Goal: Information Seeking & Learning: Learn about a topic

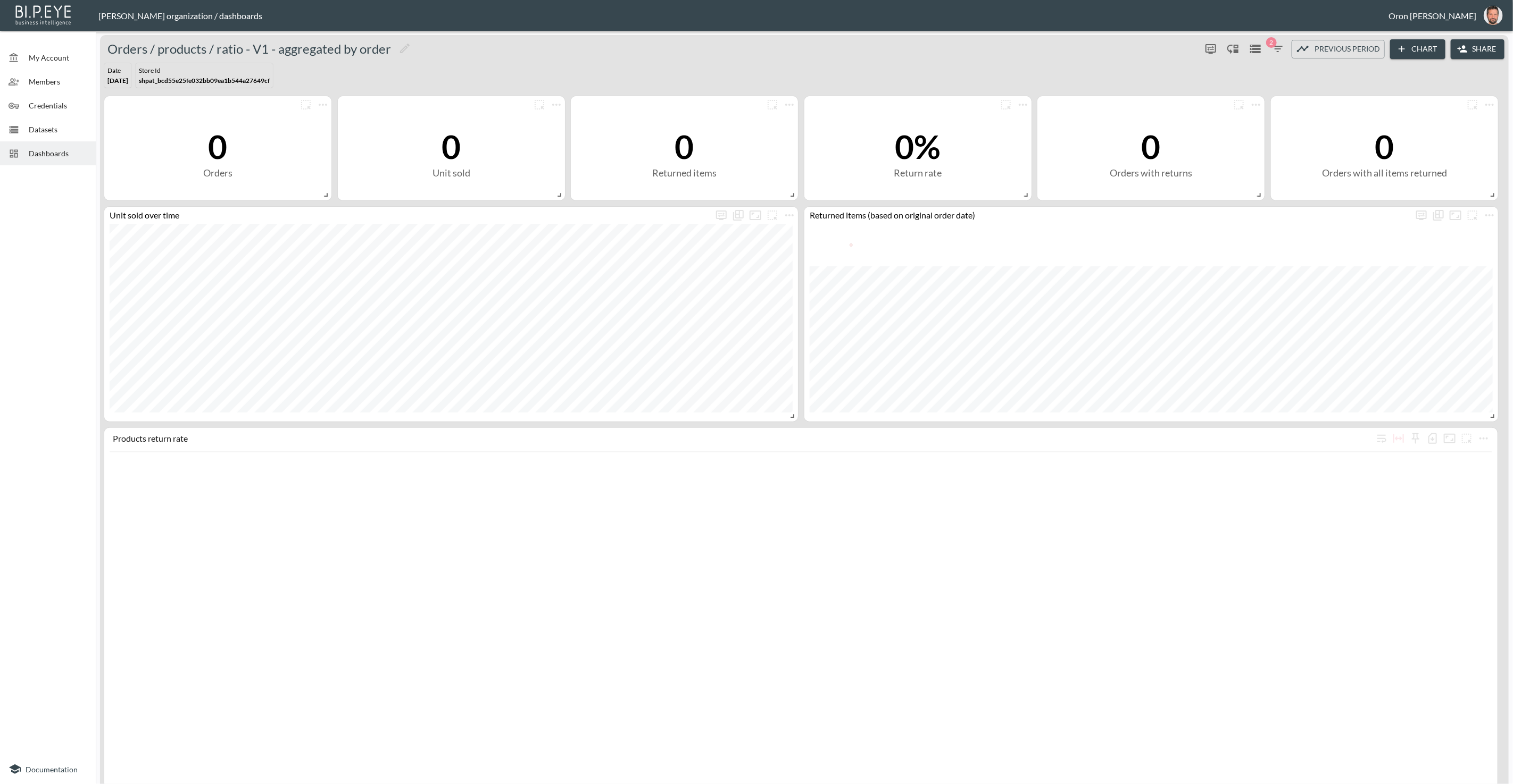
click at [55, 155] on span "Dashboards" at bounding box center [58, 153] width 58 height 11
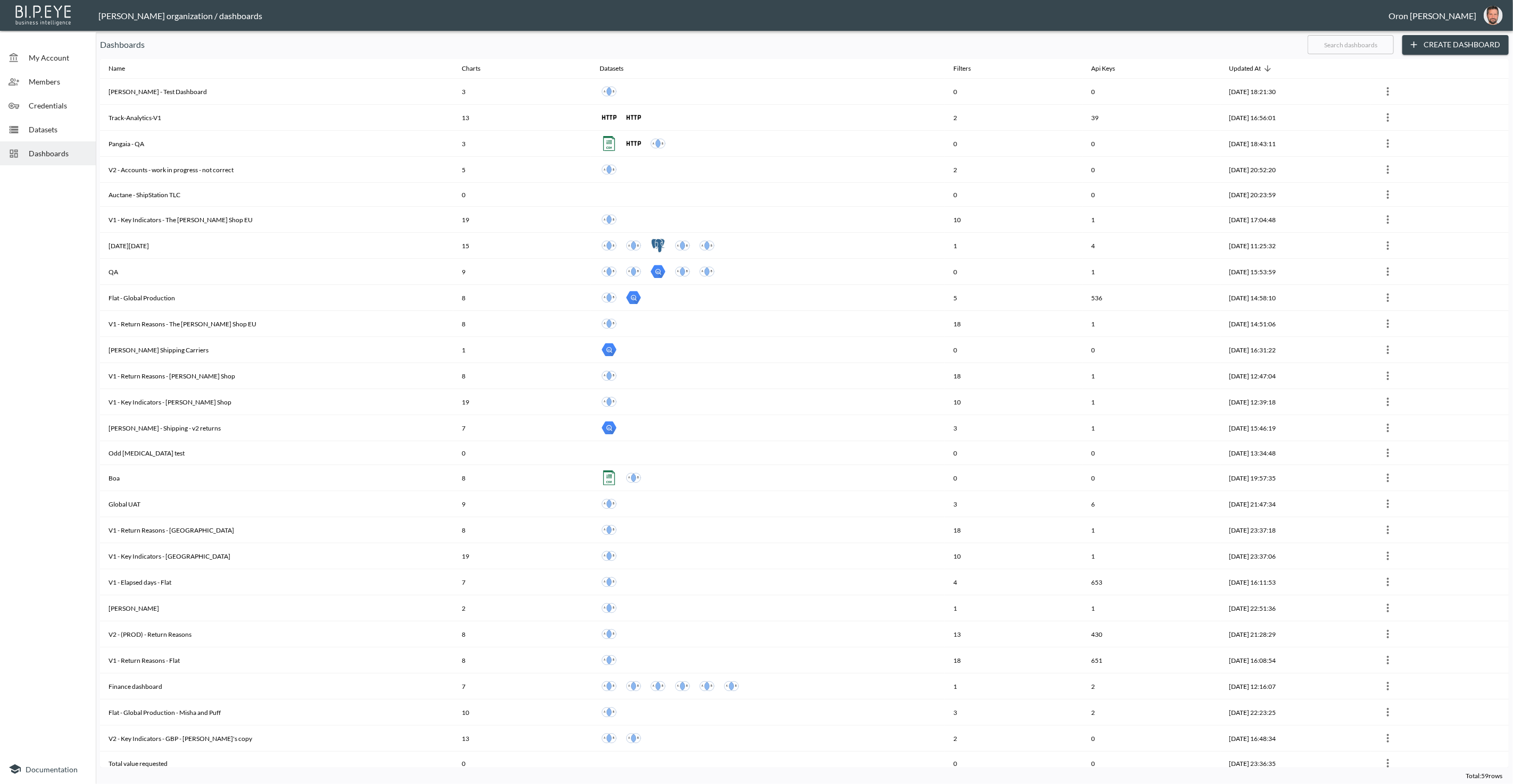
click at [1348, 39] on input "text" at bounding box center [1350, 45] width 86 height 27
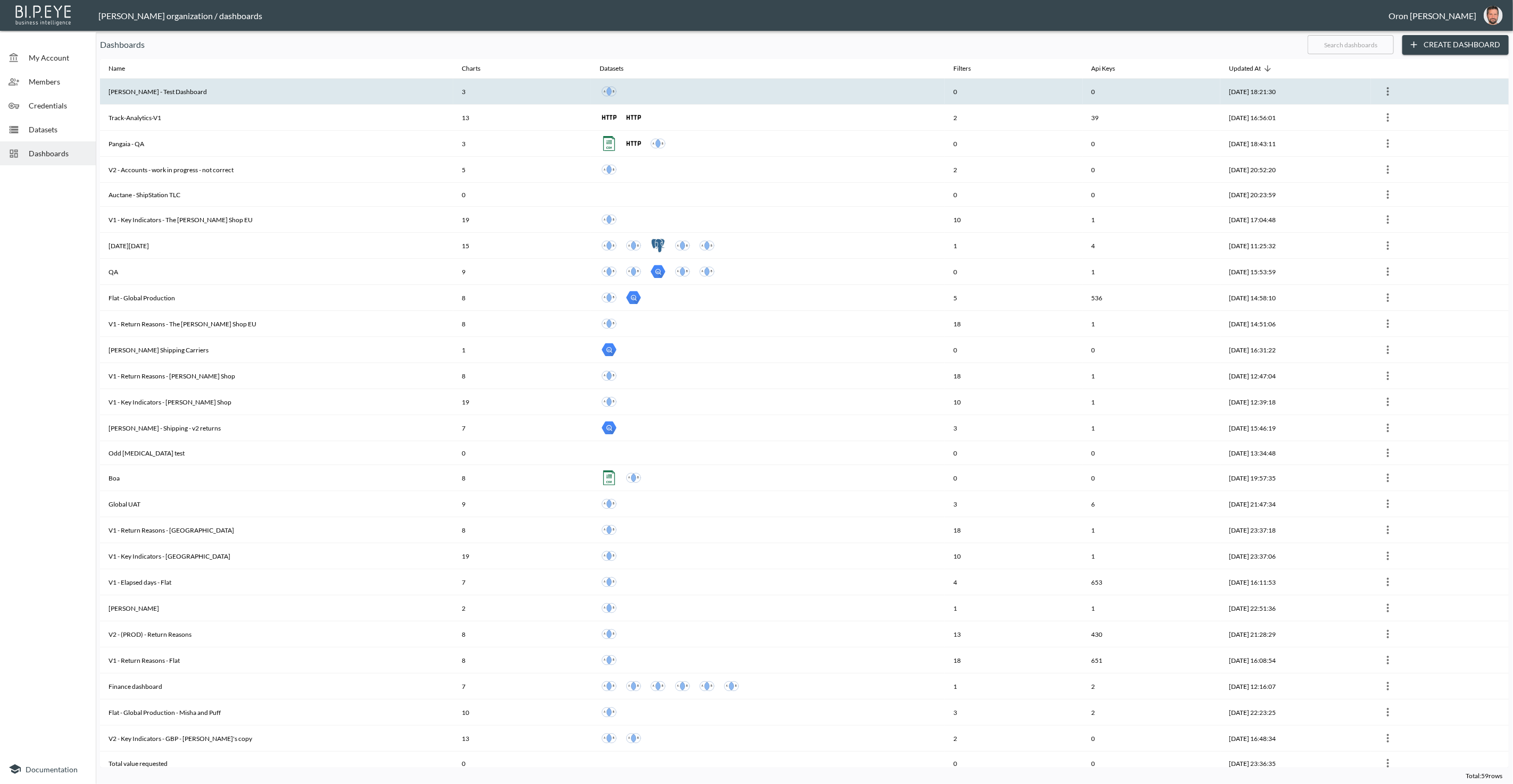
click at [1006, 86] on th "0" at bounding box center [1013, 92] width 138 height 26
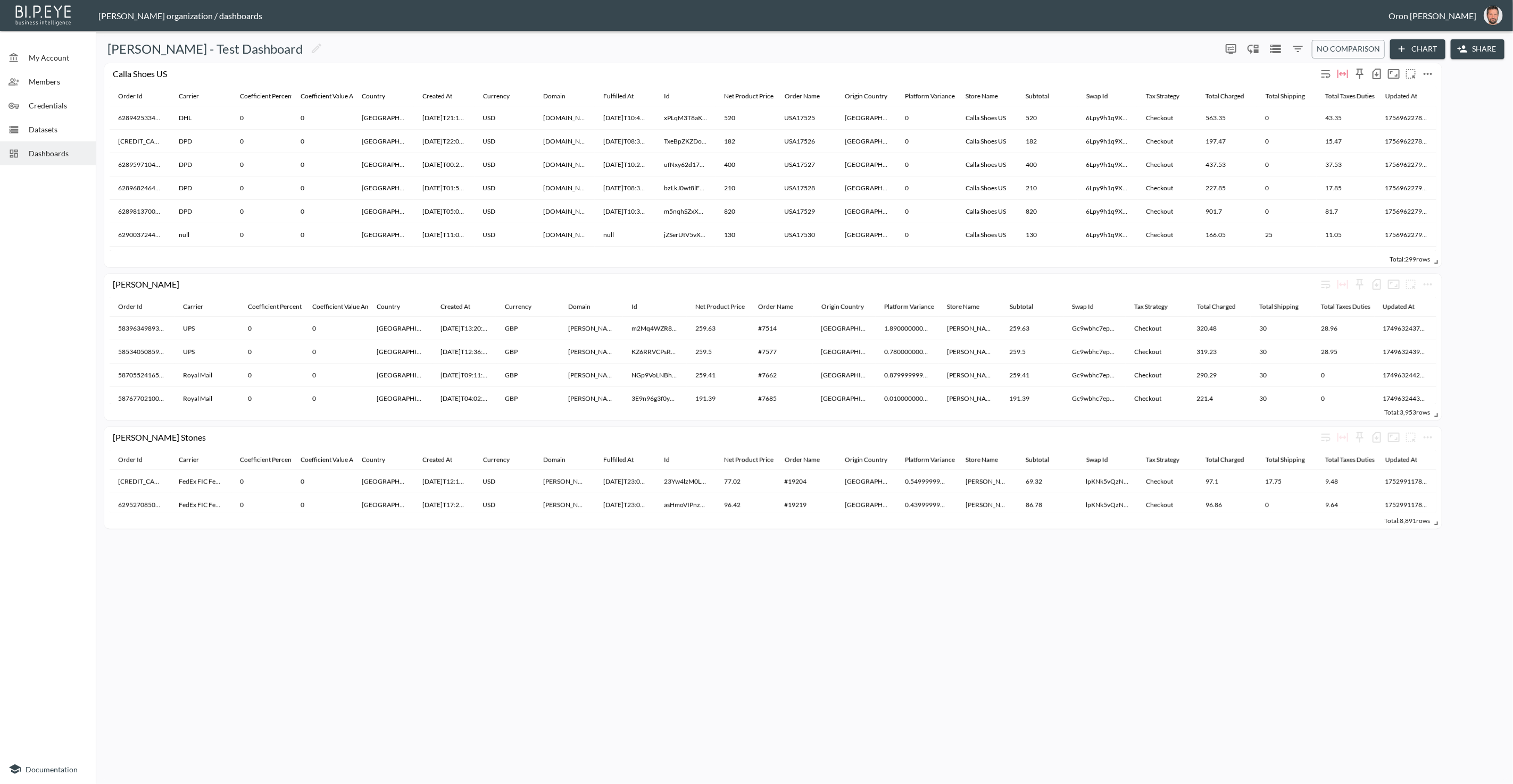
click at [1428, 77] on icon "more" at bounding box center [1428, 74] width 13 height 13
click at [1421, 94] on p "Edit" at bounding box center [1415, 94] width 15 height 13
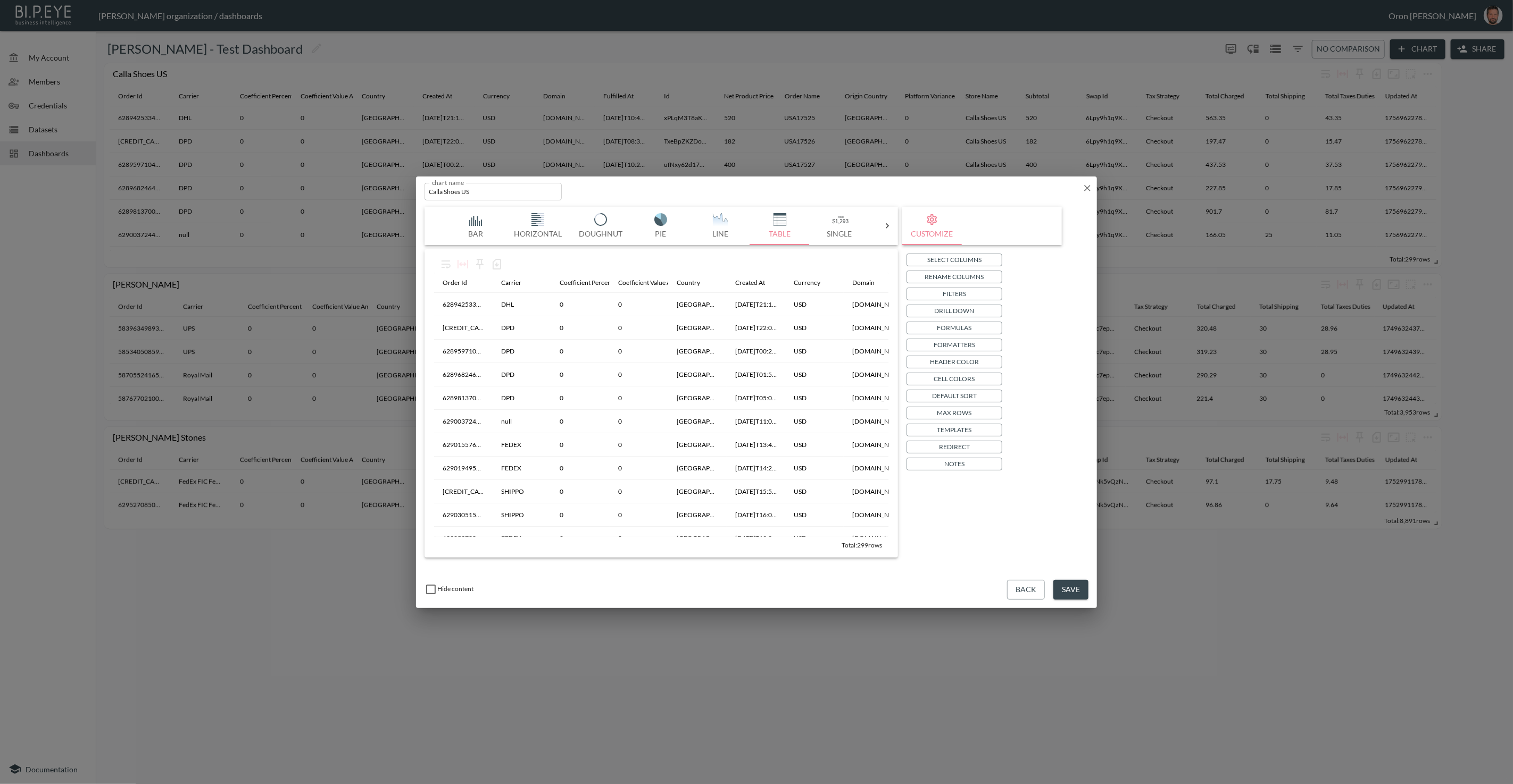
click at [966, 291] on button "Filters" at bounding box center [954, 294] width 96 height 13
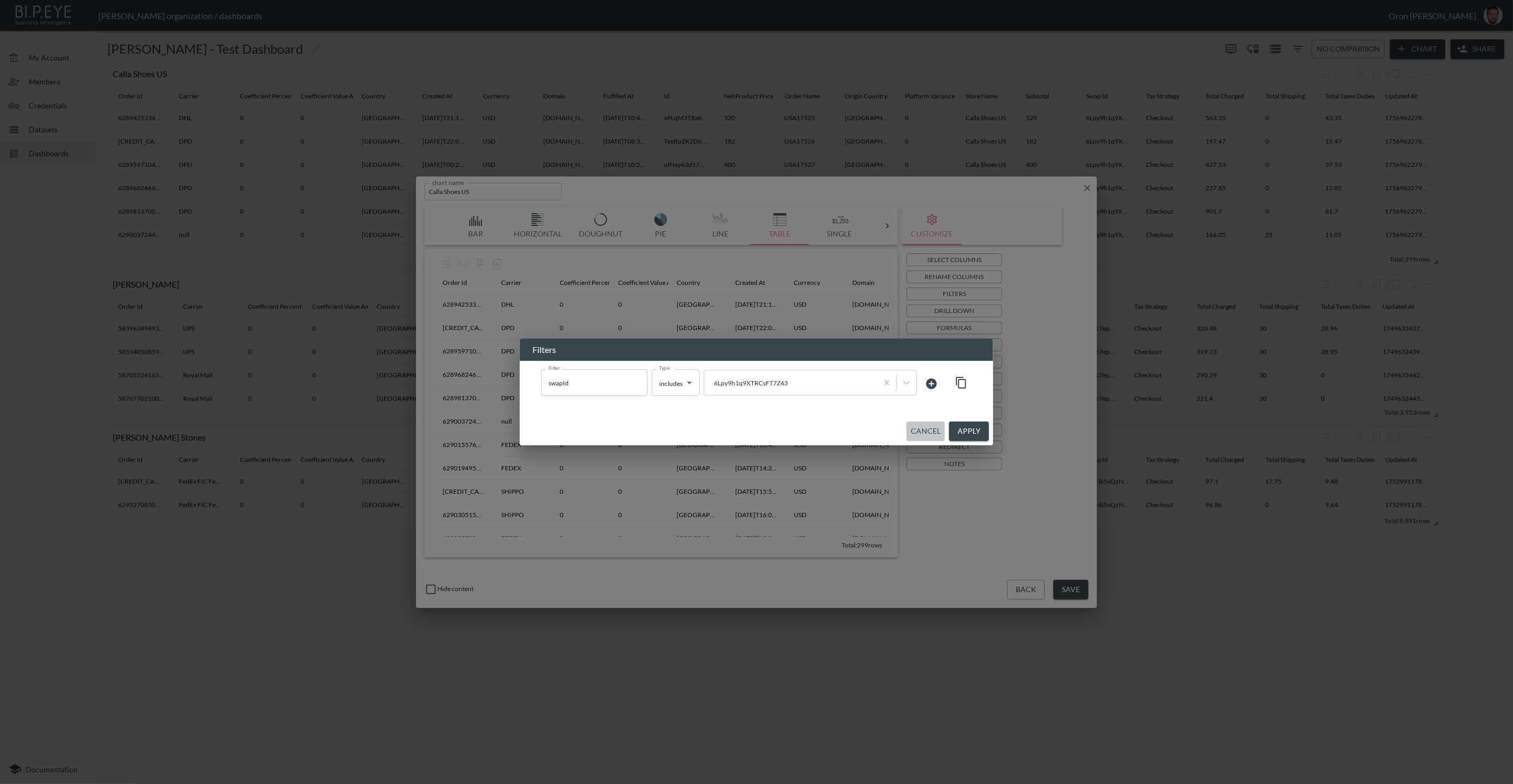
drag, startPoint x: 921, startPoint y: 428, endPoint x: 999, endPoint y: 352, distance: 108.9
click at [923, 428] on button "Cancel" at bounding box center [926, 432] width 38 height 20
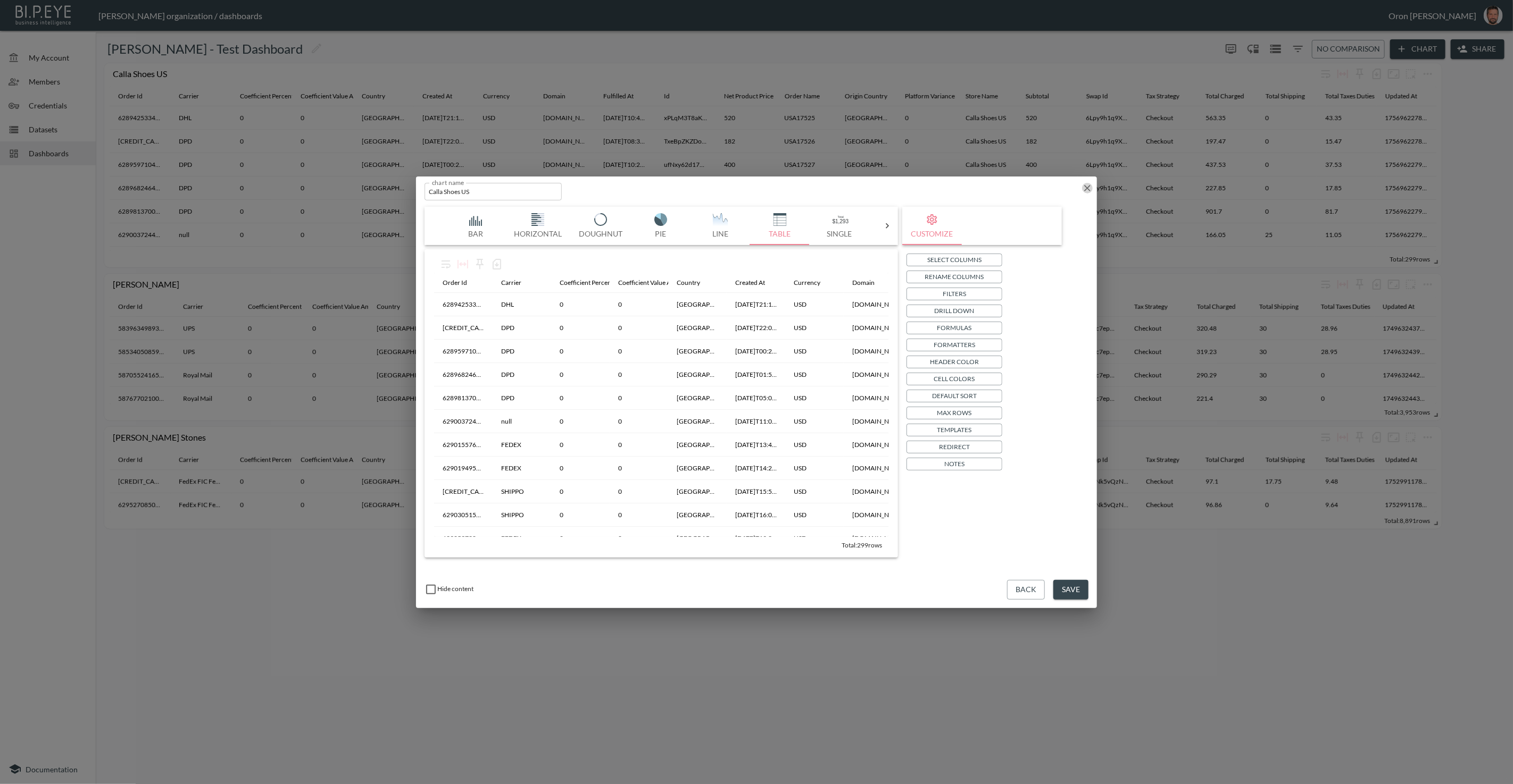
click at [1090, 183] on icon "button" at bounding box center [1087, 187] width 10 height 10
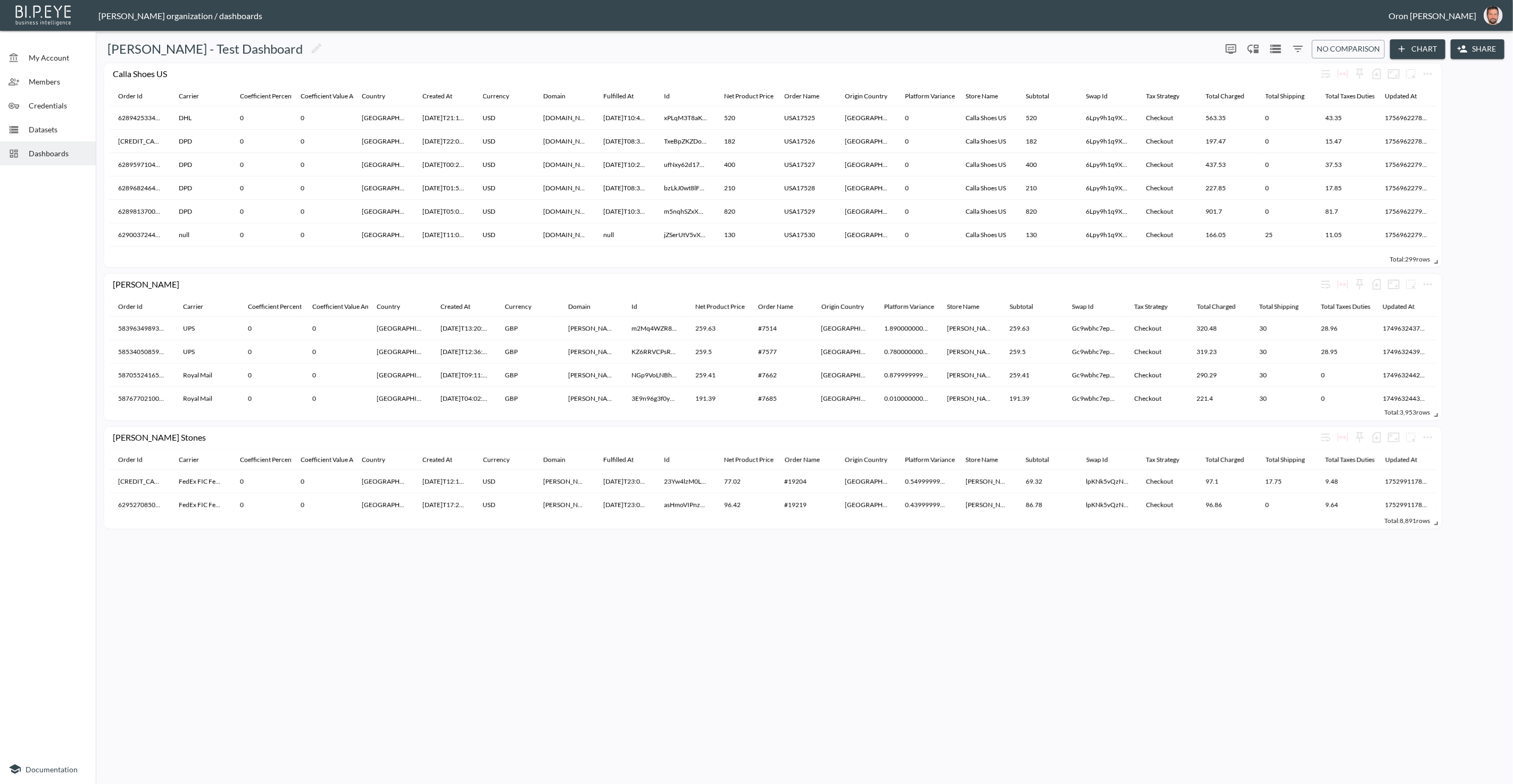
click at [47, 159] on div "Dashboards" at bounding box center [47, 153] width 96 height 24
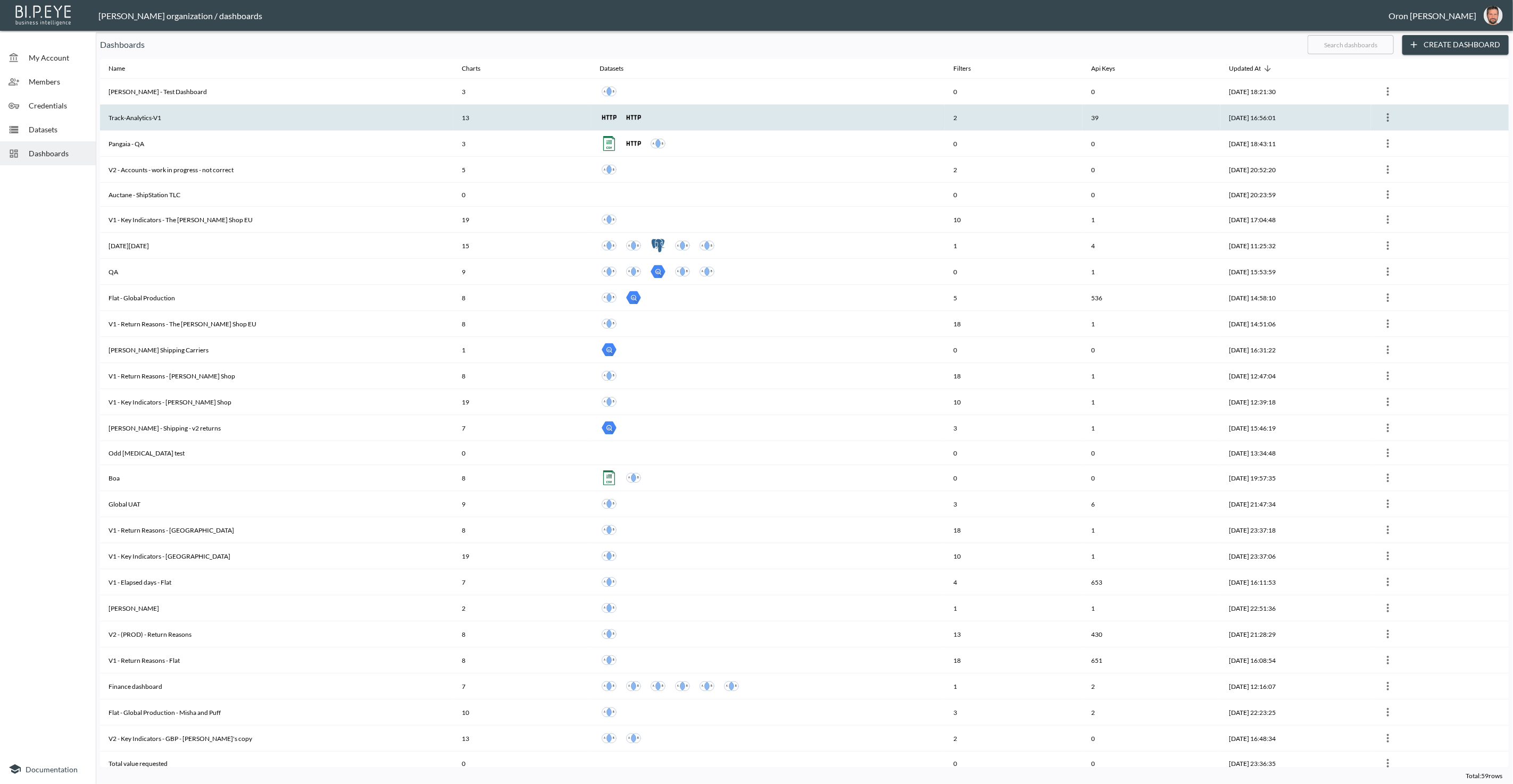
click at [1311, 119] on th "2025-09-29, 16:56:01" at bounding box center [1296, 118] width 150 height 26
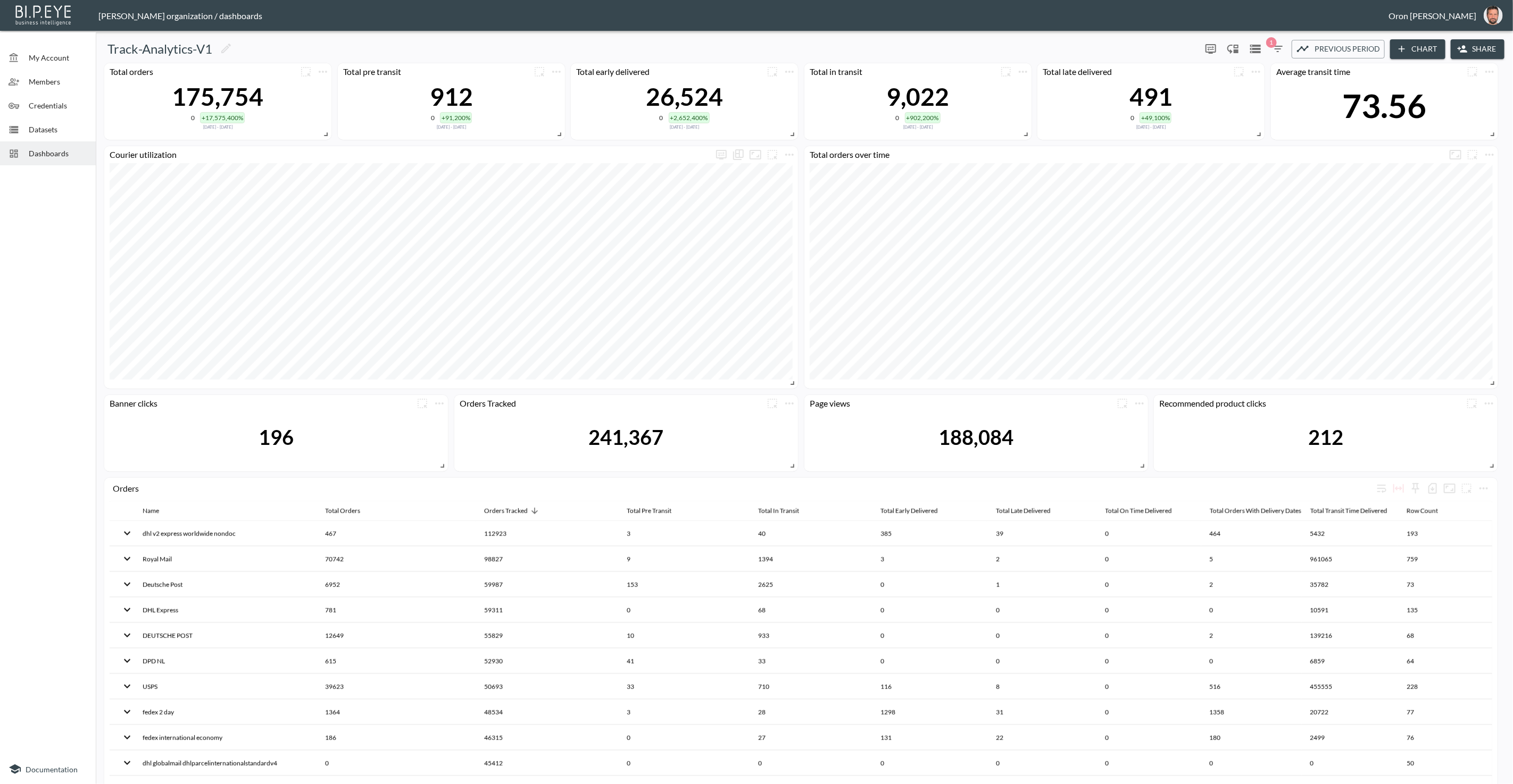
click at [58, 126] on span "Datasets" at bounding box center [58, 130] width 58 height 11
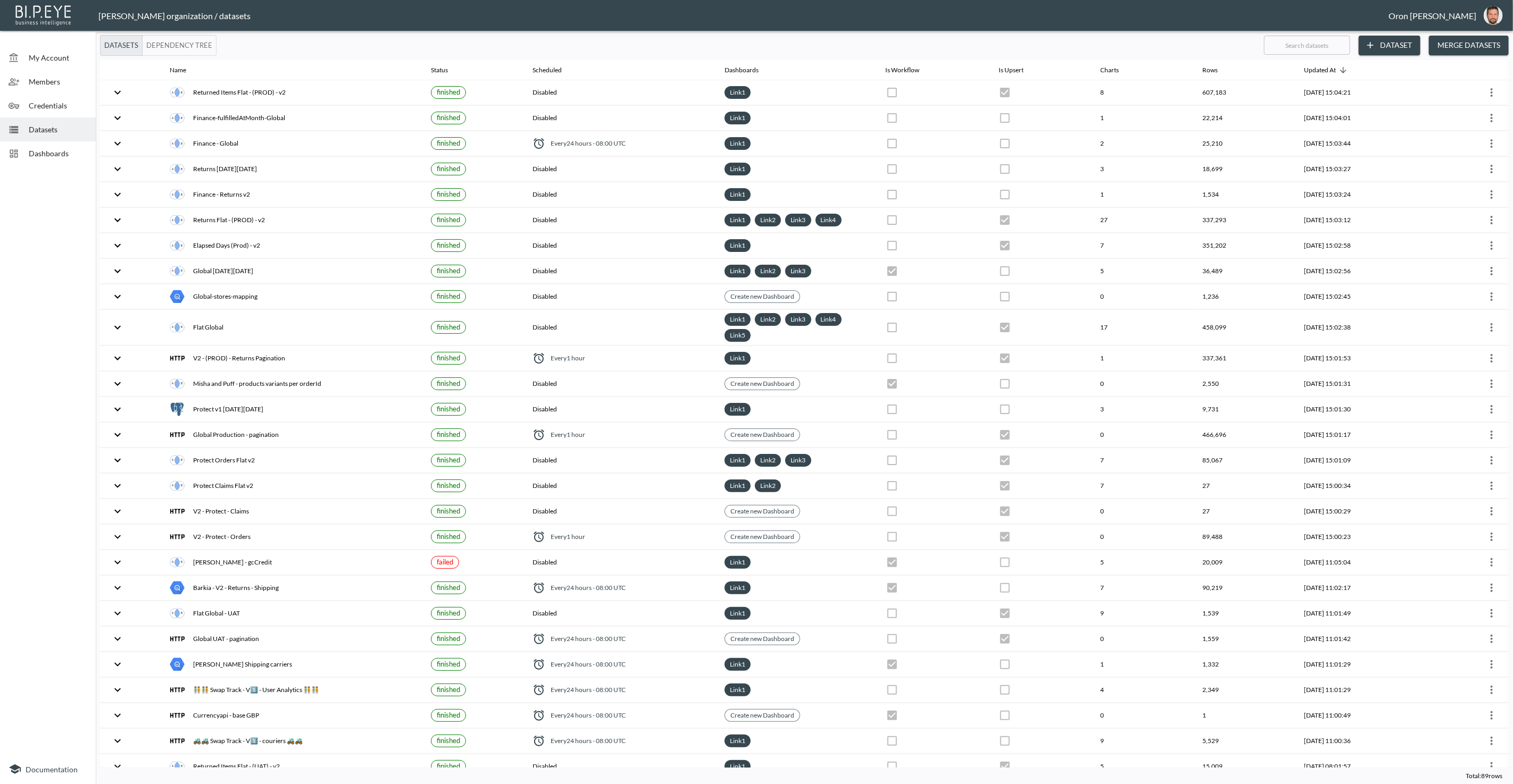
click at [63, 156] on span "Dashboards" at bounding box center [58, 153] width 58 height 11
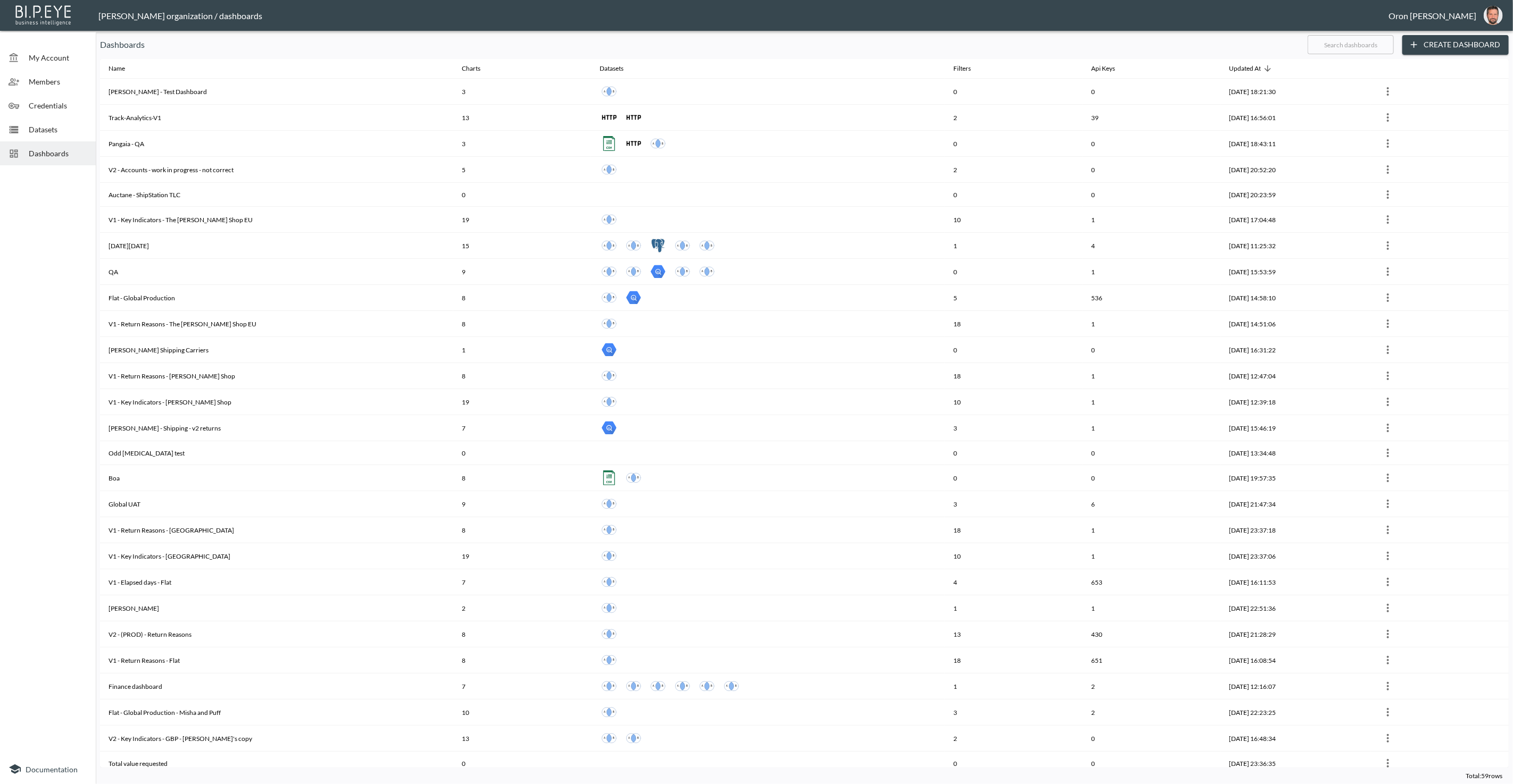
click at [1370, 40] on input "text" at bounding box center [1350, 45] width 86 height 27
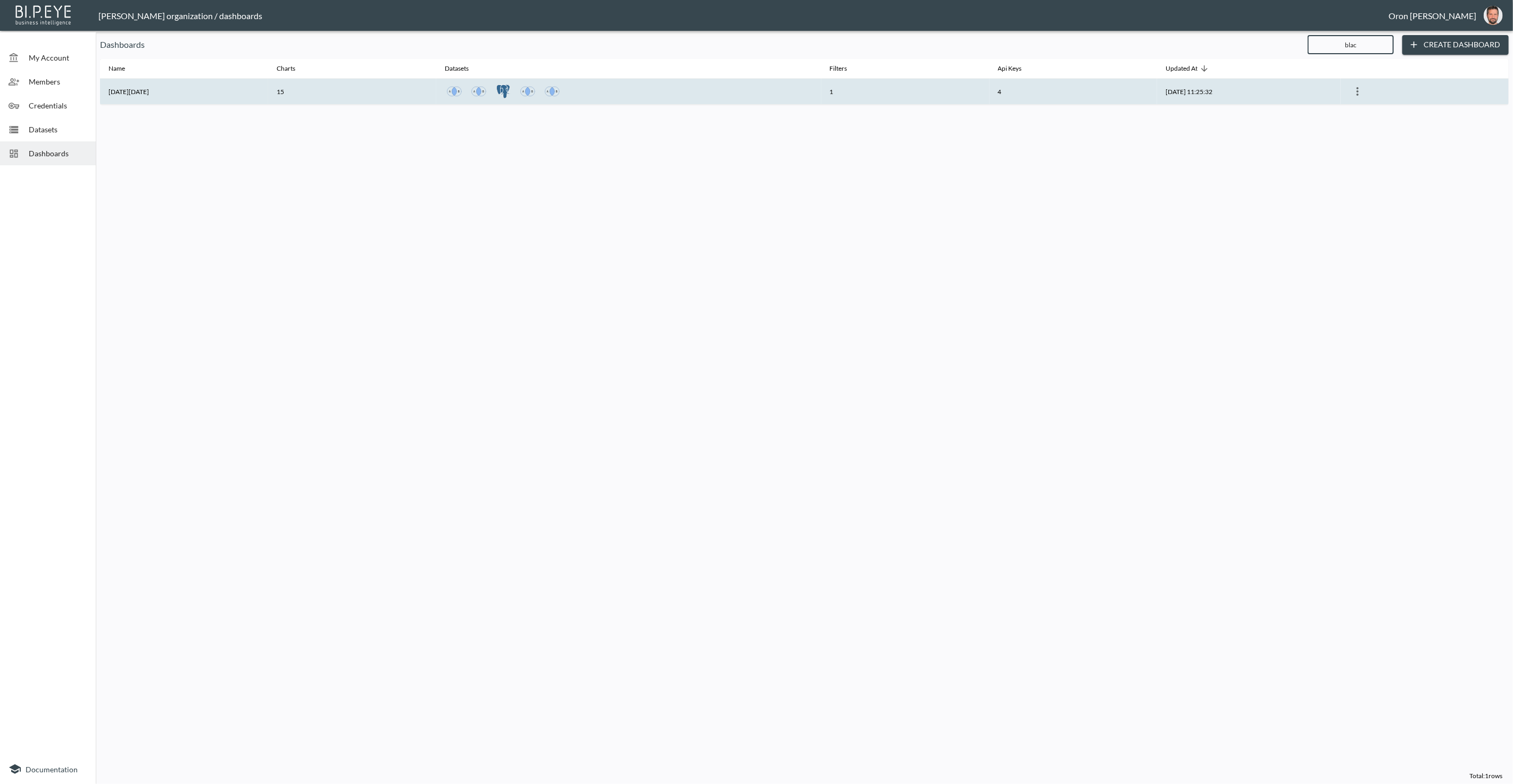
type input "blac"
click at [1179, 96] on th "2025-09-18, 11:25:32" at bounding box center [1248, 92] width 183 height 26
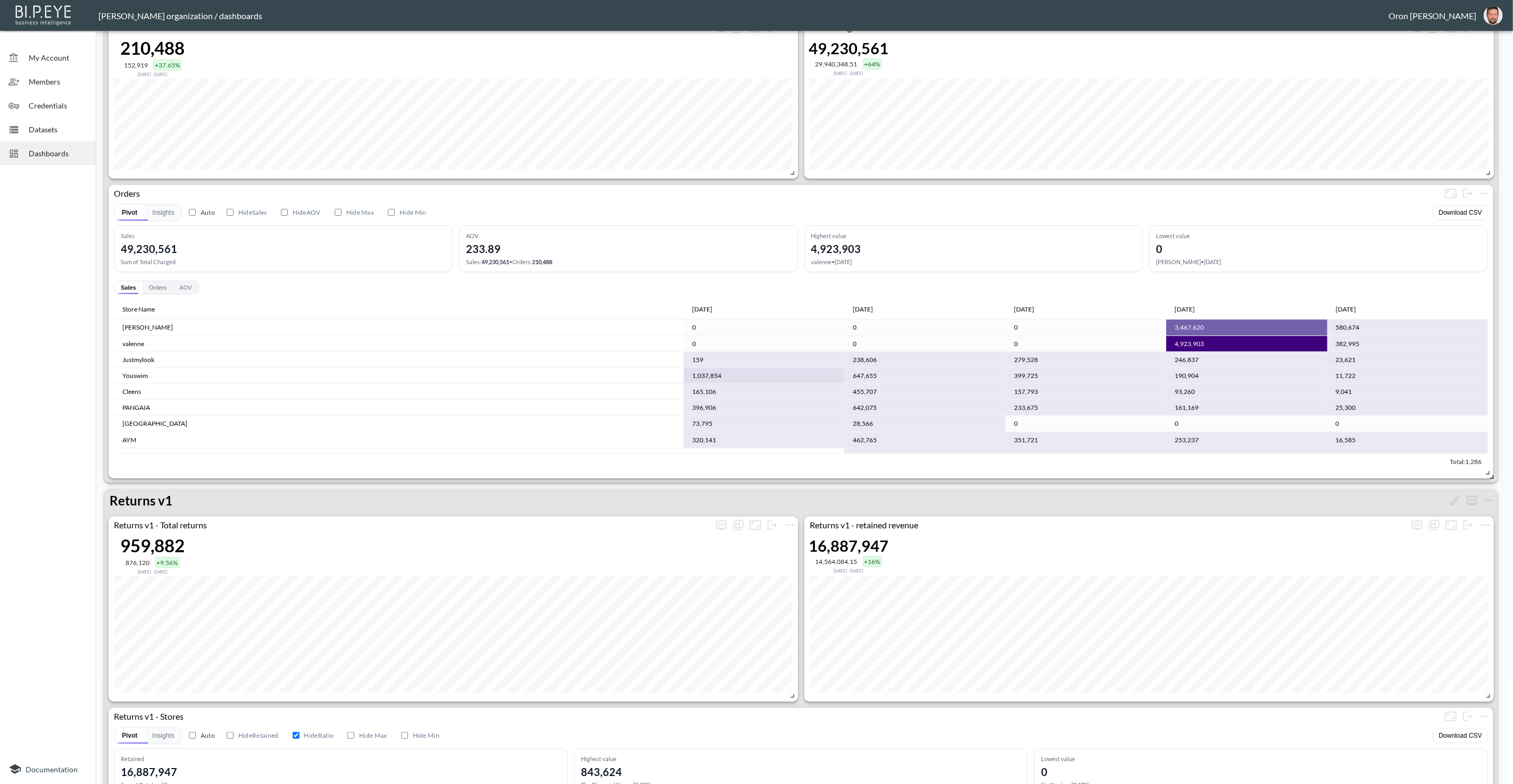
scroll to position [128, 0]
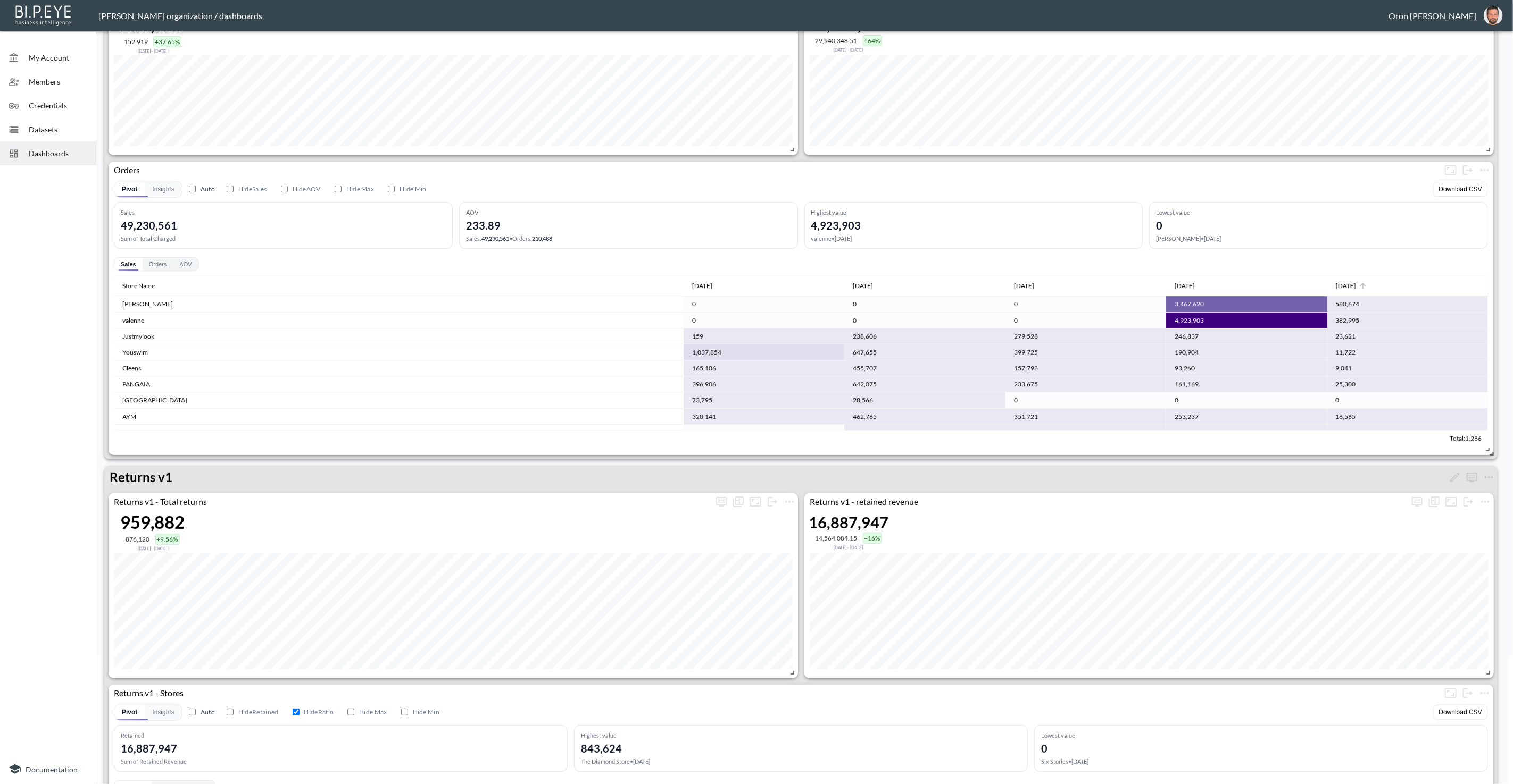
drag, startPoint x: 1364, startPoint y: 284, endPoint x: 1353, endPoint y: 285, distance: 11.0
click at [1364, 284] on icon at bounding box center [1363, 286] width 9 height 9
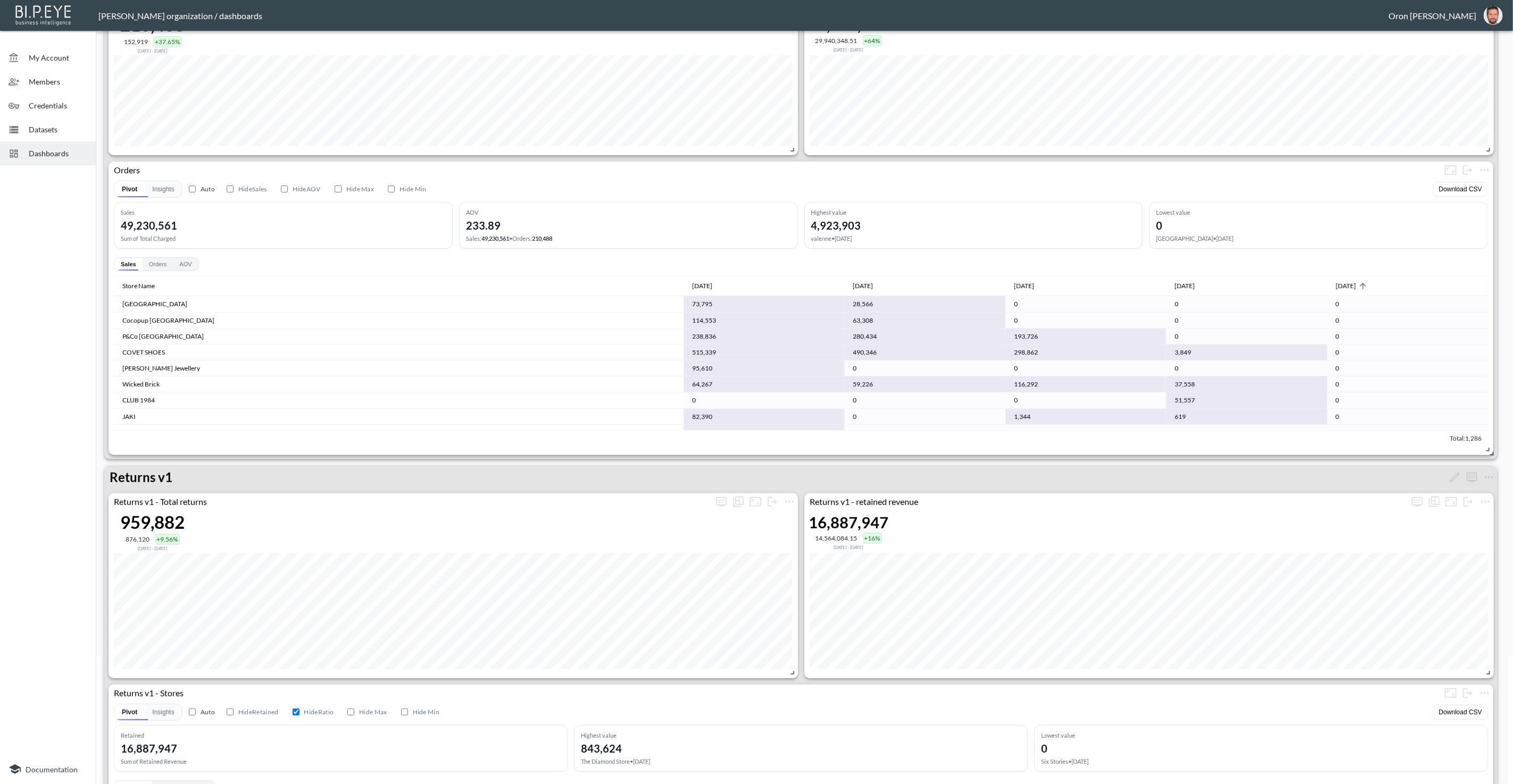
click at [1353, 285] on span "Oct 2025" at bounding box center [1353, 286] width 34 height 13
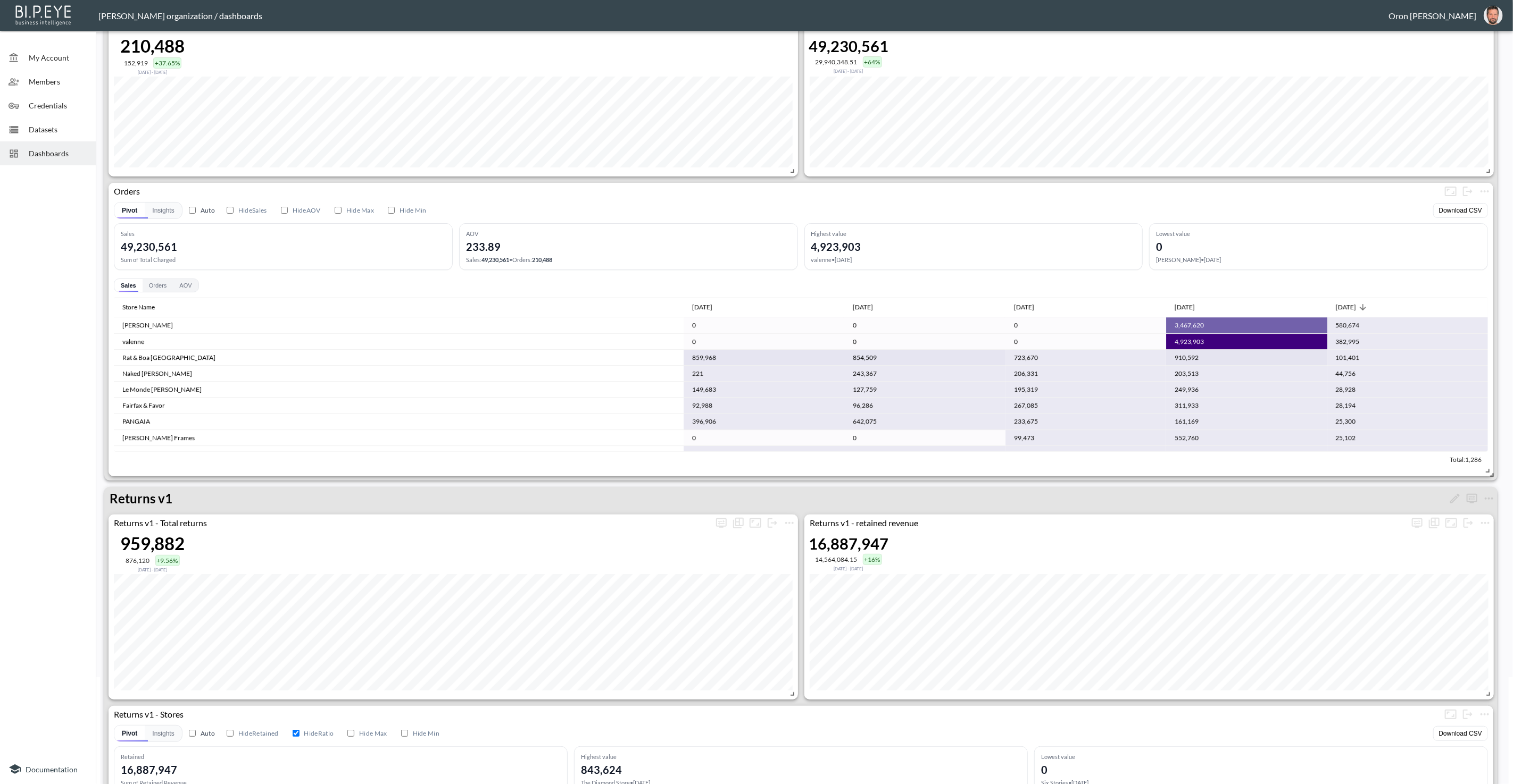
scroll to position [108, 0]
click at [1482, 186] on icon "more" at bounding box center [1485, 190] width 13 height 13
click at [1451, 209] on p "Edit" at bounding box center [1447, 210] width 15 height 13
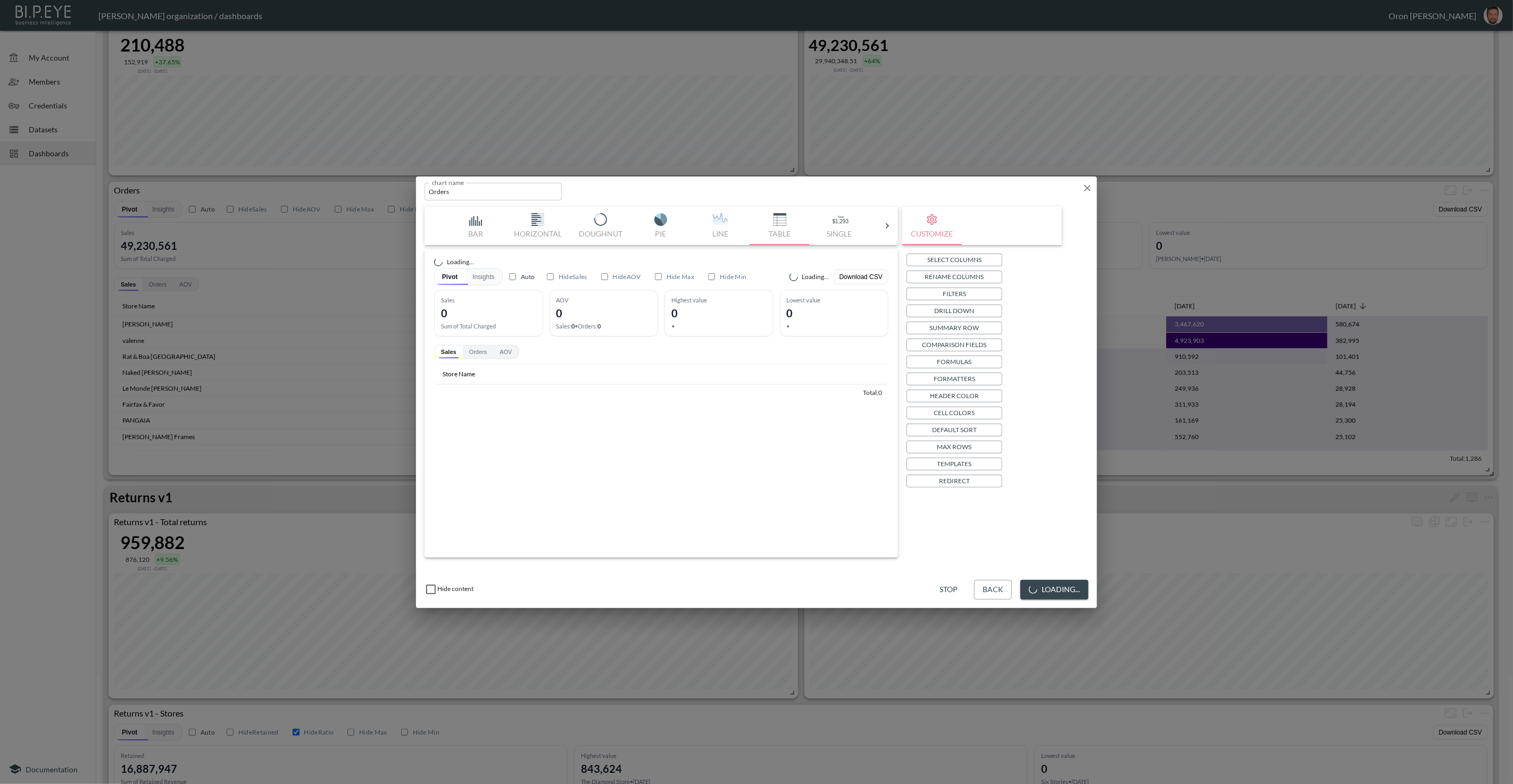
click at [457, 194] on input "Orders" at bounding box center [493, 191] width 138 height 17
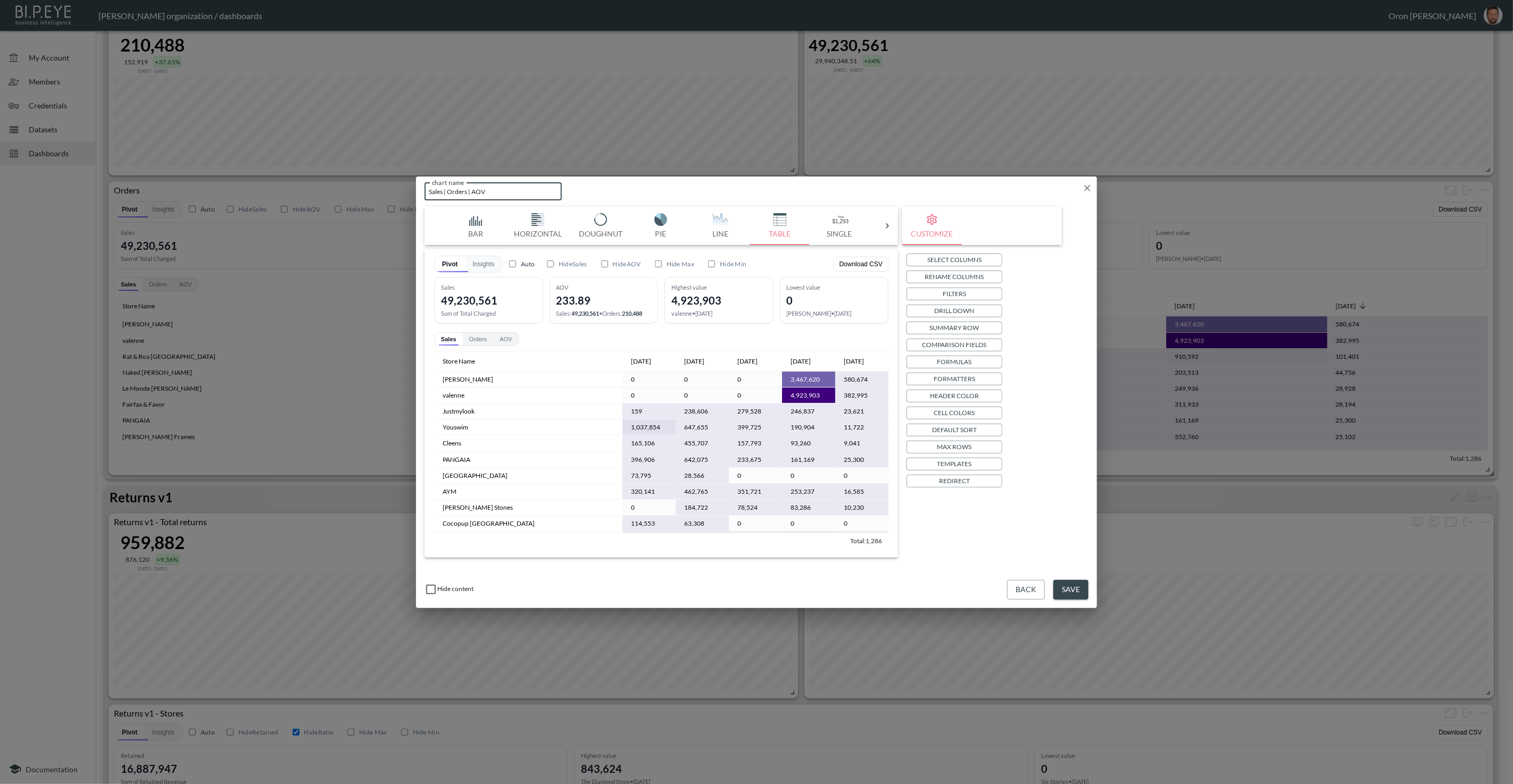
type input "Sales | Orders | AOV"
drag, startPoint x: 1061, startPoint y: 587, endPoint x: 1036, endPoint y: 553, distance: 42.2
click at [1061, 587] on button "Save" at bounding box center [1070, 590] width 35 height 20
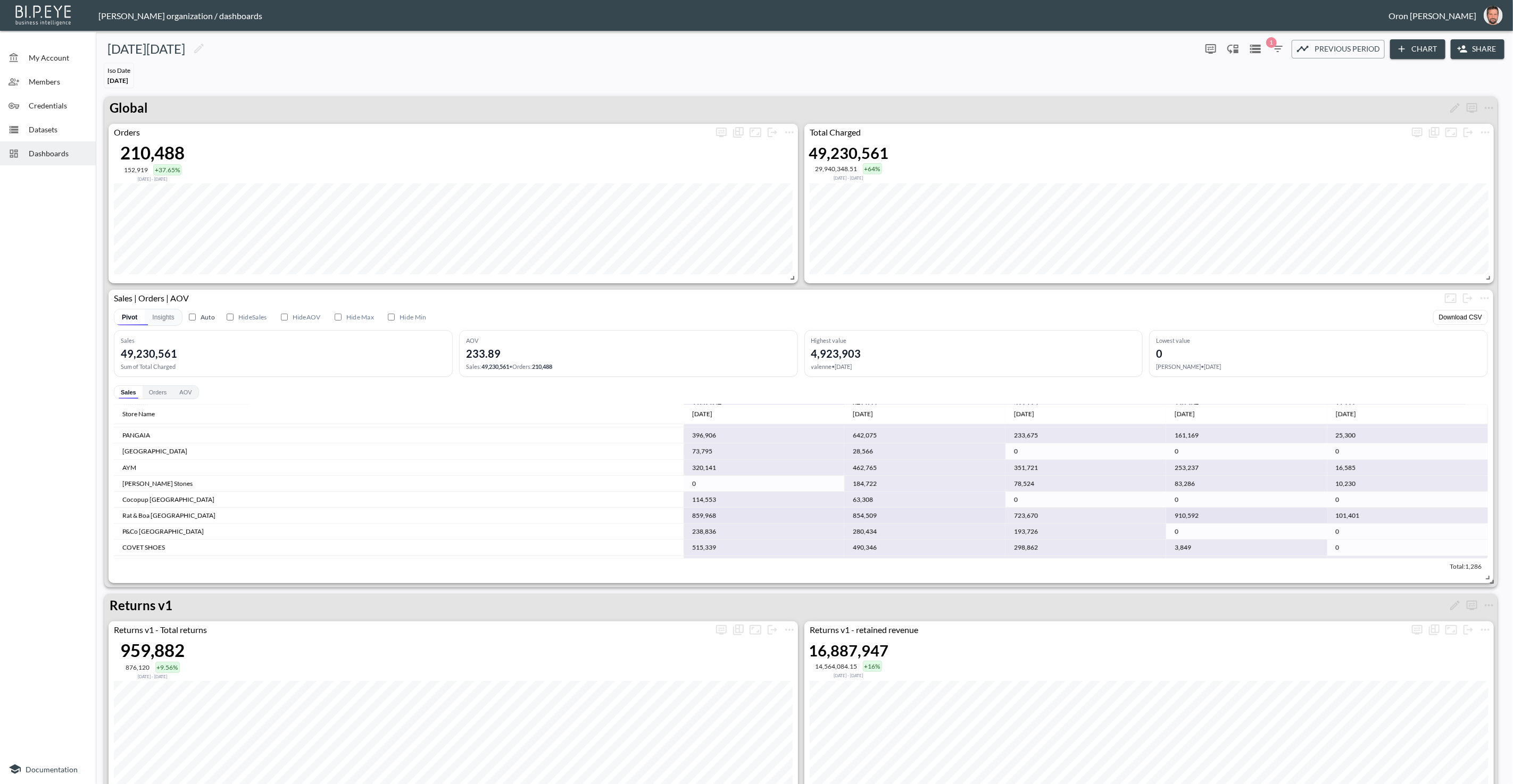
scroll to position [0, 0]
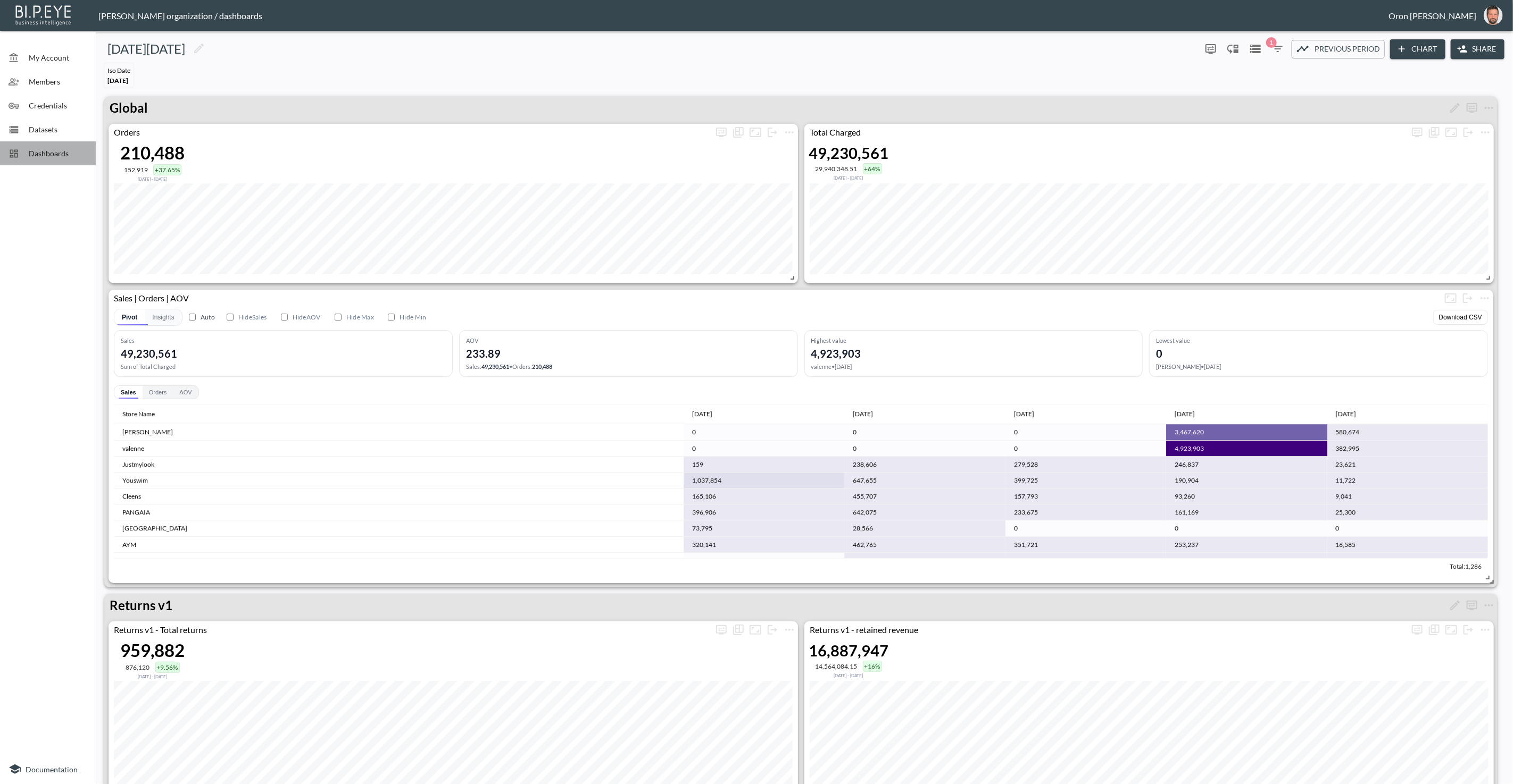
drag, startPoint x: 54, startPoint y: 155, endPoint x: 52, endPoint y: 164, distance: 9.2
click at [53, 155] on span "Dashboards" at bounding box center [58, 153] width 58 height 11
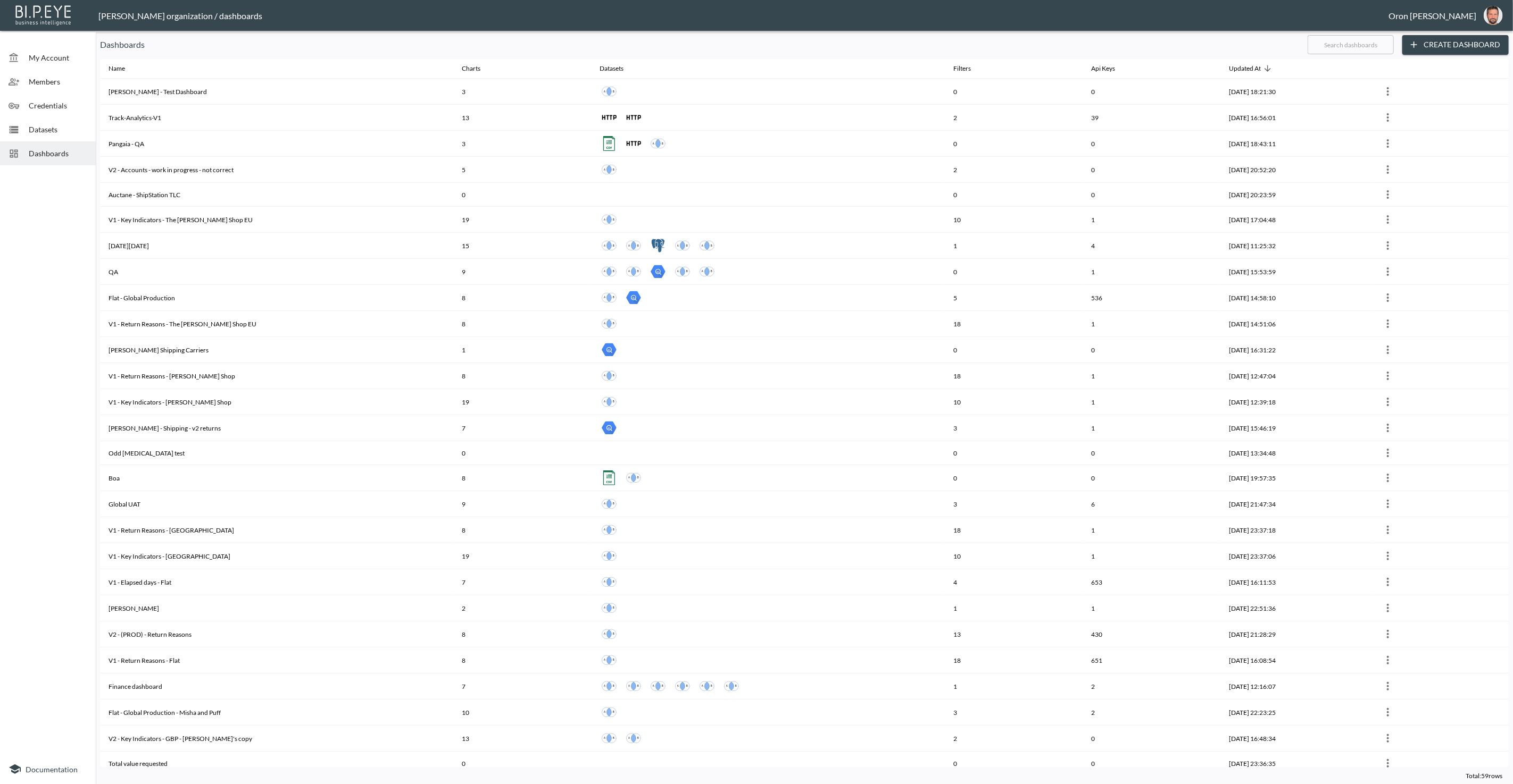
click at [31, 126] on span "Datasets" at bounding box center [58, 130] width 58 height 11
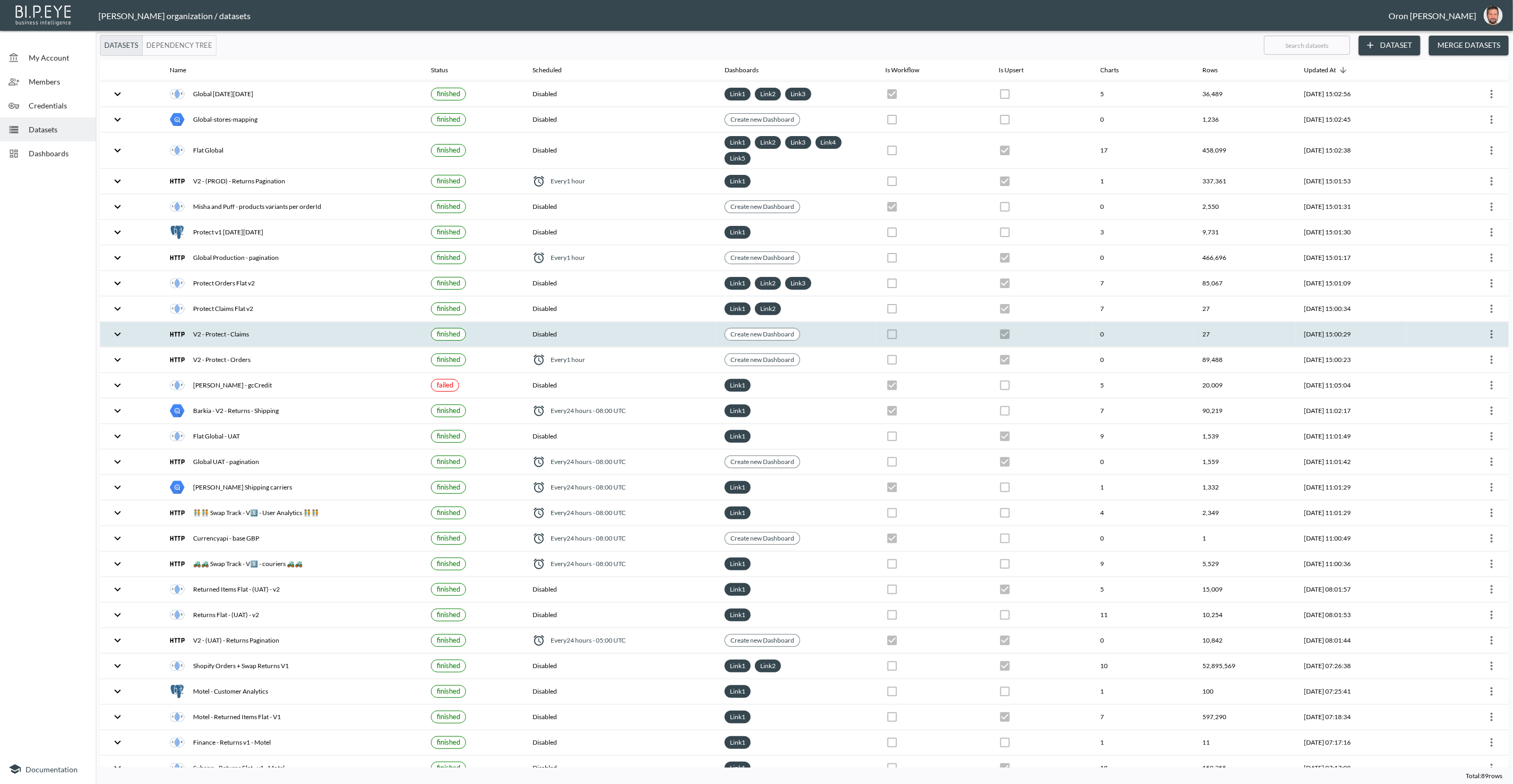
scroll to position [179, 0]
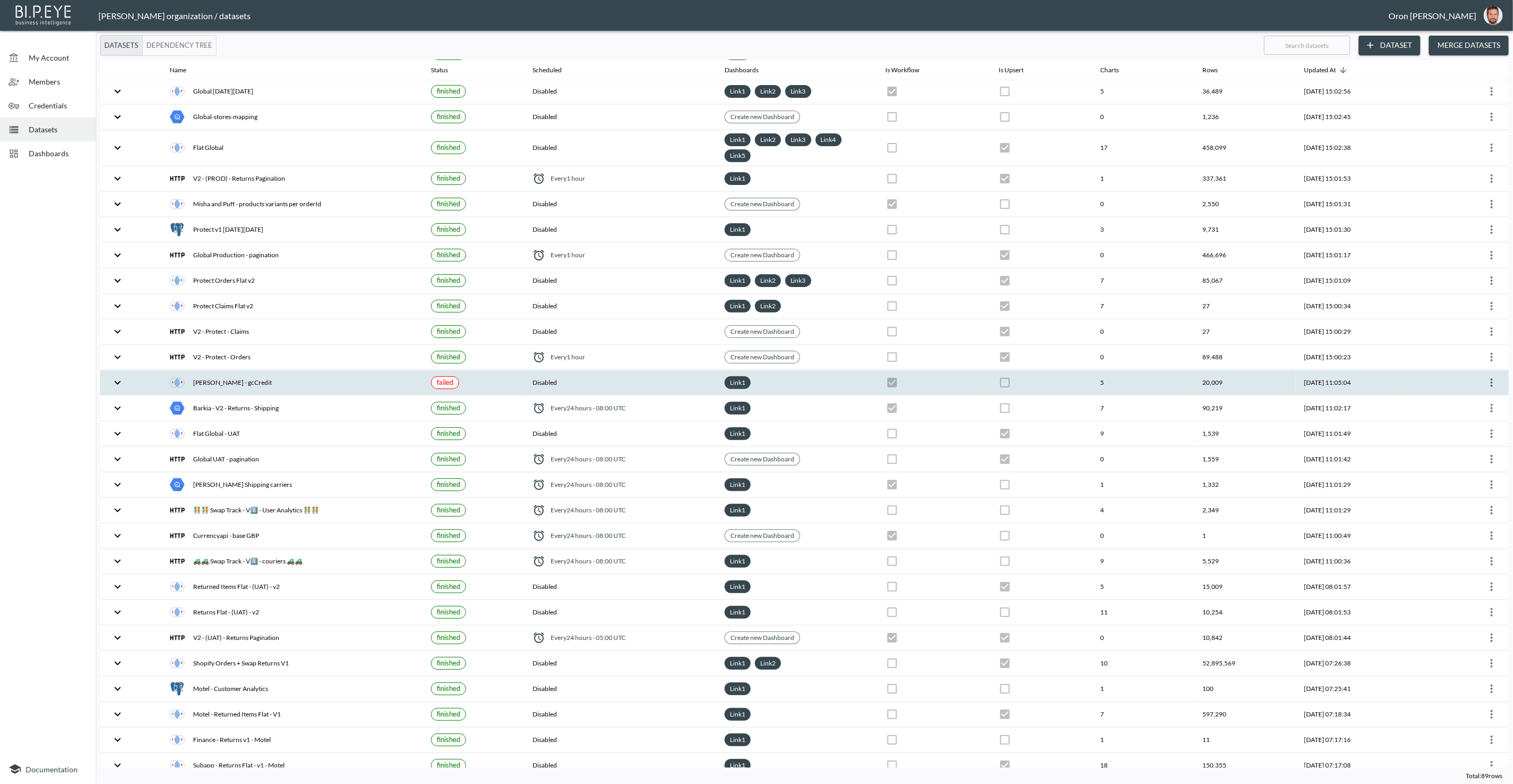
click at [353, 375] on div "Mike - gcCredit" at bounding box center [292, 383] width 244 height 15
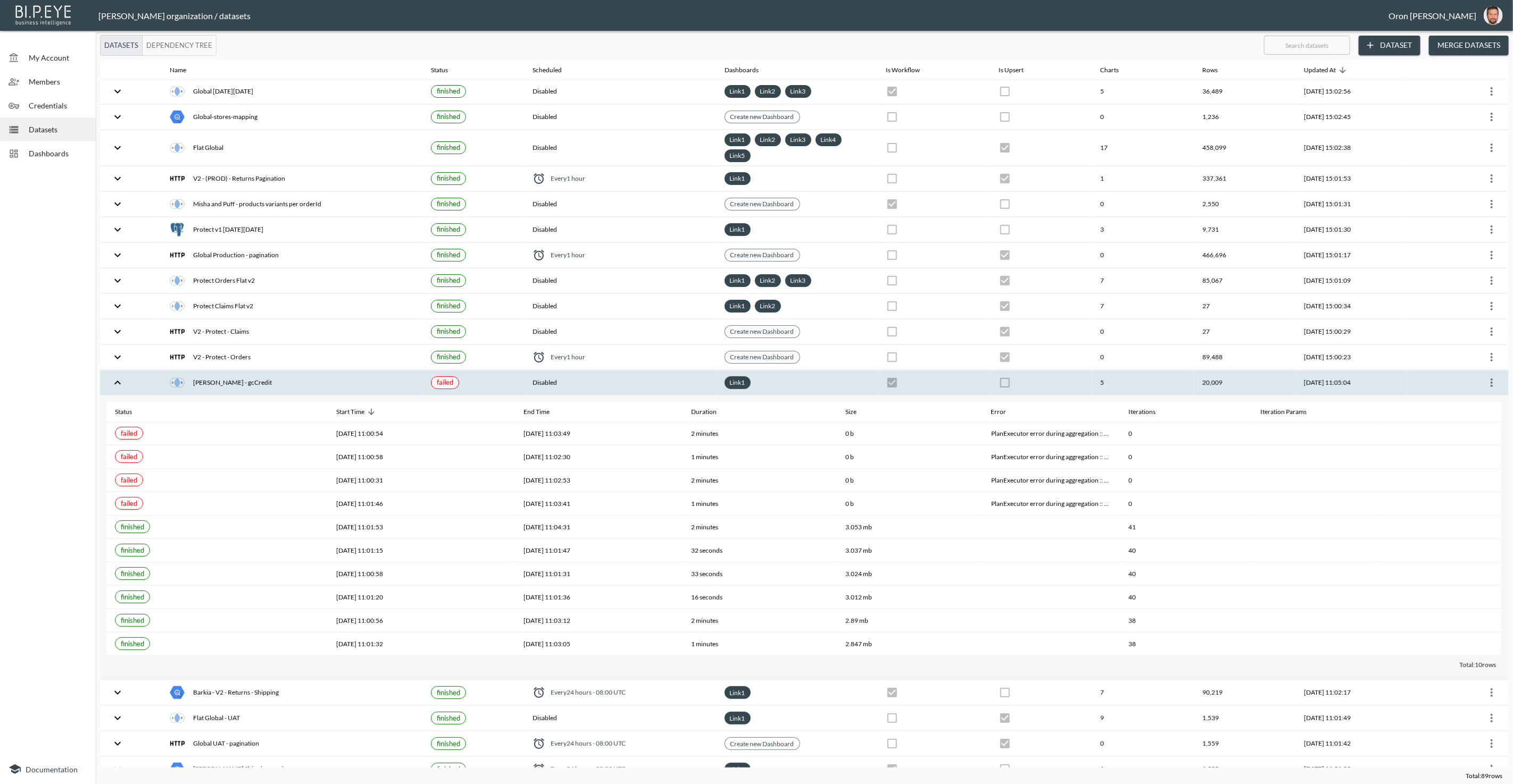
scroll to position [171, 0]
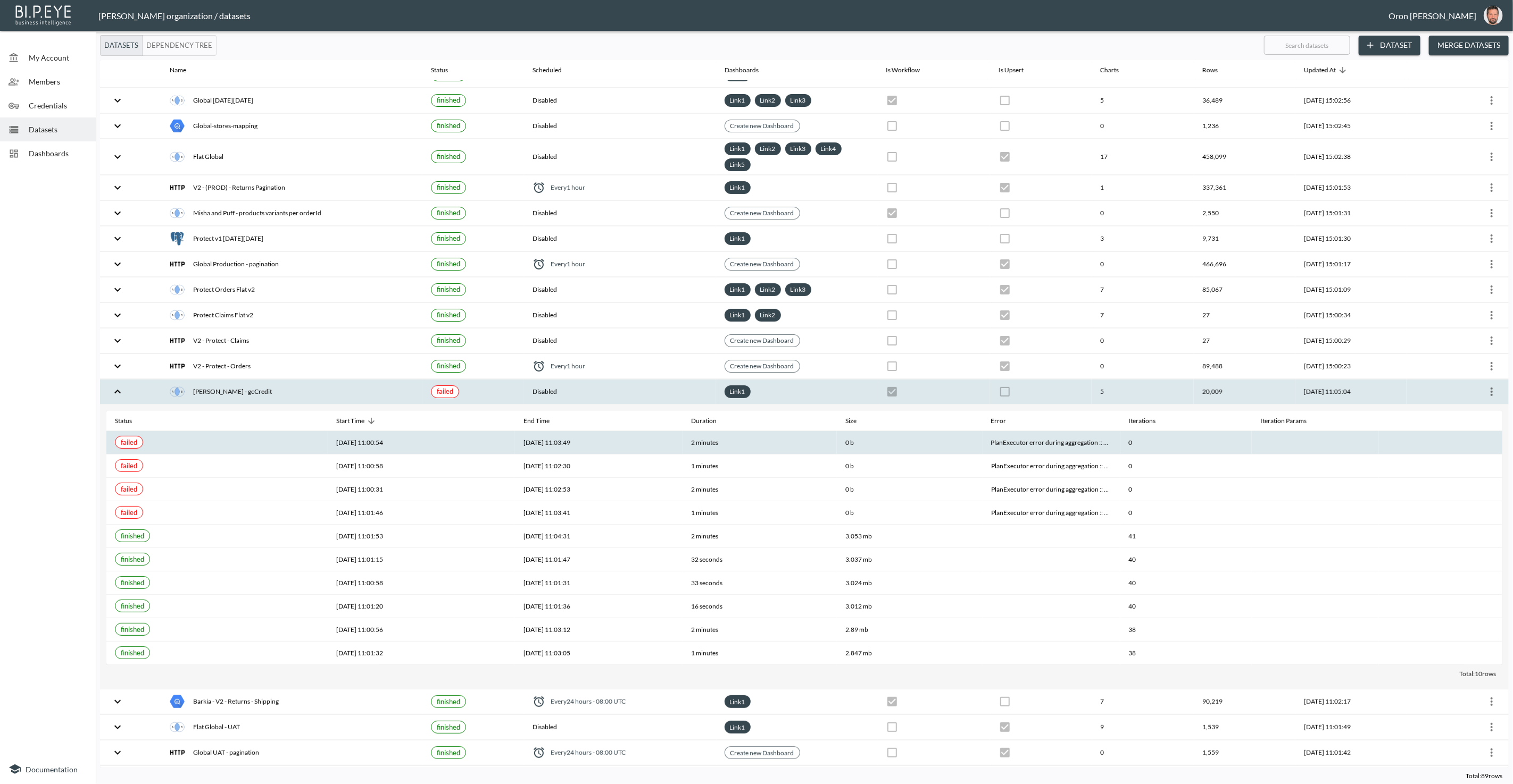
click at [1058, 432] on th "PlanExecutor error during aggregation :: caused by :: $divide only supports num…" at bounding box center [1051, 443] width 138 height 24
click at [1058, 432] on th "PlanExecutor error during aggregation :: caused by :: $divide only supports num…" at bounding box center [1051, 443] width 138 height 24
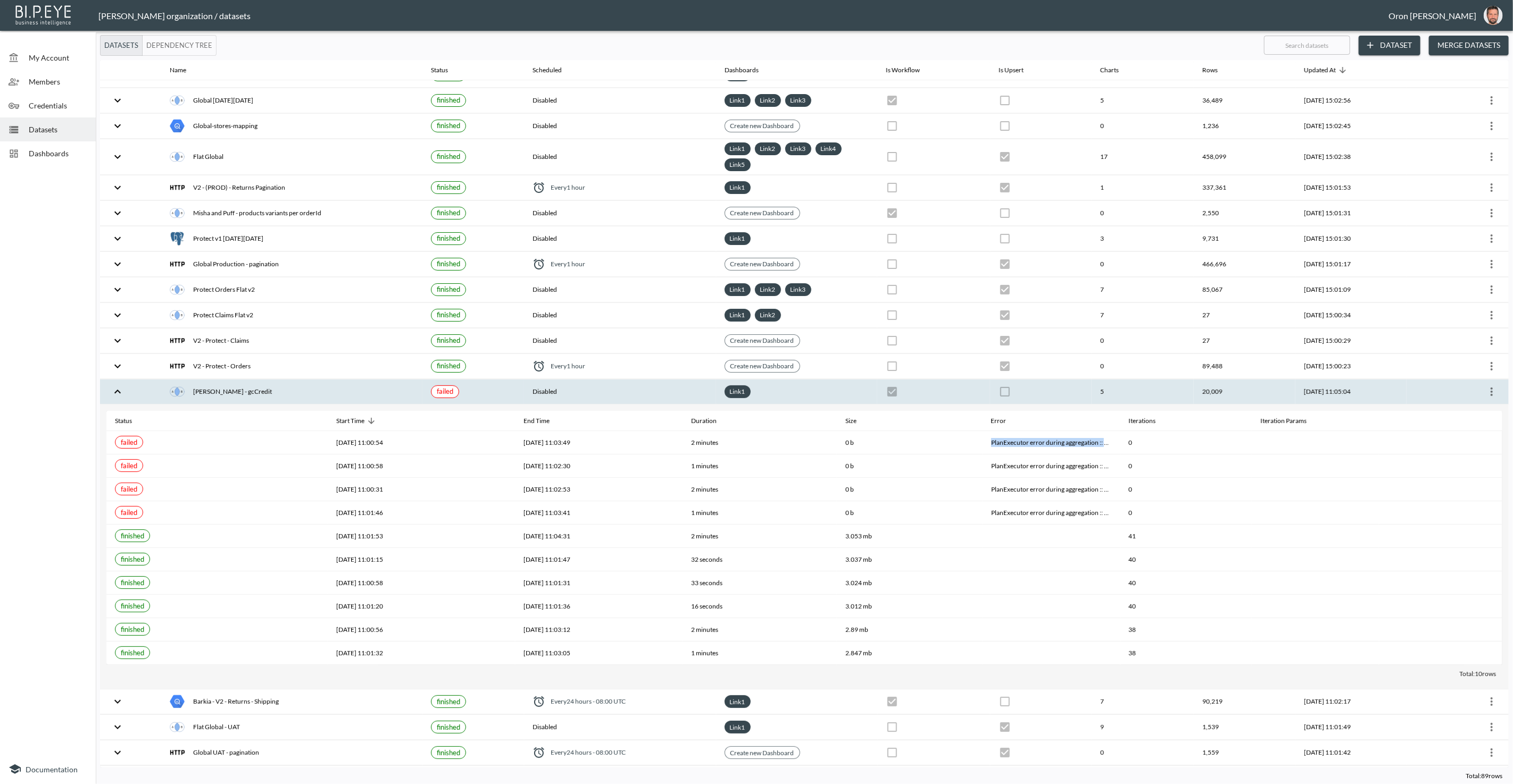
click at [1493, 386] on icon "more" at bounding box center [1492, 392] width 13 height 13
click at [1481, 405] on p "Edit Data Pipeline" at bounding box center [1459, 403] width 66 height 13
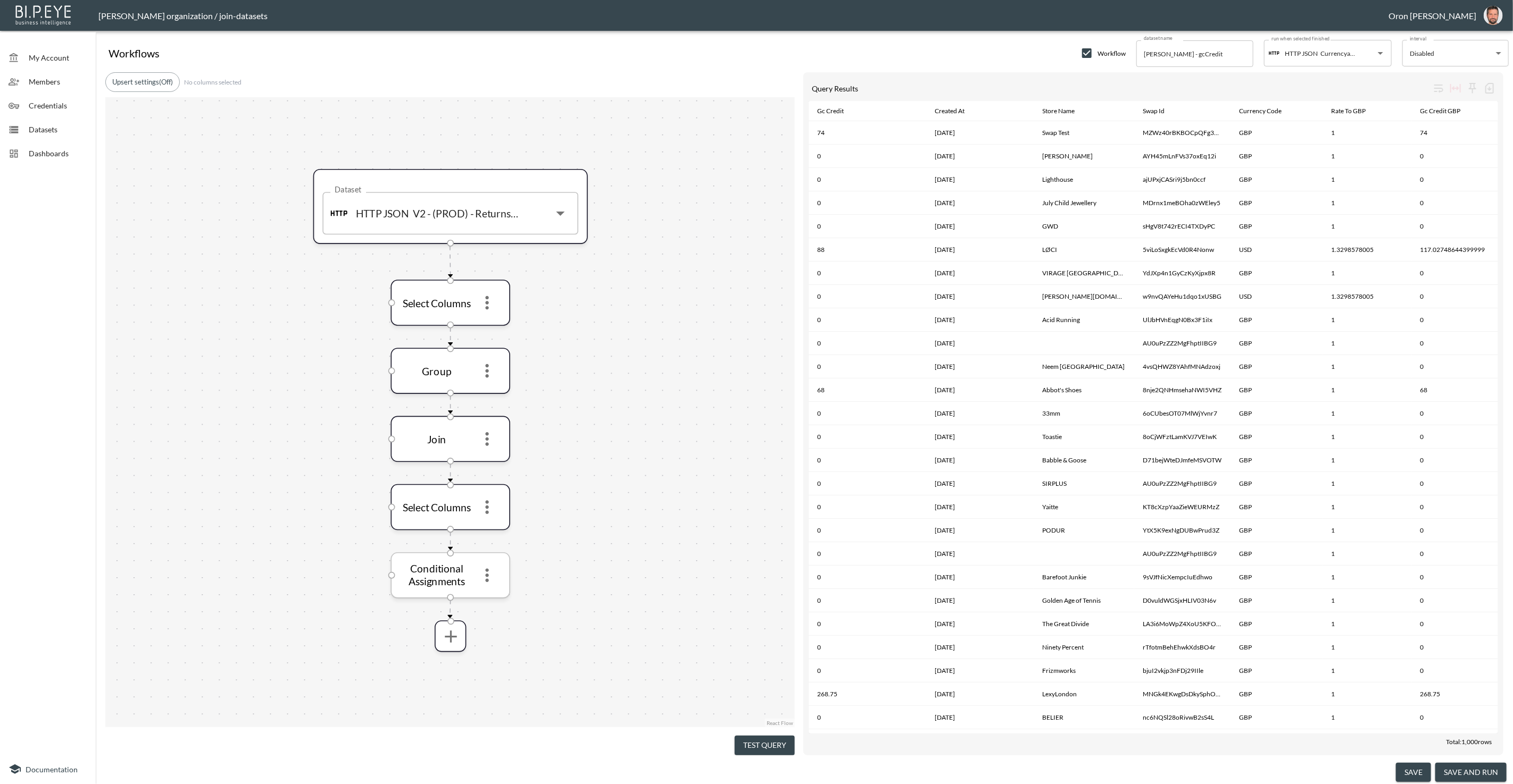
click at [485, 569] on icon "more" at bounding box center [487, 575] width 21 height 21
click at [482, 593] on li "Edit" at bounding box center [487, 601] width 47 height 19
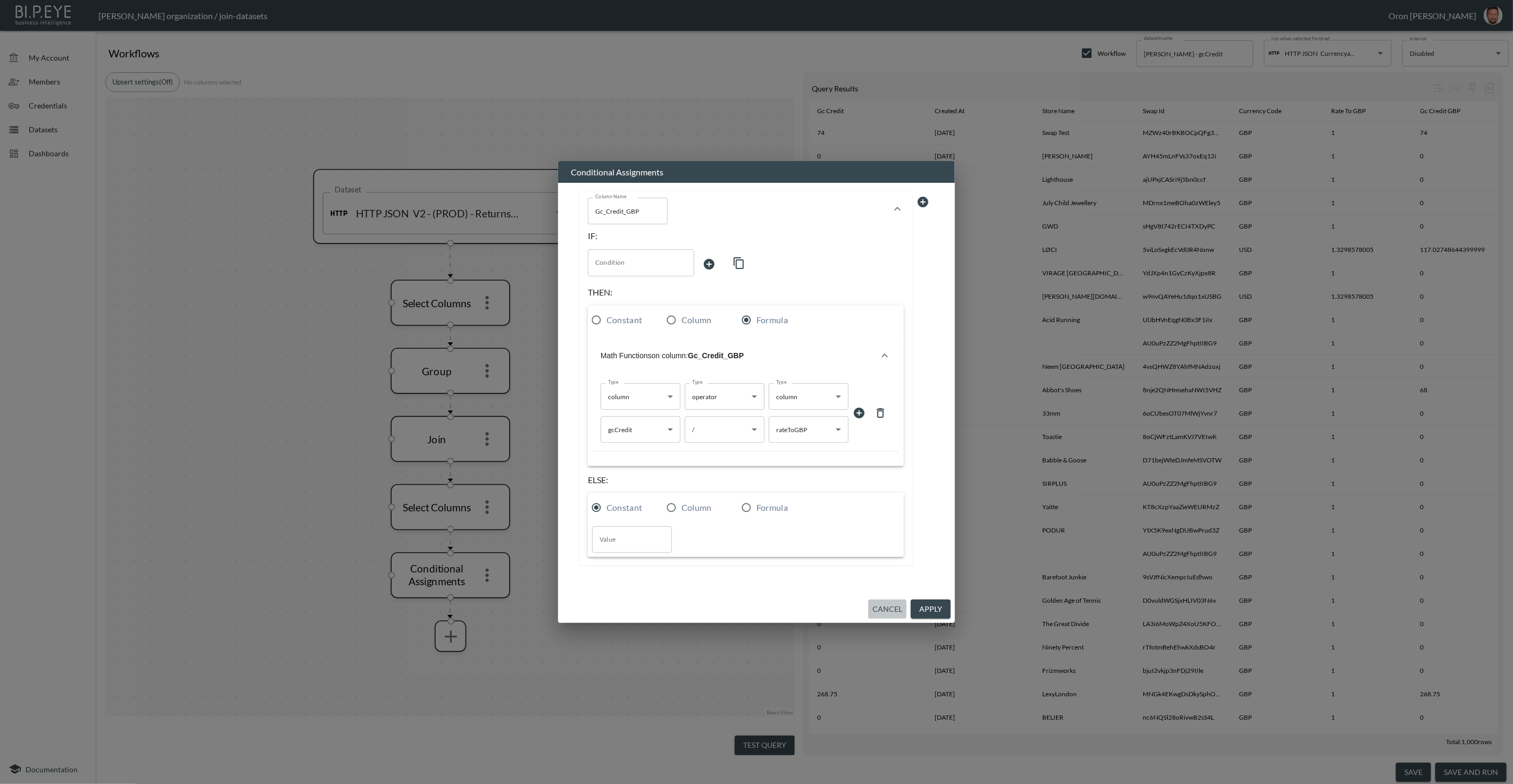
click at [892, 612] on button "Cancel" at bounding box center [887, 609] width 38 height 20
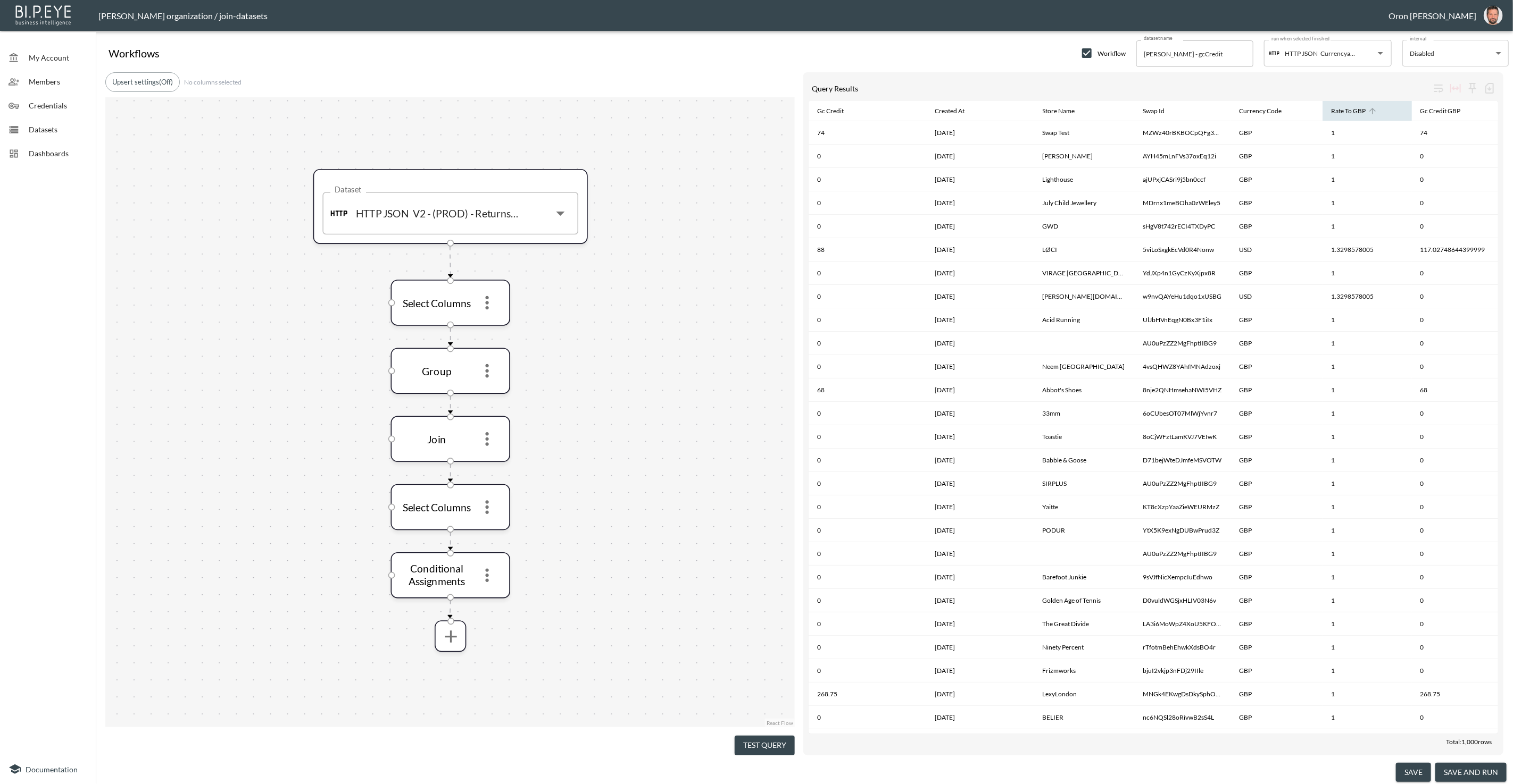
click at [1349, 110] on div "Rate To GBP" at bounding box center [1348, 111] width 35 height 13
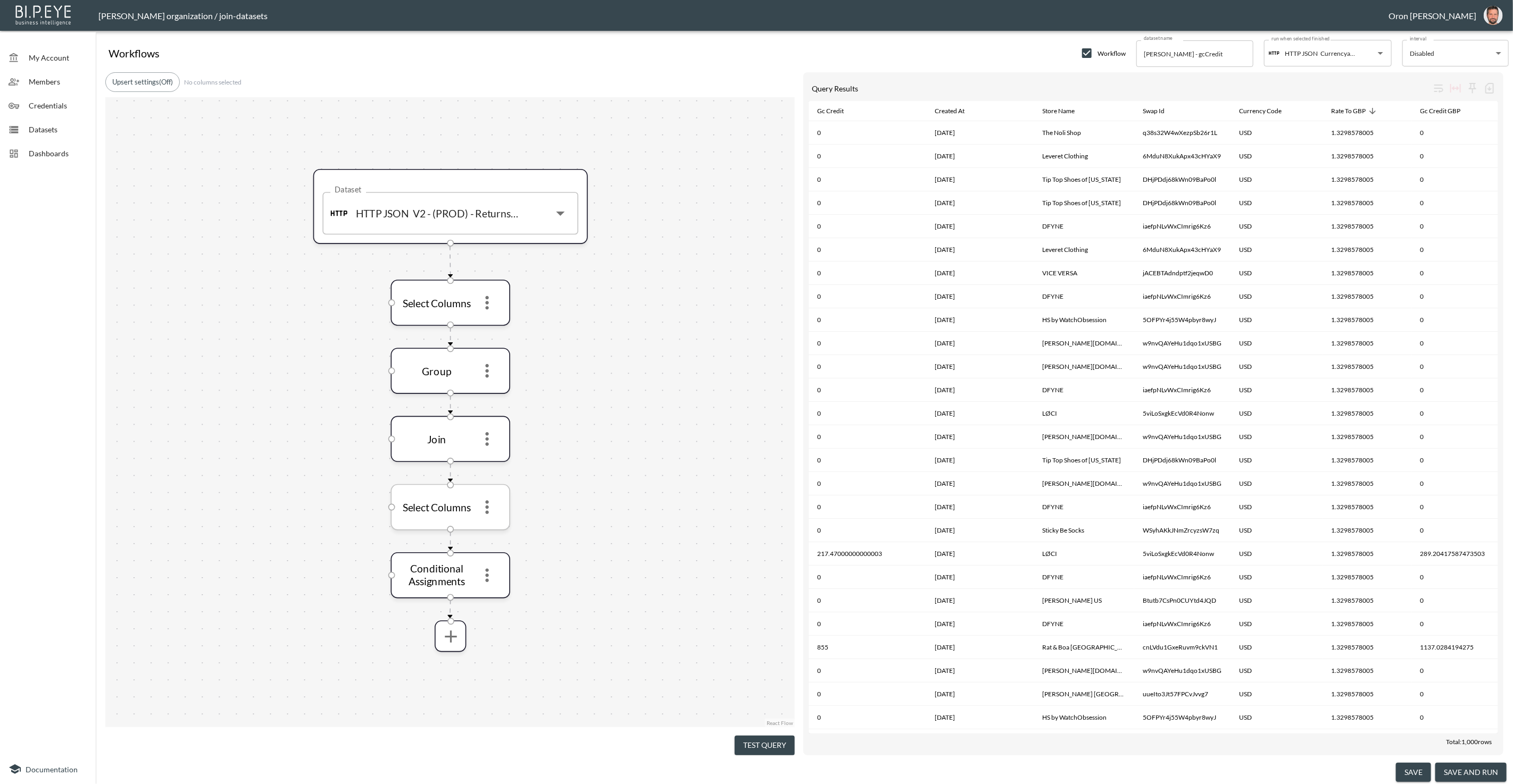
click at [490, 509] on icon "more" at bounding box center [487, 507] width 21 height 21
drag, startPoint x: 472, startPoint y: 647, endPoint x: 465, endPoint y: 645, distance: 7.3
click at [470, 646] on div at bounding box center [756, 392] width 1513 height 784
click at [448, 639] on icon "more" at bounding box center [451, 637] width 21 height 21
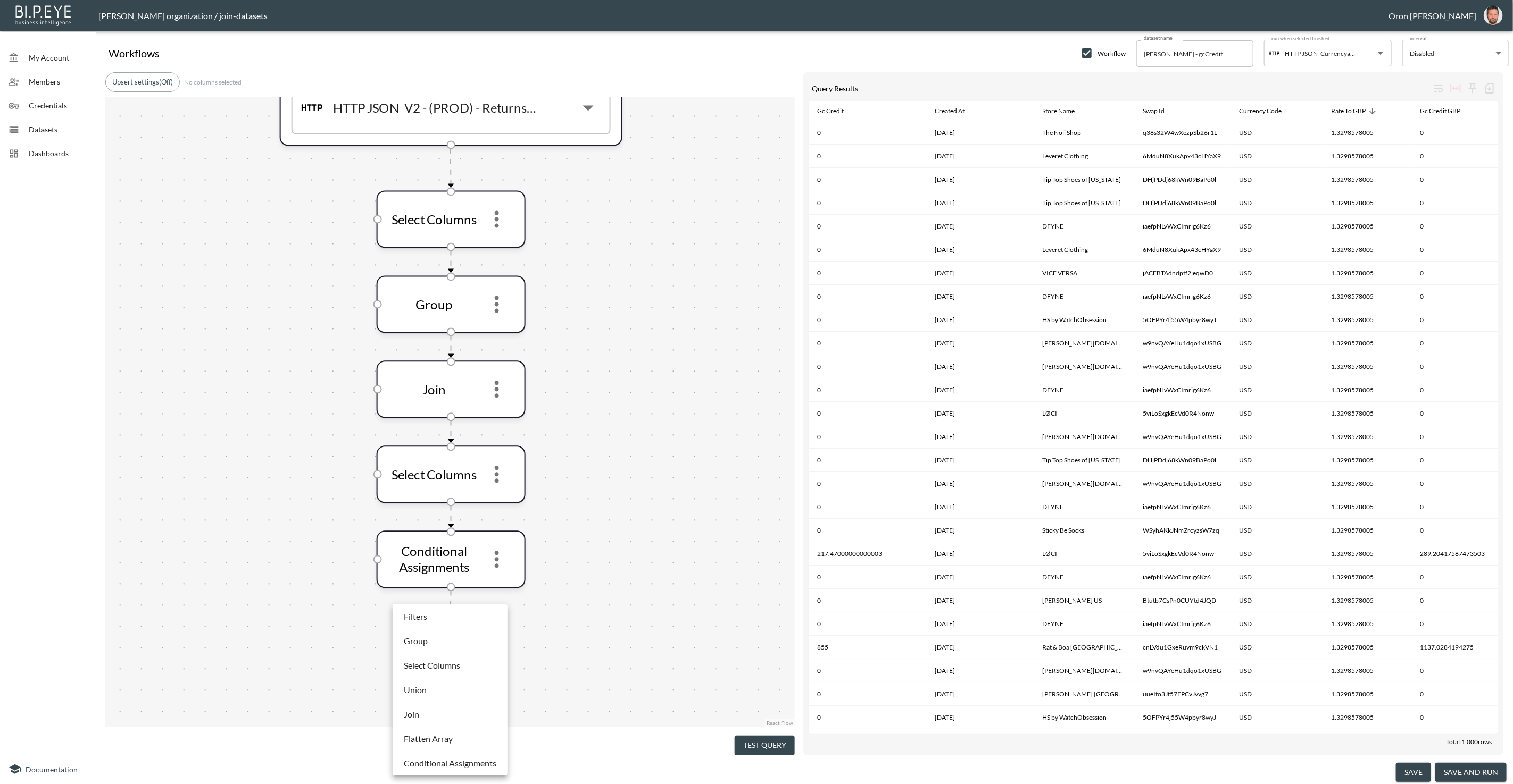
click at [554, 622] on div at bounding box center [756, 392] width 1513 height 784
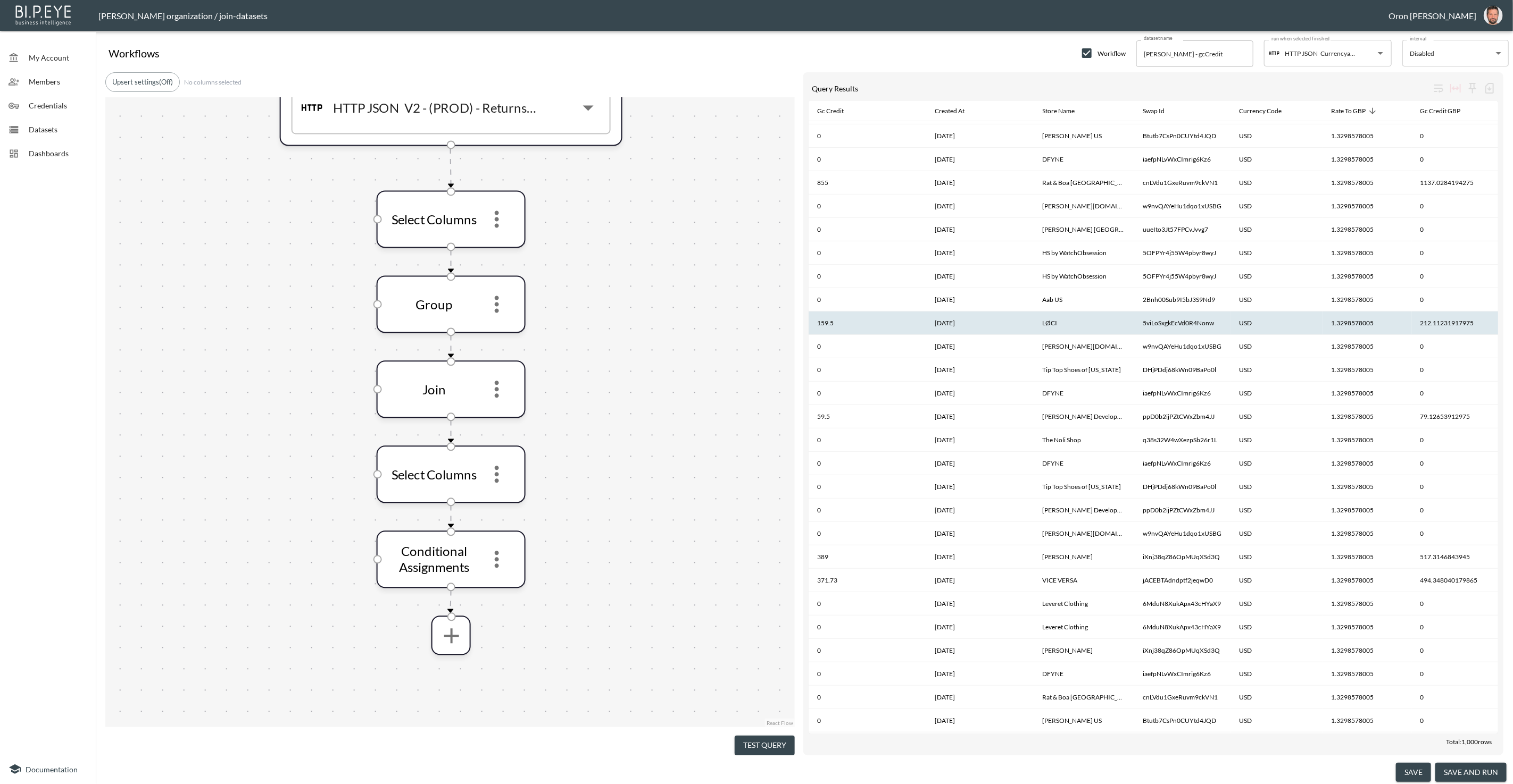
scroll to position [362, 0]
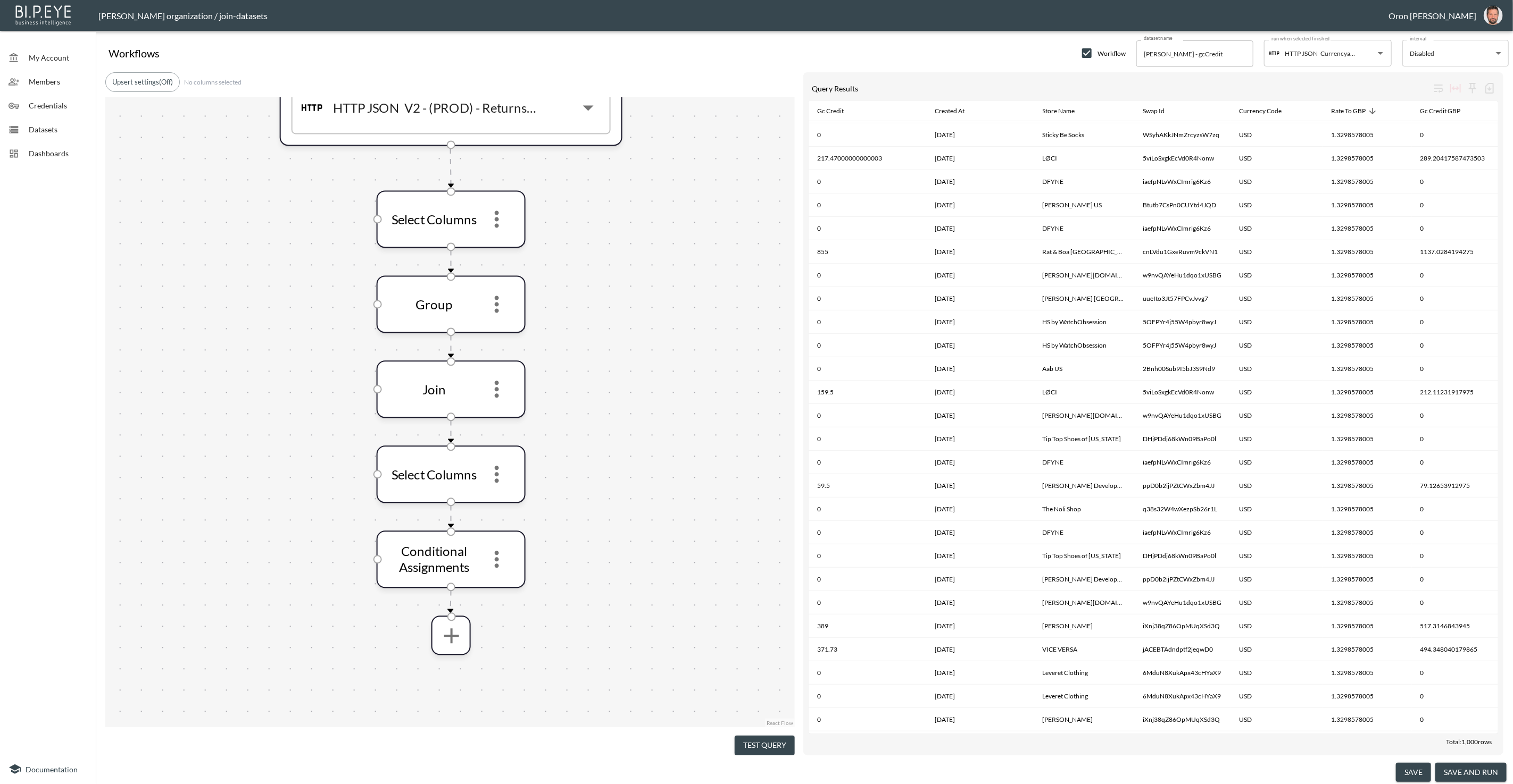
click at [784, 736] on button "Test Query" at bounding box center [764, 745] width 60 height 20
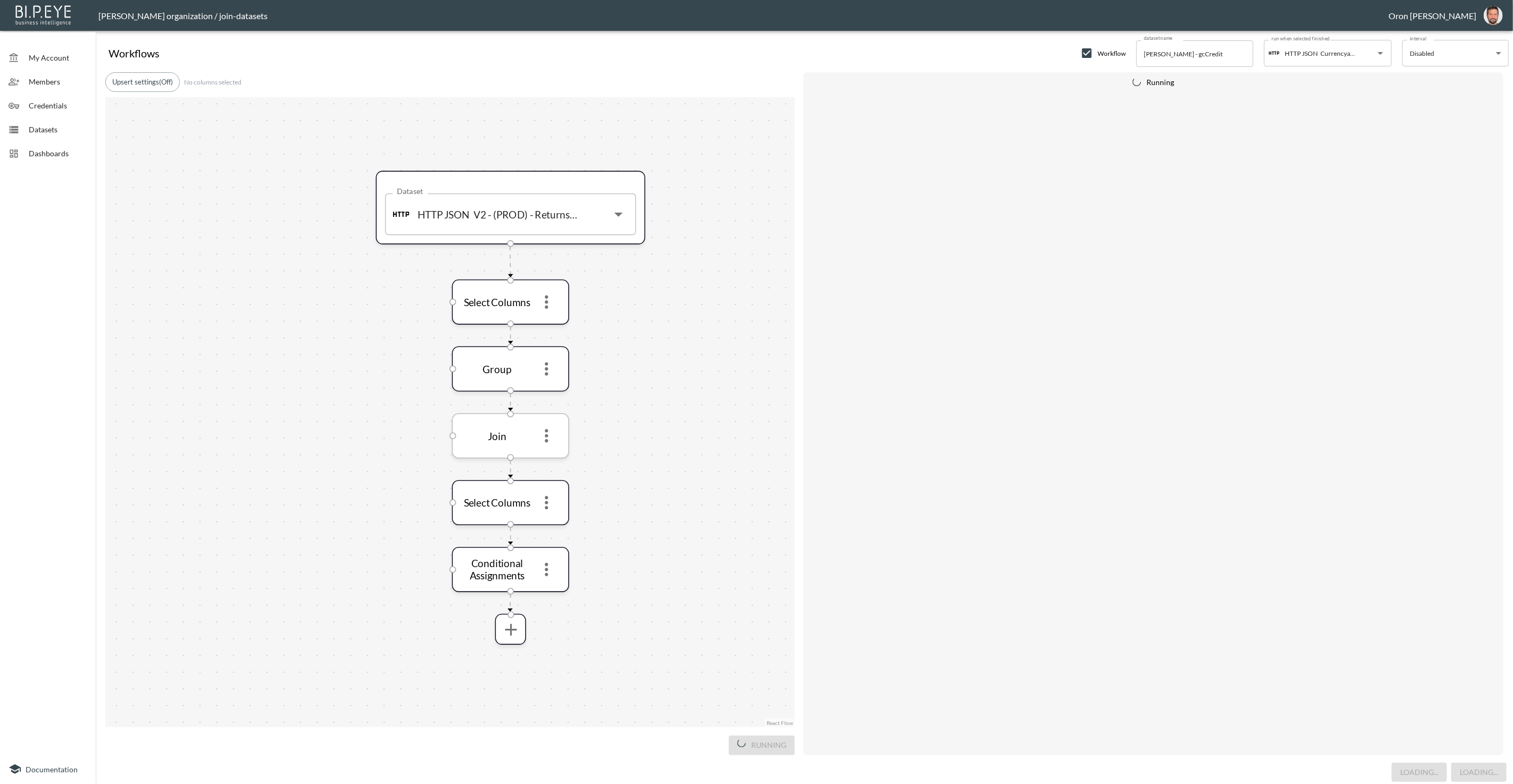
click at [553, 434] on icon "more" at bounding box center [547, 436] width 21 height 21
click at [548, 441] on icon "more" at bounding box center [546, 436] width 21 height 21
click at [543, 458] on p "Edit" at bounding box center [538, 461] width 15 height 13
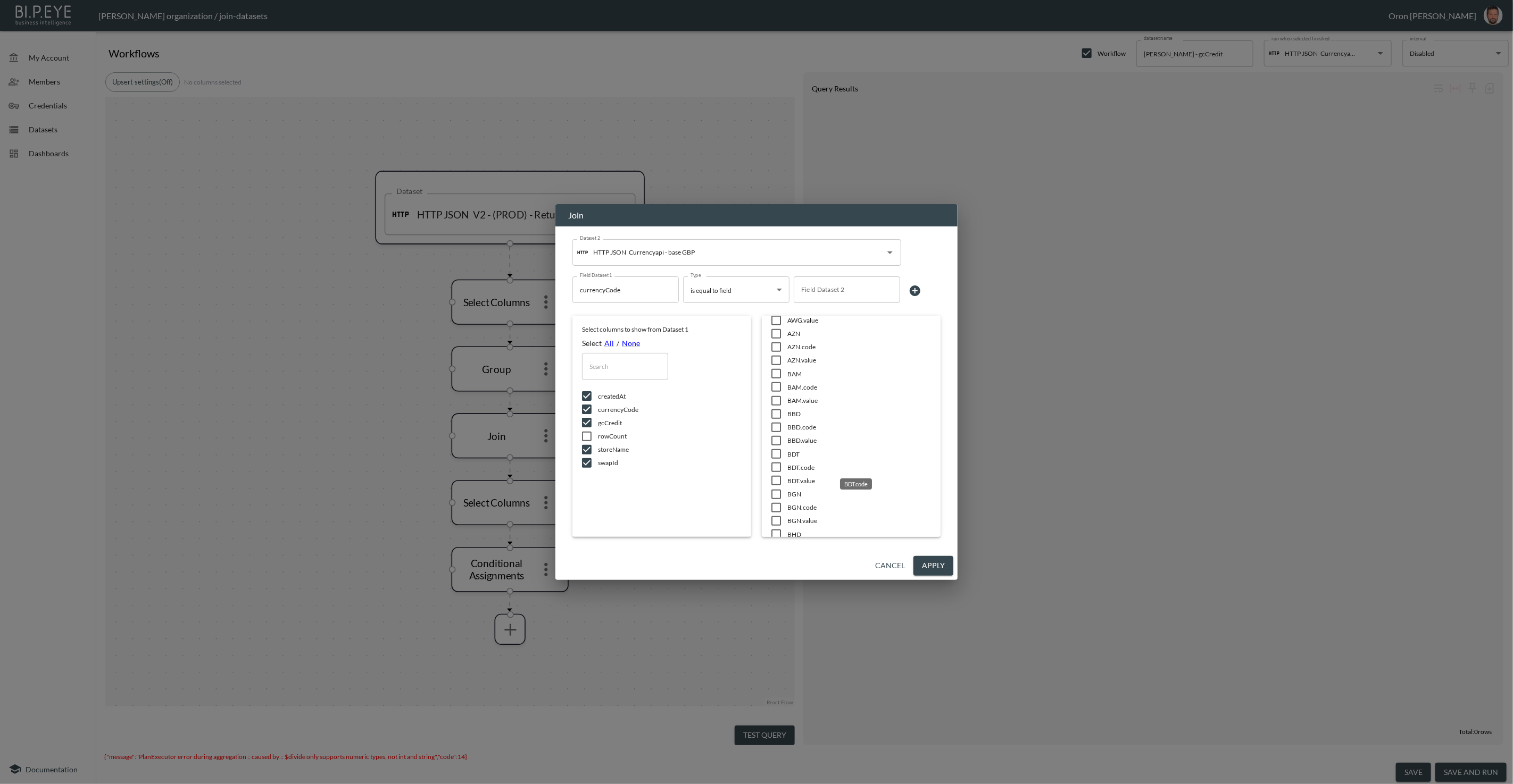
scroll to position [0, 0]
click at [832, 286] on div "Field Dataset 2 Field Dataset 2" at bounding box center [847, 290] width 107 height 27
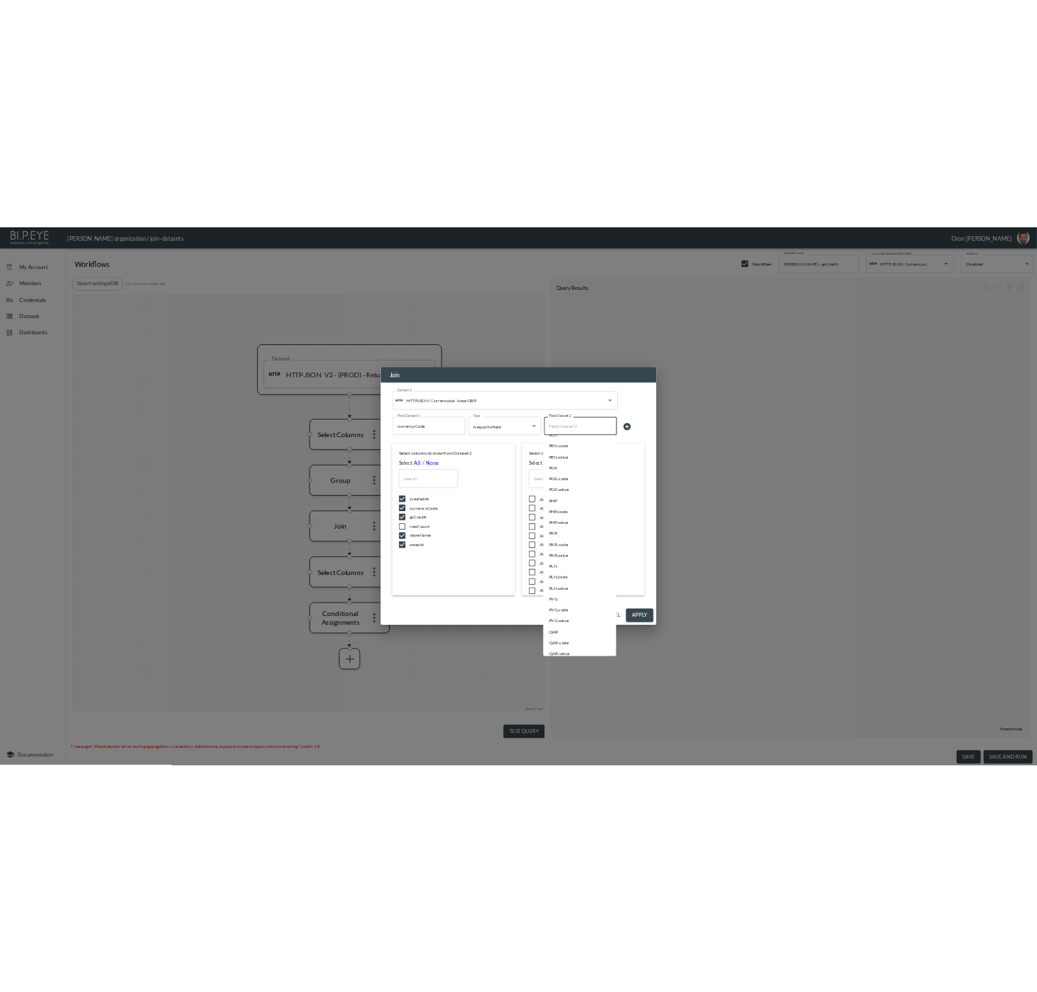
scroll to position [11045, 0]
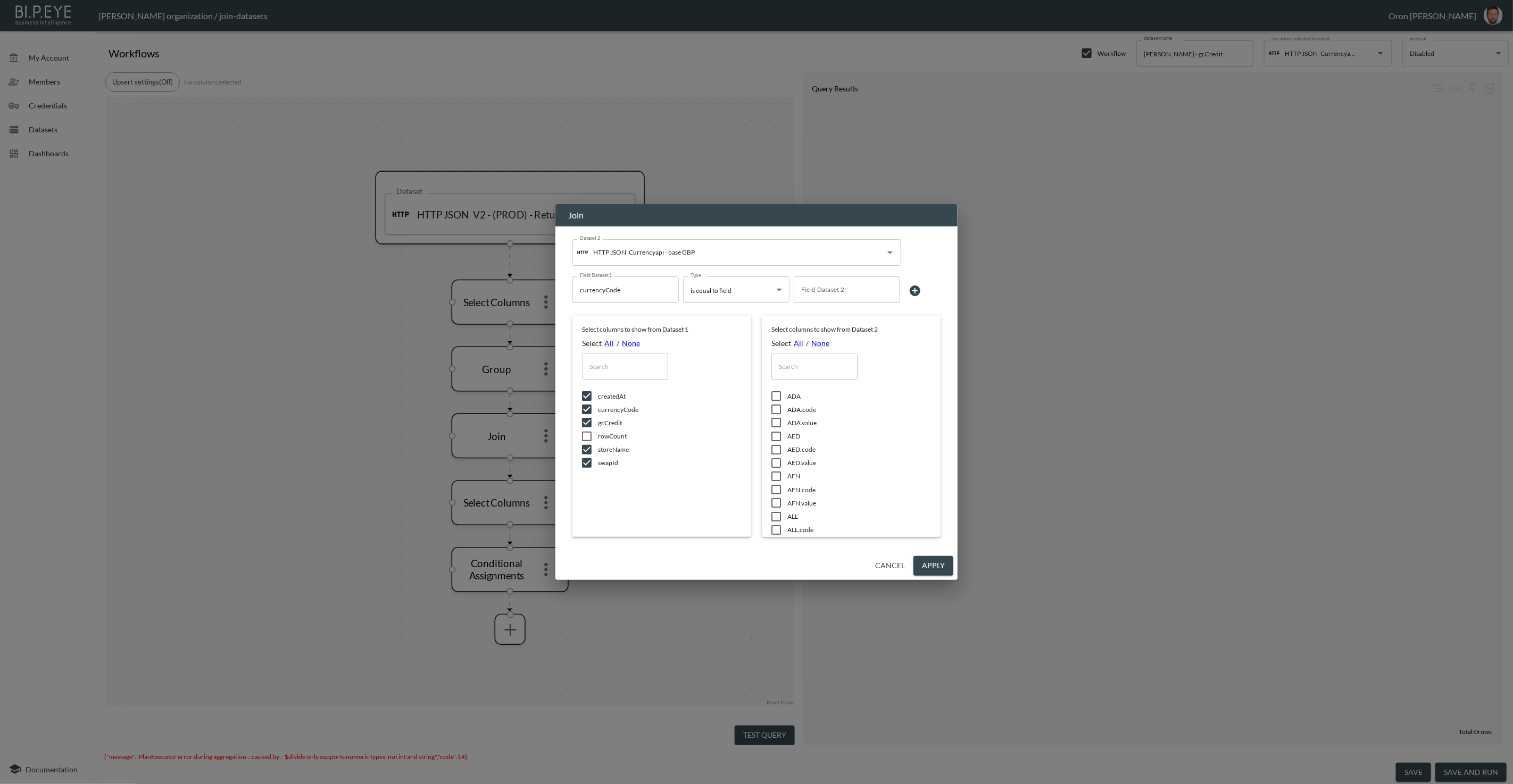
click at [649, 560] on div "Cancel Apply" at bounding box center [756, 566] width 402 height 28
click at [889, 566] on button "Cancel" at bounding box center [889, 566] width 38 height 20
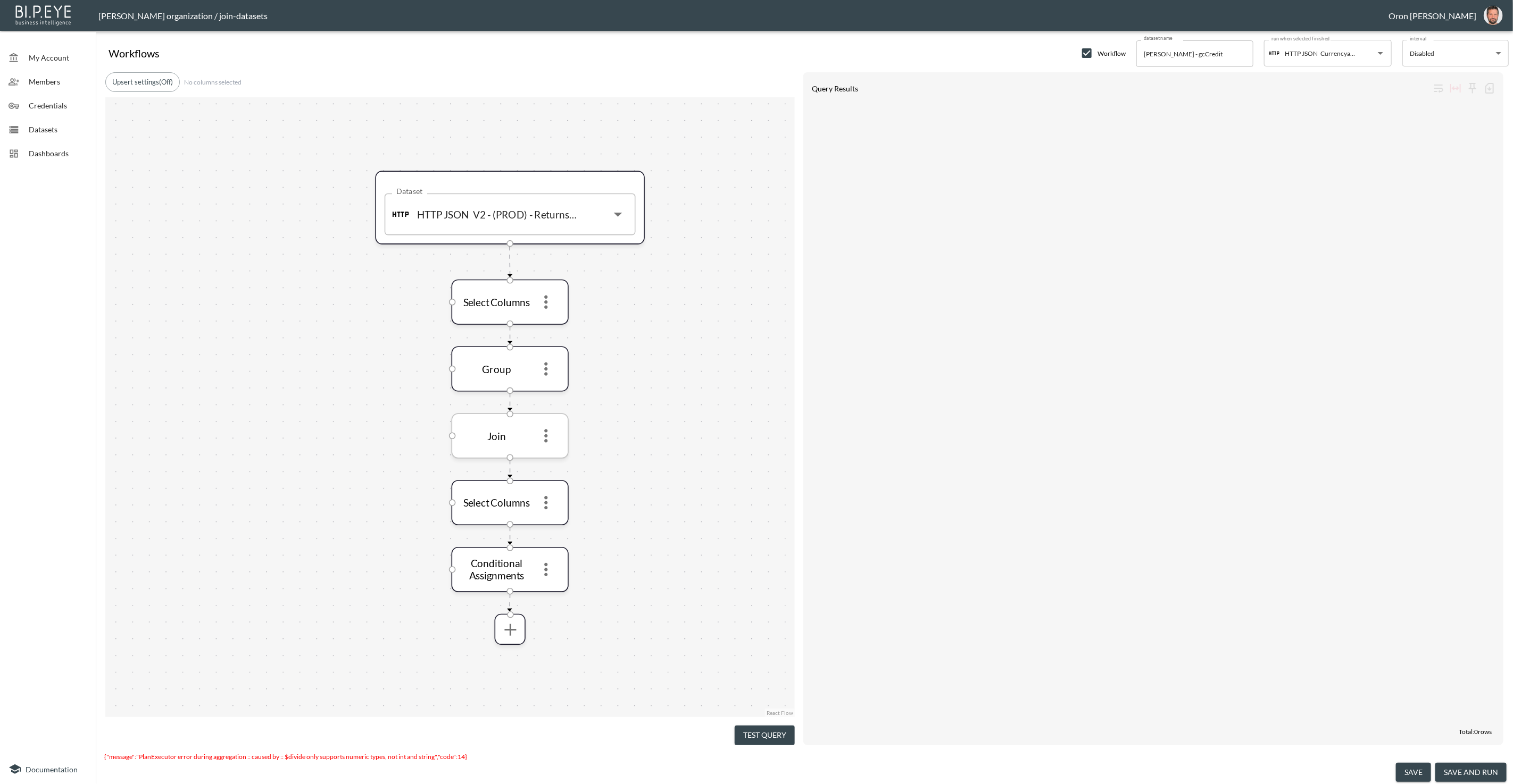
click at [545, 430] on icon "more" at bounding box center [545, 435] width 3 height 13
click at [545, 458] on p "Edit" at bounding box center [538, 461] width 15 height 13
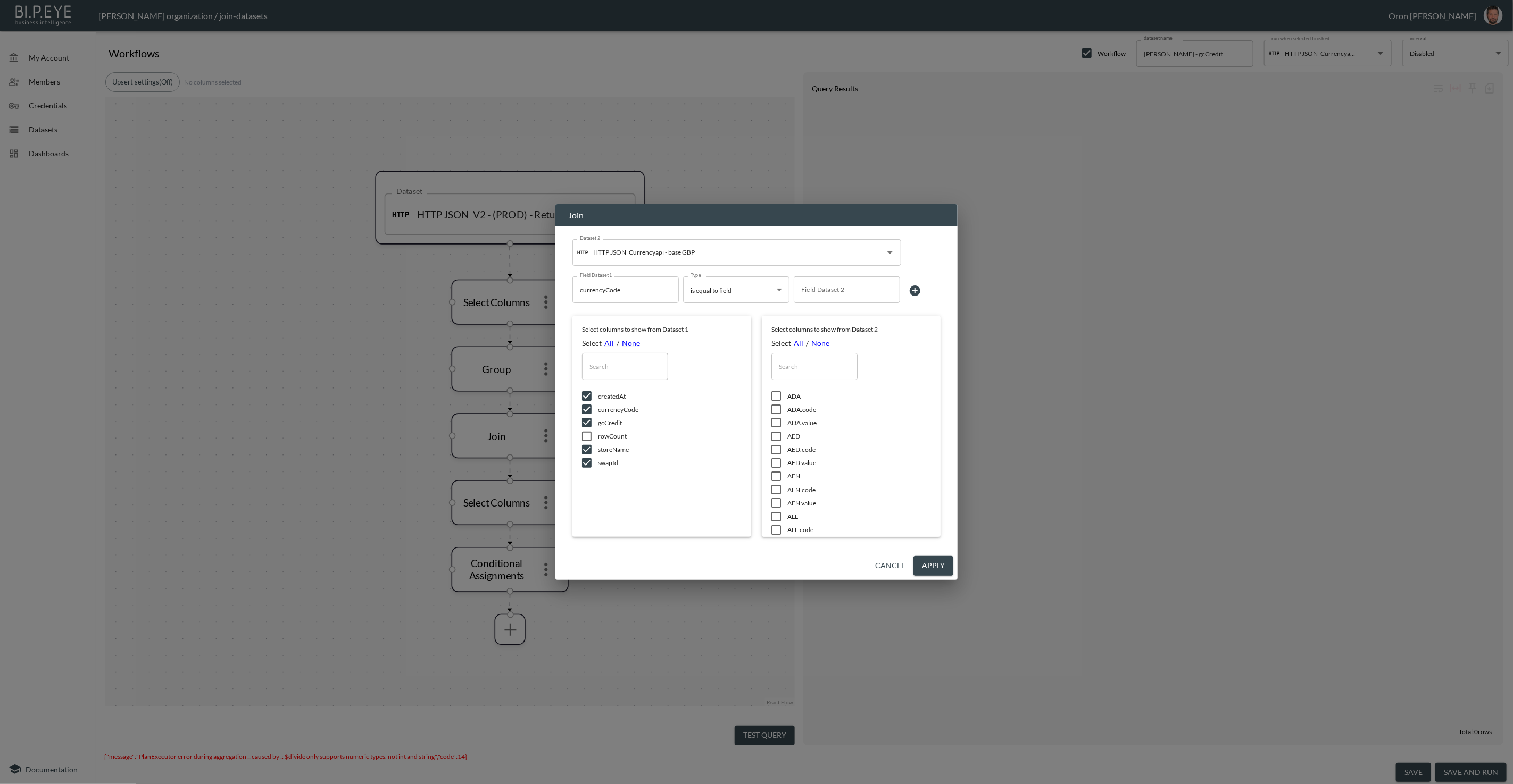
click at [881, 566] on button "Cancel" at bounding box center [889, 566] width 38 height 20
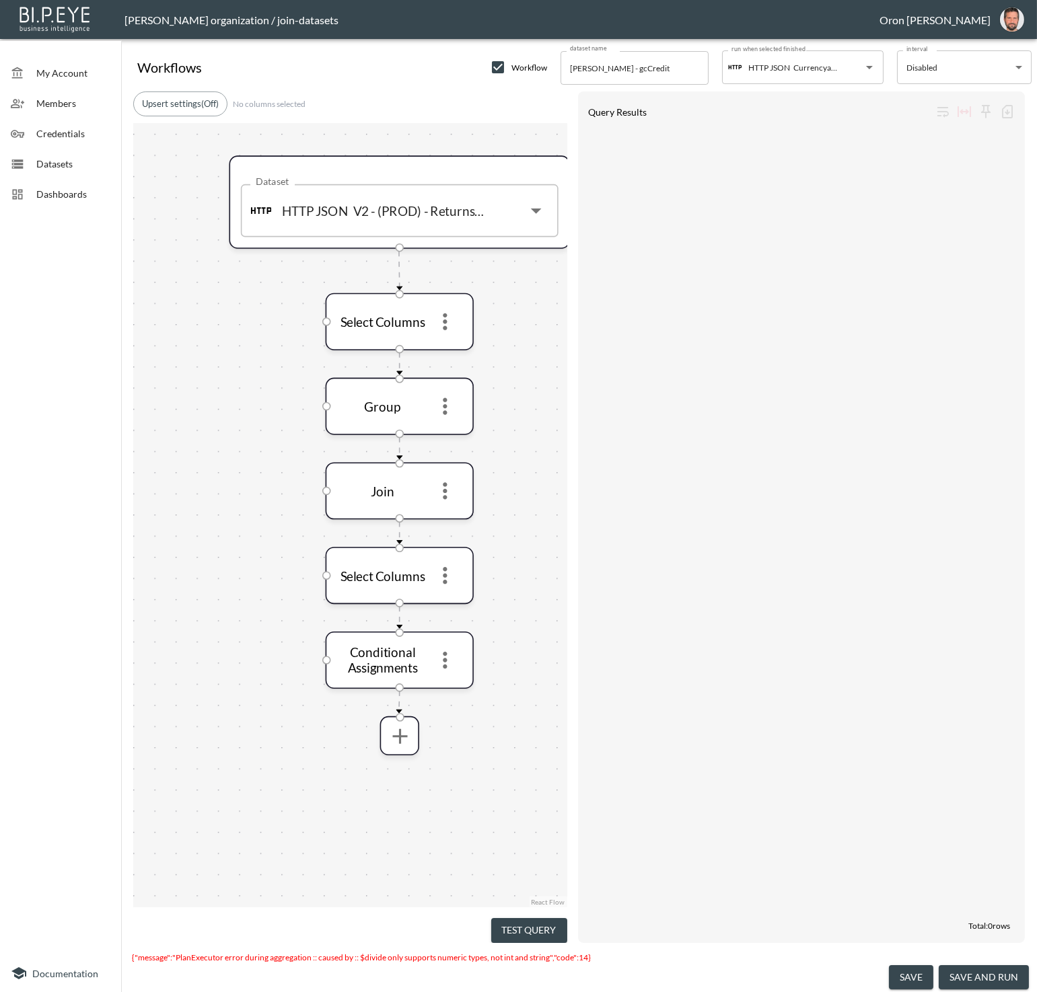
drag, startPoint x: 423, startPoint y: 476, endPoint x: 223, endPoint y: 429, distance: 205.3
click at [223, 429] on div "Dataset HTTP JSON V2 - (PROD) - Returns Pagination Dataset Select Columns Group…" at bounding box center [350, 515] width 434 height 785
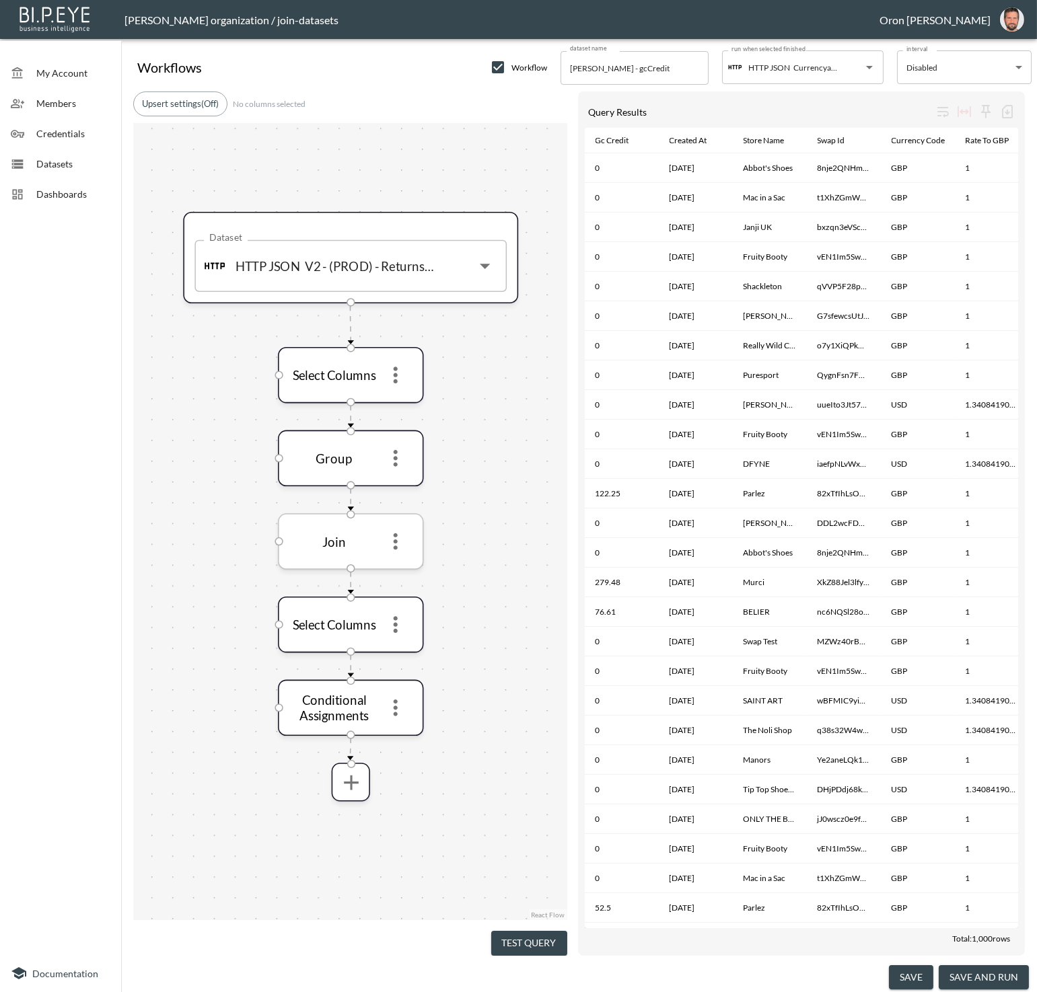
click at [394, 545] on icon "more" at bounding box center [396, 542] width 4 height 17
click at [396, 567] on p "Edit" at bounding box center [386, 573] width 19 height 16
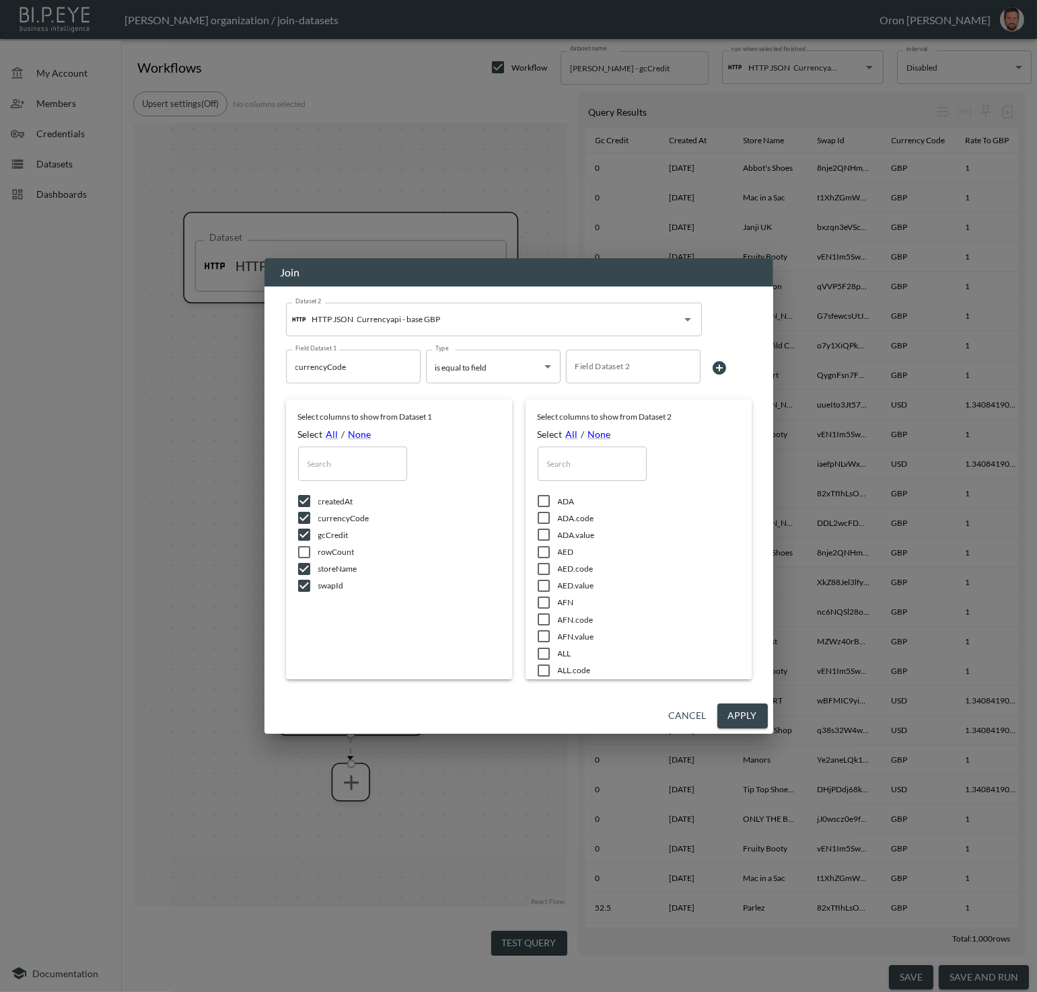
click at [617, 369] on div "Field Dataset 2 Field Dataset 2" at bounding box center [633, 367] width 135 height 34
click at [588, 412] on li "GBP.code" at bounding box center [631, 420] width 135 height 20
type input "GBP.code"
click at [606, 468] on input "text" at bounding box center [592, 464] width 109 height 34
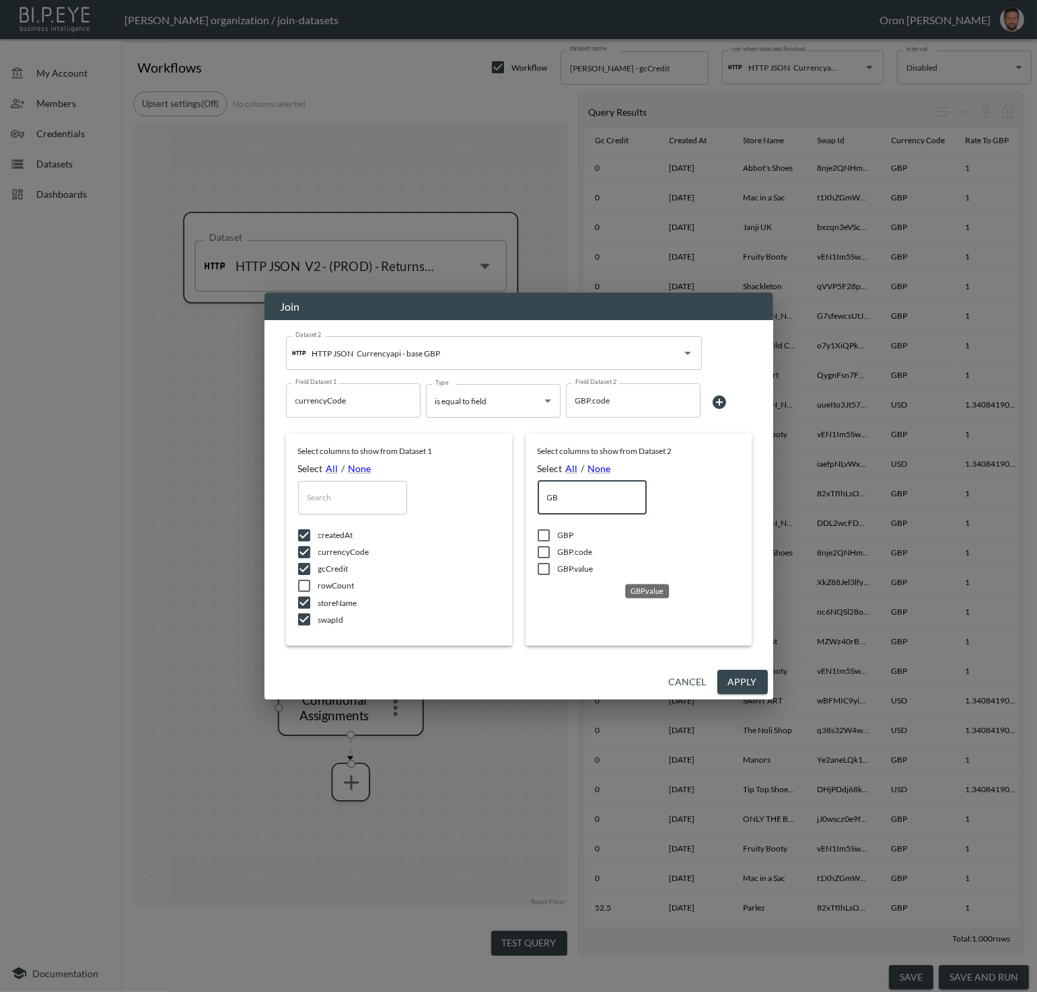
type input "GB"
click at [578, 573] on span "GBP.value" at bounding box center [649, 568] width 182 height 11
checkbox input "true"
click at [578, 552] on span "GBP.code" at bounding box center [649, 551] width 182 height 11
checkbox input "true"
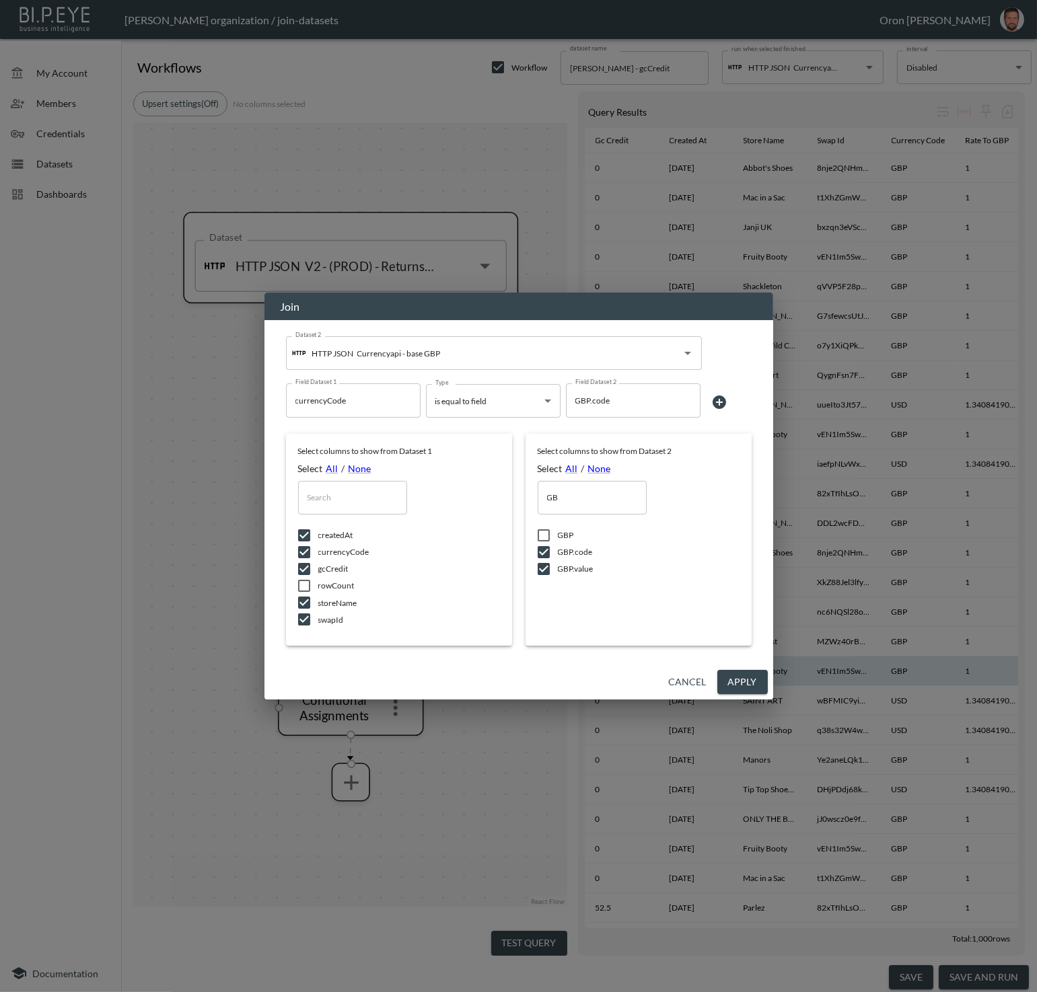
drag, startPoint x: 755, startPoint y: 677, endPoint x: 715, endPoint y: 684, distance: 41.0
click at [755, 677] on button "Apply" at bounding box center [742, 682] width 50 height 25
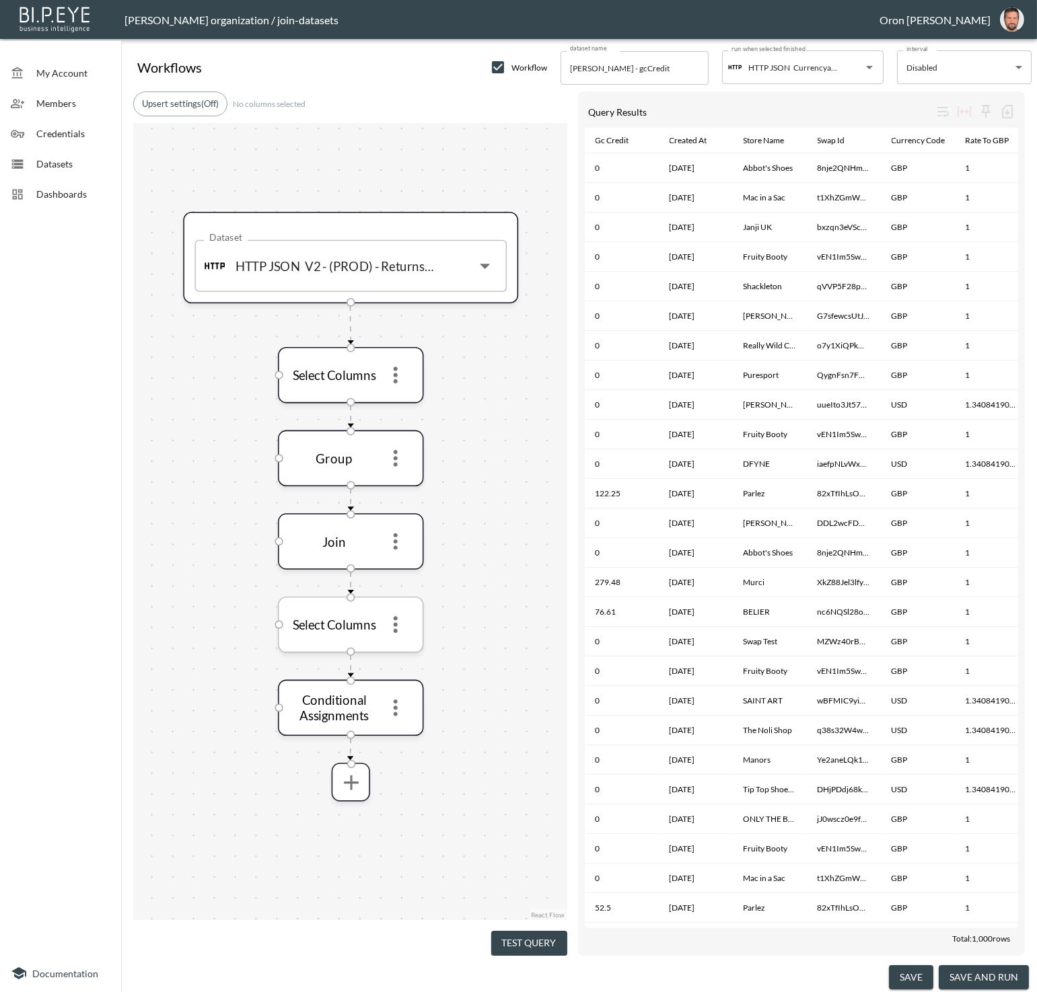
click at [401, 624] on icon "more" at bounding box center [395, 624] width 25 height 25
click at [401, 651] on li "Edit" at bounding box center [395, 656] width 59 height 24
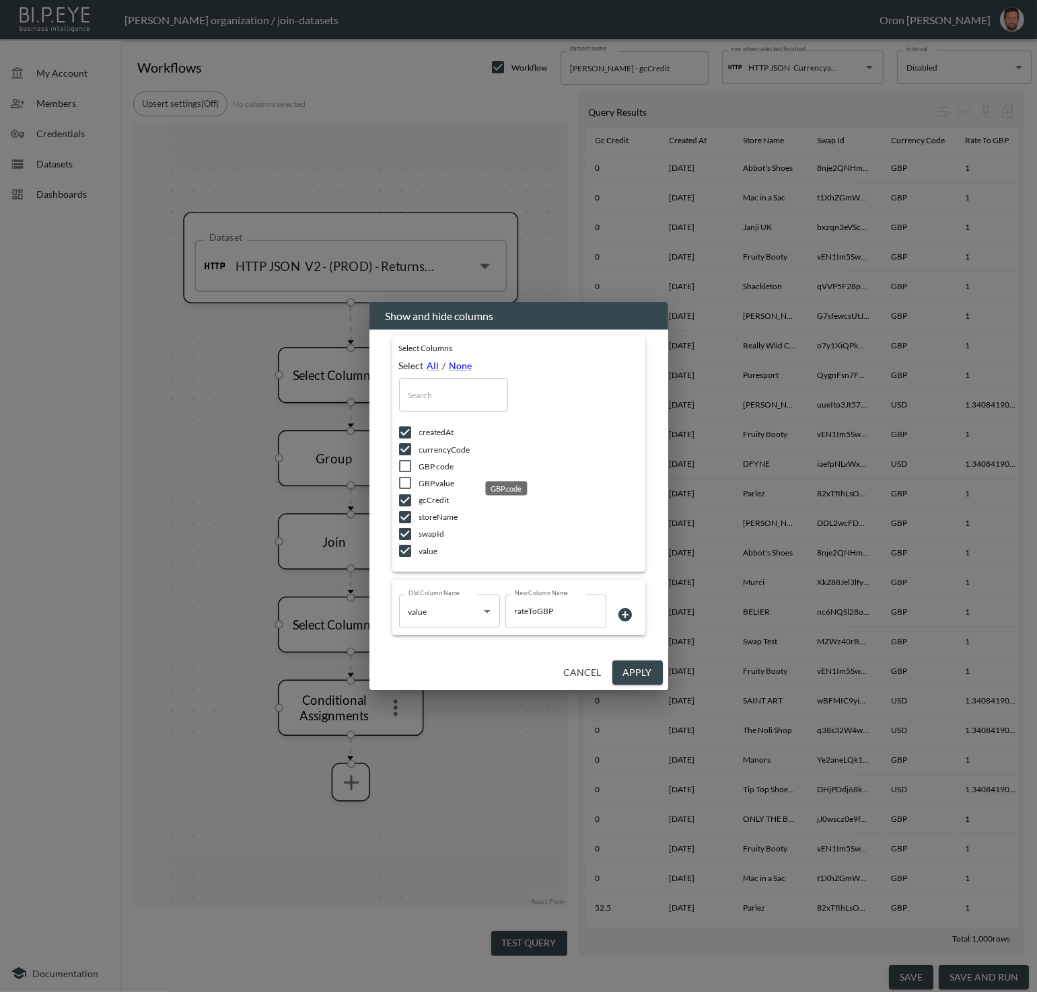
drag, startPoint x: 436, startPoint y: 467, endPoint x: 433, endPoint y: 474, distance: 7.2
click at [435, 469] on span "GBP.code" at bounding box center [510, 466] width 182 height 11
checkbox input "true"
click at [432, 484] on span "GBP.value" at bounding box center [510, 483] width 182 height 11
checkbox input "true"
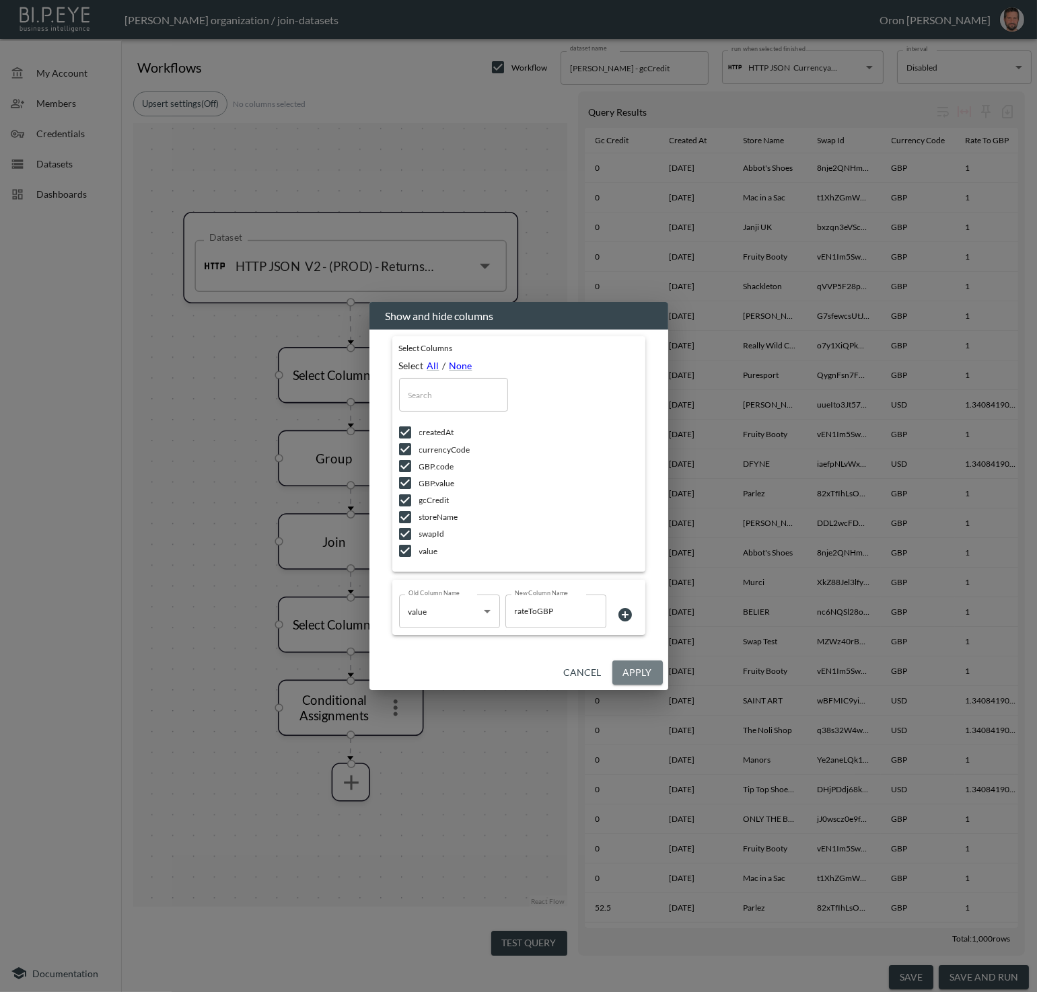
click at [662, 676] on button "Apply" at bounding box center [637, 673] width 50 height 25
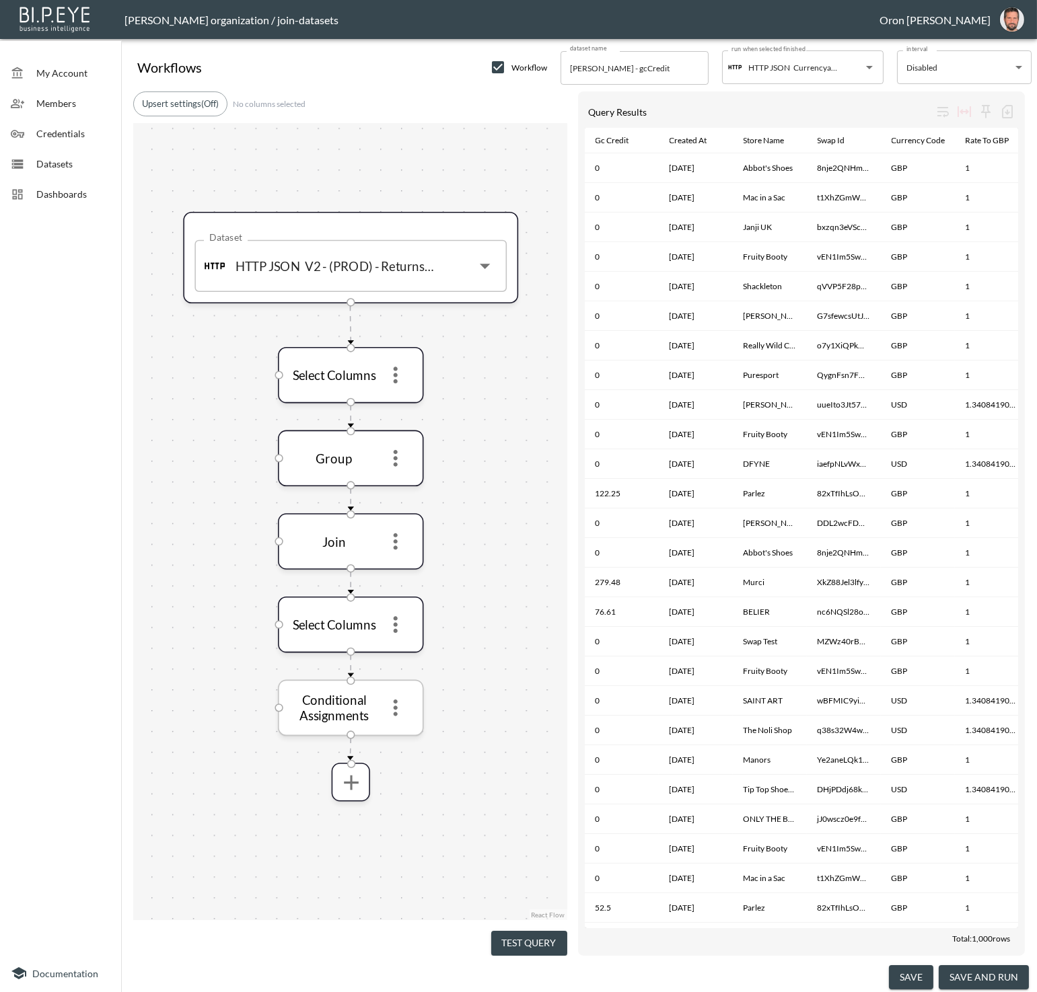
click at [402, 711] on icon "more" at bounding box center [395, 708] width 25 height 25
drag, startPoint x: 397, startPoint y: 702, endPoint x: 397, endPoint y: 711, distance: 8.1
click at [397, 703] on icon "more" at bounding box center [396, 709] width 4 height 17
click at [392, 714] on icon "more" at bounding box center [395, 709] width 25 height 25
click at [388, 733] on p "Edit" at bounding box center [386, 741] width 19 height 16
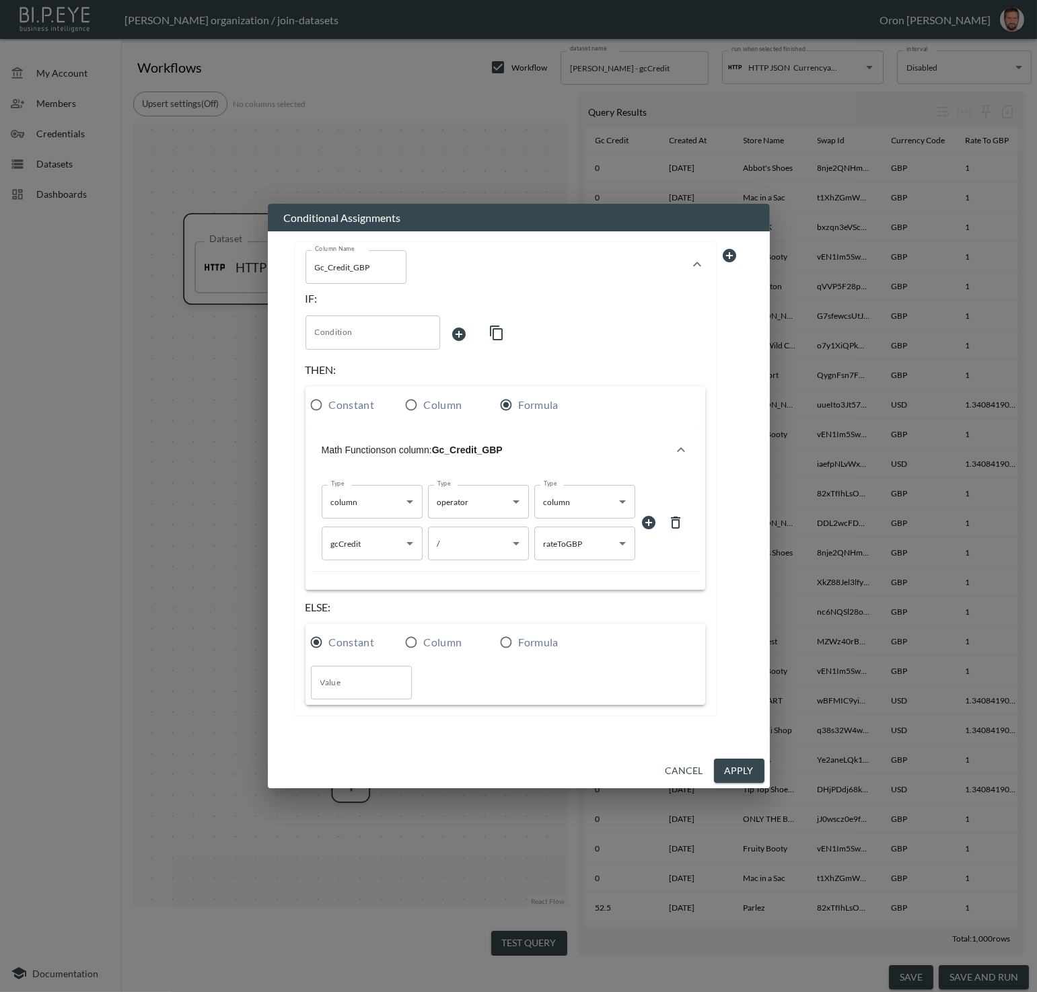
click at [685, 779] on button "Cancel" at bounding box center [684, 771] width 48 height 25
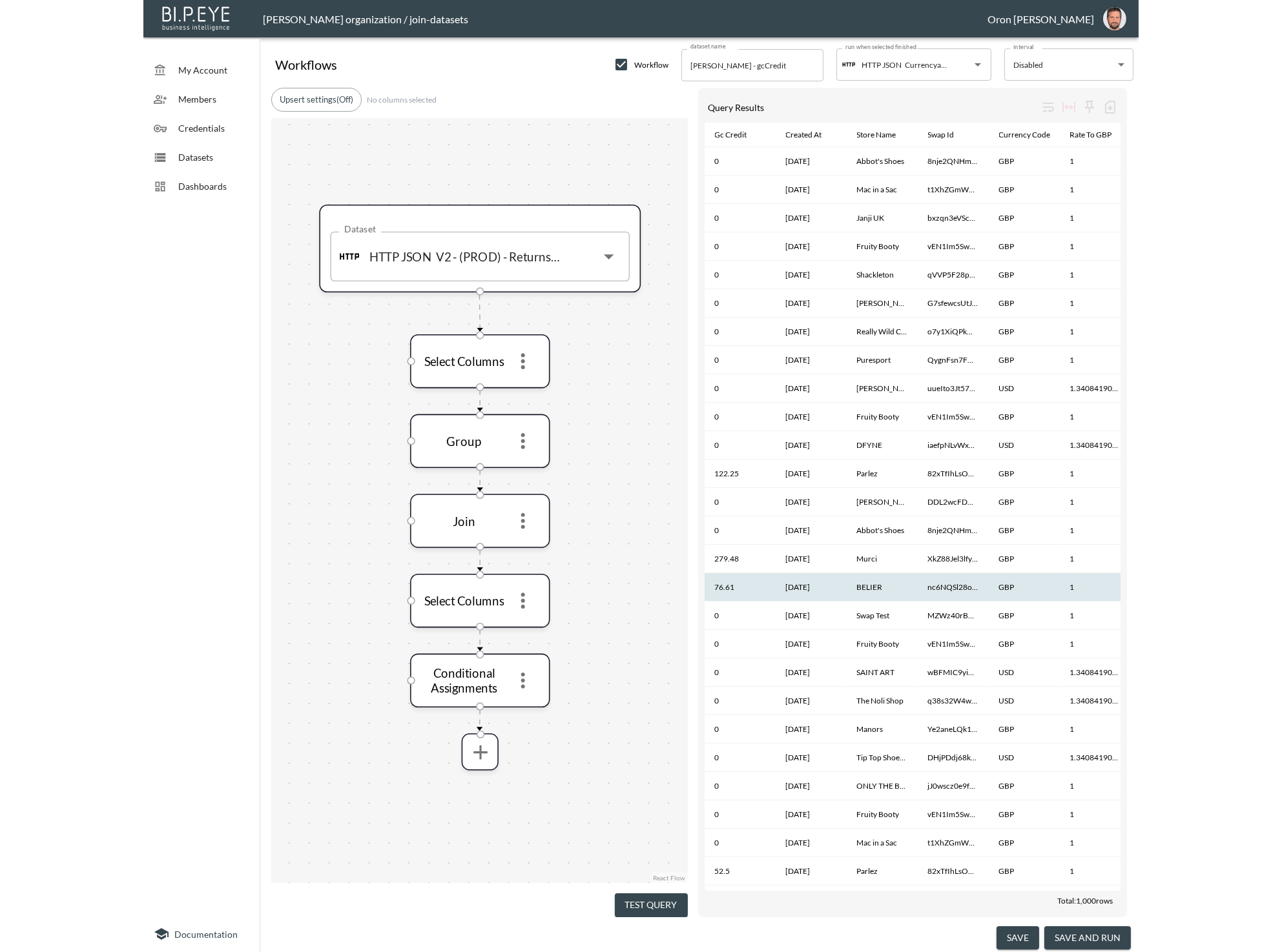
scroll to position [0, 89]
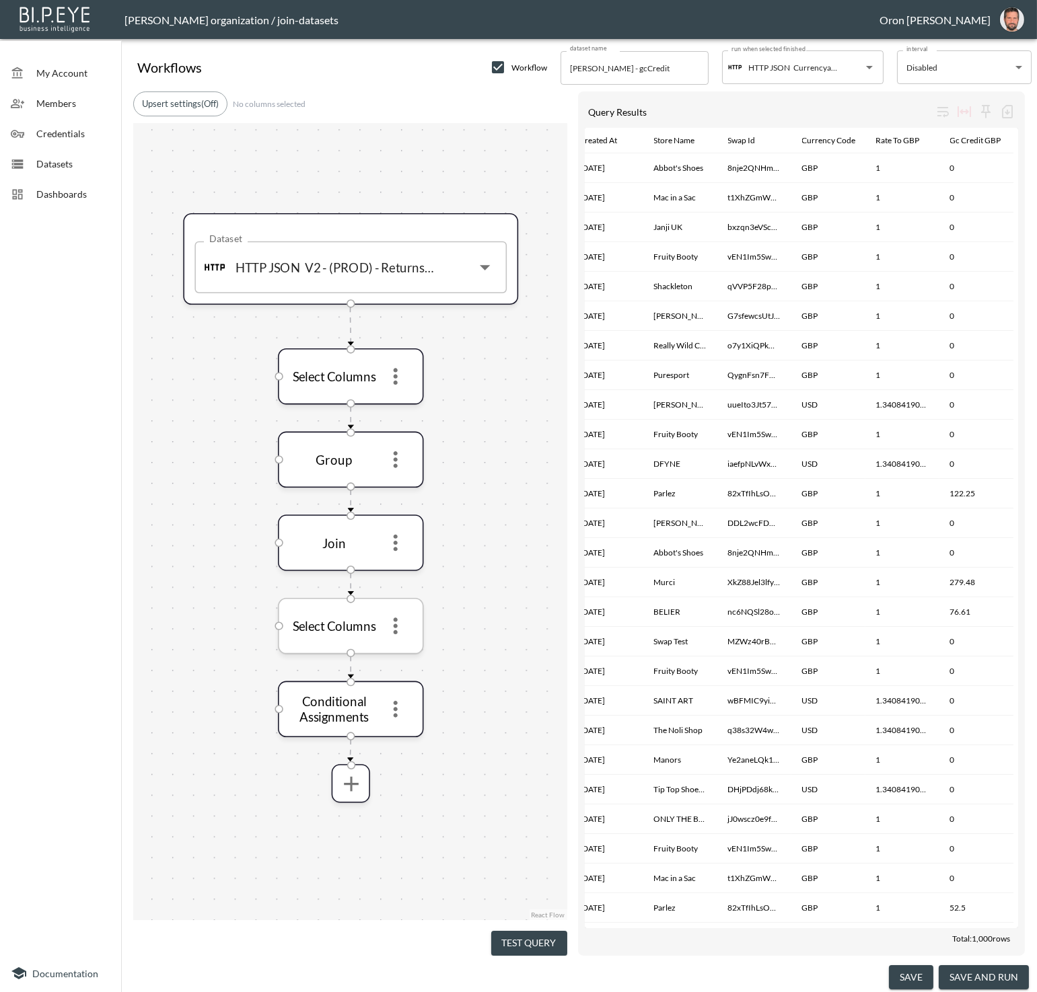
click at [392, 626] on icon "more" at bounding box center [395, 626] width 25 height 25
click at [392, 650] on p "Edit" at bounding box center [386, 657] width 19 height 16
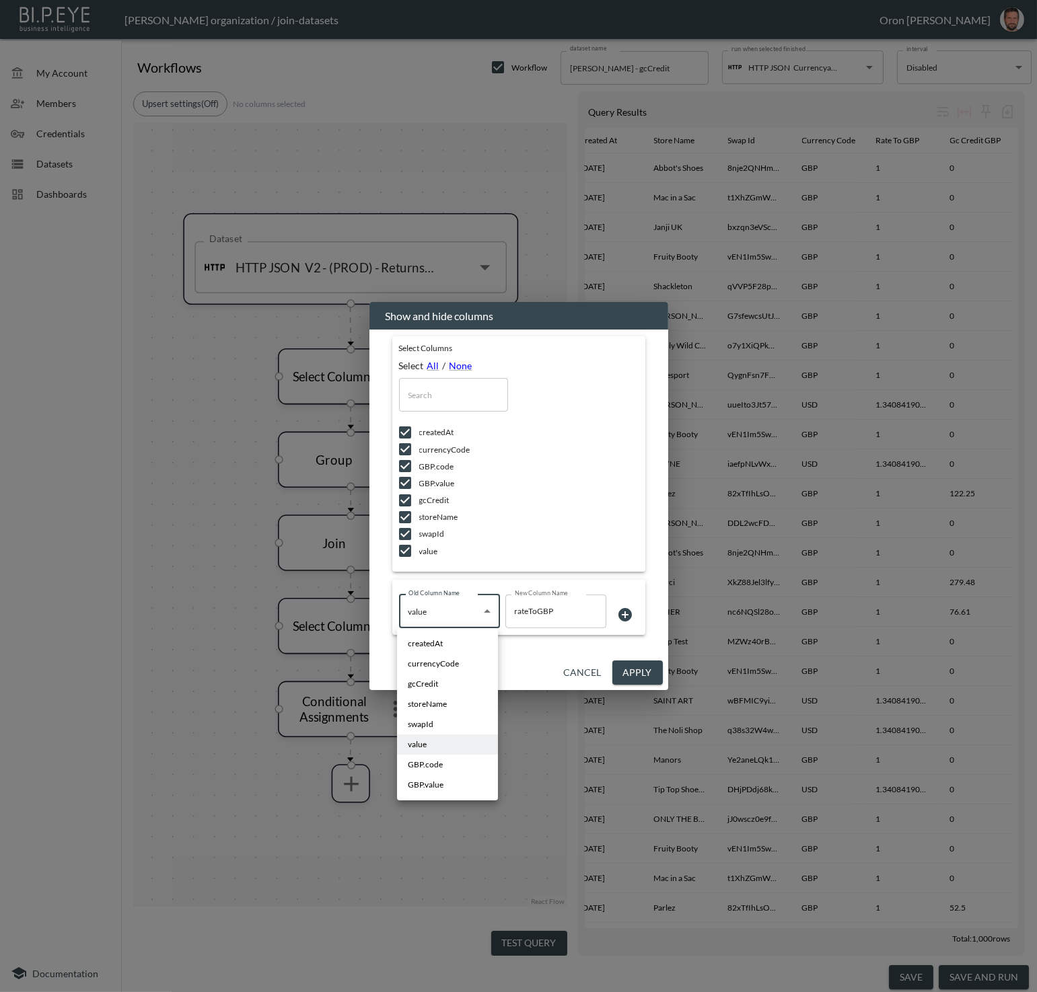
click at [429, 609] on body "BI.P.EYE, Interactive Analytics Dashboards - app Zach Bailet organization / joi…" at bounding box center [518, 496] width 1037 height 992
click at [431, 784] on span "GBP.value" at bounding box center [426, 785] width 36 height 12
type input "GBP.value"
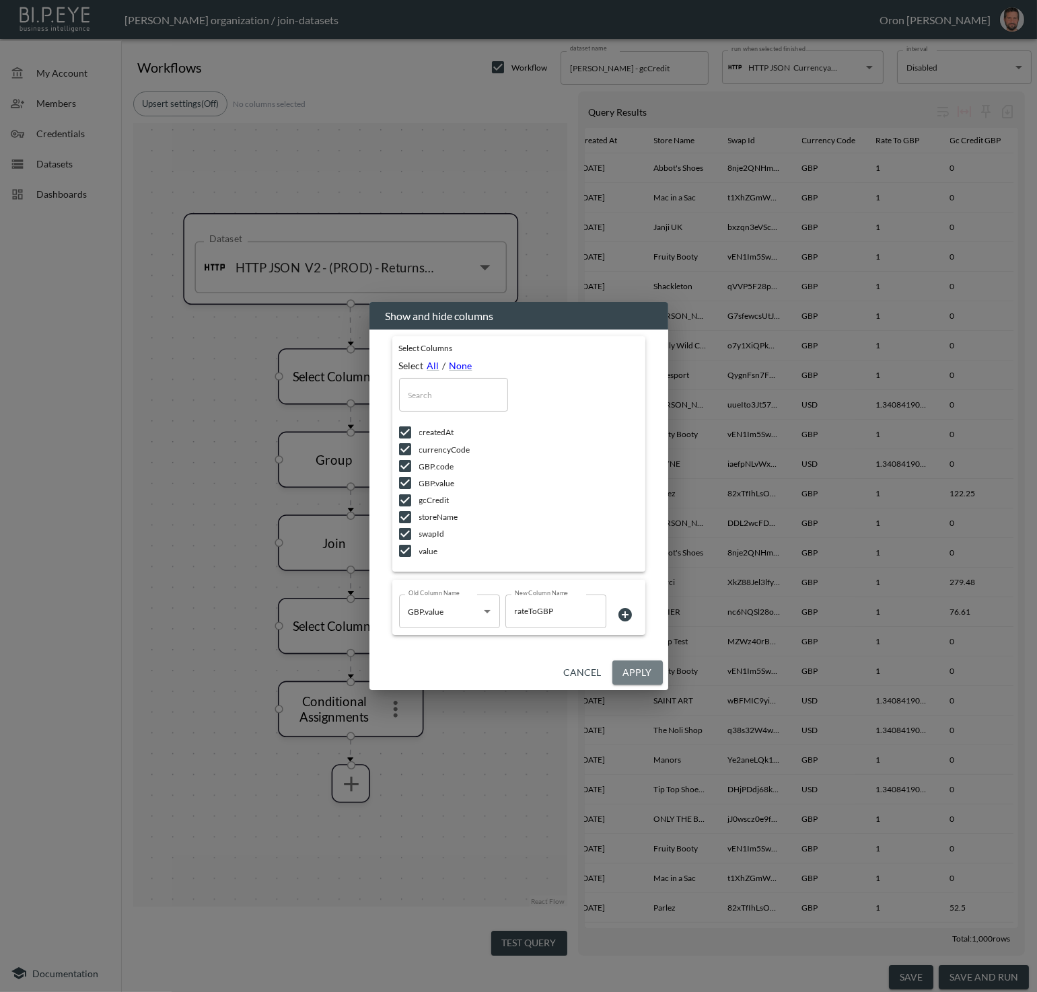
drag, startPoint x: 635, startPoint y: 676, endPoint x: 538, endPoint y: 914, distance: 257.8
click at [635, 676] on button "Apply" at bounding box center [637, 673] width 50 height 25
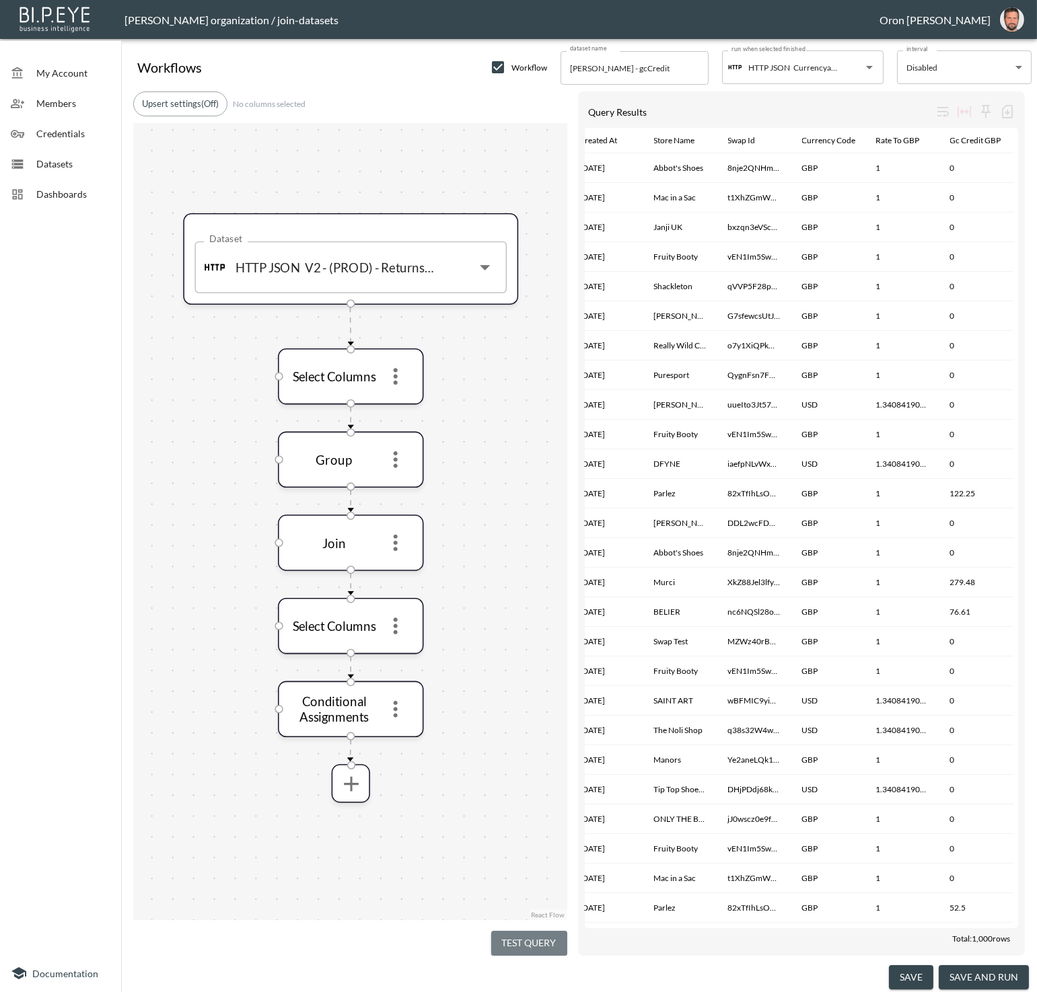
drag, startPoint x: 530, startPoint y: 935, endPoint x: 529, endPoint y: 844, distance: 90.2
click at [530, 933] on button "Test Query" at bounding box center [529, 943] width 76 height 25
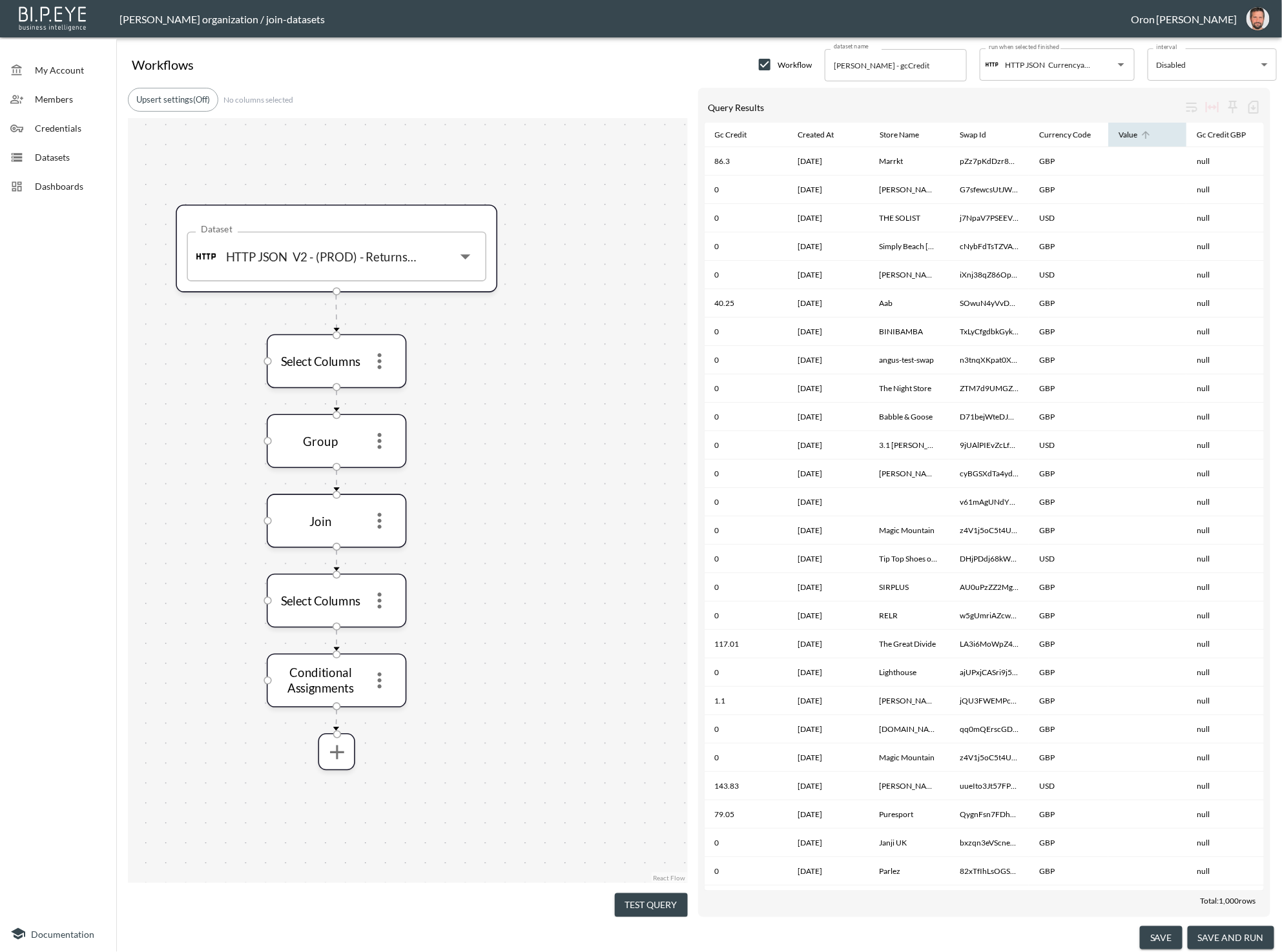
click at [994, 135] on div "Value" at bounding box center [1128, 135] width 19 height 15
click at [384, 606] on icon "more" at bounding box center [379, 601] width 24 height 24
click at [379, 623] on p "Edit" at bounding box center [370, 631] width 18 height 15
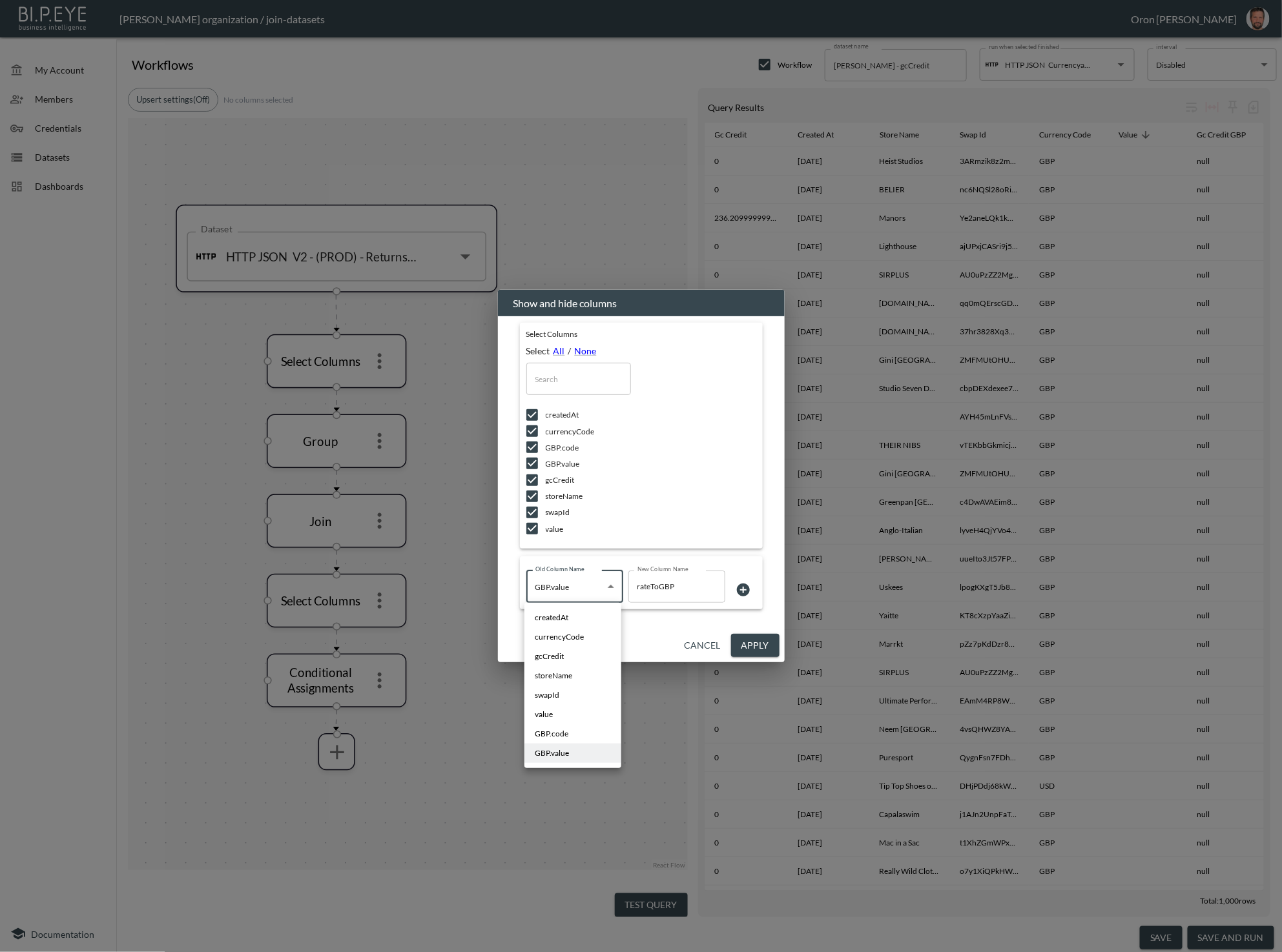
click at [576, 589] on body "BI.P.EYE, Interactive Analytics Dashboards - app Zach Bailet organization / joi…" at bounding box center [641, 476] width 1282 height 952
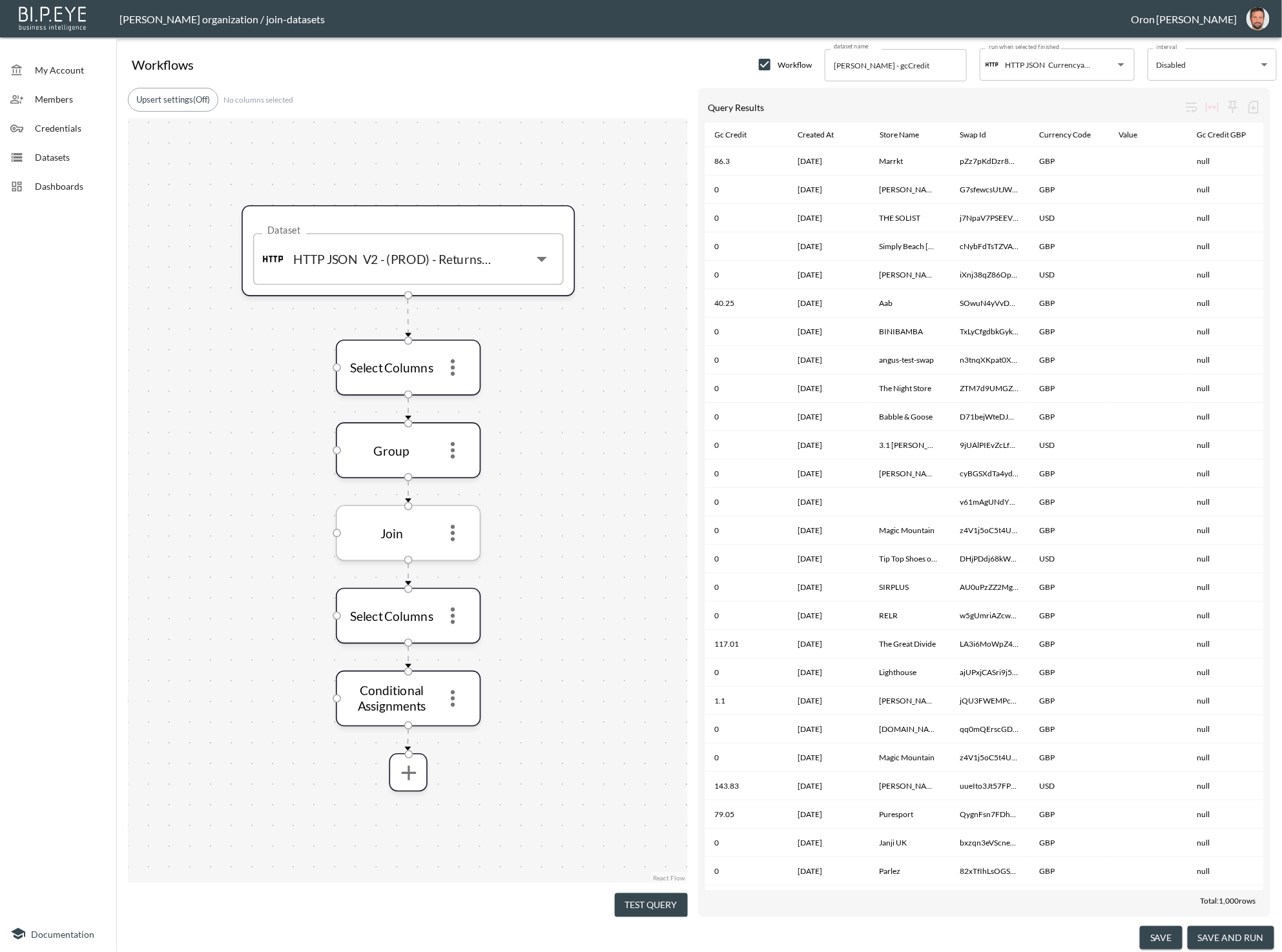
click at [456, 527] on icon "more" at bounding box center [453, 534] width 25 height 25
click at [459, 567] on li "Edit" at bounding box center [452, 563] width 57 height 23
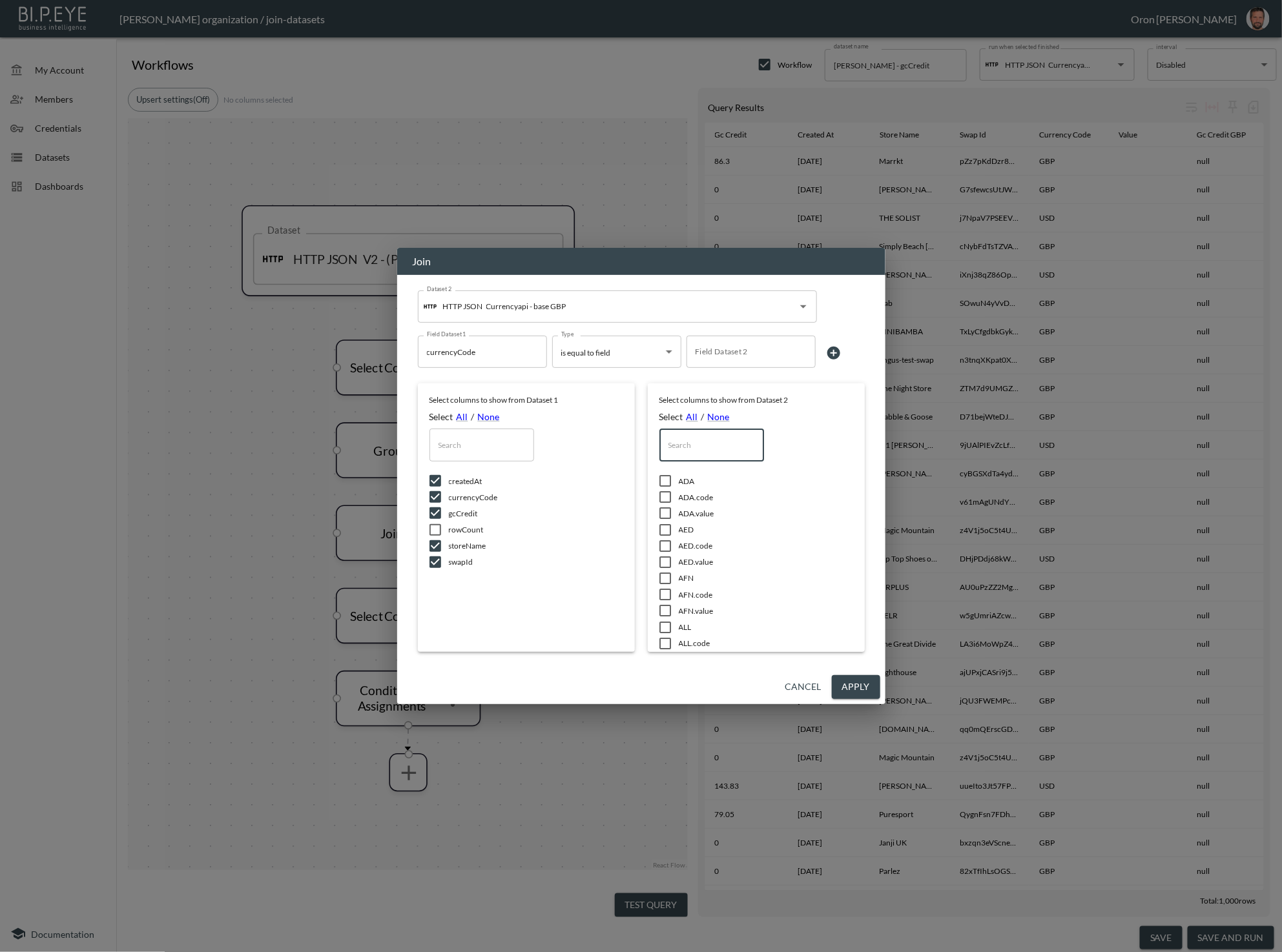
click at [705, 445] on input "text" at bounding box center [711, 445] width 105 height 33
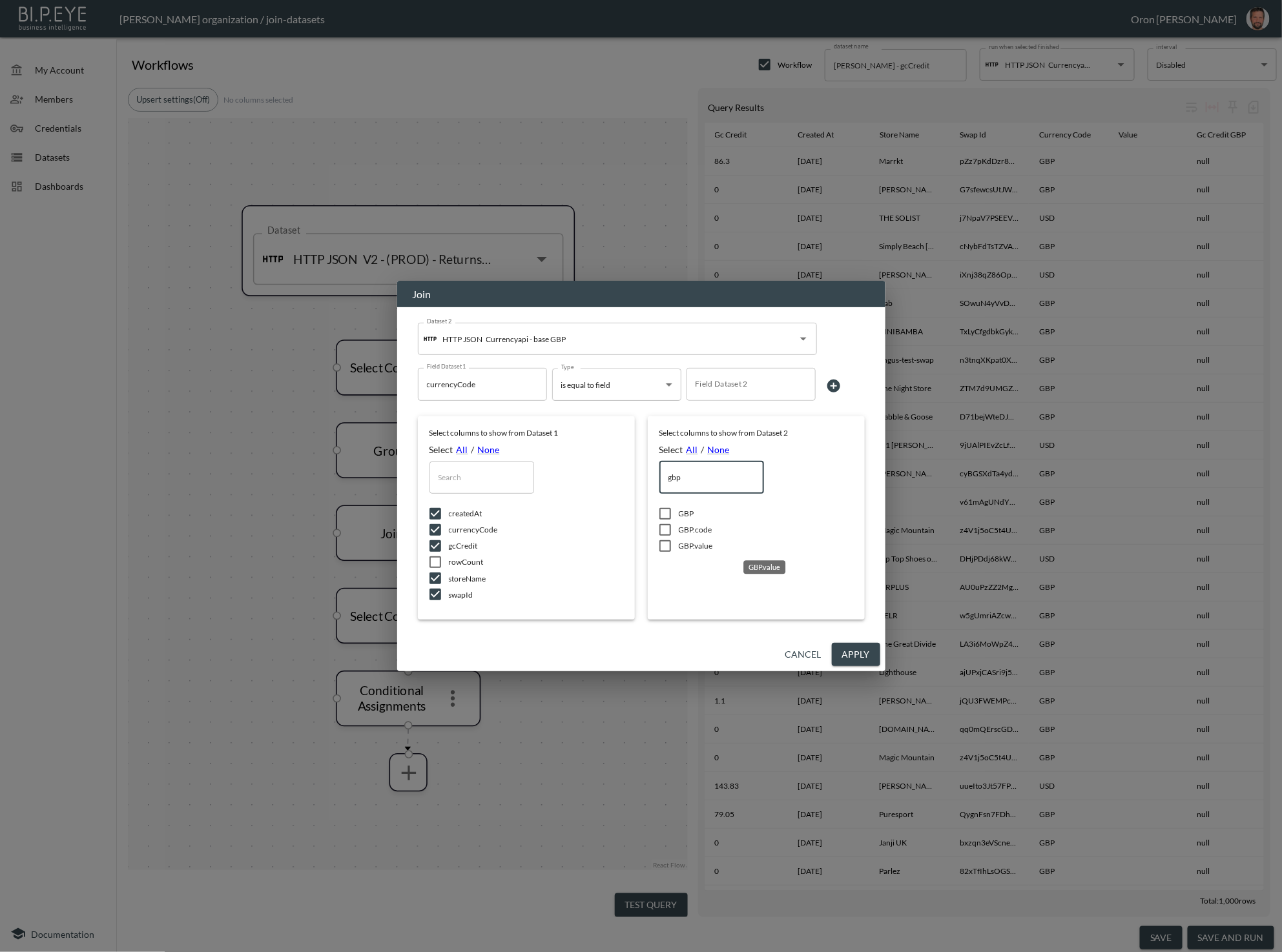
type input "gbp"
click at [694, 544] on span "GBP.value" at bounding box center [766, 545] width 175 height 11
checkbox input "true"
drag, startPoint x: 857, startPoint y: 648, endPoint x: 849, endPoint y: 643, distance: 9.4
click at [857, 648] on button "Apply" at bounding box center [856, 654] width 48 height 24
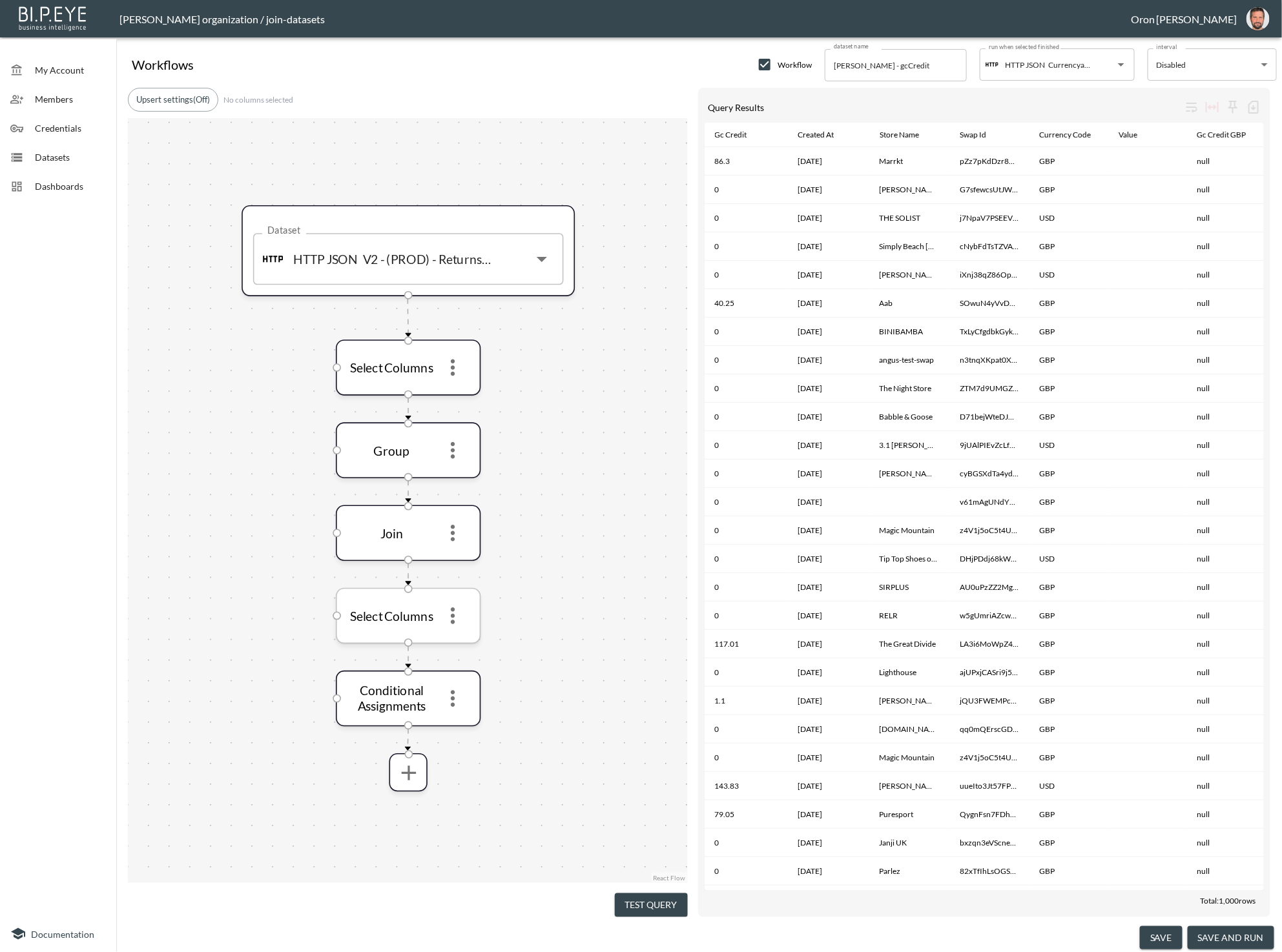
click at [453, 613] on icon "more" at bounding box center [453, 615] width 4 height 16
click at [455, 534] on div at bounding box center [641, 476] width 1282 height 952
click at [454, 529] on icon "more" at bounding box center [453, 534] width 25 height 25
click at [457, 558] on li "Edit" at bounding box center [452, 563] width 57 height 23
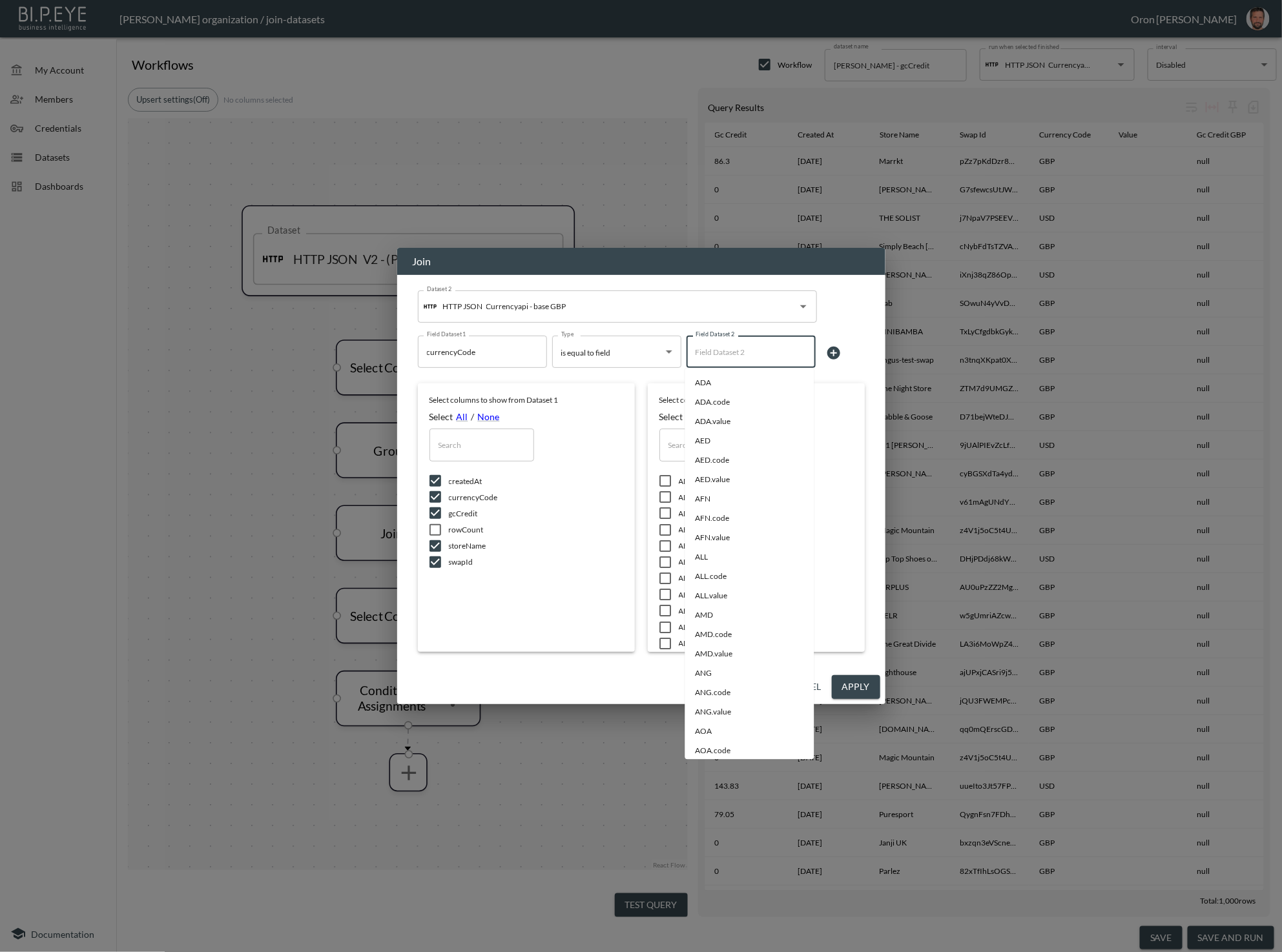
click at [744, 354] on input "Field Dataset 2" at bounding box center [750, 352] width 117 height 21
type input "g"
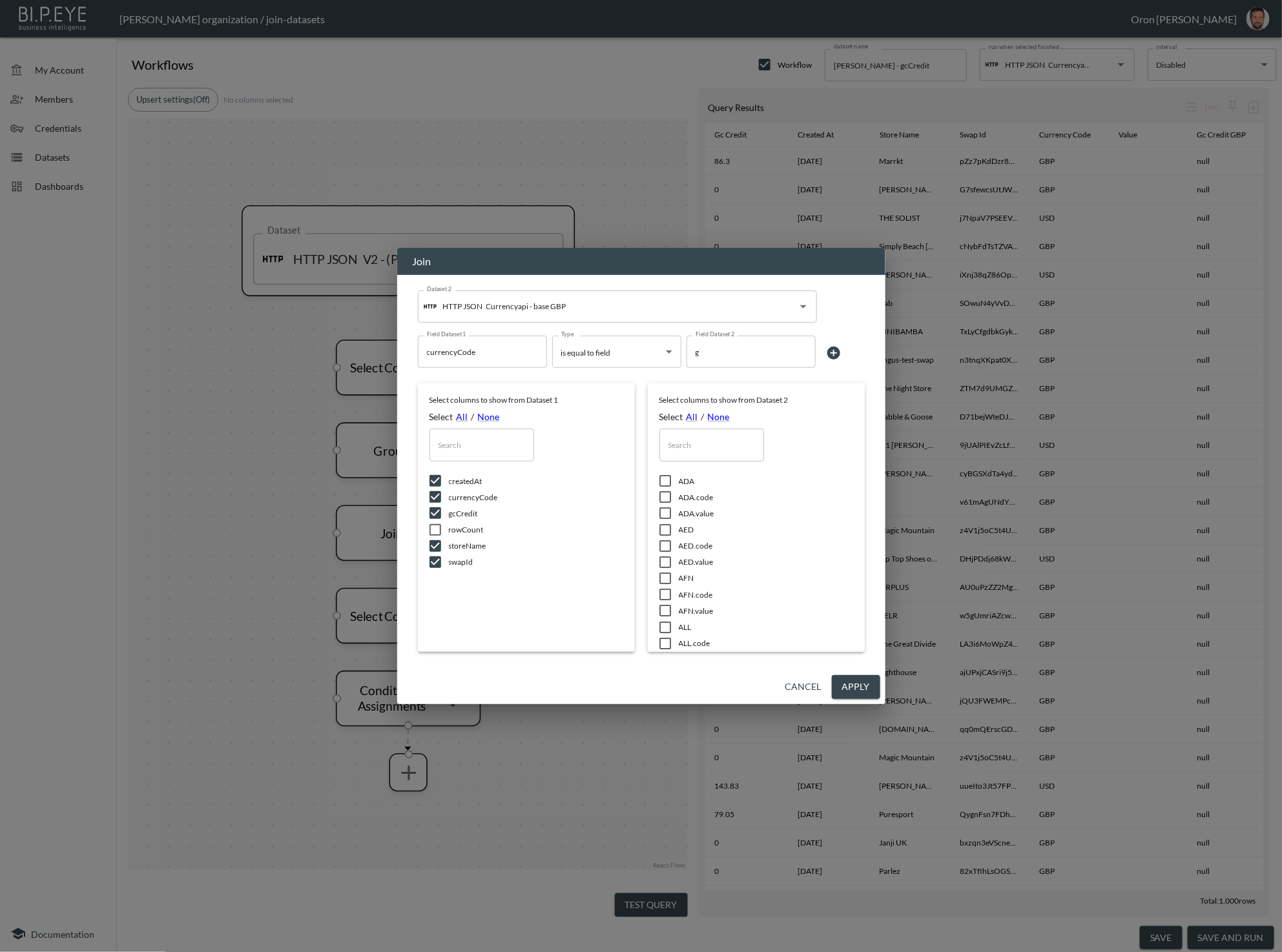
drag, startPoint x: 847, startPoint y: 317, endPoint x: 836, endPoint y: 340, distance: 25.5
click at [847, 318] on div "Dataset 2 HTTP JSON Currencyapi - base GBP Dataset 2" at bounding box center [641, 301] width 447 height 42
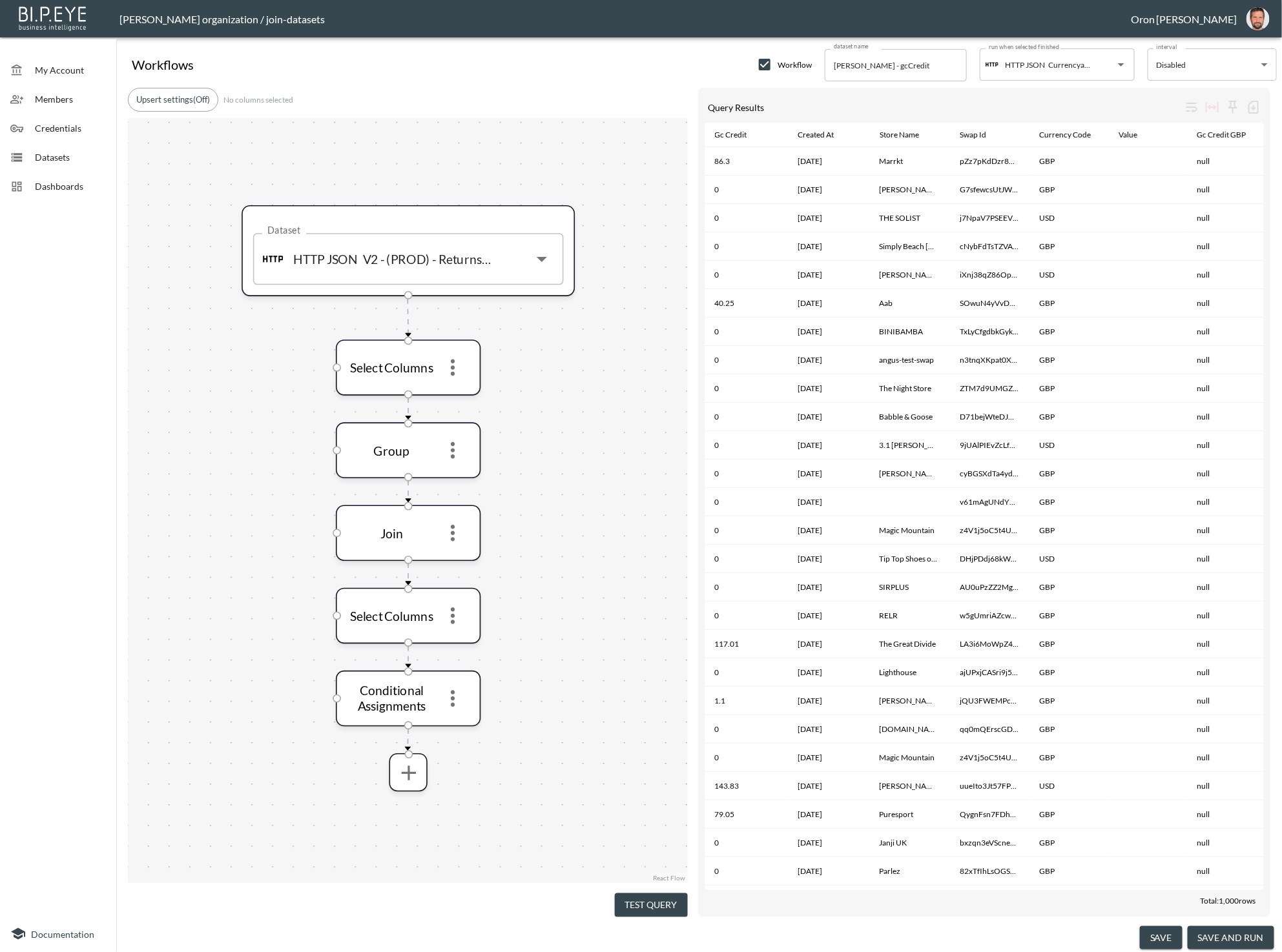
click at [1281, 333] on div "Workflows Workflow dataset name Mike - gcCredit dataset name run when selected …" at bounding box center [699, 497] width 1165 height 910
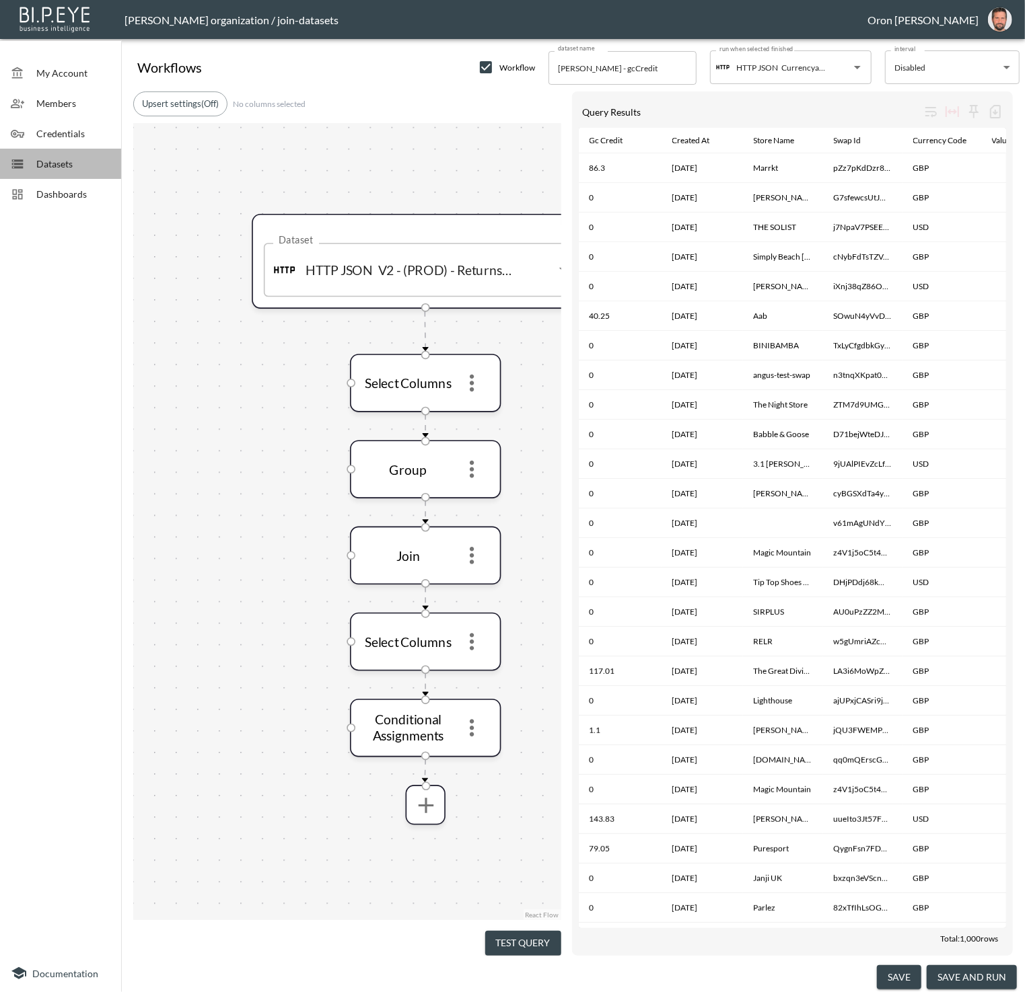
click at [99, 166] on span "Datasets" at bounding box center [73, 164] width 74 height 14
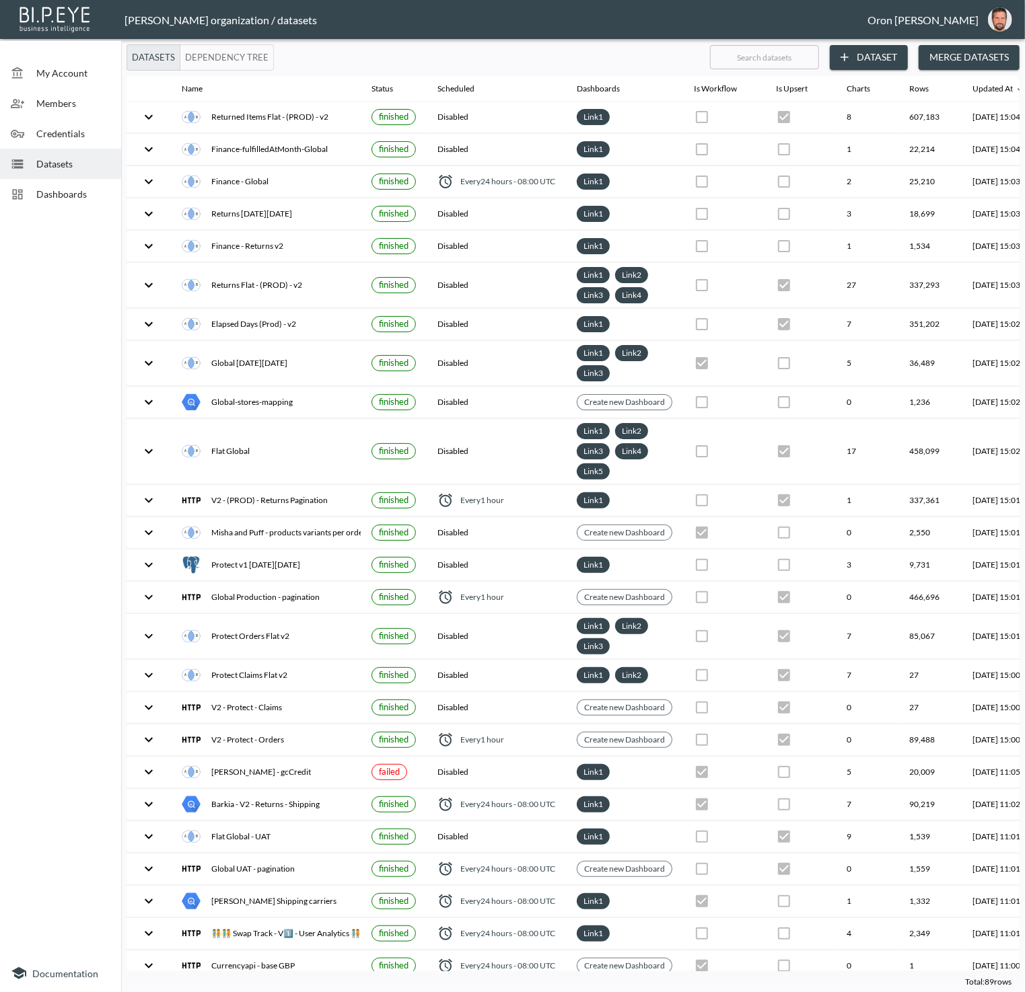
click at [780, 59] on input "text" at bounding box center [764, 57] width 109 height 34
type input "c"
checkbox input "false"
checkbox input "true"
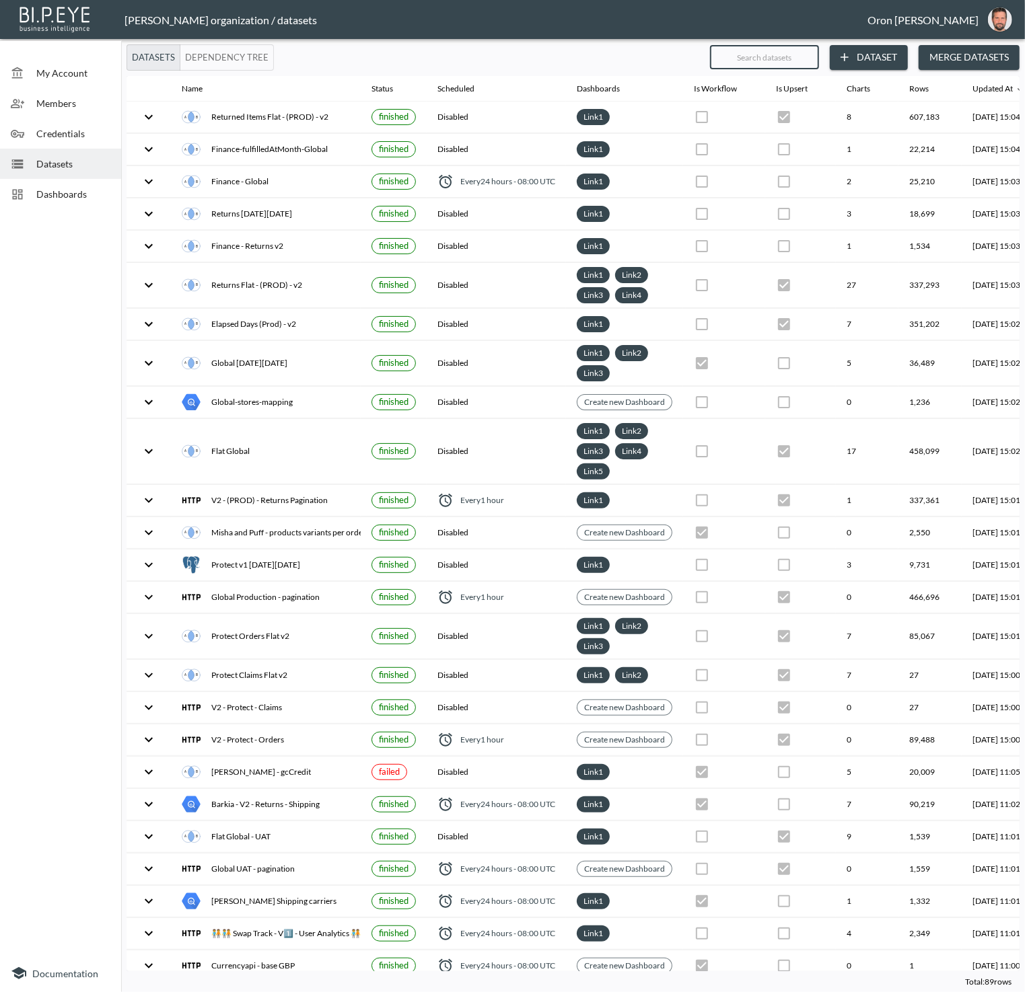
checkbox input "false"
checkbox input "true"
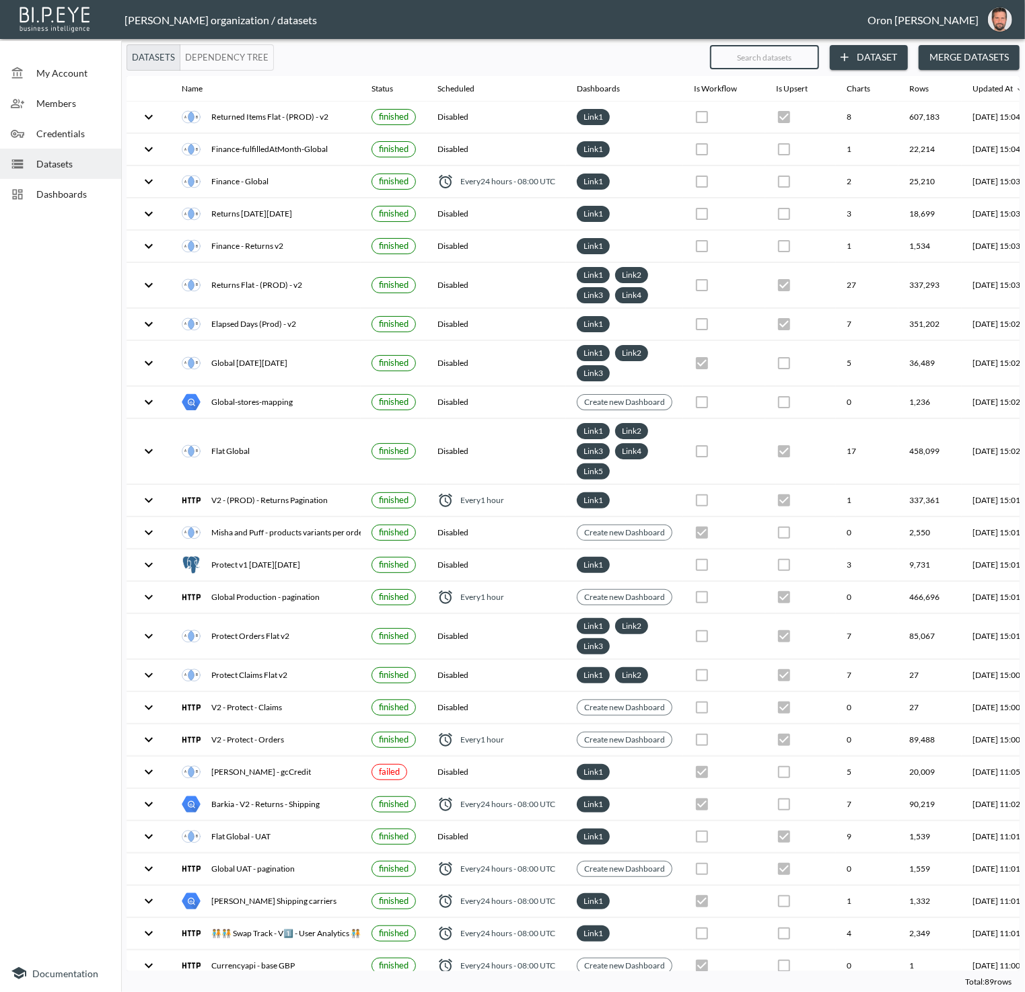
checkbox input "false"
checkbox input "true"
checkbox input "false"
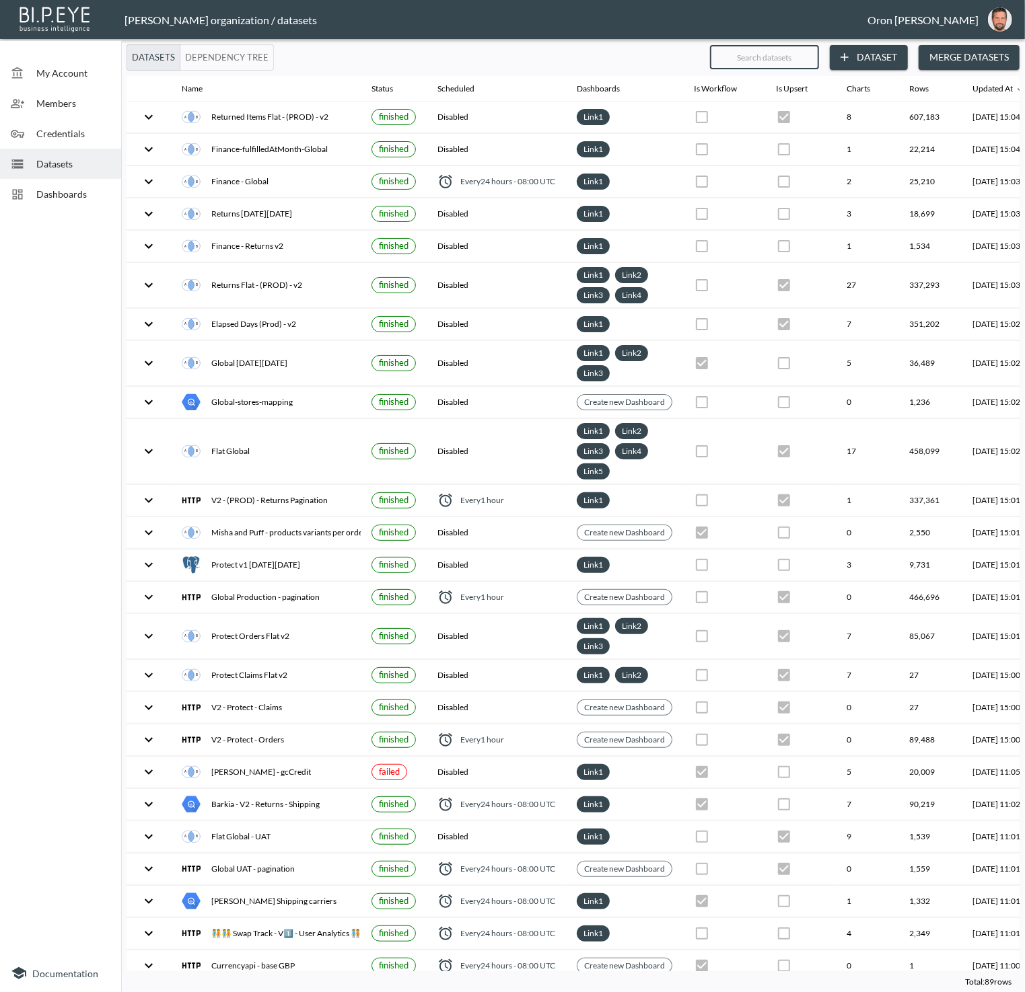
checkbox input "true"
checkbox input "false"
checkbox input "true"
checkbox input "false"
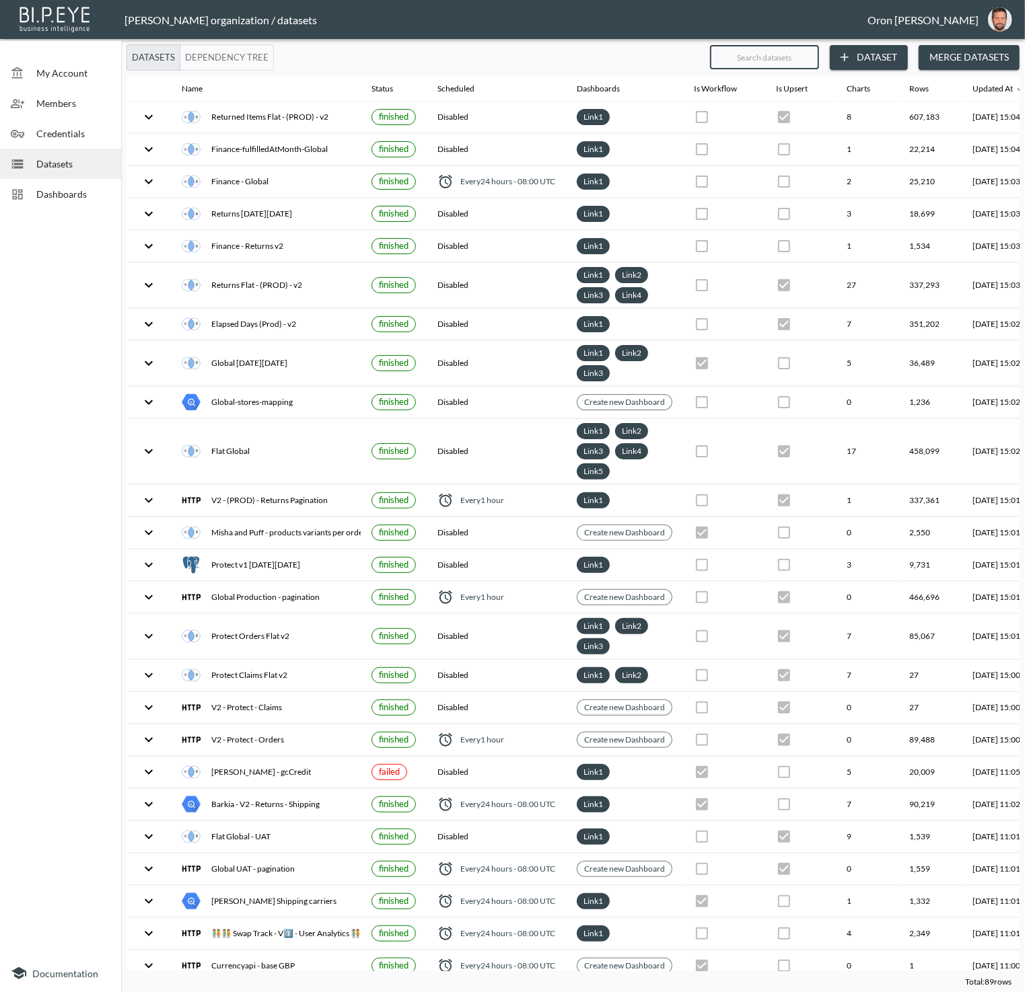
checkbox input "false"
checkbox input "true"
checkbox input "false"
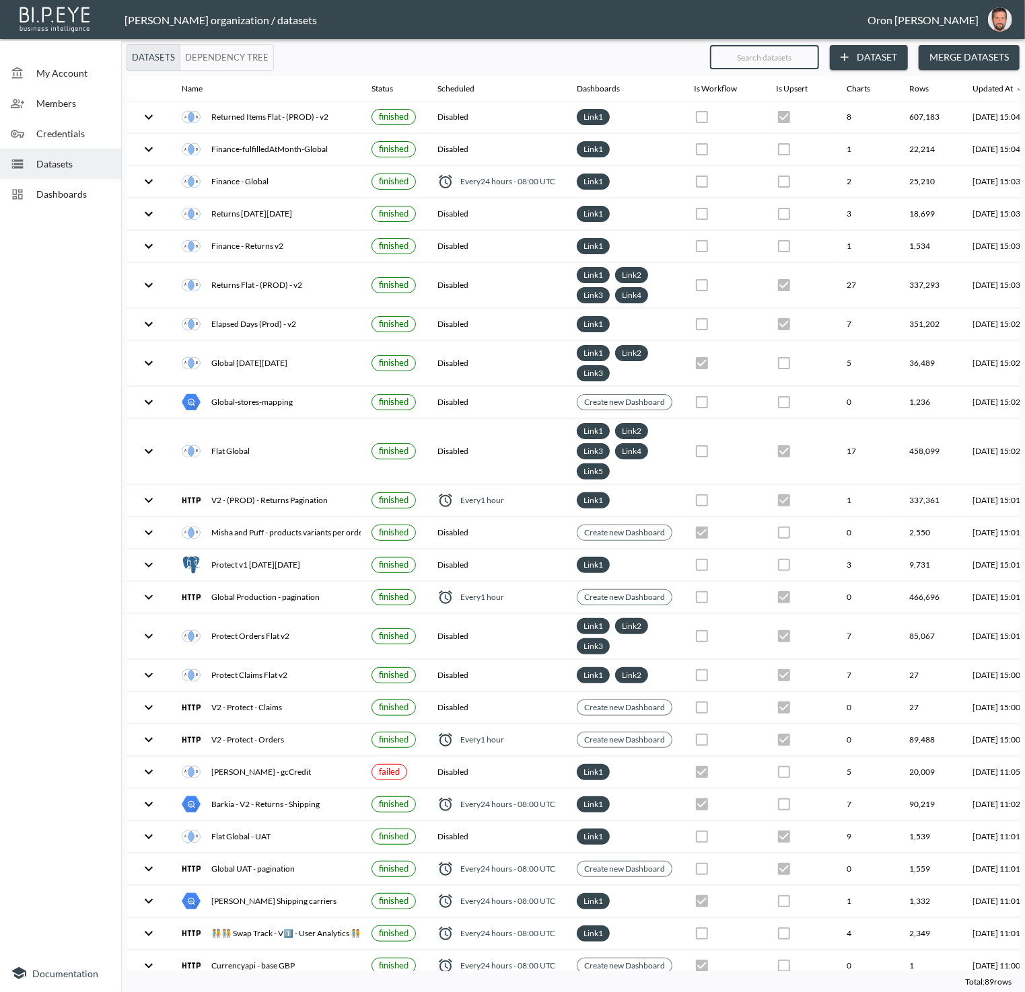
checkbox input "true"
checkbox input "false"
checkbox input "true"
checkbox input "false"
checkbox input "true"
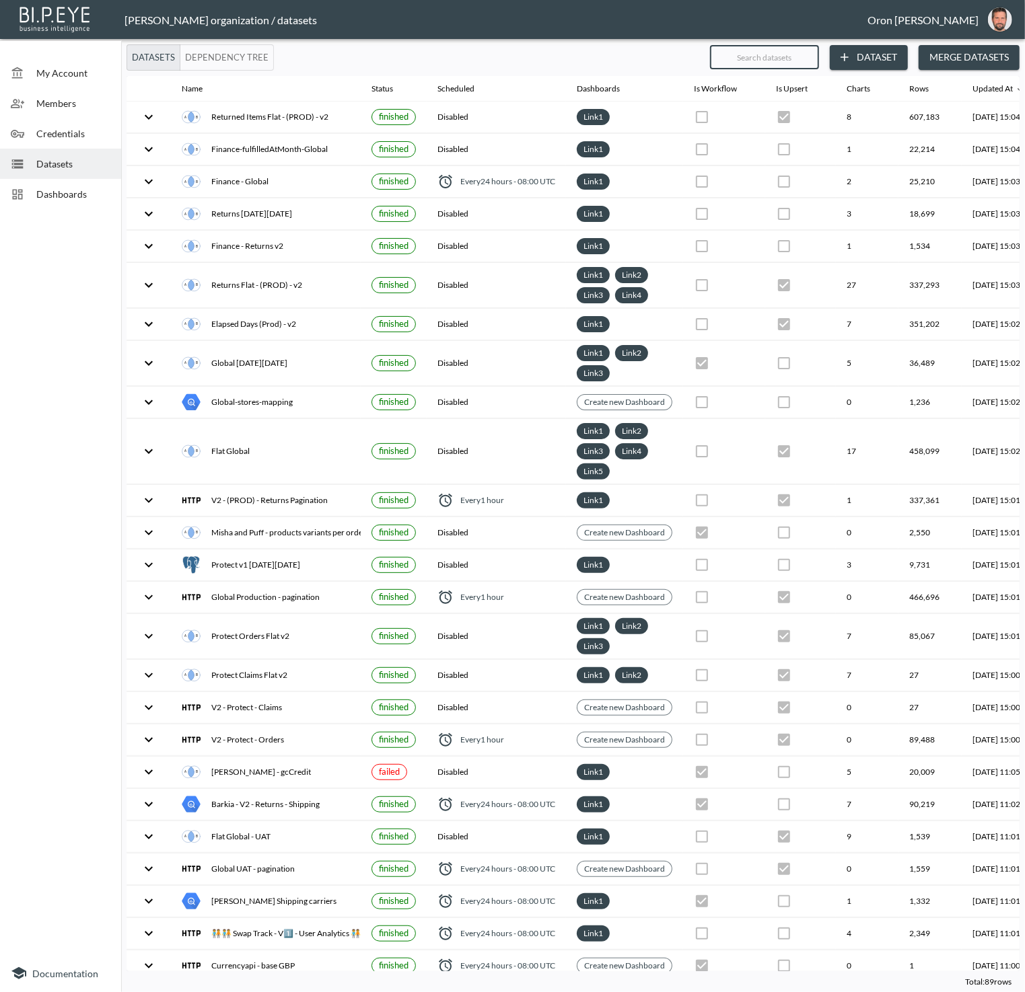
checkbox input "true"
checkbox input "false"
checkbox input "true"
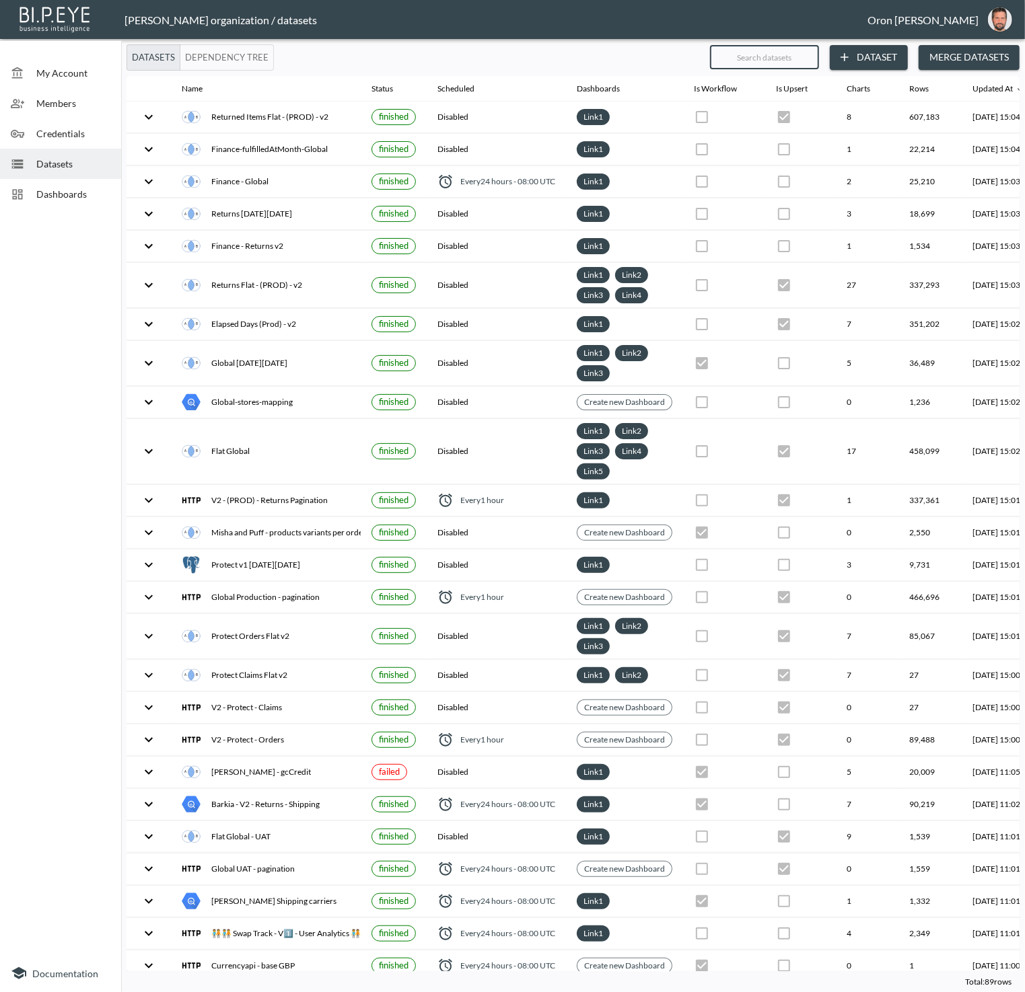
checkbox input "true"
checkbox input "false"
checkbox input "true"
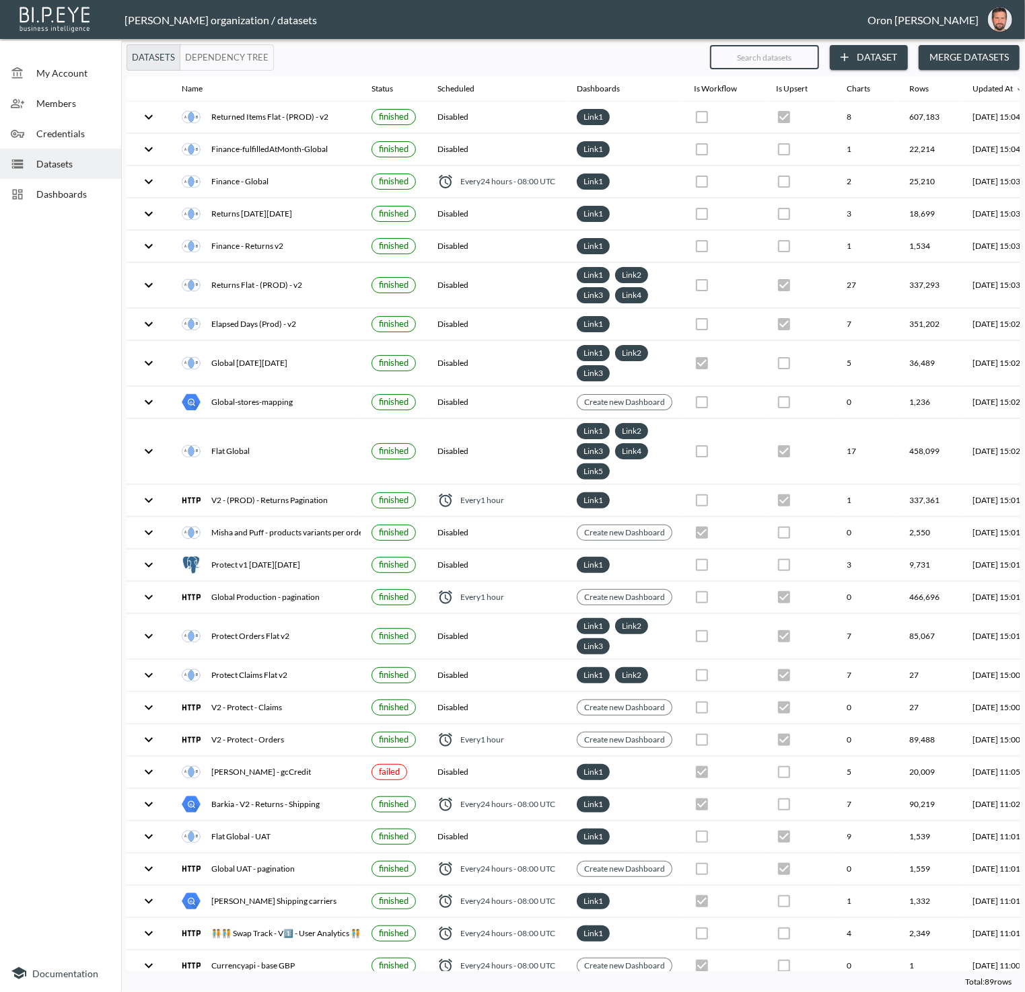
checkbox input "true"
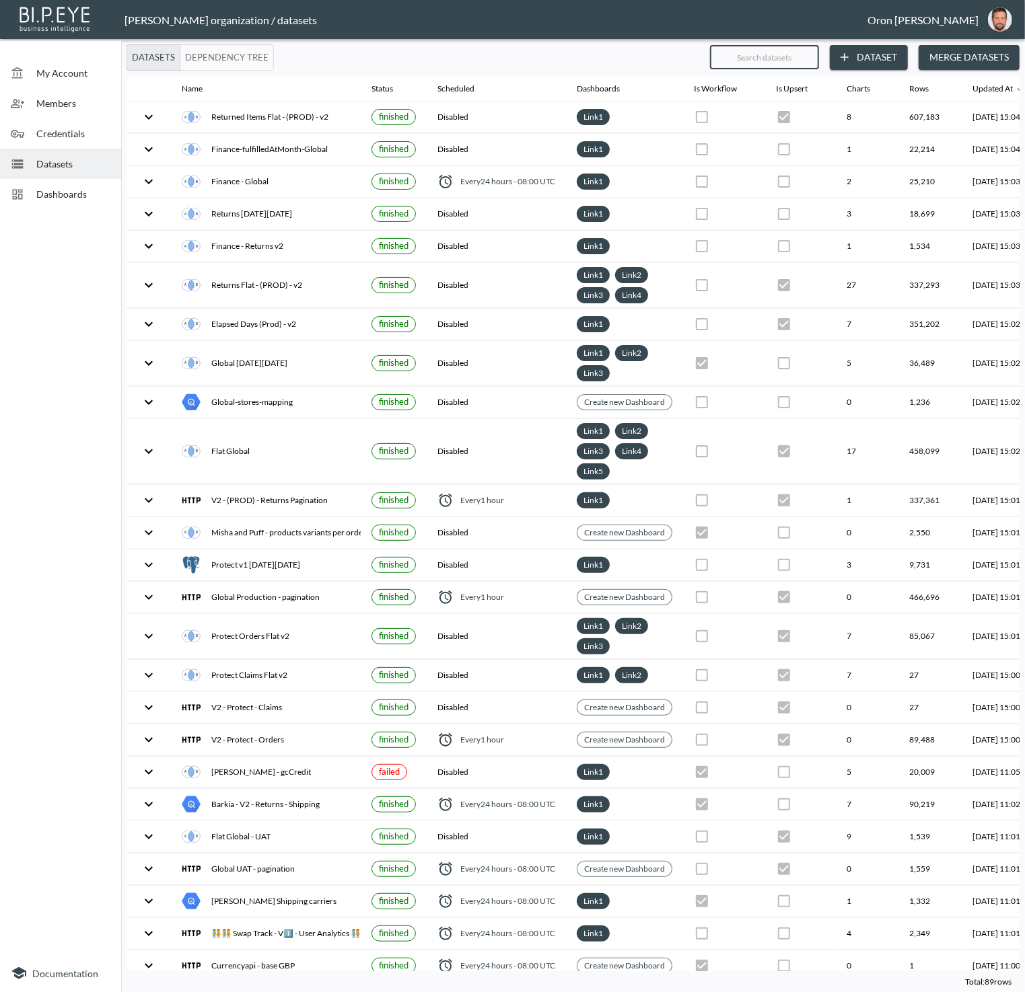
checkbox input "true"
checkbox input "false"
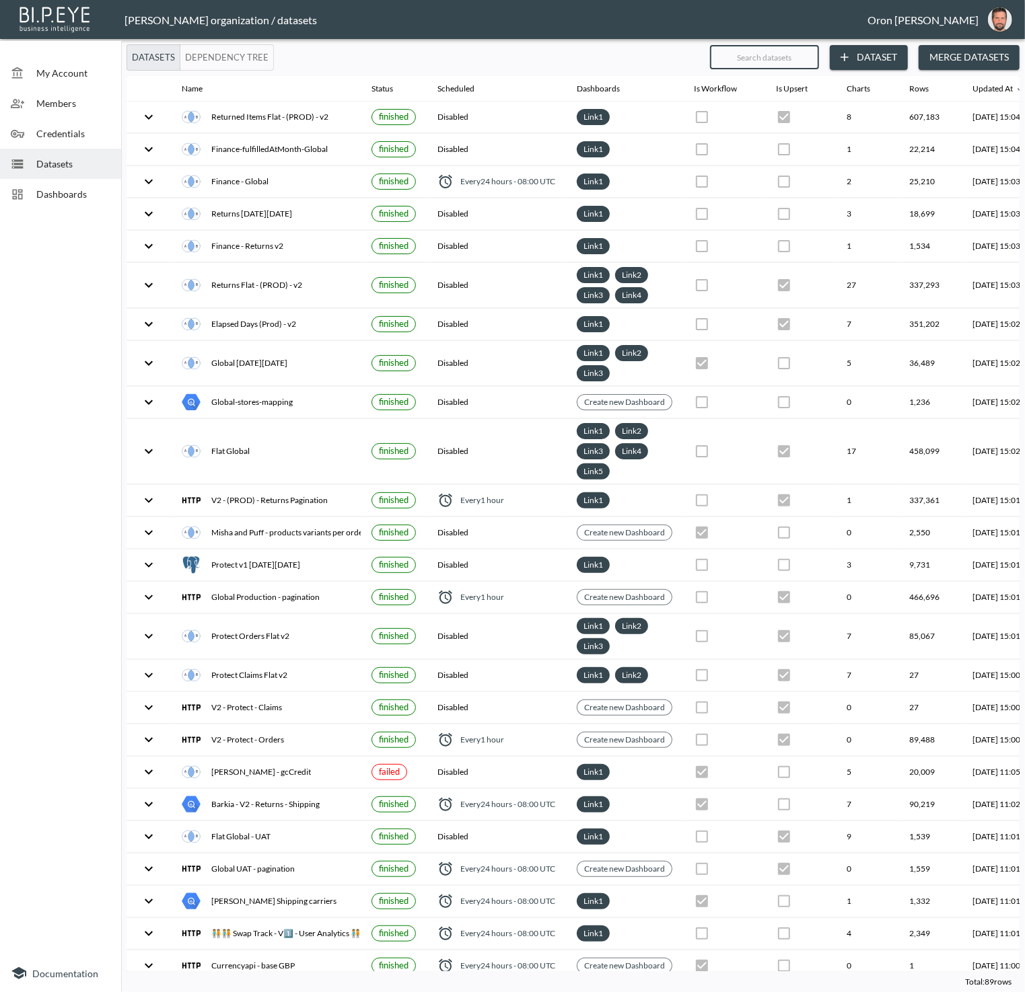
checkbox input "false"
checkbox input "true"
checkbox input "false"
checkbox input "true"
checkbox input "false"
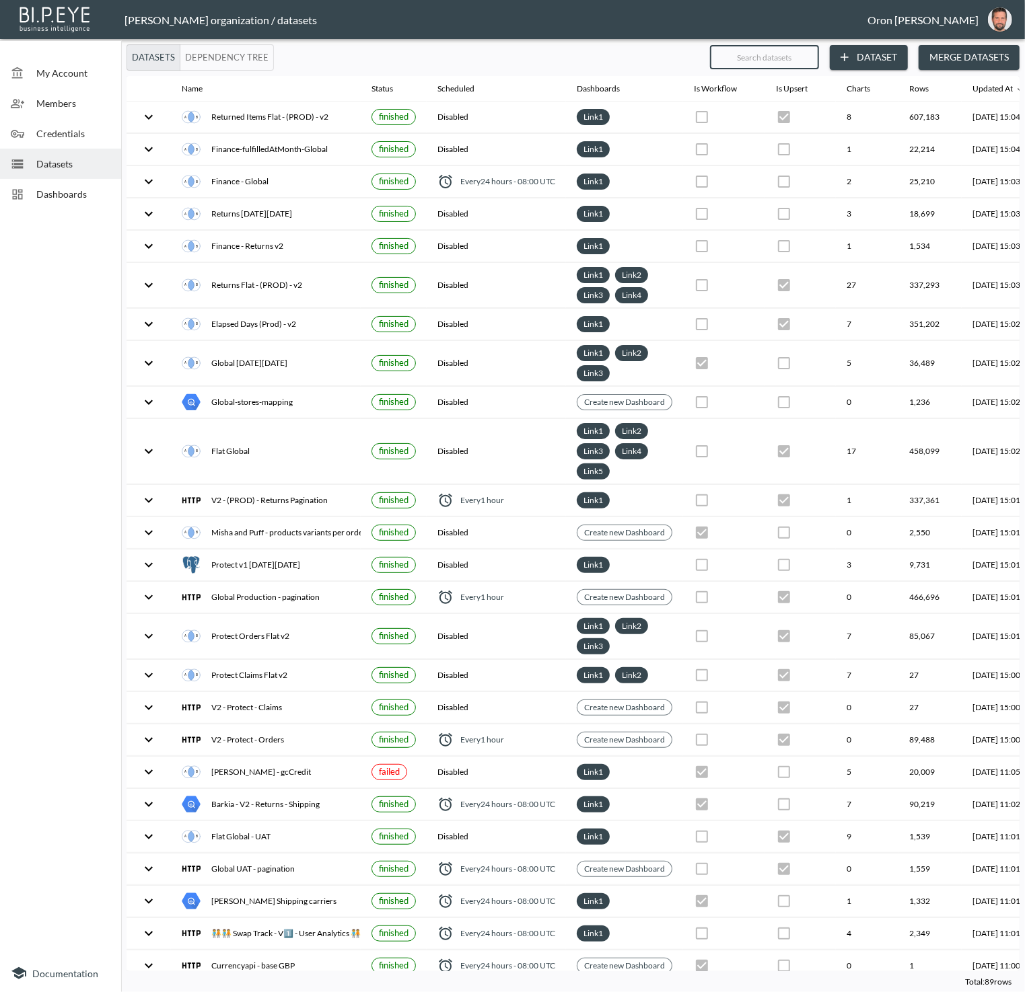
checkbox input "false"
type input "cu"
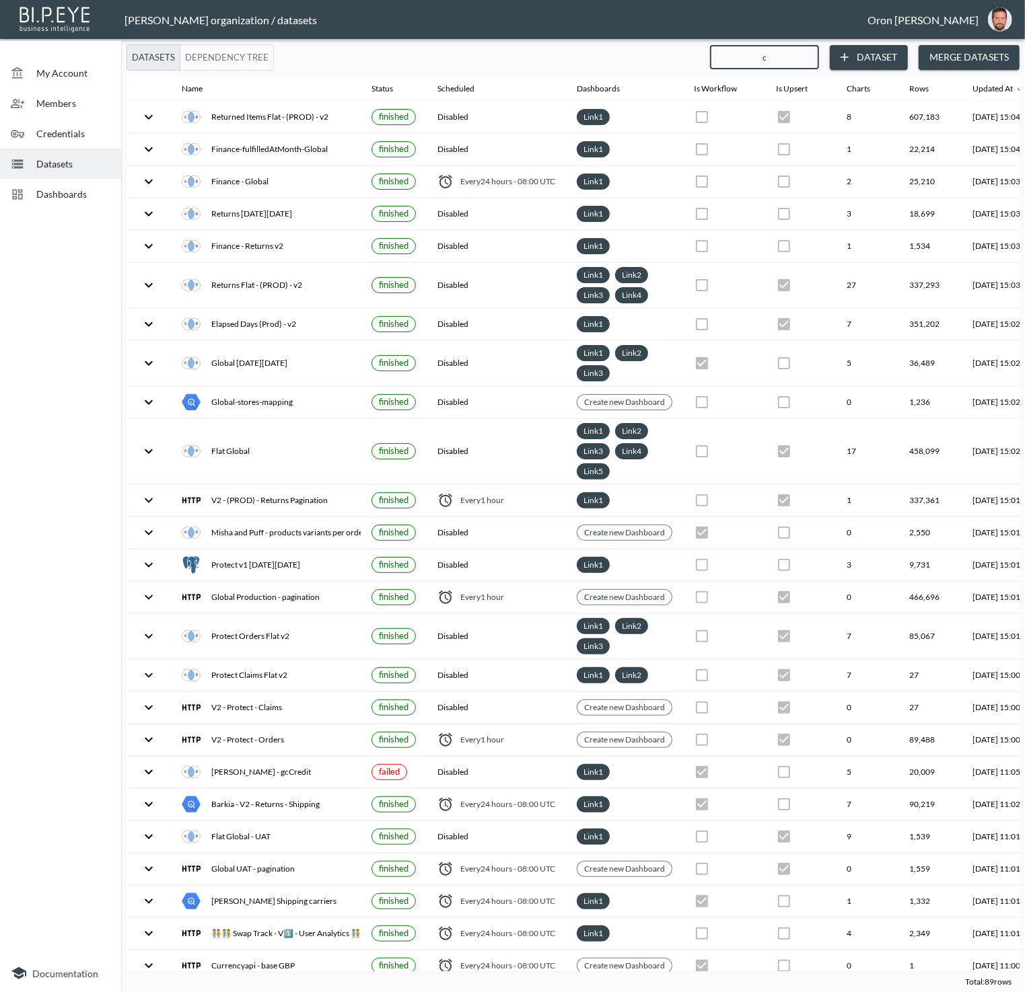
checkbox input "true"
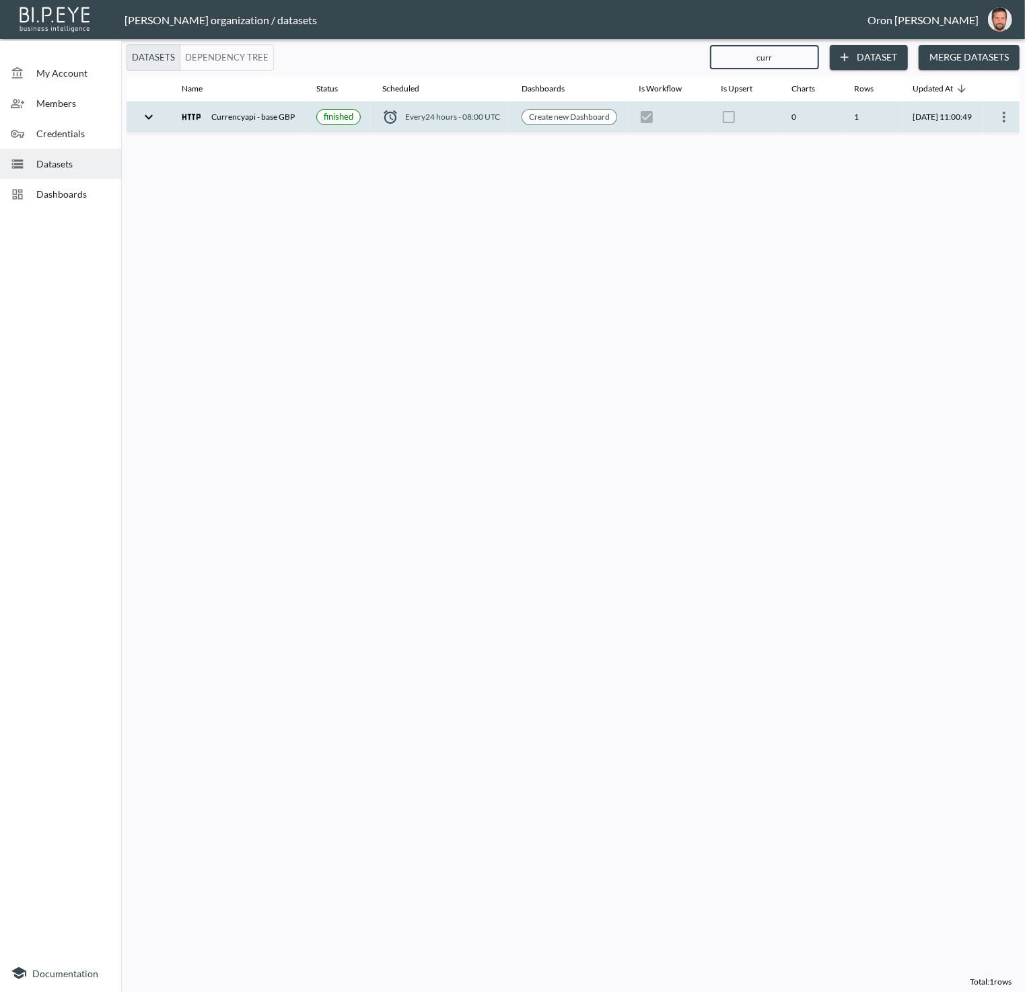
scroll to position [0, 28]
type input "curr"
click at [1000, 115] on icon "more" at bounding box center [998, 117] width 16 height 16
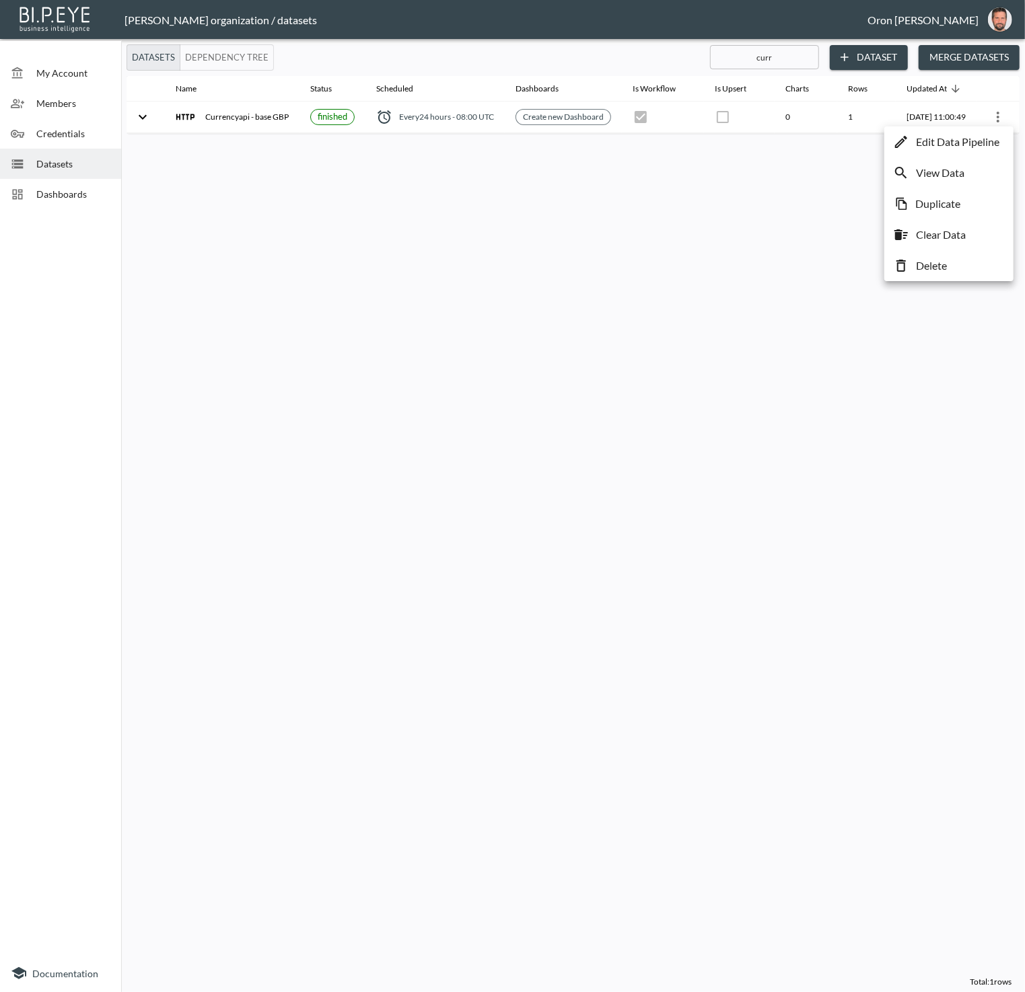
drag, startPoint x: 987, startPoint y: 141, endPoint x: 975, endPoint y: 140, distance: 12.1
click at [987, 141] on p "Edit Data Pipeline" at bounding box center [957, 142] width 83 height 16
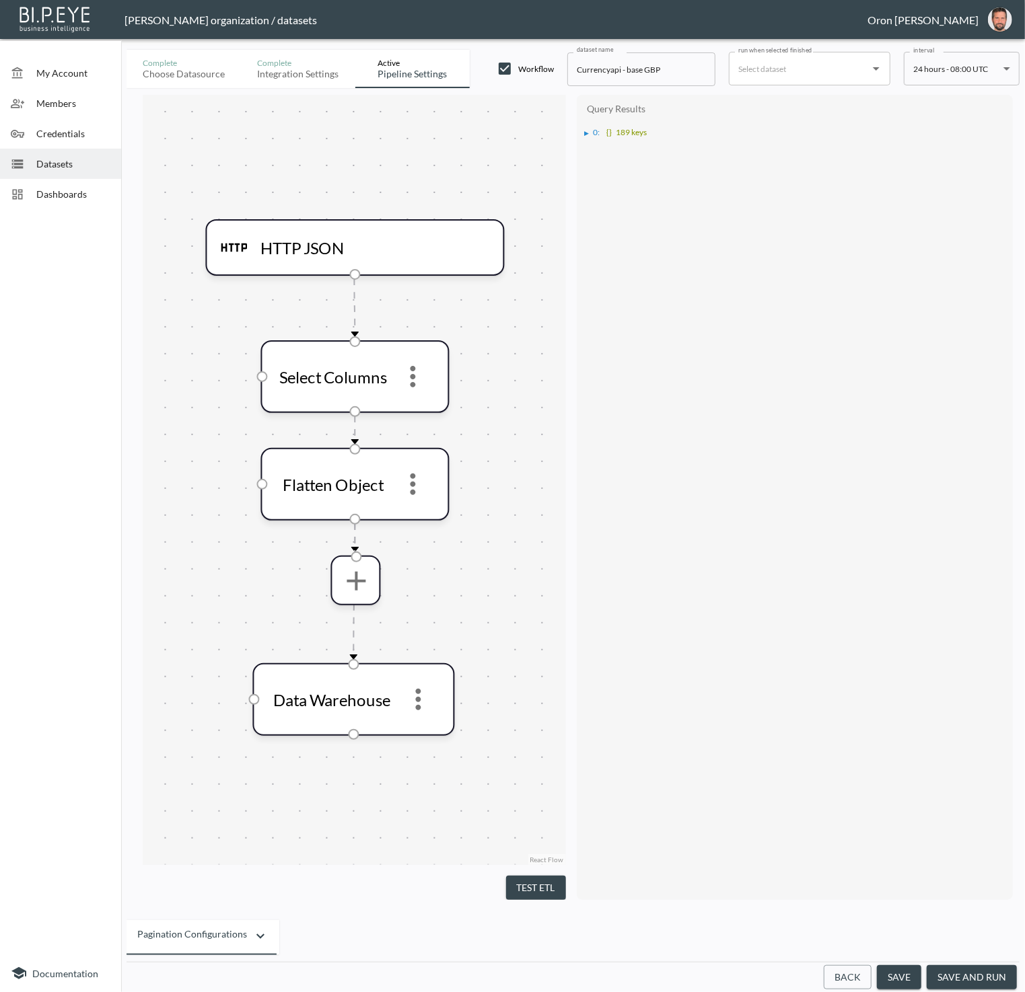
click at [594, 130] on span "0 :" at bounding box center [596, 132] width 7 height 10
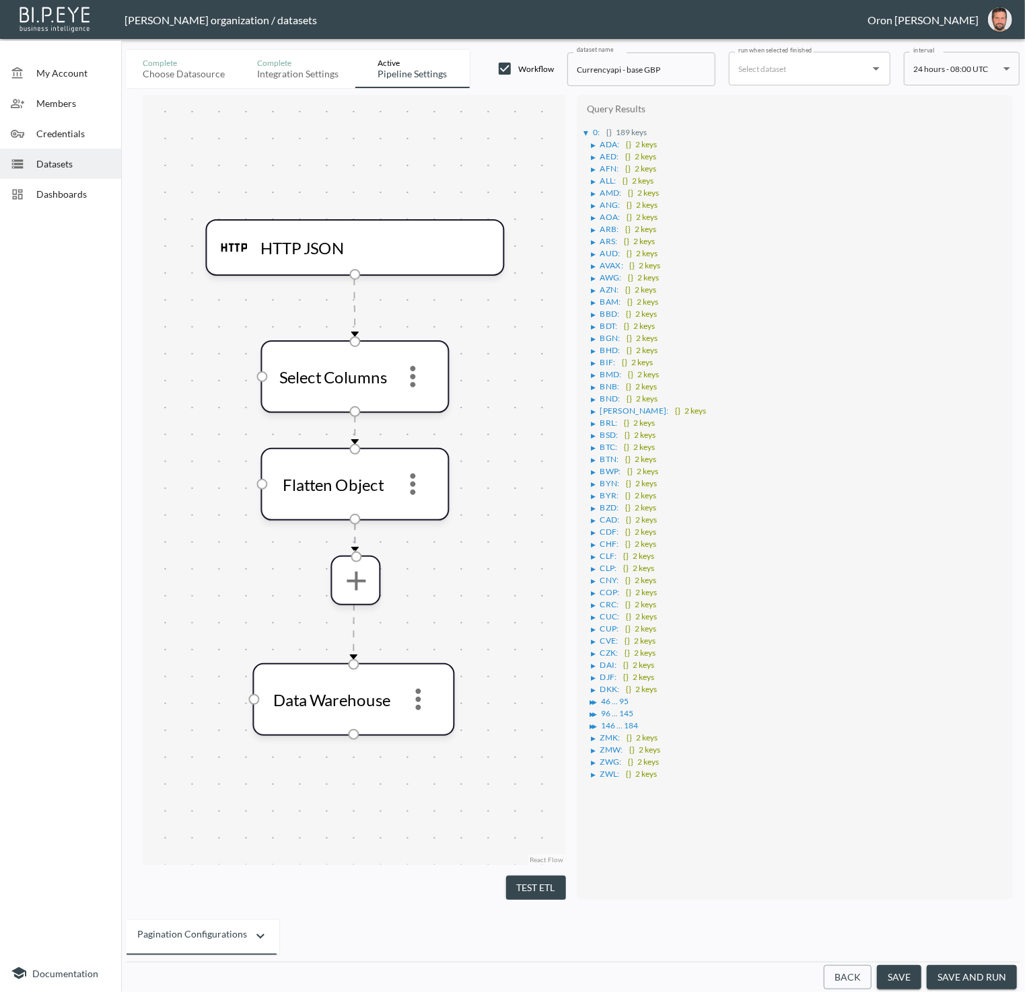
click at [591, 142] on div "▶" at bounding box center [593, 145] width 5 height 7
click at [594, 178] on div "▶" at bounding box center [593, 181] width 5 height 7
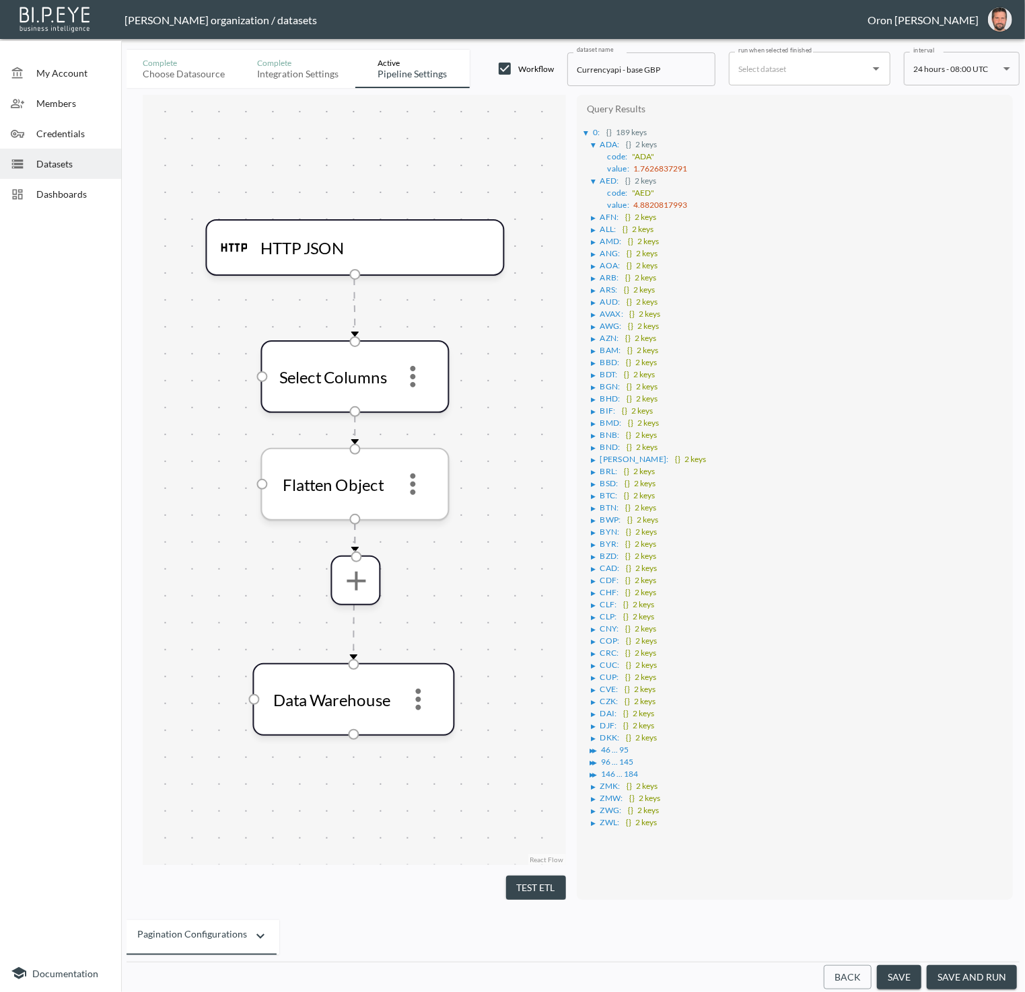
click at [415, 486] on icon "more" at bounding box center [412, 485] width 5 height 22
click at [415, 511] on li "Edit" at bounding box center [413, 521] width 59 height 24
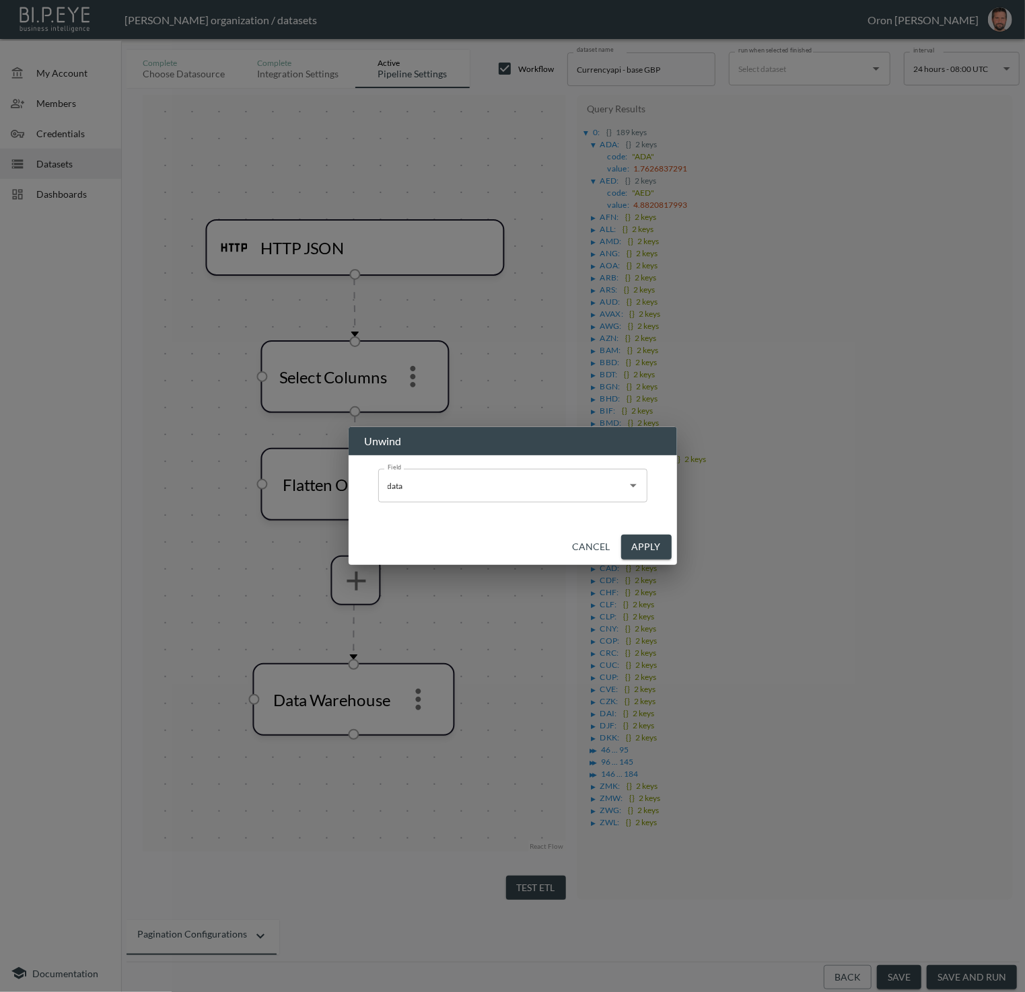
click at [590, 552] on button "Cancel" at bounding box center [591, 547] width 48 height 25
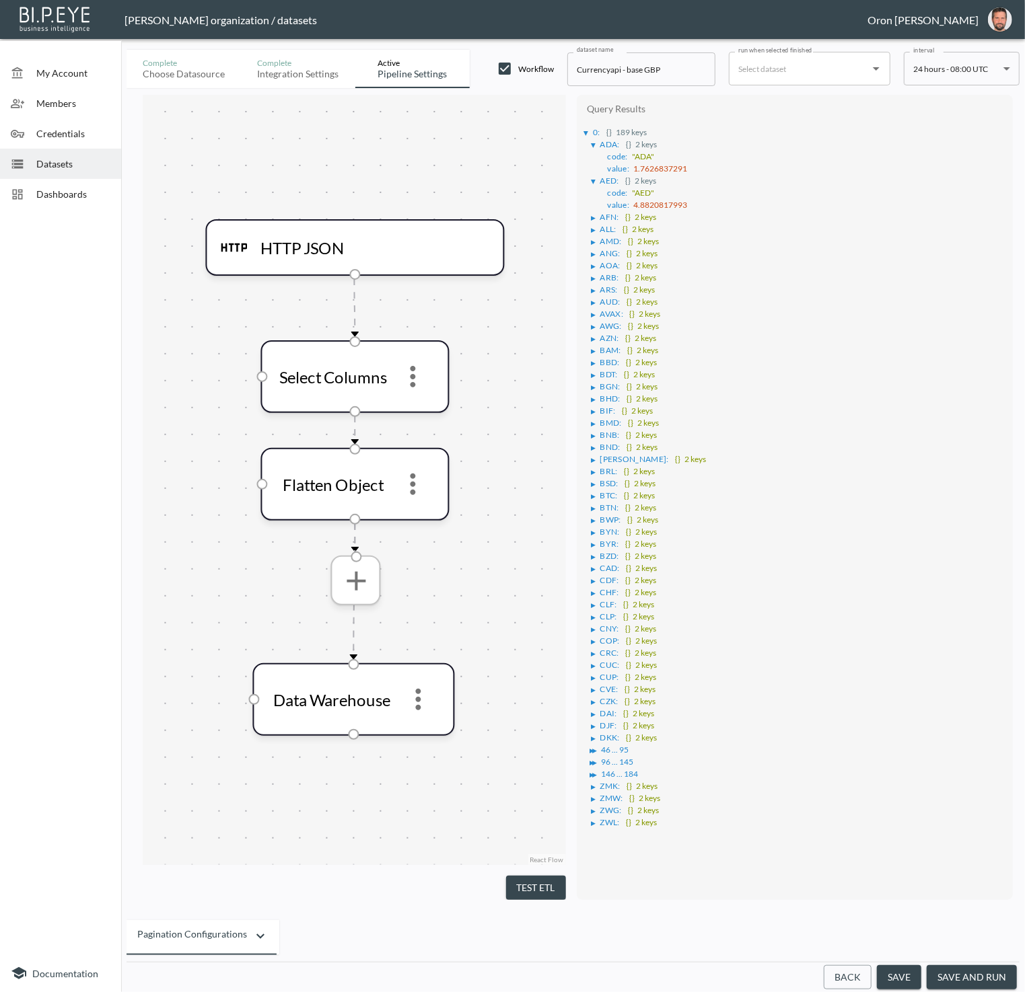
click at [354, 589] on icon "more" at bounding box center [356, 580] width 19 height 19
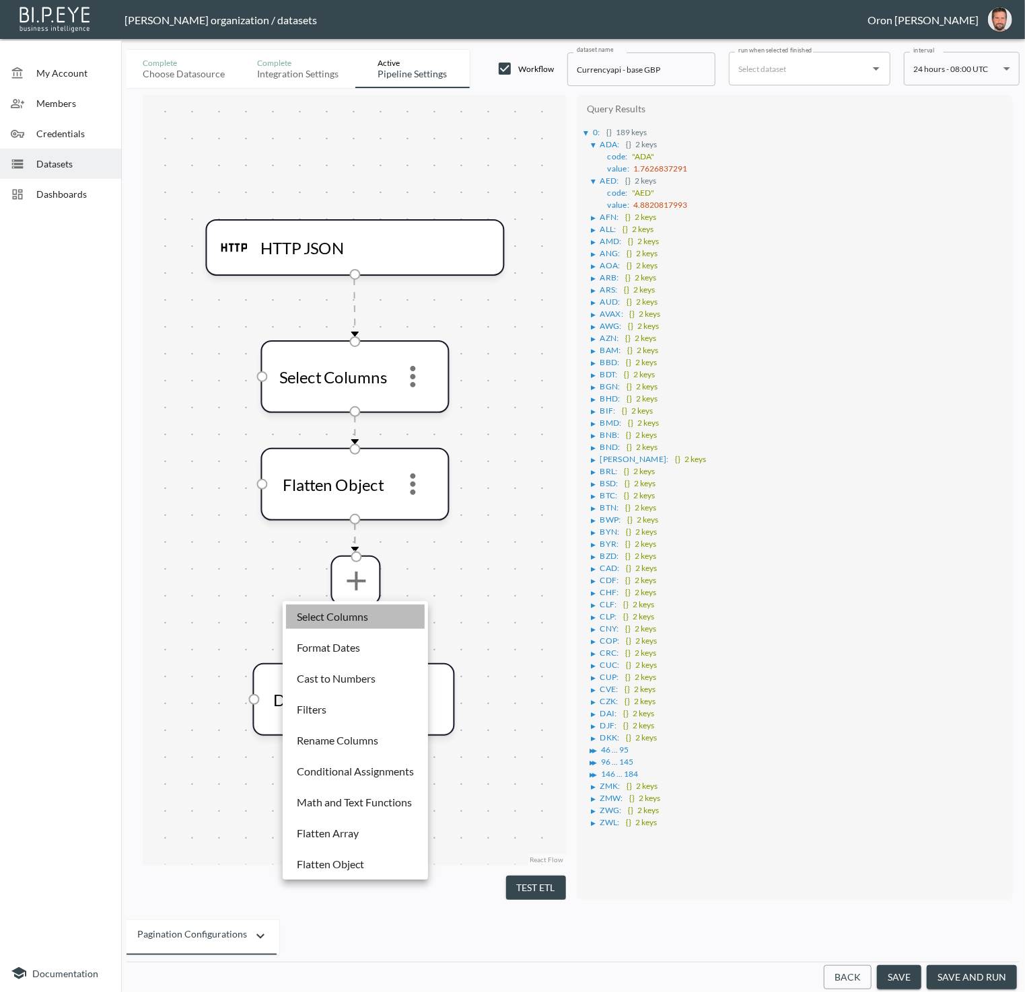
click at [354, 608] on li "Select Columns" at bounding box center [355, 617] width 139 height 24
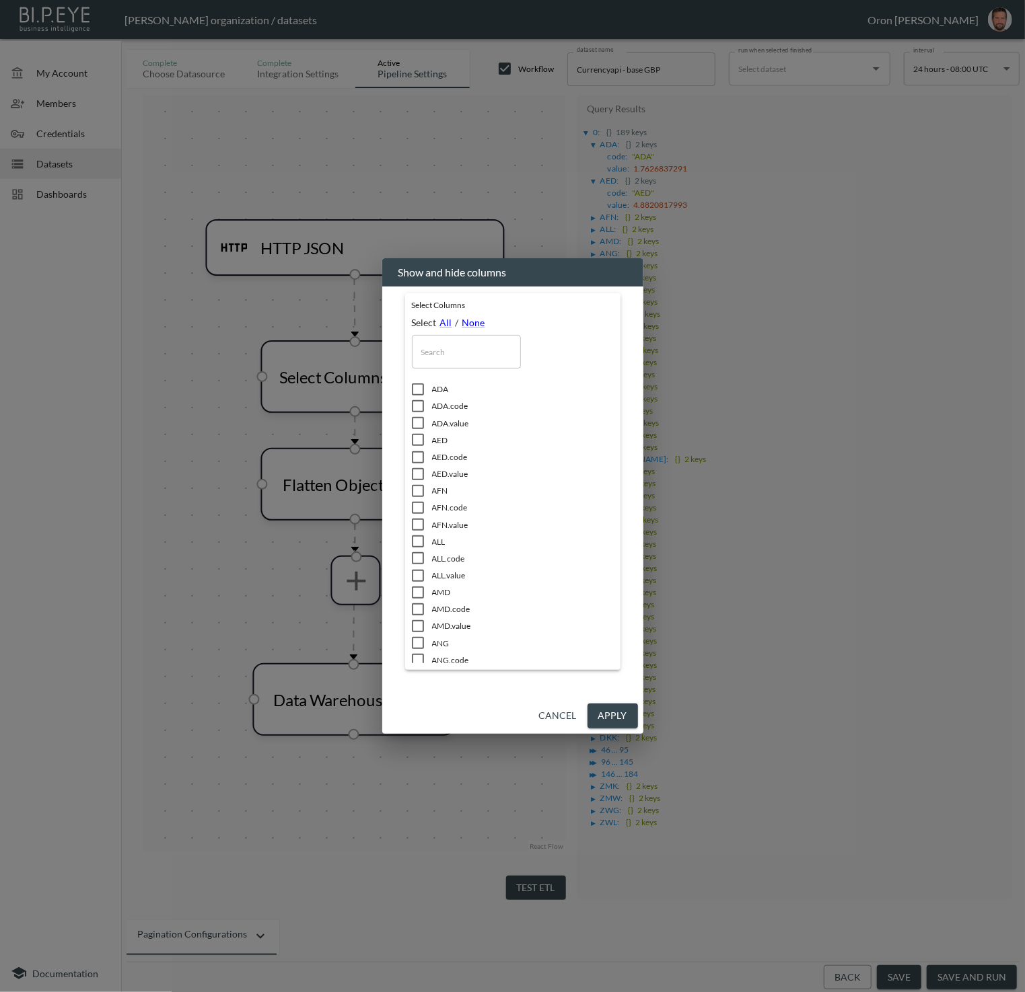
click at [565, 715] on button "Cancel" at bounding box center [558, 716] width 48 height 25
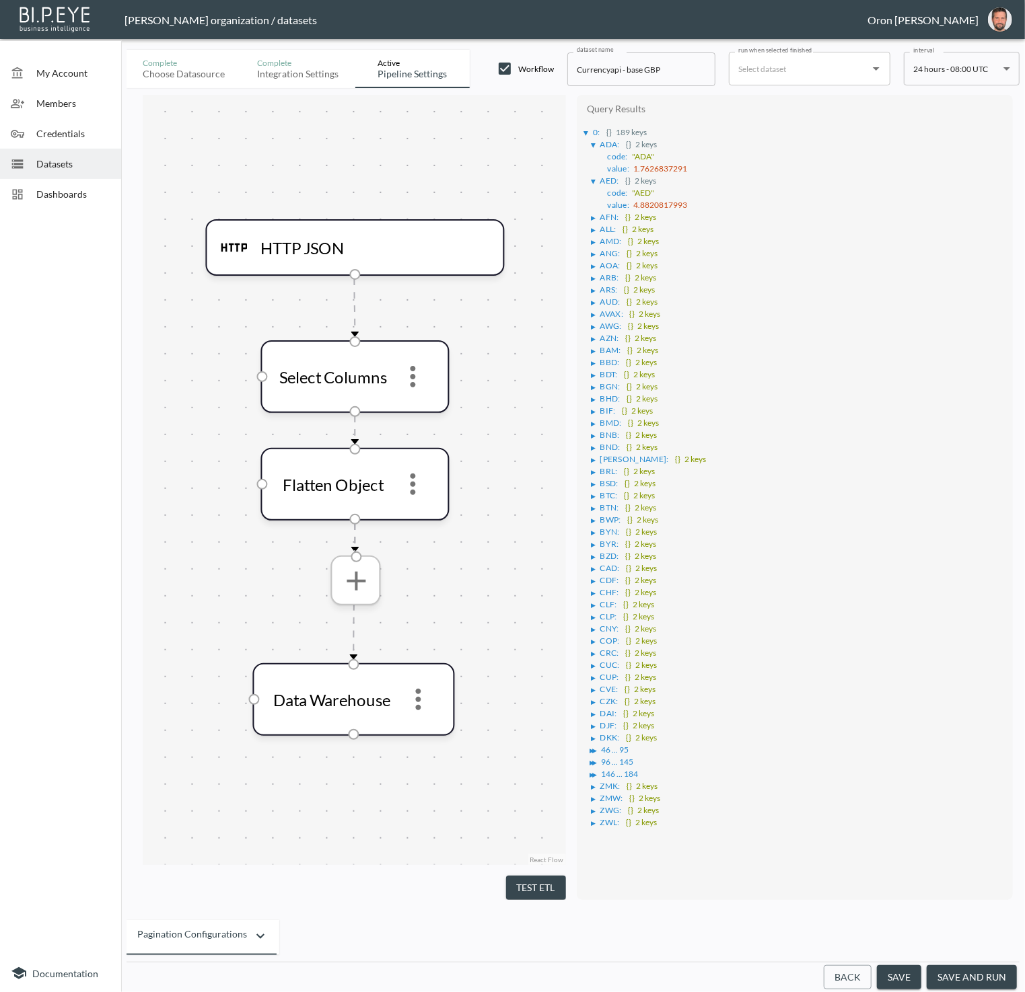
click at [359, 580] on icon "more" at bounding box center [356, 580] width 19 height 19
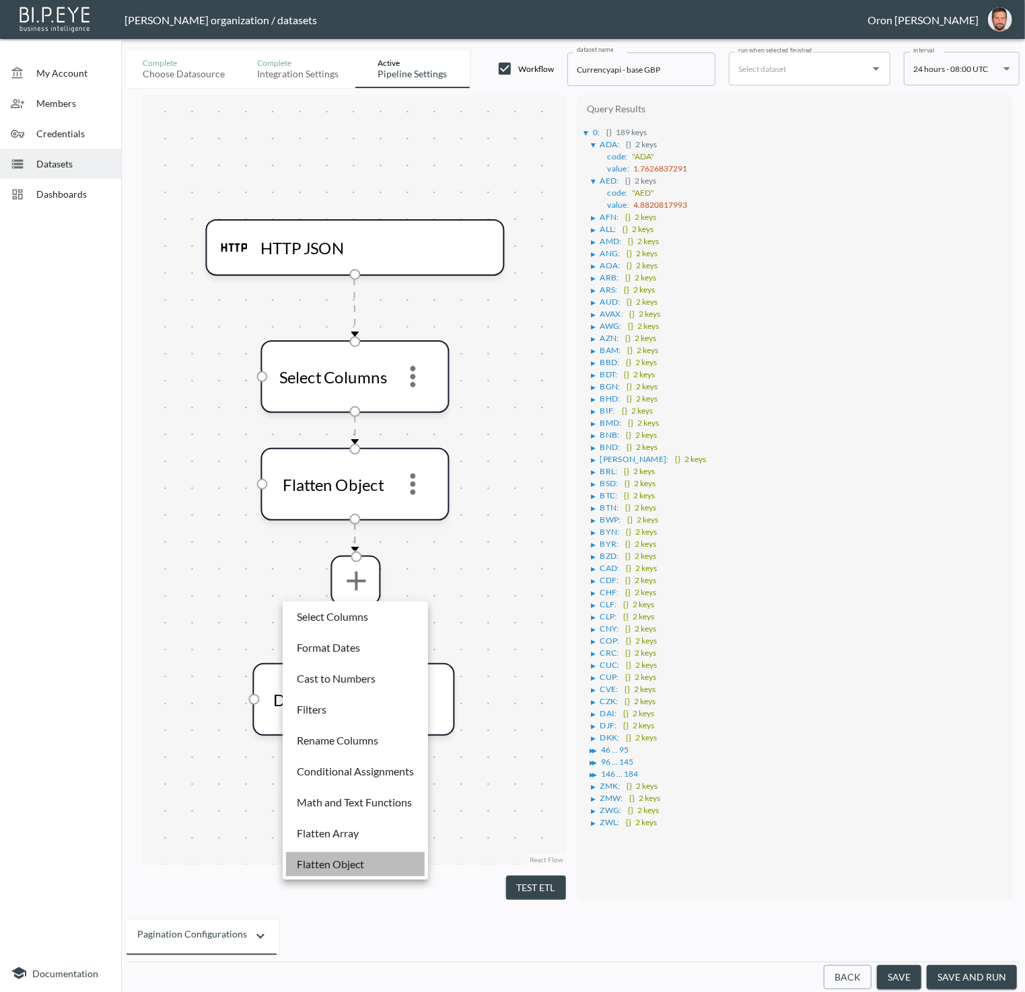
click at [376, 857] on li "Flatten Object" at bounding box center [355, 865] width 139 height 24
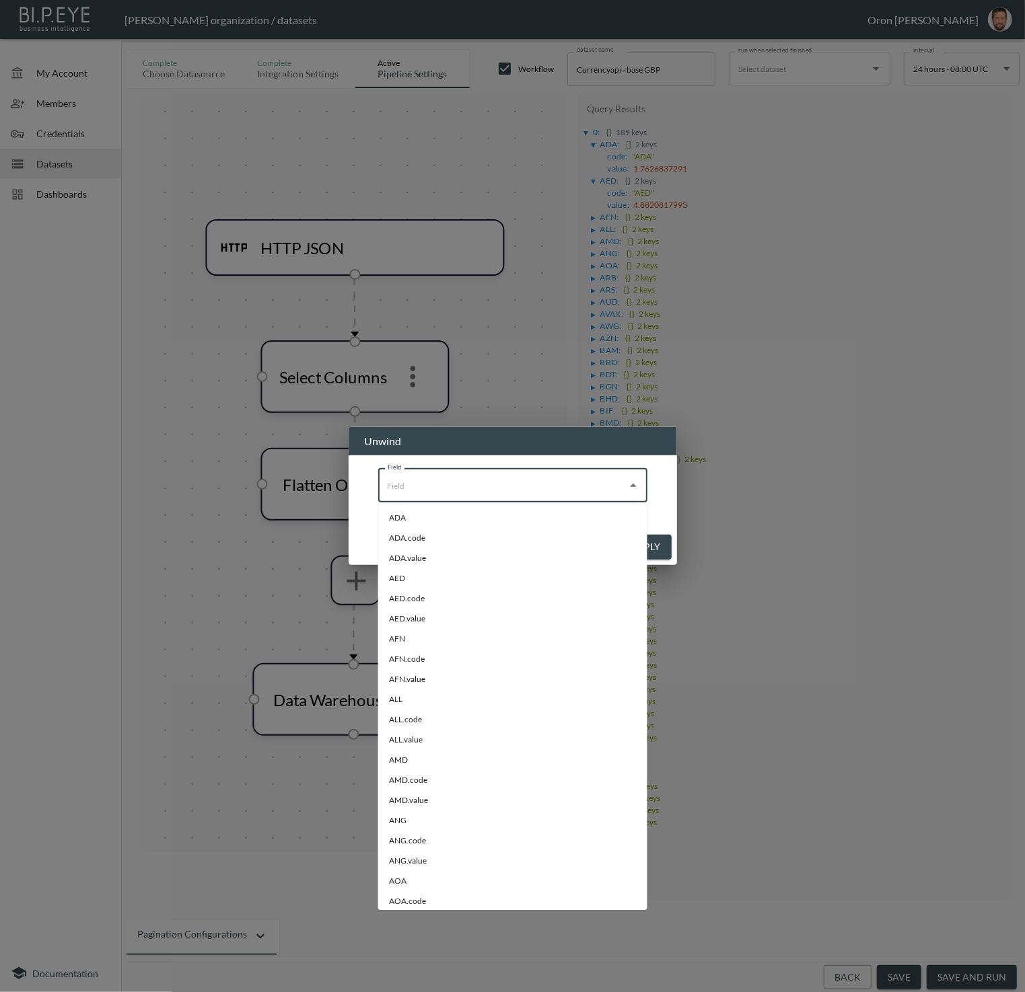
click at [452, 490] on input "Field" at bounding box center [502, 486] width 237 height 22
click at [445, 514] on li "ADA" at bounding box center [512, 518] width 269 height 20
type input "ADA"
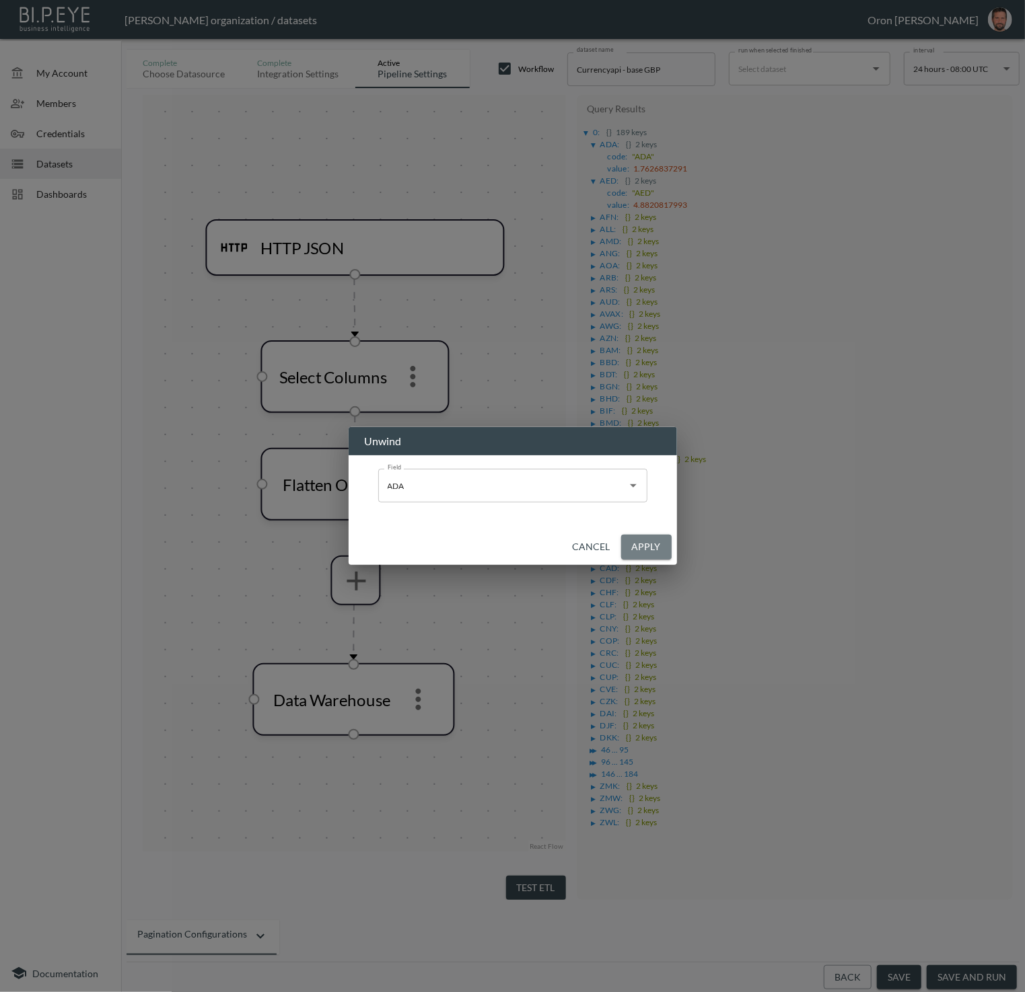
click at [649, 546] on button "Apply" at bounding box center [646, 547] width 50 height 25
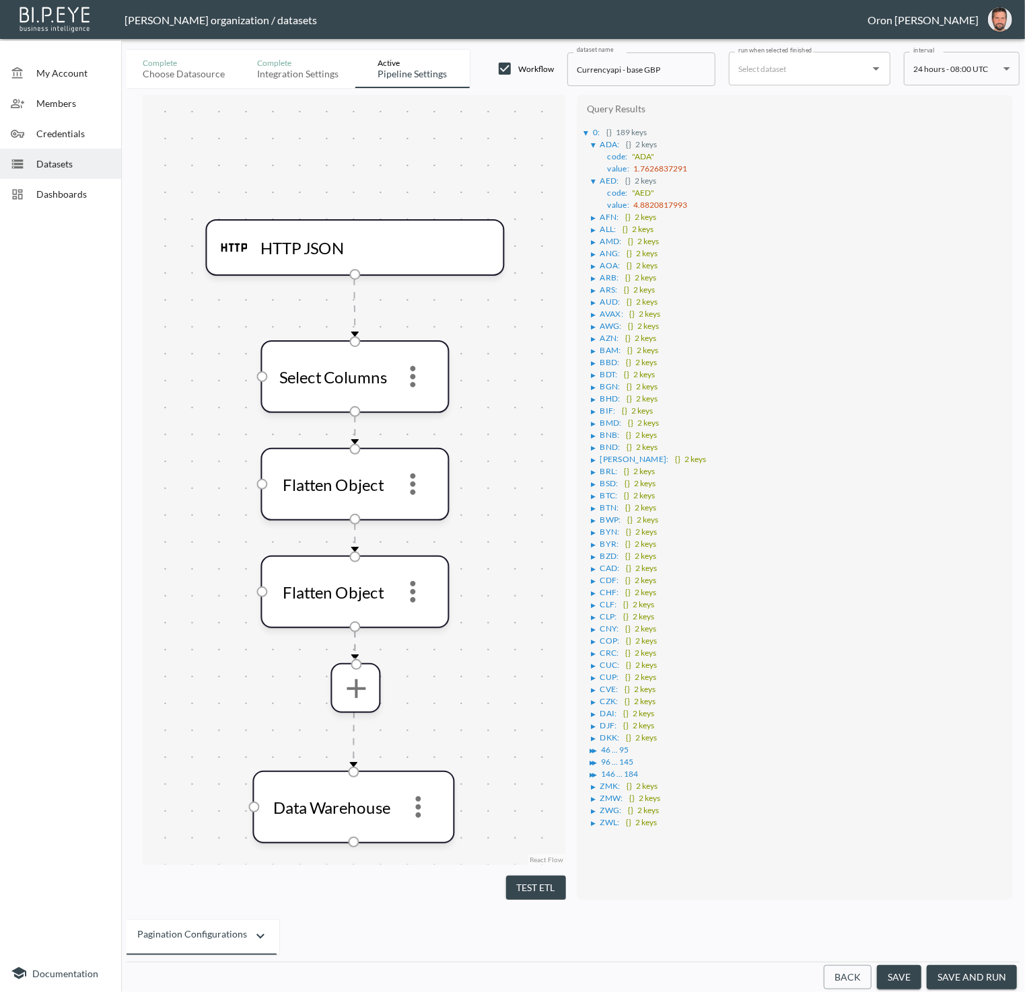
click at [544, 894] on button "Test ETL" at bounding box center [536, 888] width 60 height 25
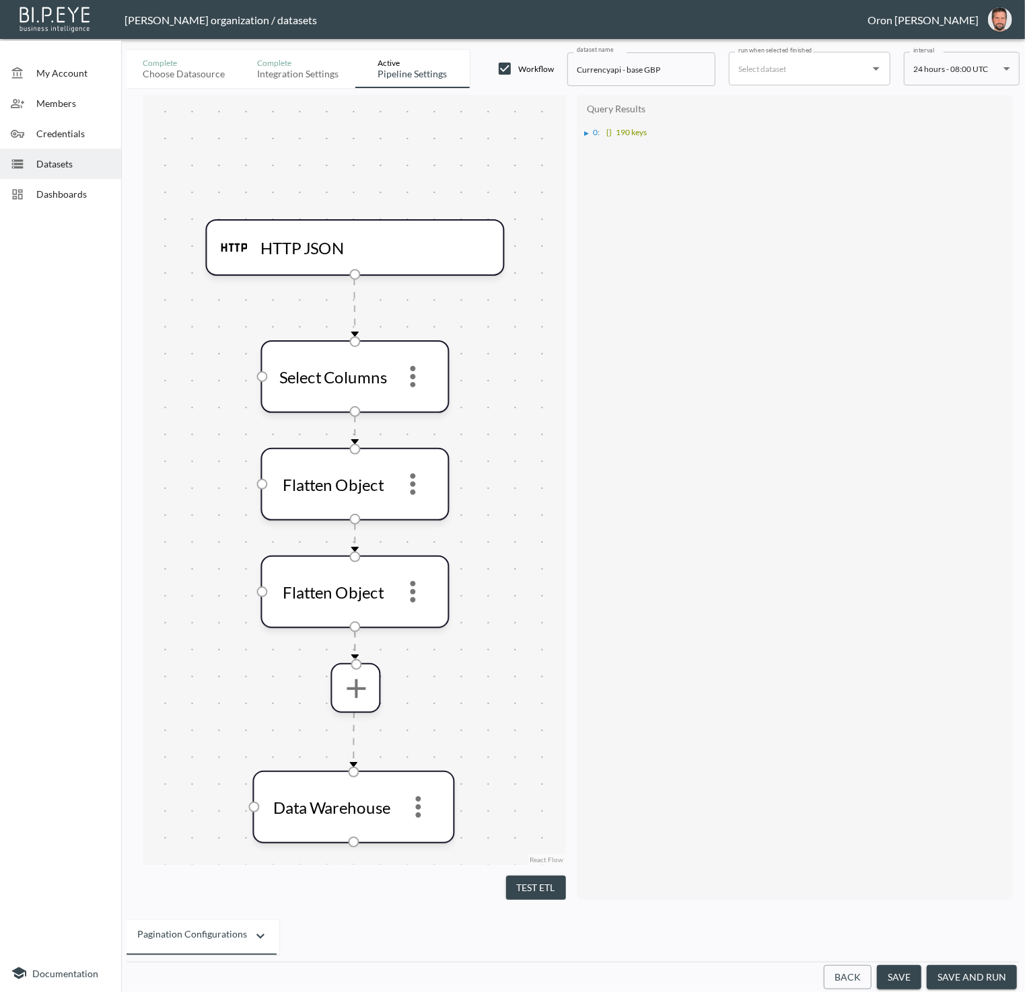
click at [590, 133] on div "▶" at bounding box center [588, 133] width 9 height 7
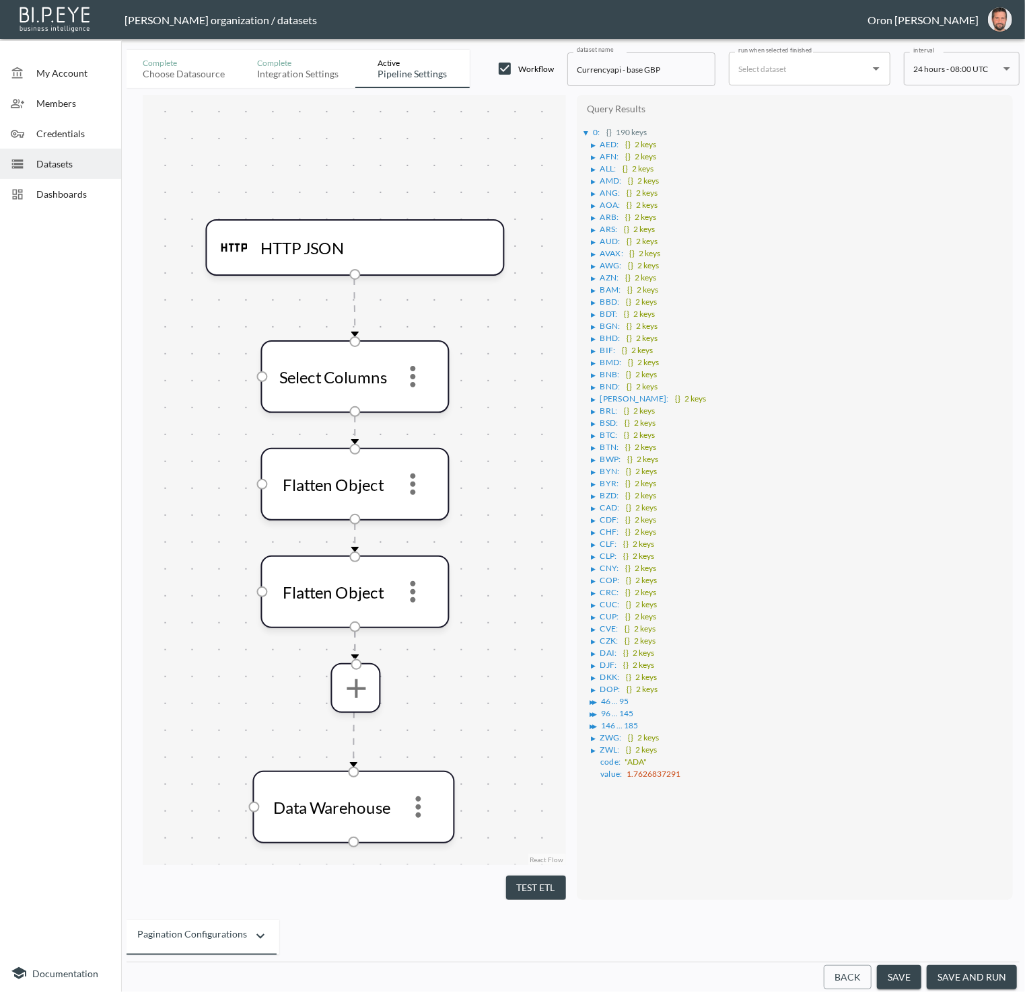
click at [714, 319] on li "▶ BGN : {} 2 keys" at bounding box center [798, 325] width 415 height 12
click at [595, 142] on div "▶" at bounding box center [593, 145] width 5 height 7
click at [502, 64] on input "checkbox" at bounding box center [505, 69] width 16 height 16
checkbox input "false"
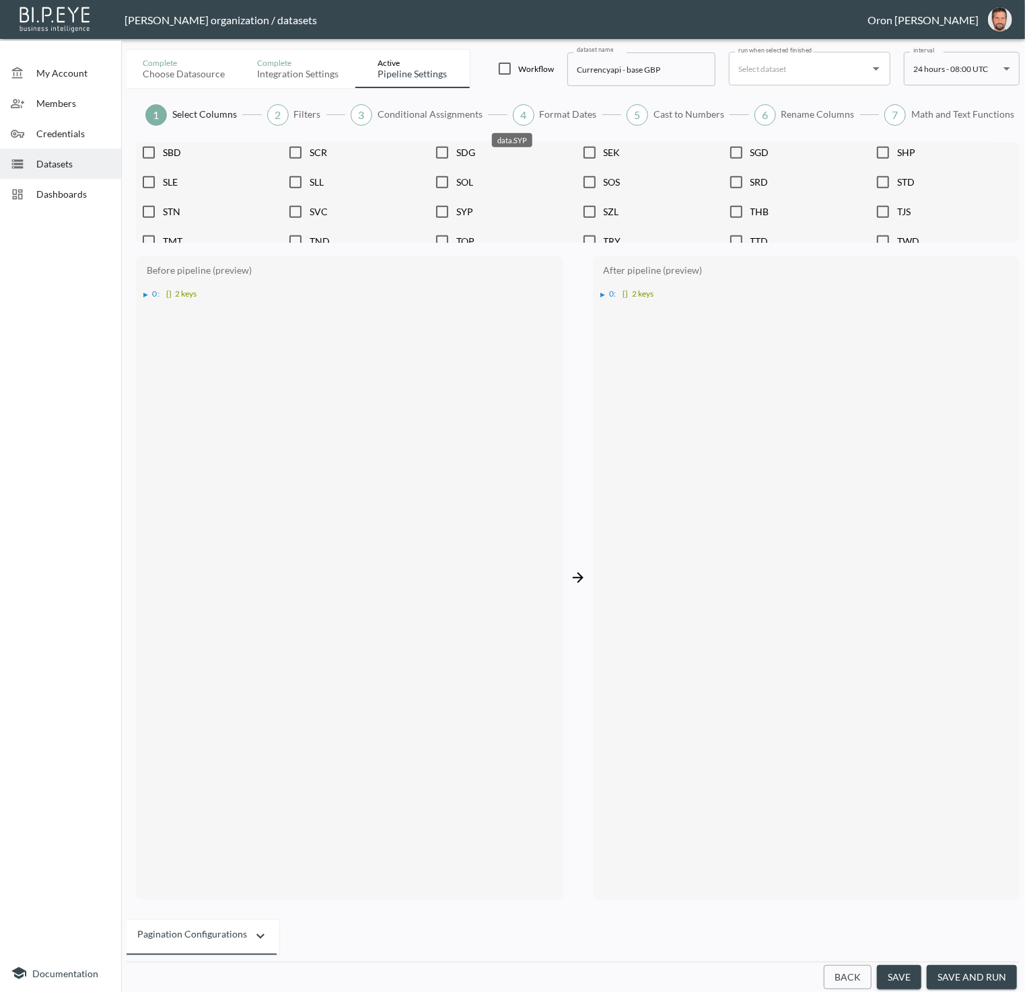
scroll to position [959, 0]
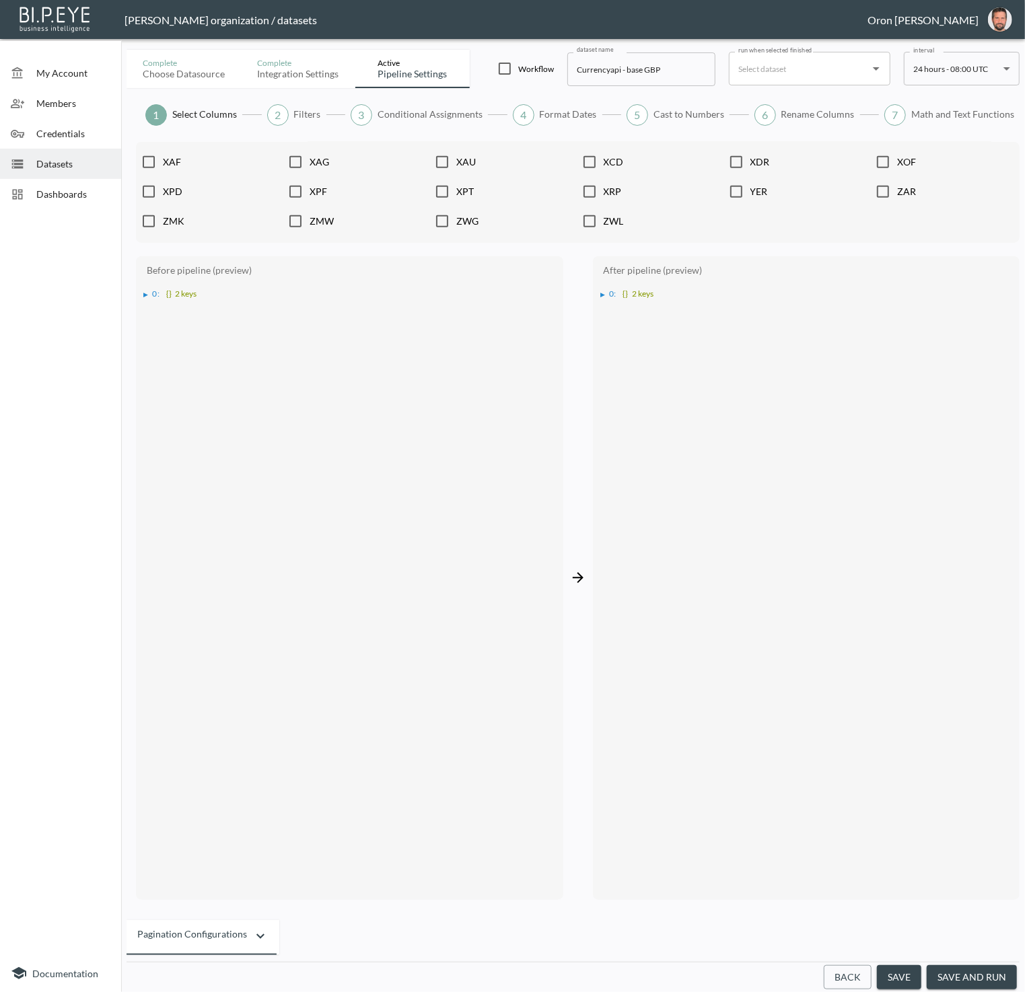
click at [610, 292] on span "0 :" at bounding box center [612, 294] width 7 height 10
click at [610, 316] on div "▶" at bounding box center [610, 319] width 5 height 7
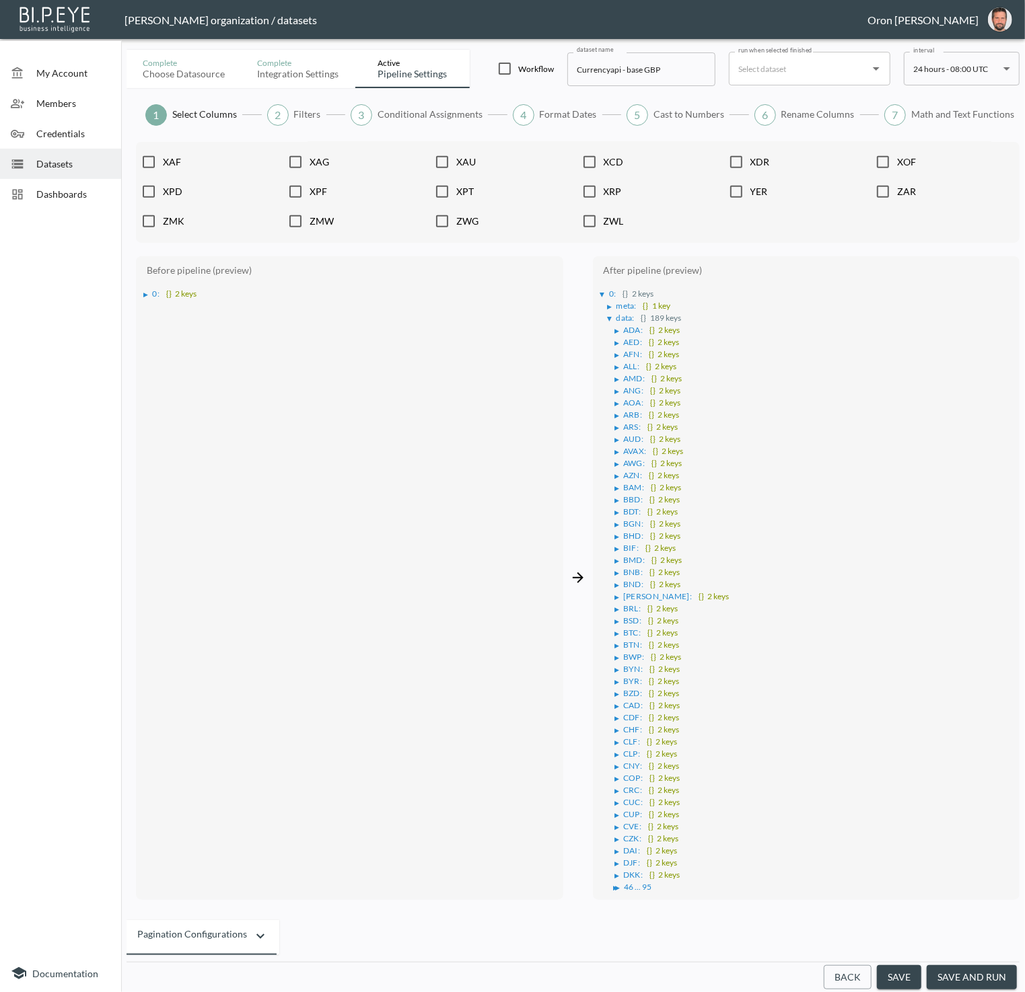
scroll to position [0, 0]
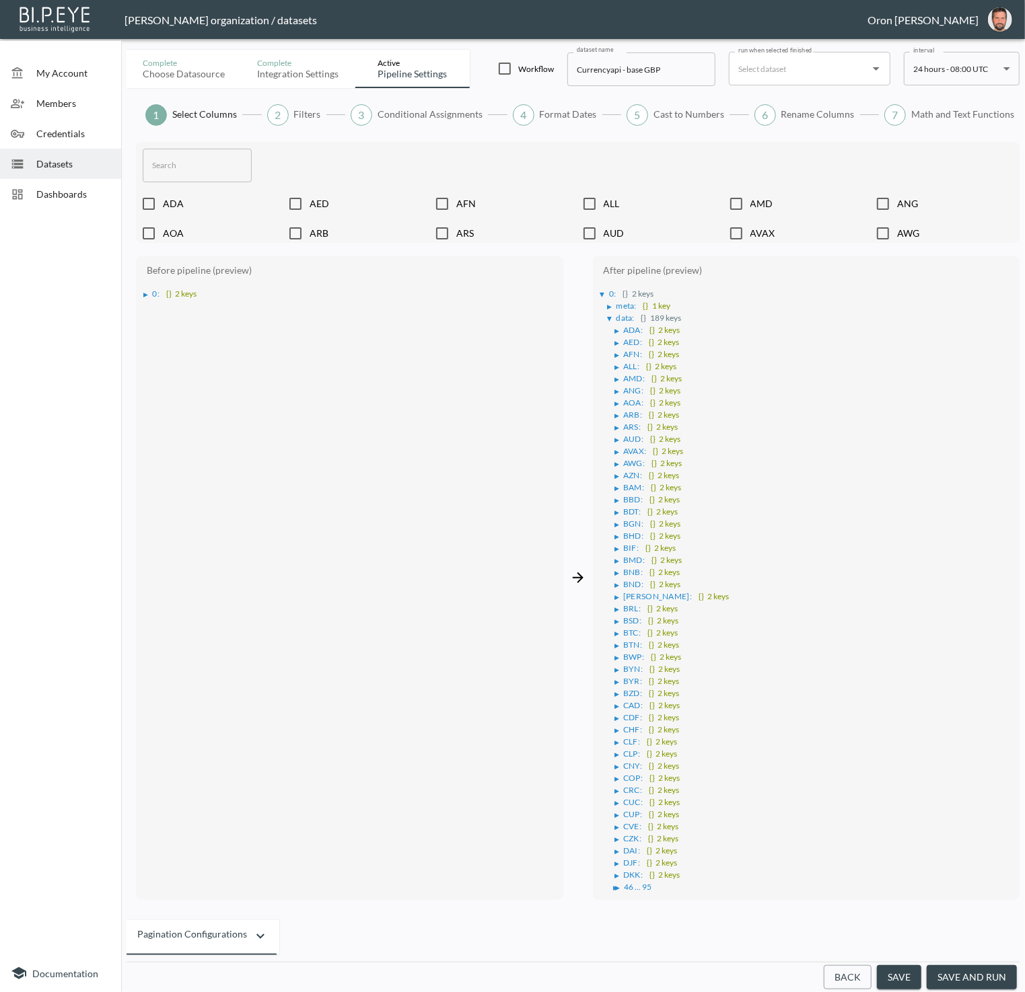
click at [209, 155] on input "text" at bounding box center [197, 166] width 109 height 34
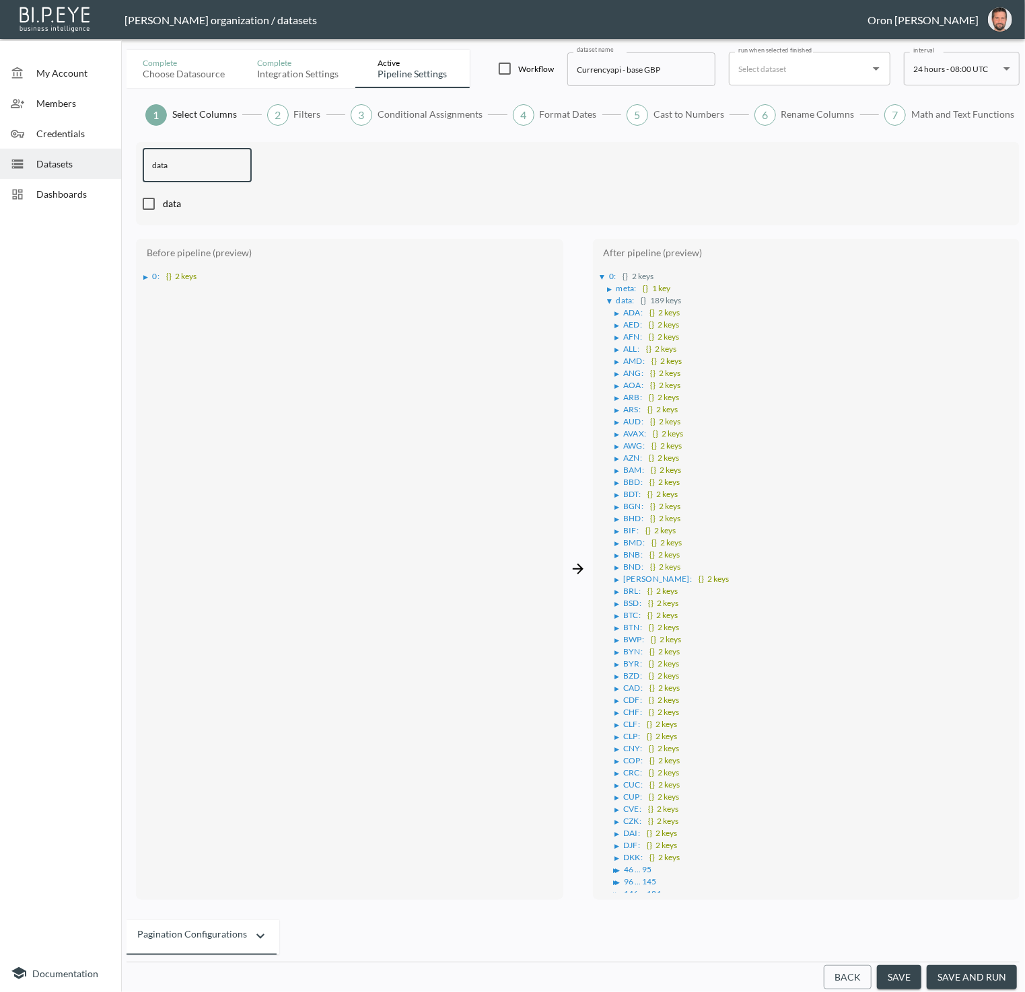
click at [613, 308] on ul "▶ ADA : {} 2 keys ▶ AED : {} 2 keys ▶ AFN : {} 2 keys ▶ ALL : {} 2 keys ▶ AMD :…" at bounding box center [811, 626] width 406 height 642
click at [618, 310] on div "▶" at bounding box center [616, 313] width 5 height 7
drag, startPoint x: 122, startPoint y: 157, endPoint x: 63, endPoint y: 155, distance: 59.3
click at [68, 155] on div "My Account Members Credentials Datasets Dashboards Documentation Complete Choos…" at bounding box center [512, 496] width 1025 height 992
type input "code"
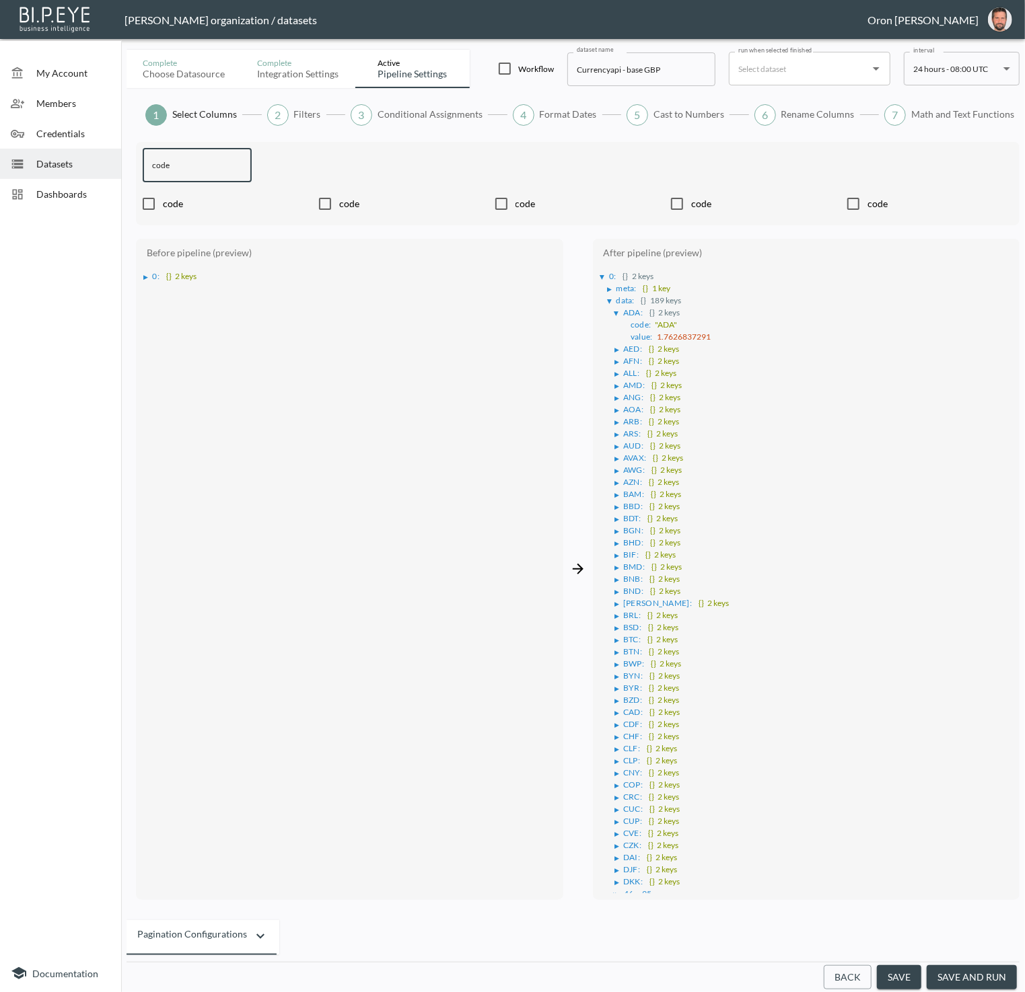
click at [155, 201] on input "checkbox" at bounding box center [149, 203] width 28 height 13
checkbox input "true"
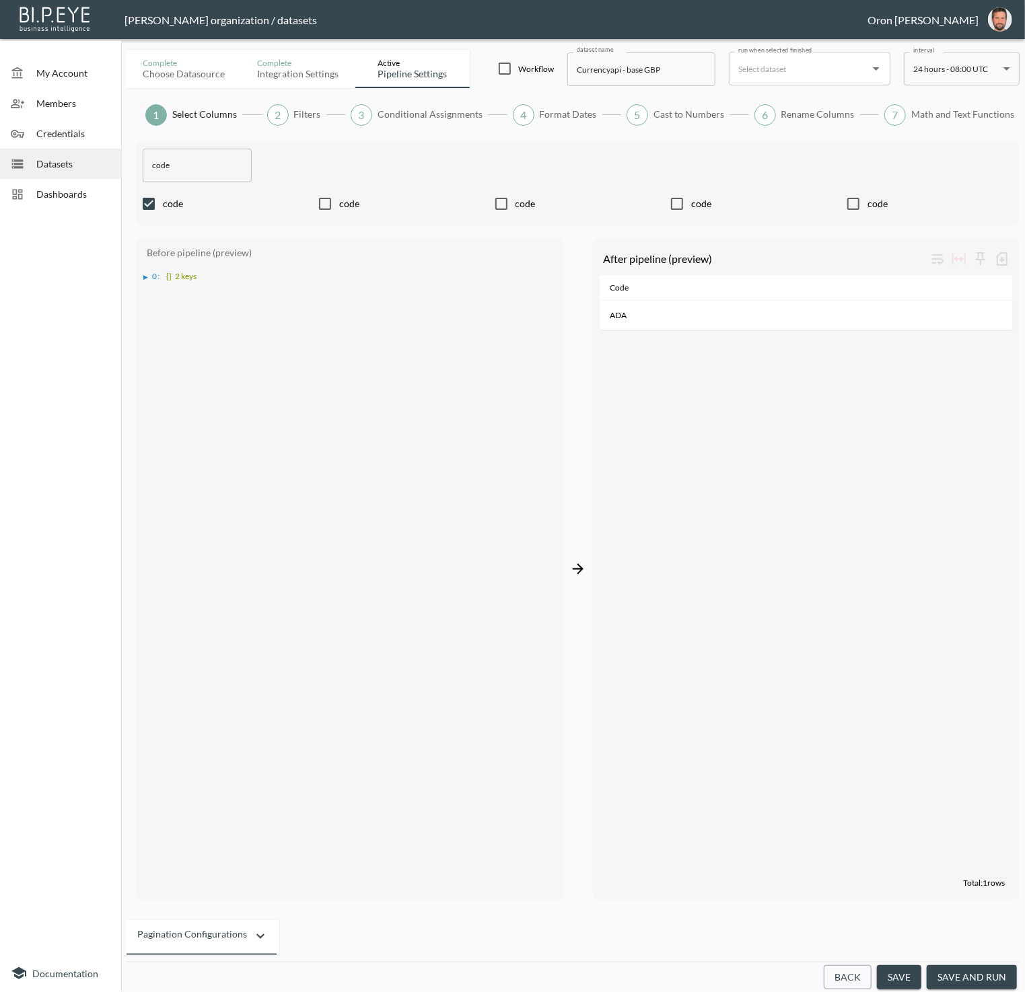
click at [319, 196] on icon at bounding box center [325, 204] width 16 height 16
checkbox input "false"
click at [178, 205] on span "code" at bounding box center [235, 203] width 145 height 13
checkbox input "false"
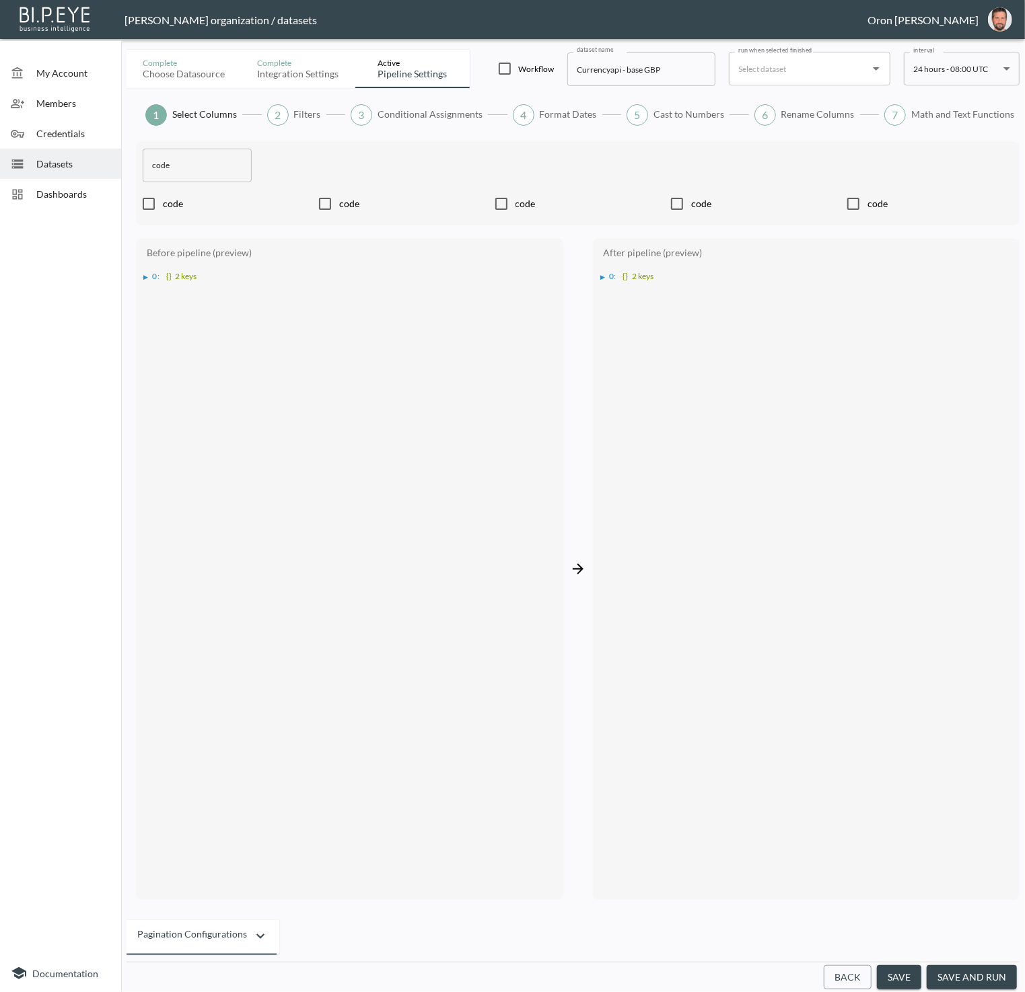
click at [605, 275] on div "▶" at bounding box center [602, 277] width 5 height 7
click at [608, 299] on div "▶" at bounding box center [610, 301] width 5 height 7
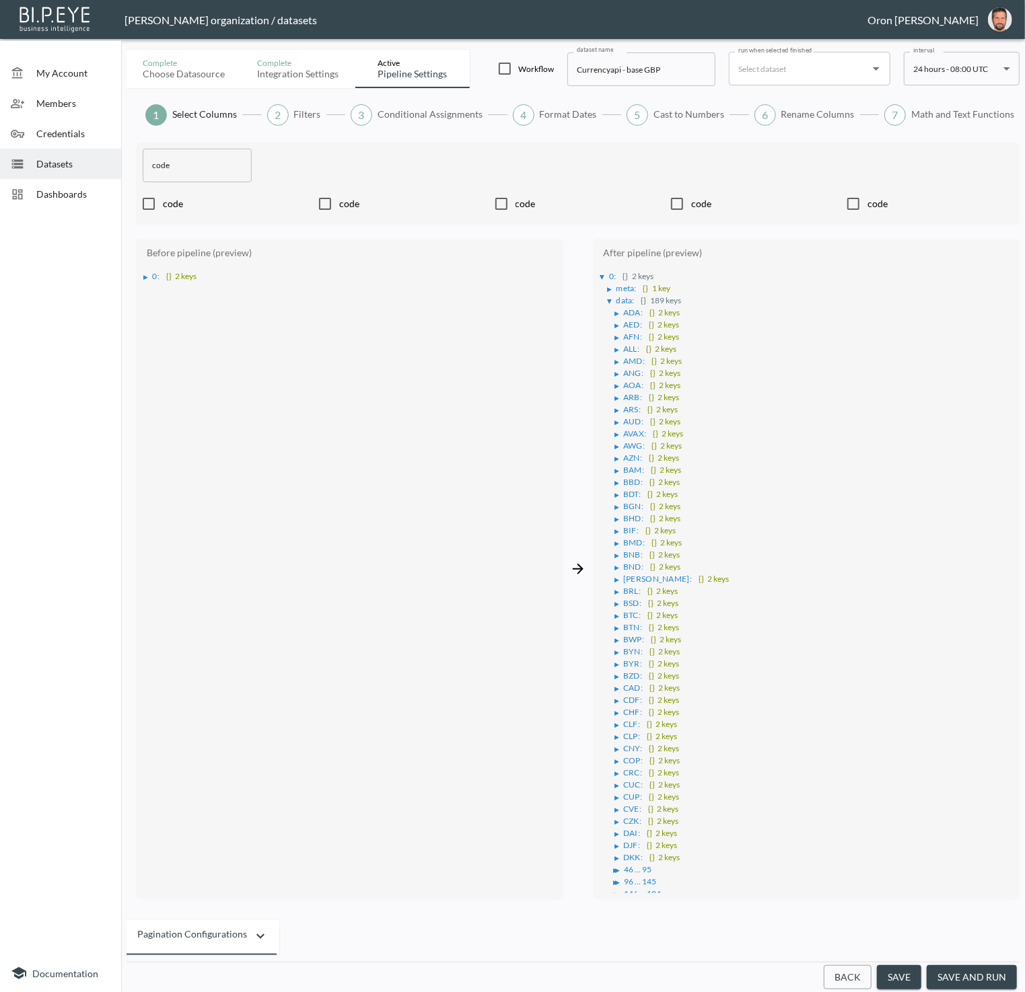
click at [608, 287] on div "▶" at bounding box center [610, 289] width 5 height 7
click at [608, 287] on div "▶" at bounding box center [609, 289] width 7 height 5
click at [616, 310] on div "▶" at bounding box center [616, 313] width 5 height 7
click at [616, 312] on div "▶" at bounding box center [616, 314] width 7 height 5
click at [616, 310] on div "▶" at bounding box center [616, 313] width 5 height 7
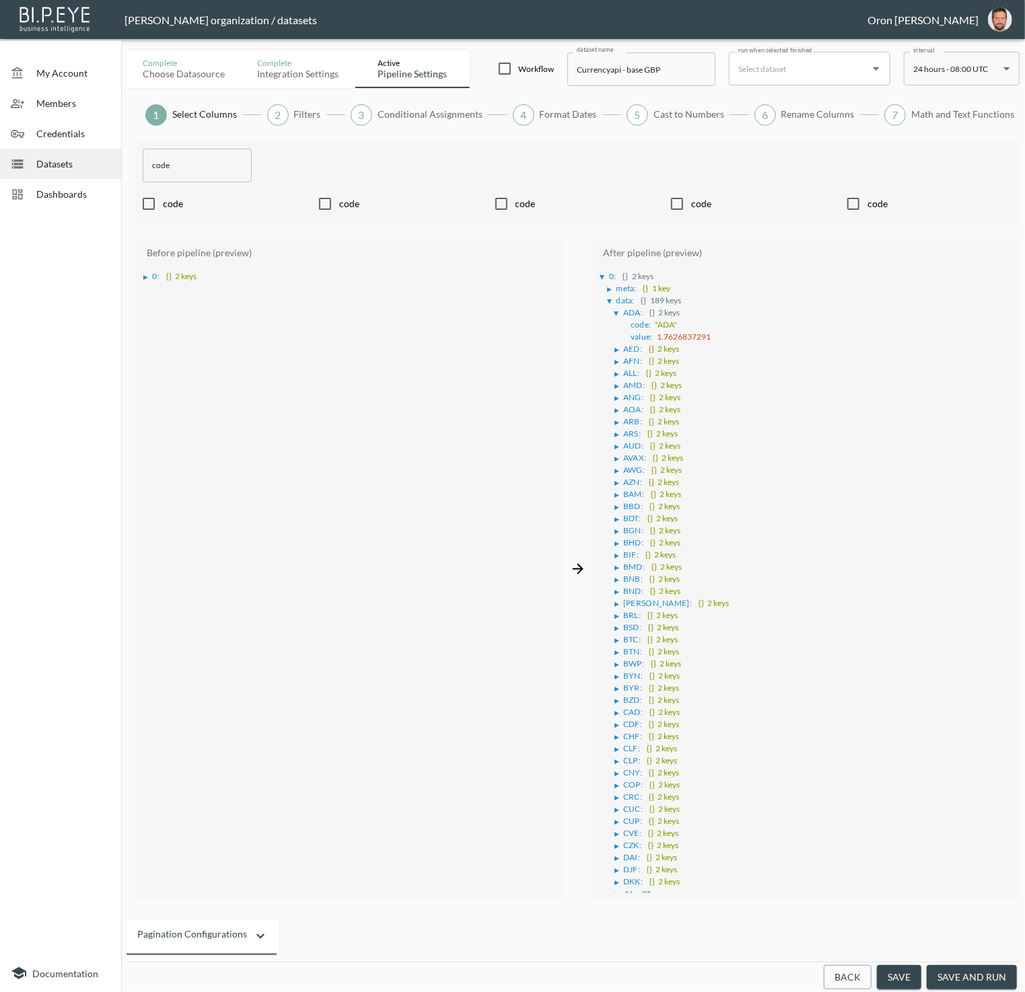
click at [618, 312] on div "▶" at bounding box center [616, 314] width 7 height 5
click at [616, 826] on div "▶" at bounding box center [615, 829] width 5 height 7
click at [616, 857] on div "▶" at bounding box center [615, 860] width 5 height 7
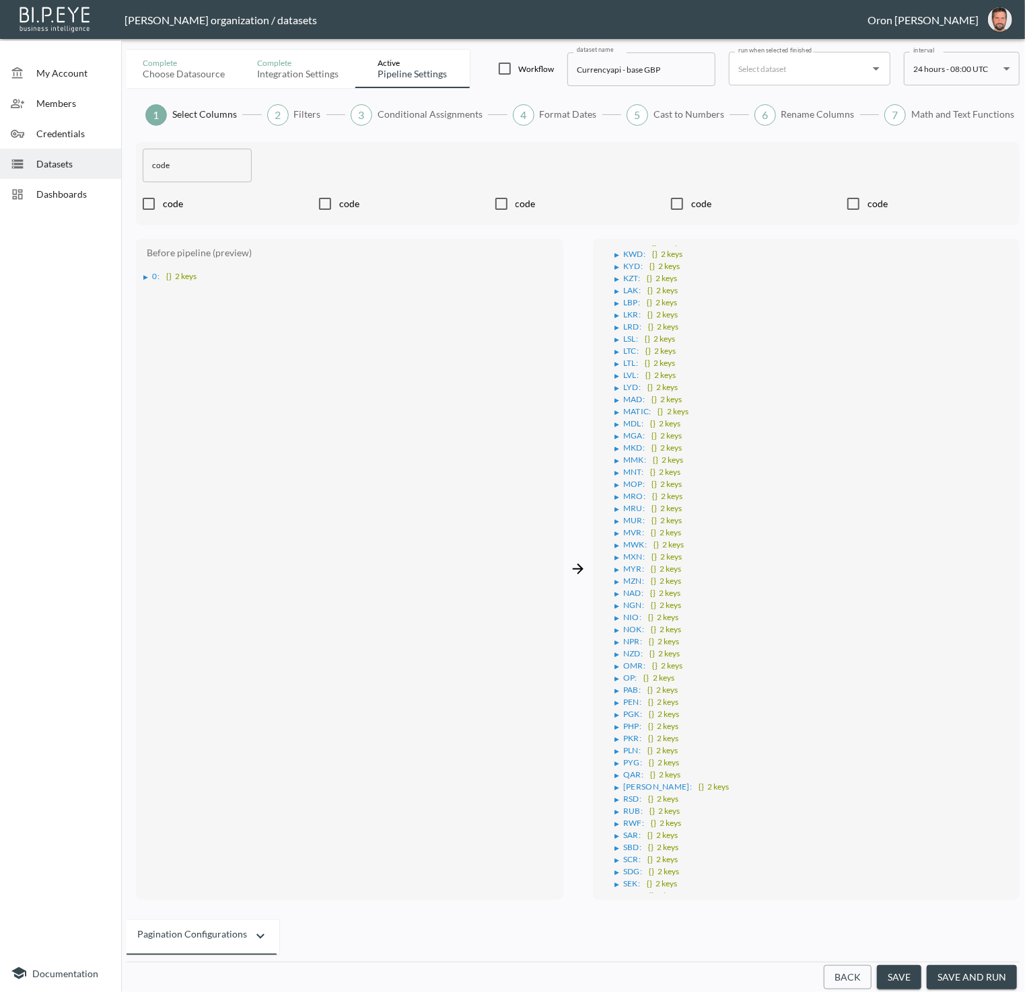
scroll to position [1192, 0]
click at [618, 887] on div "▶" at bounding box center [615, 890] width 5 height 7
click at [616, 310] on div "▶" at bounding box center [616, 313] width 5 height 7
click at [616, 347] on div "▶" at bounding box center [616, 350] width 5 height 7
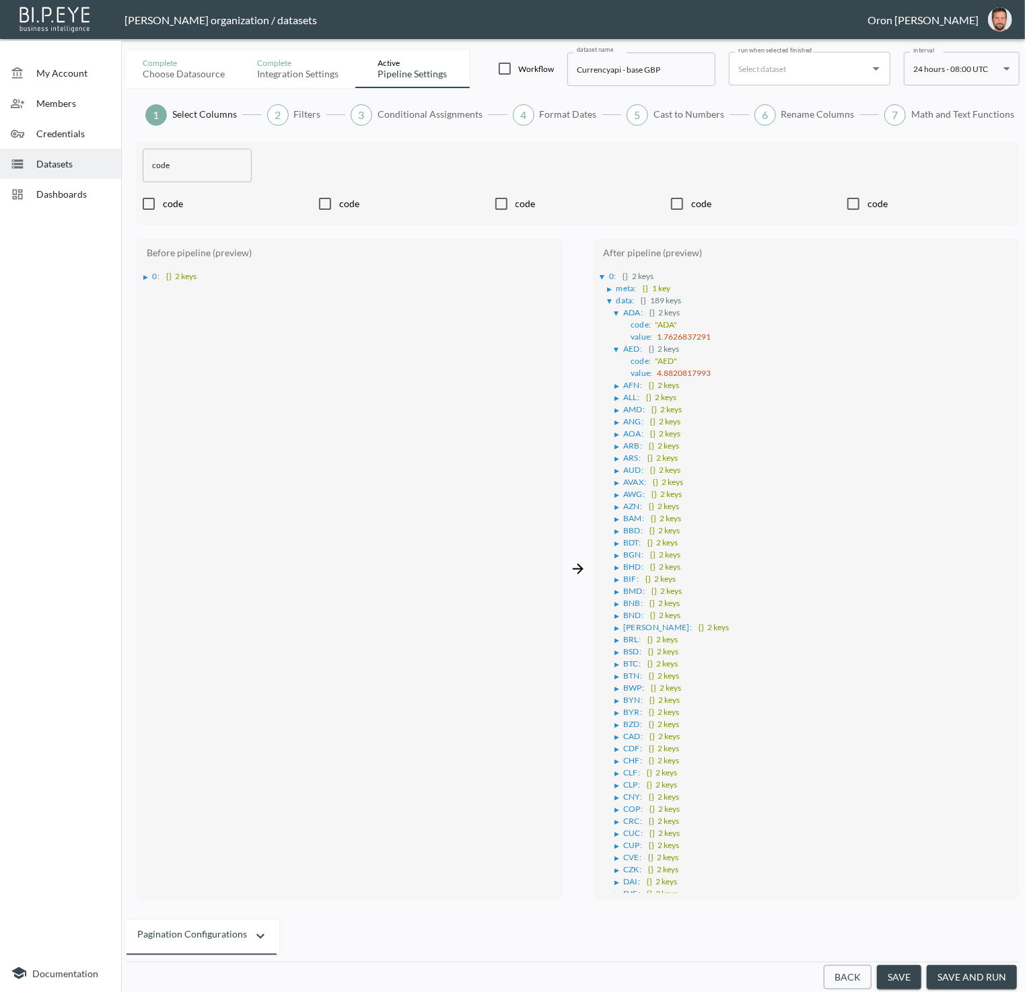
click at [620, 383] on div "▶" at bounding box center [618, 386] width 9 height 7
drag, startPoint x: 742, startPoint y: 405, endPoint x: 648, endPoint y: 305, distance: 137.6
click at [764, 390] on li "code : "AFN"" at bounding box center [818, 396] width 392 height 12
drag, startPoint x: 689, startPoint y: 379, endPoint x: 618, endPoint y: 277, distance: 124.1
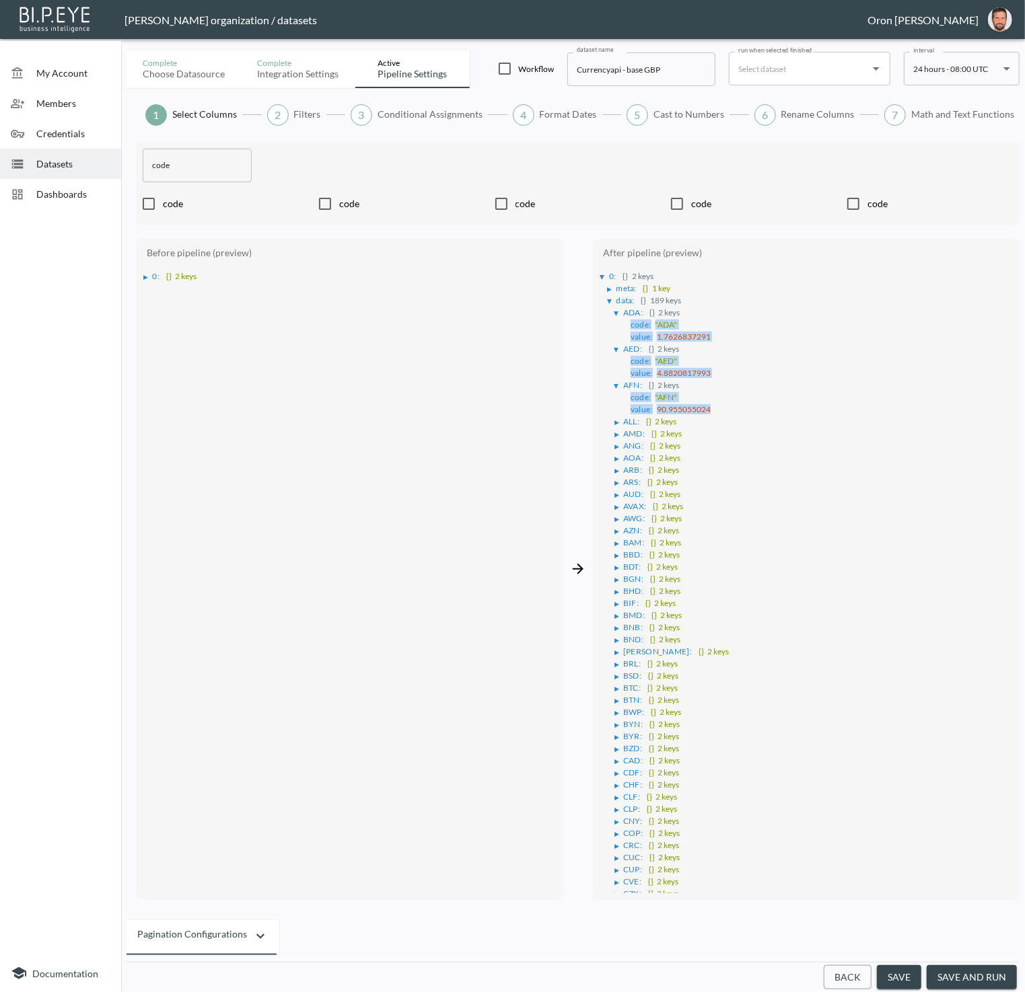
copy ul "code : "ADA" value : 1.7626837291 ▶ AED : {} 2 keys code : "AED" value : 4.8820…"
click at [89, 168] on span "Datasets" at bounding box center [73, 164] width 74 height 14
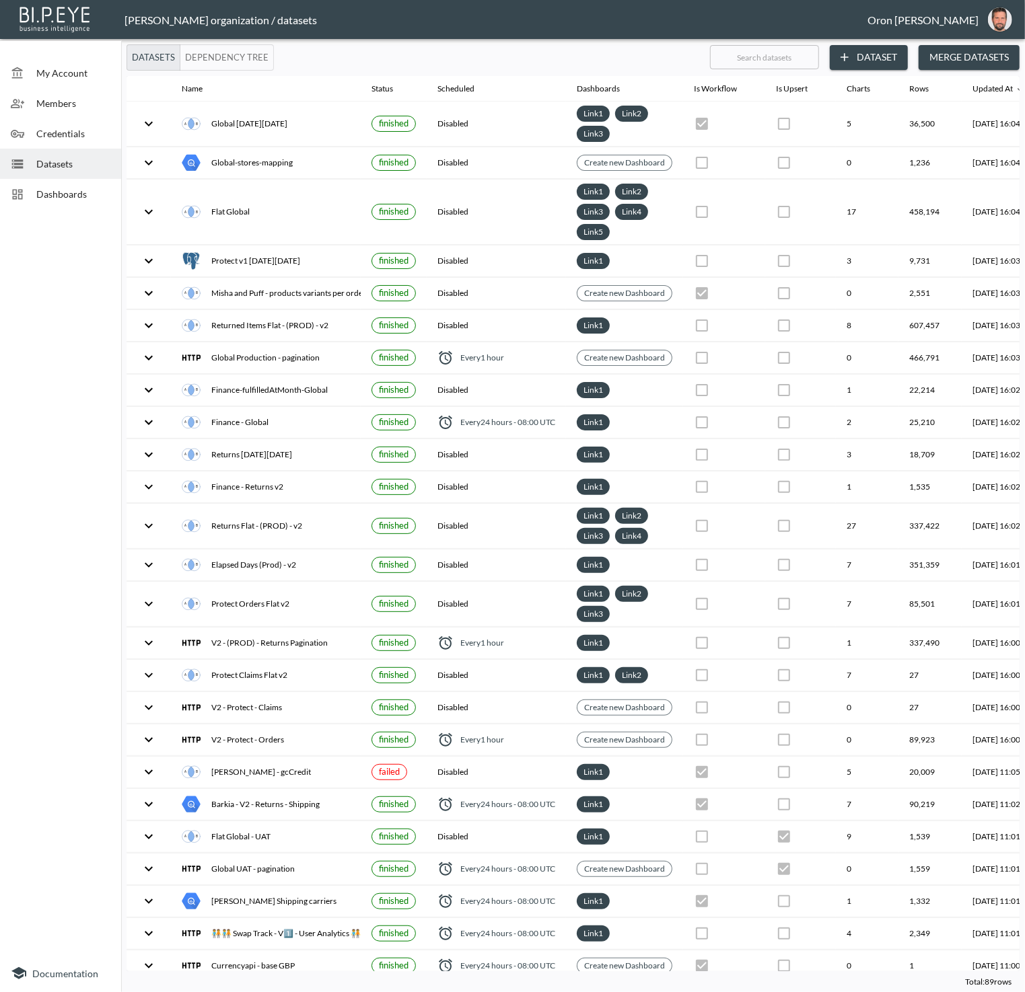
click at [781, 56] on input "text" at bounding box center [764, 57] width 109 height 34
type input "g"
checkbox input "false"
checkbox input "true"
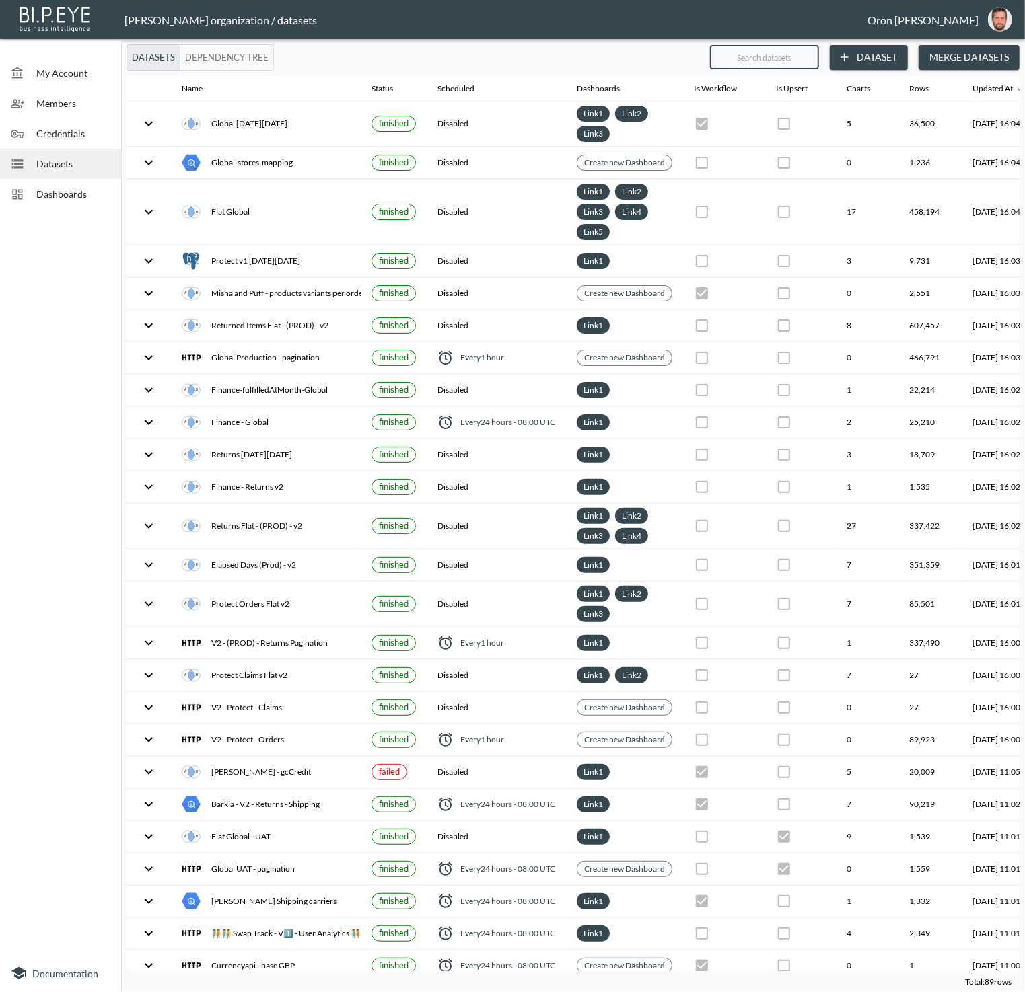
checkbox input "true"
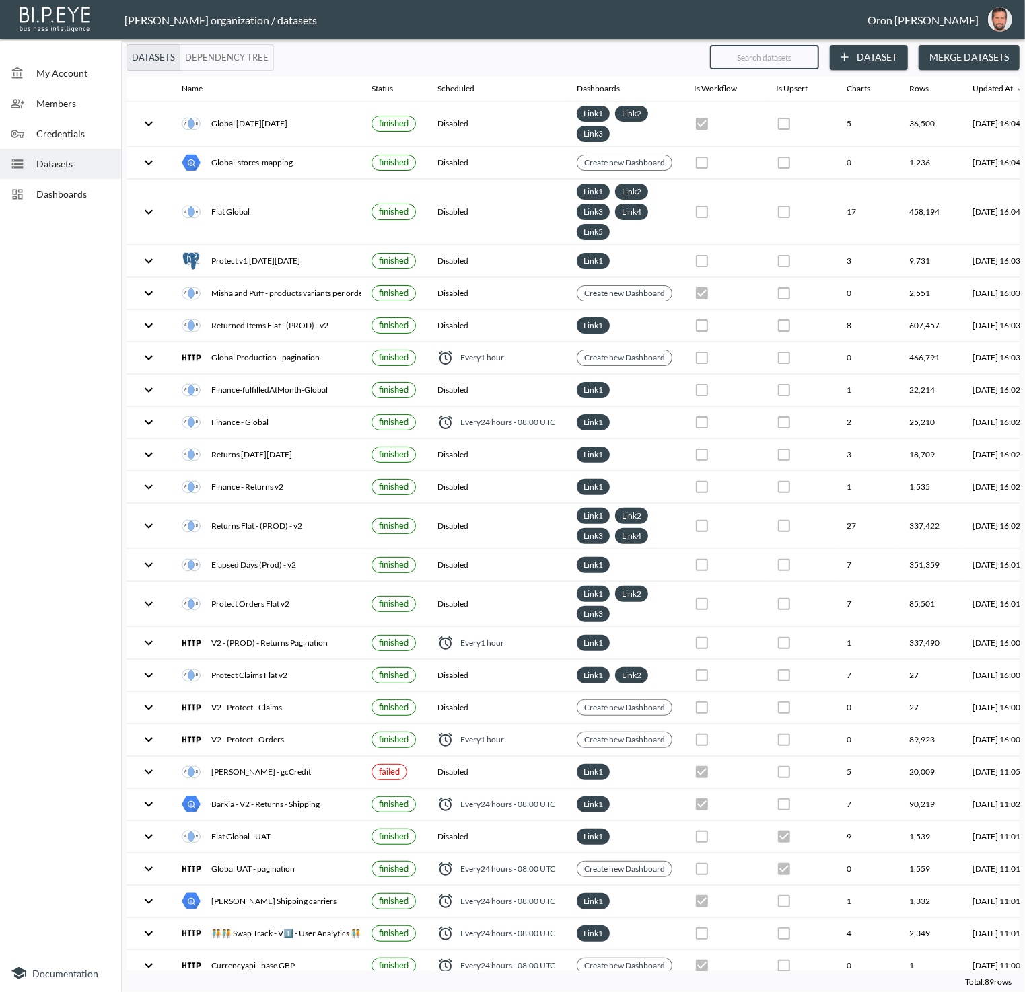
checkbox input "true"
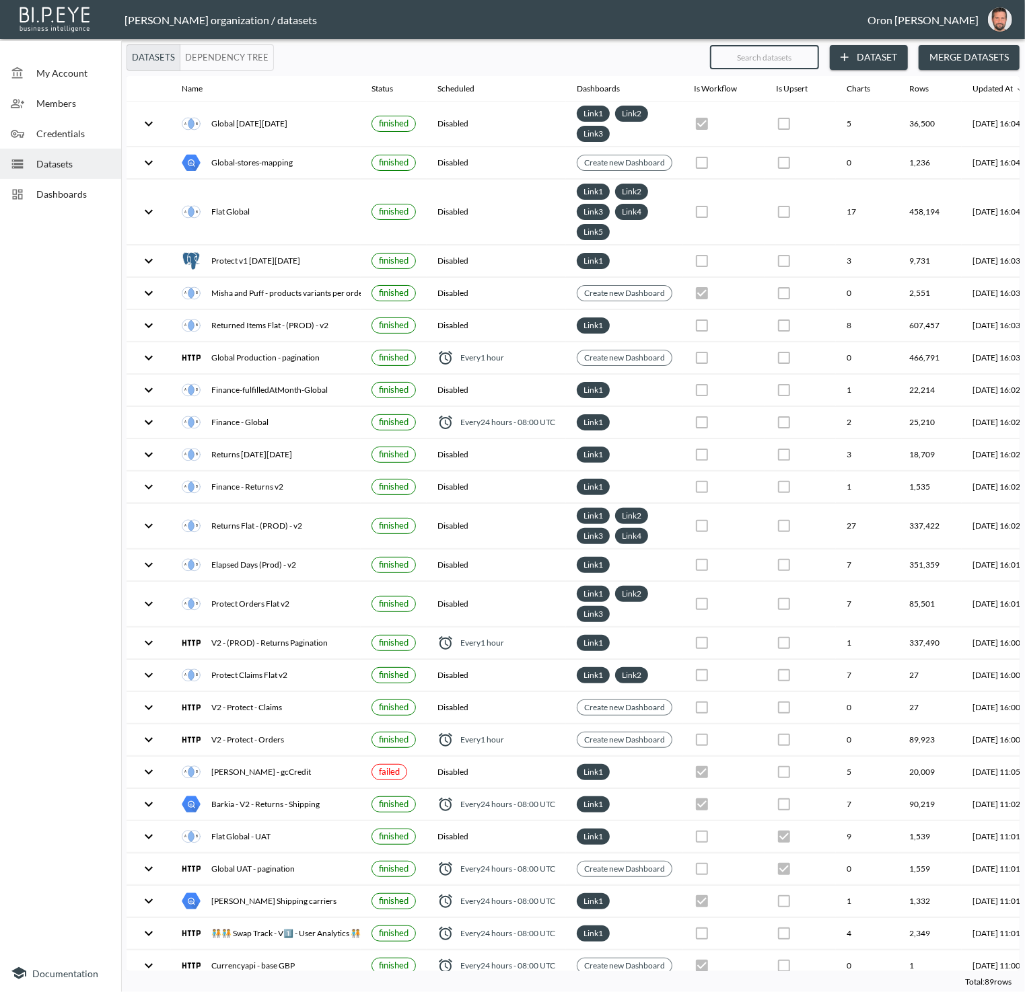
checkbox input "true"
checkbox input "false"
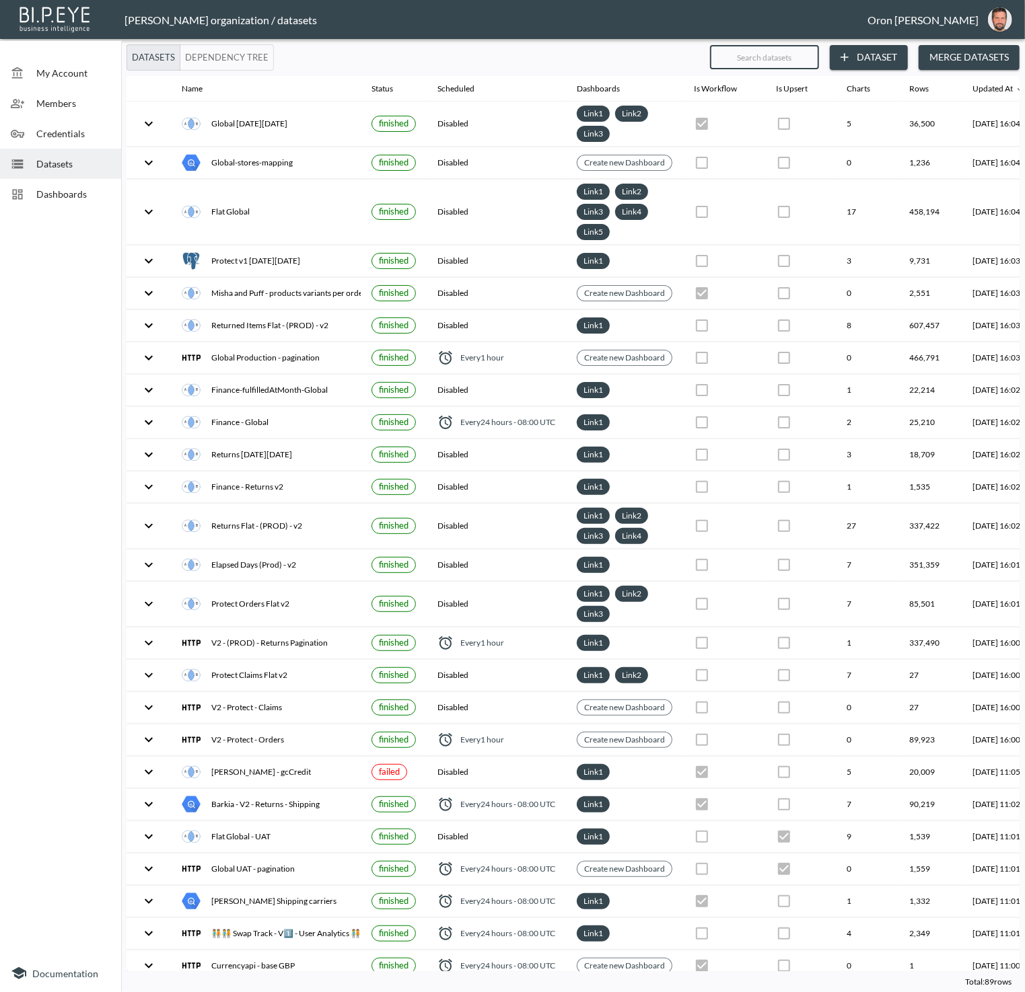
checkbox input "true"
checkbox input "false"
checkbox input "true"
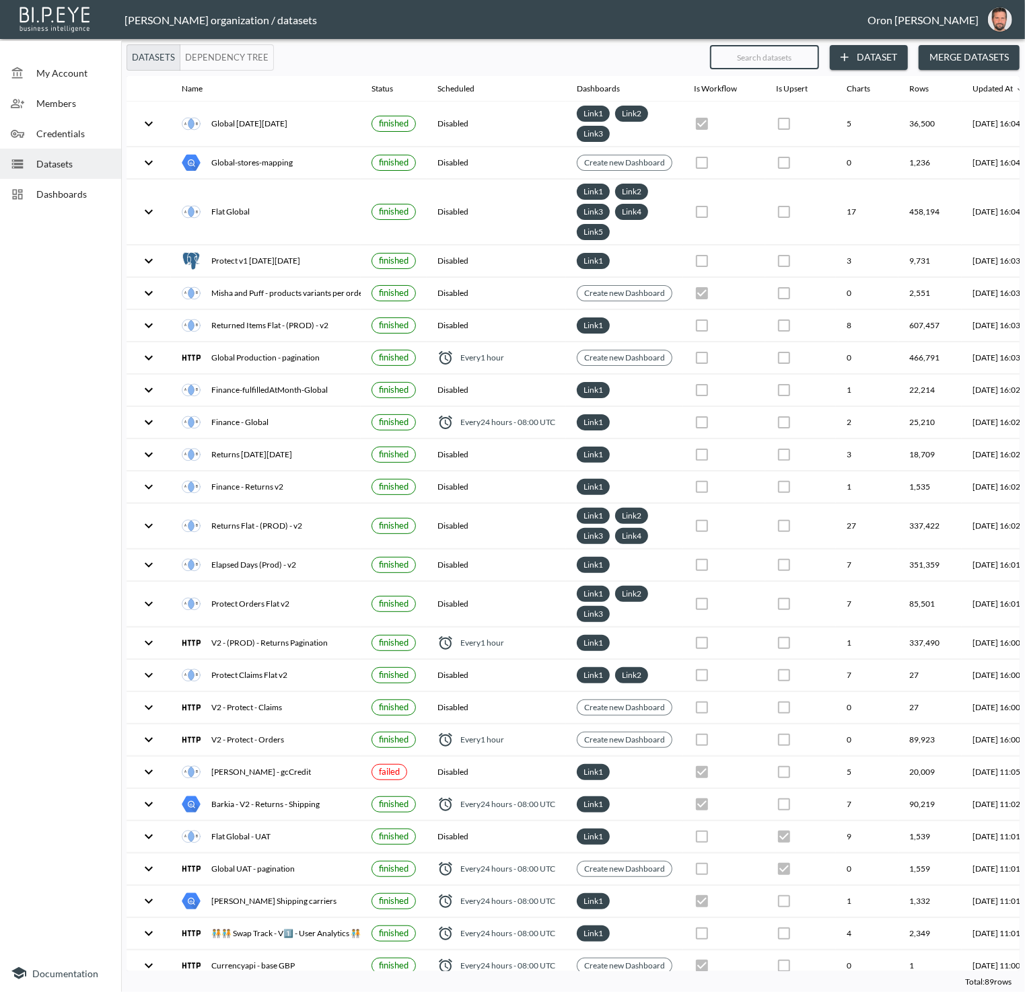
checkbox input "false"
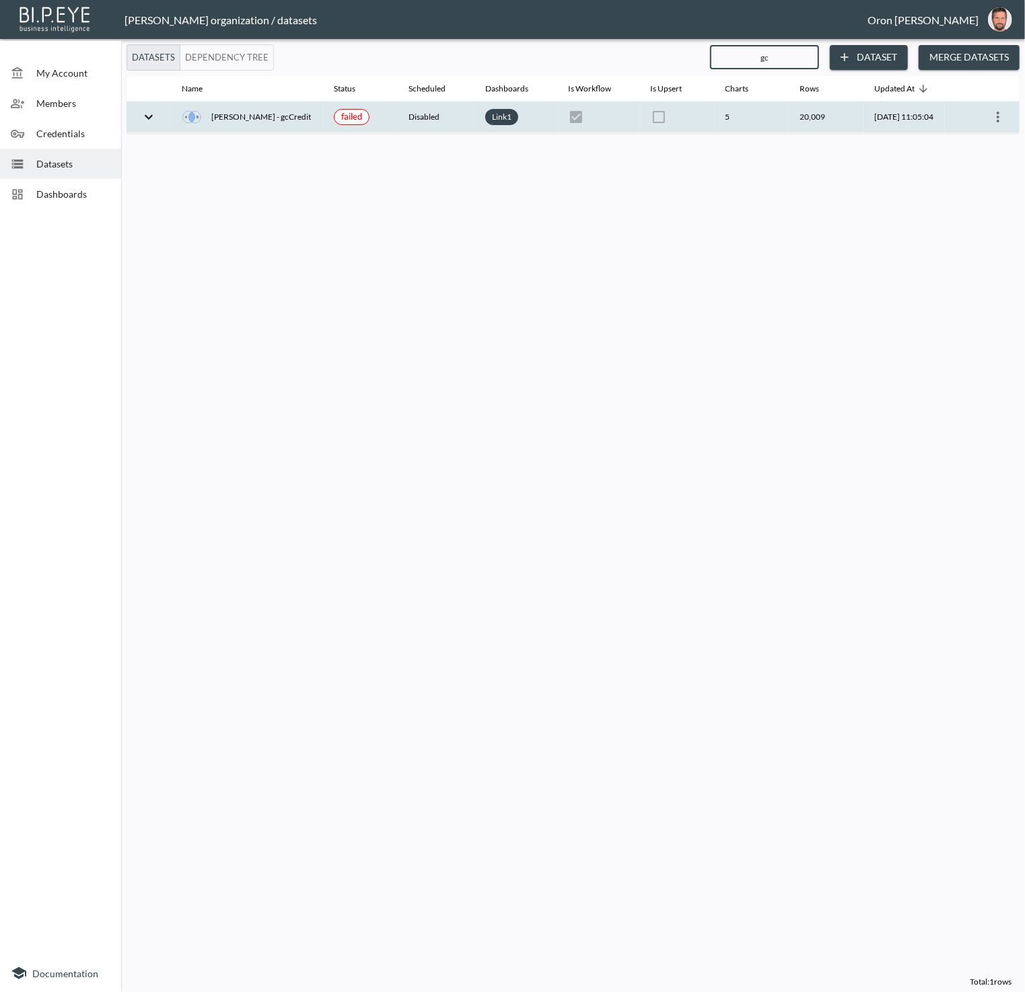
type input "gc"
click at [996, 112] on icon "more" at bounding box center [998, 117] width 16 height 16
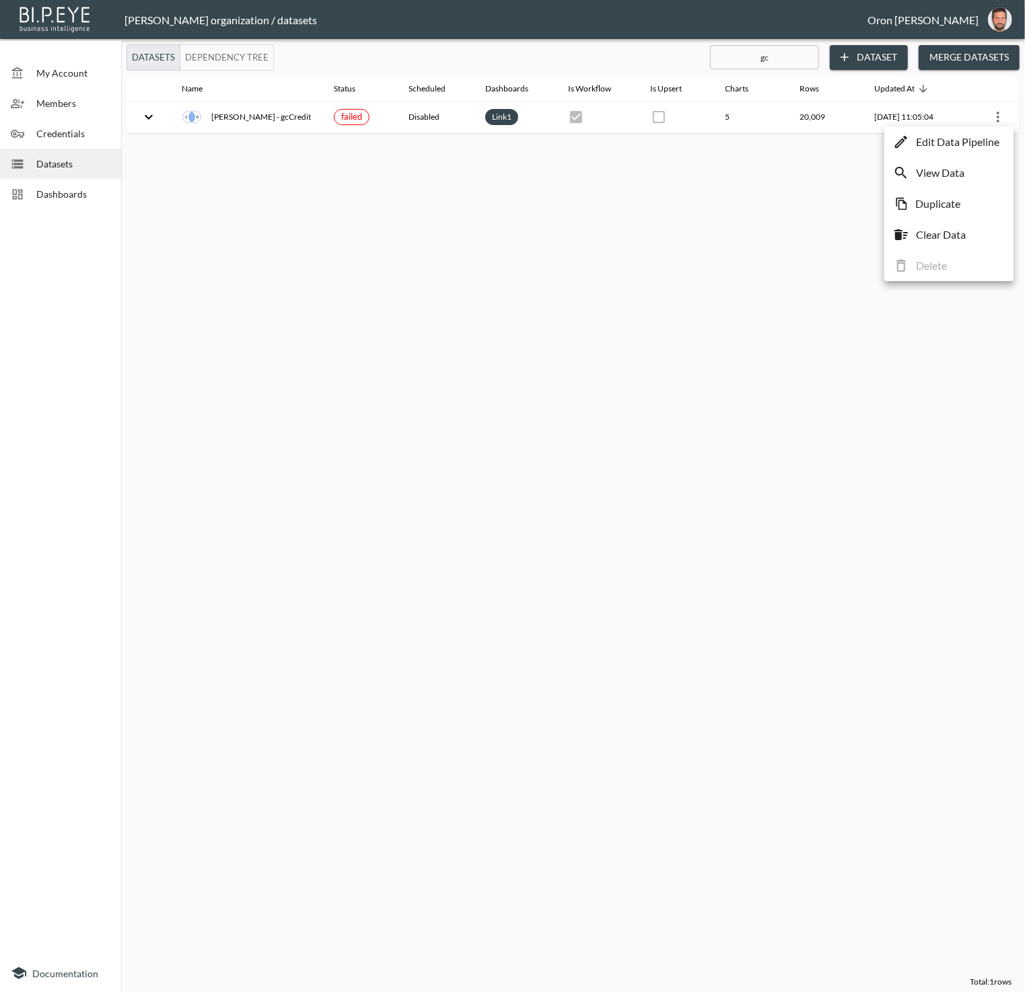
click at [987, 145] on p "Edit Data Pipeline" at bounding box center [957, 142] width 83 height 16
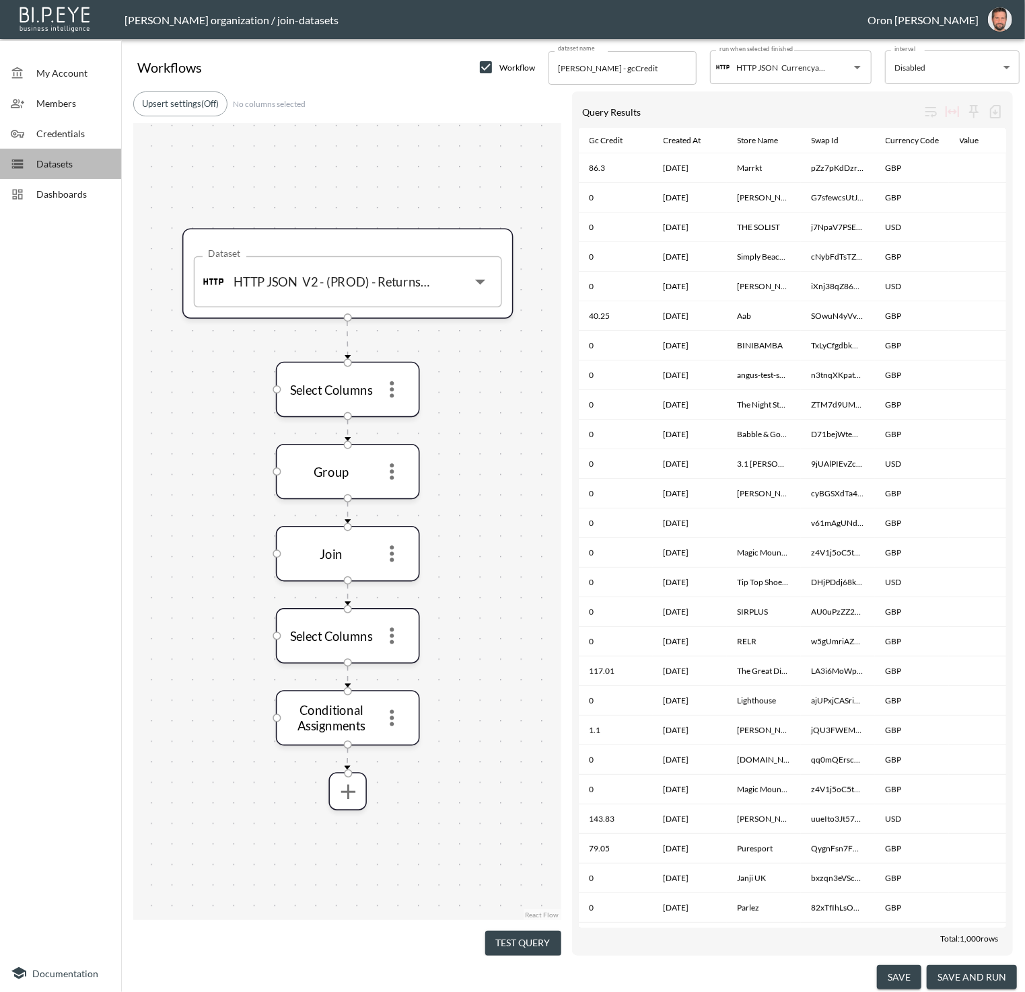
click at [107, 161] on span "Datasets" at bounding box center [73, 164] width 74 height 14
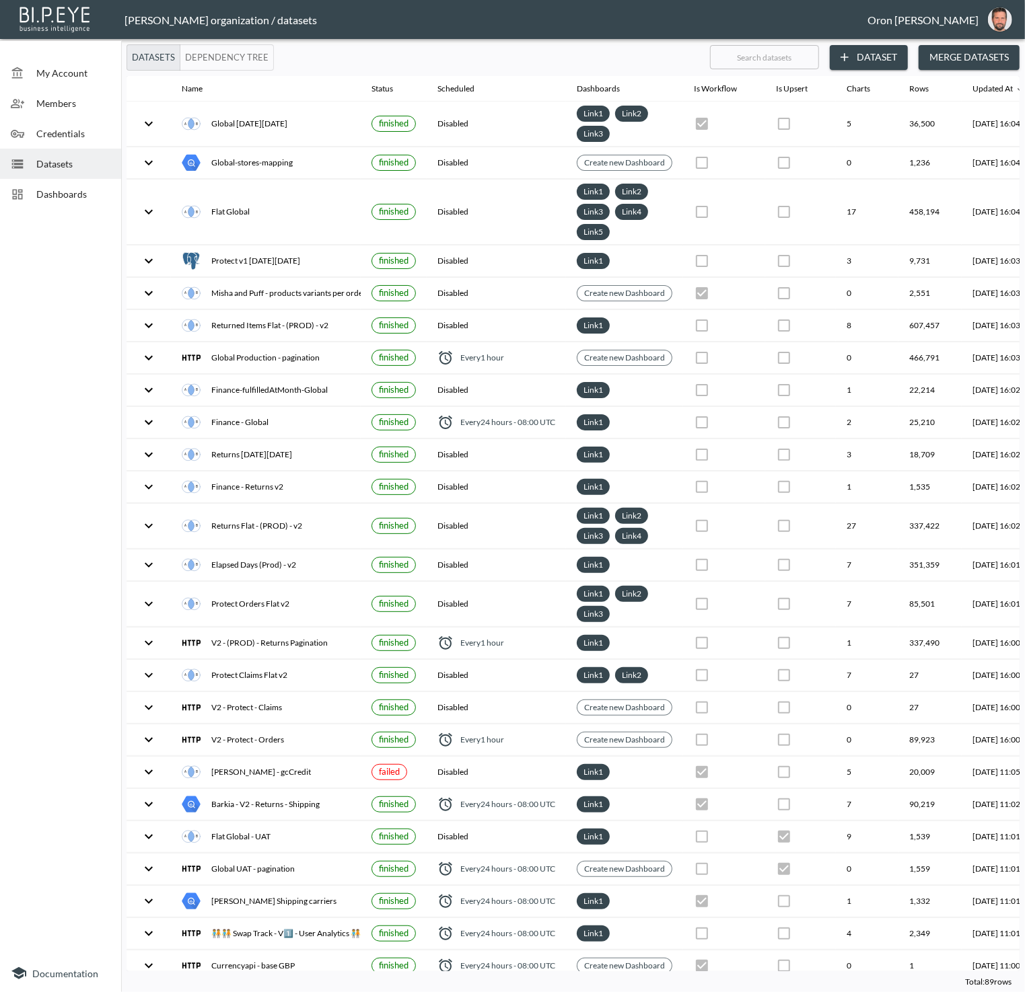
click at [743, 58] on input "text" at bounding box center [764, 57] width 109 height 34
type input "c"
checkbox input "true"
checkbox input "false"
checkbox input "true"
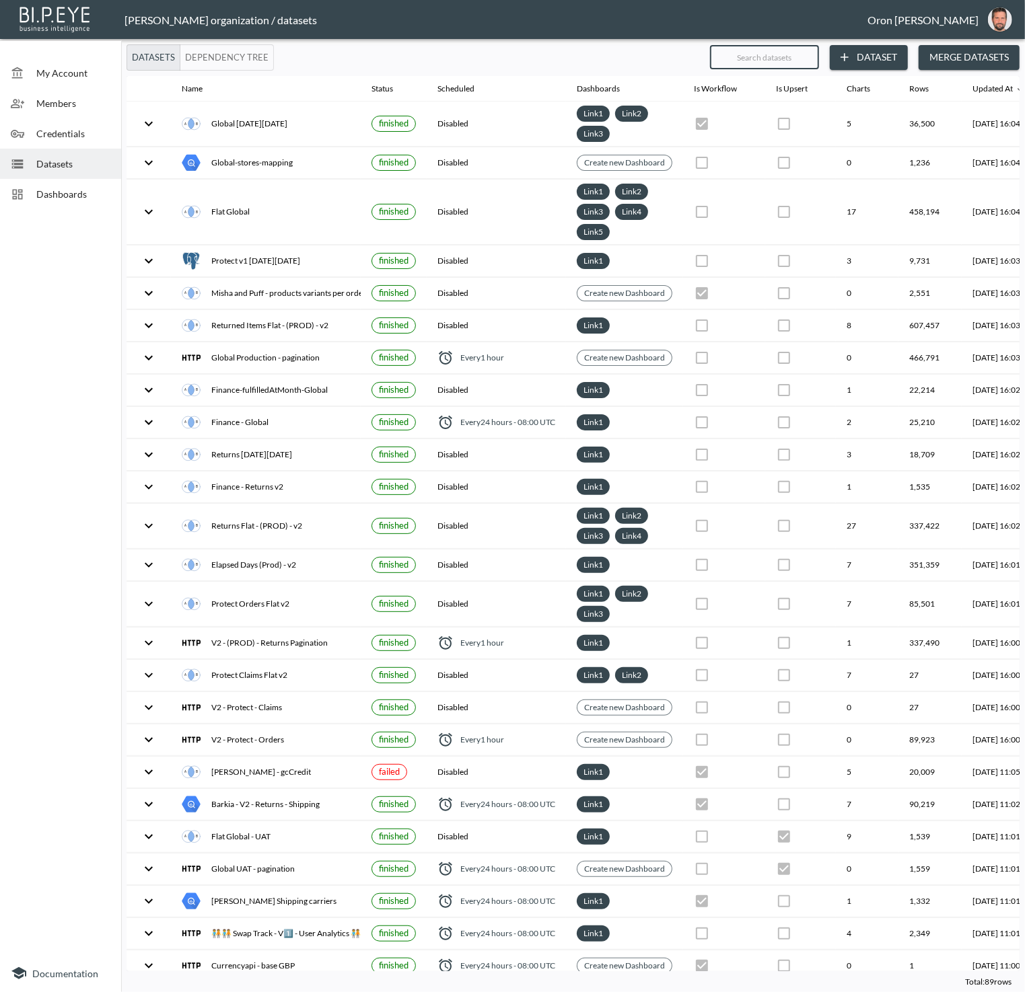
checkbox input "true"
checkbox input "false"
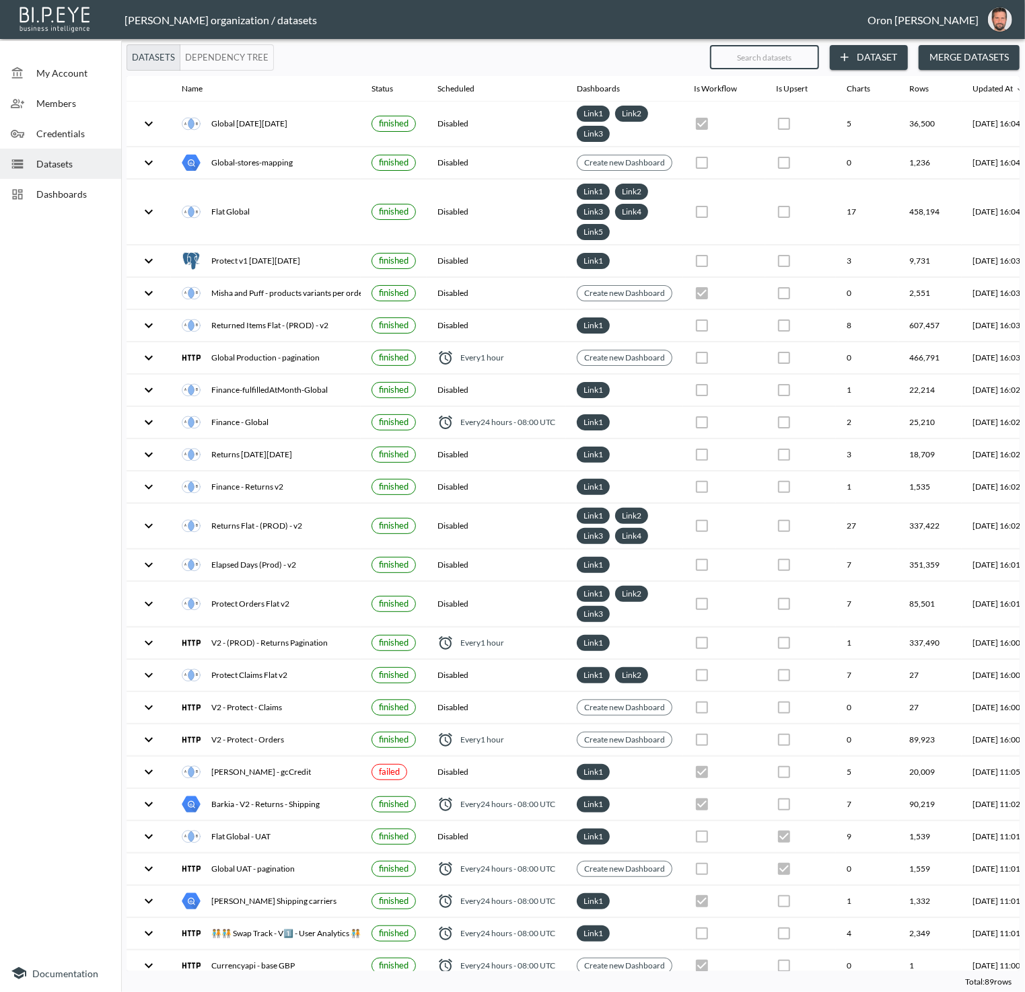
checkbox input "true"
checkbox input "false"
checkbox input "true"
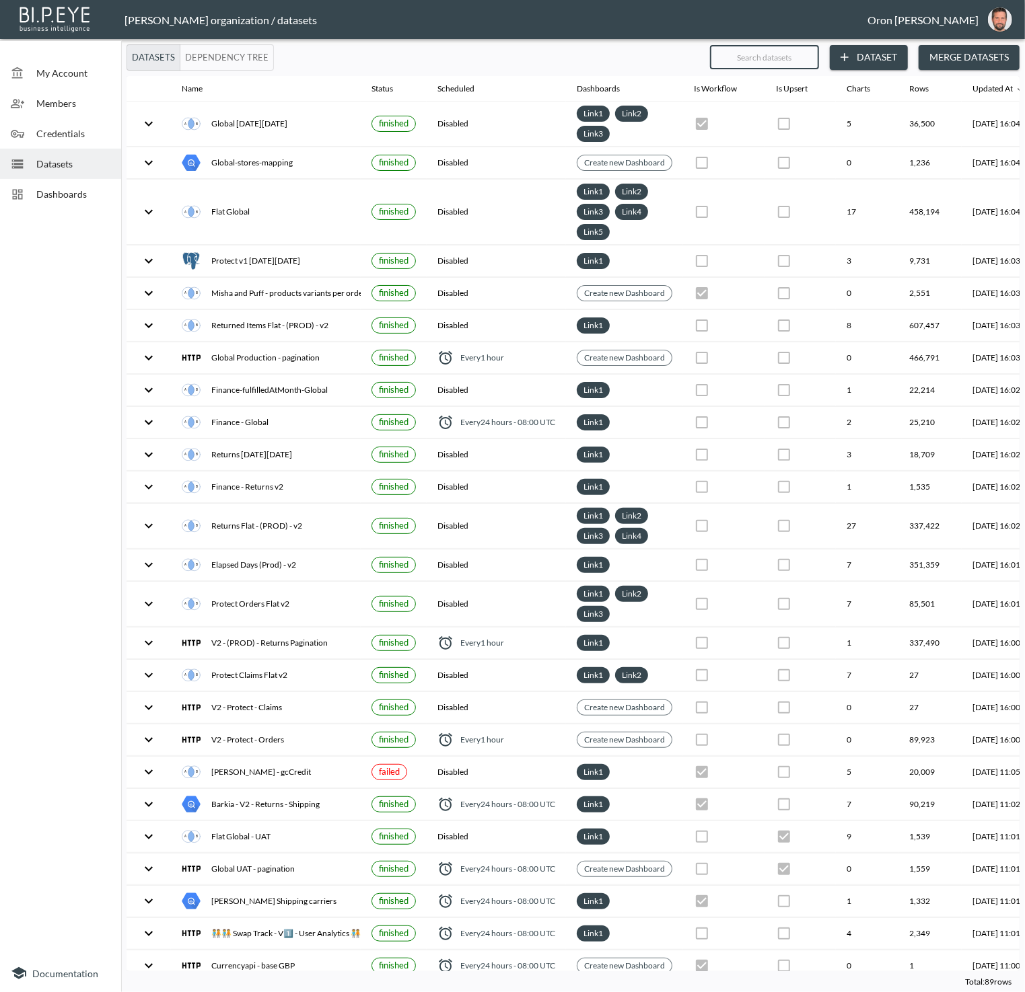
checkbox input "false"
checkbox input "true"
checkbox input "false"
checkbox input "true"
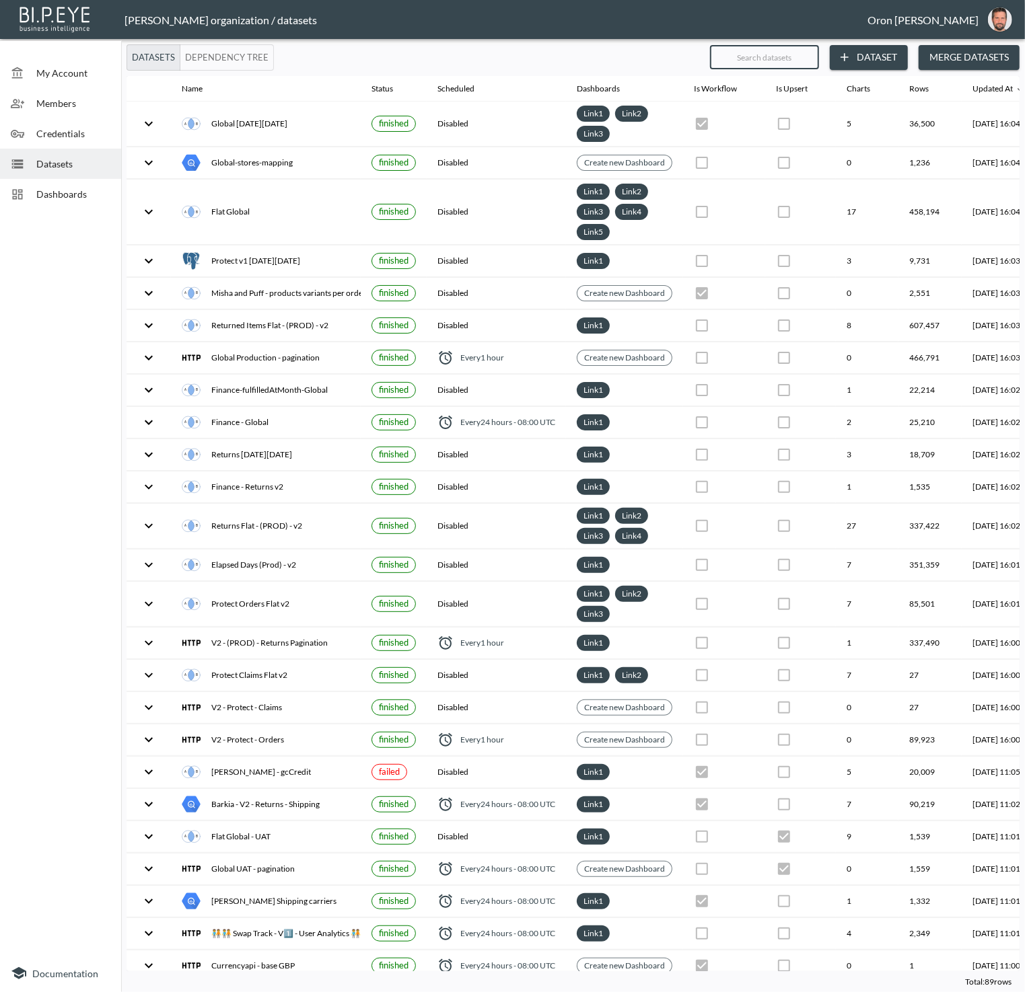
checkbox input "false"
checkbox input "true"
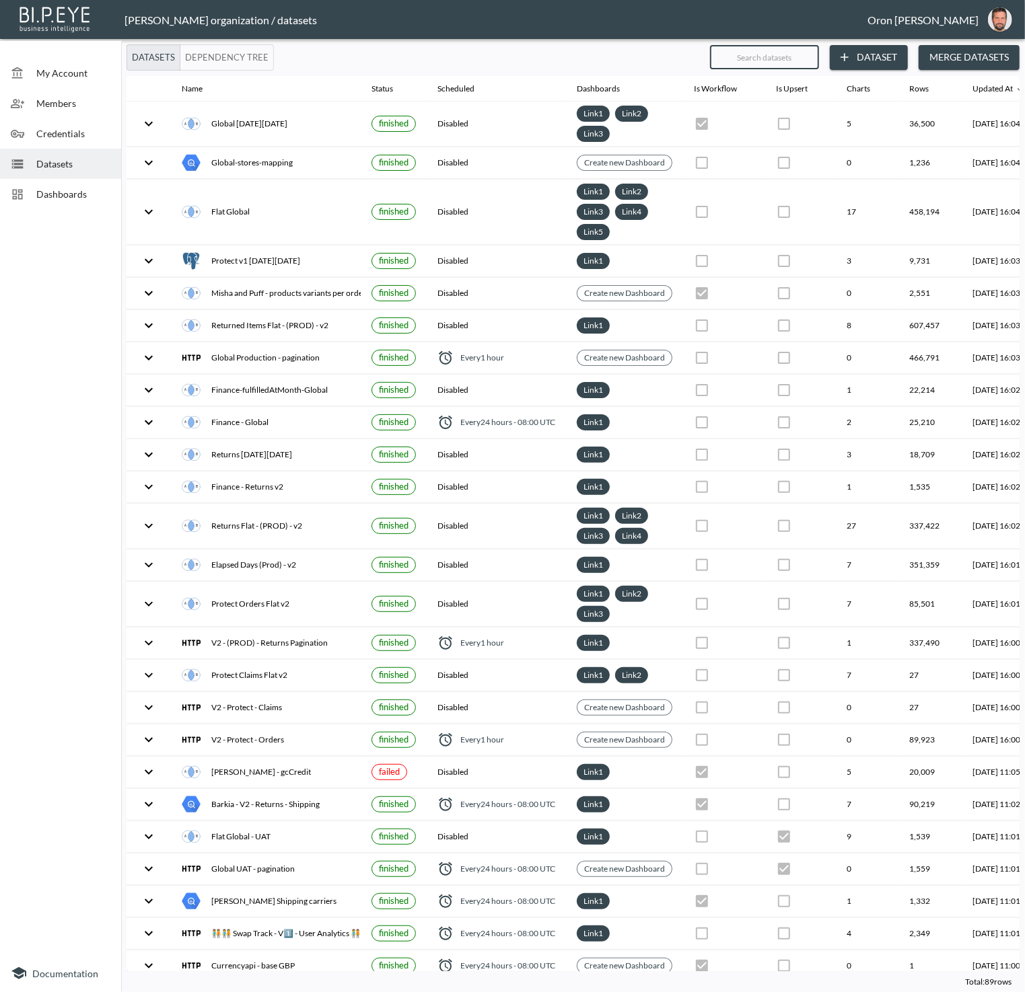
checkbox input "true"
checkbox input "false"
checkbox input "true"
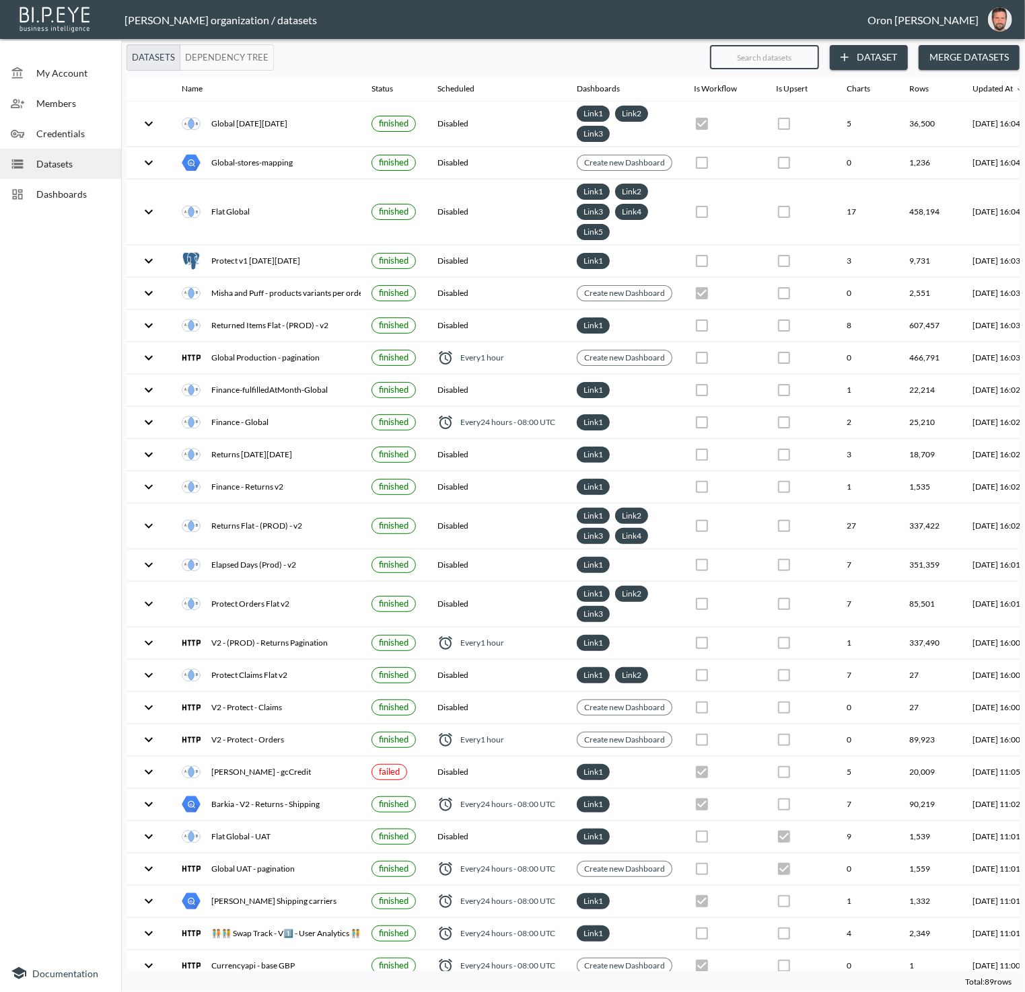
checkbox input "true"
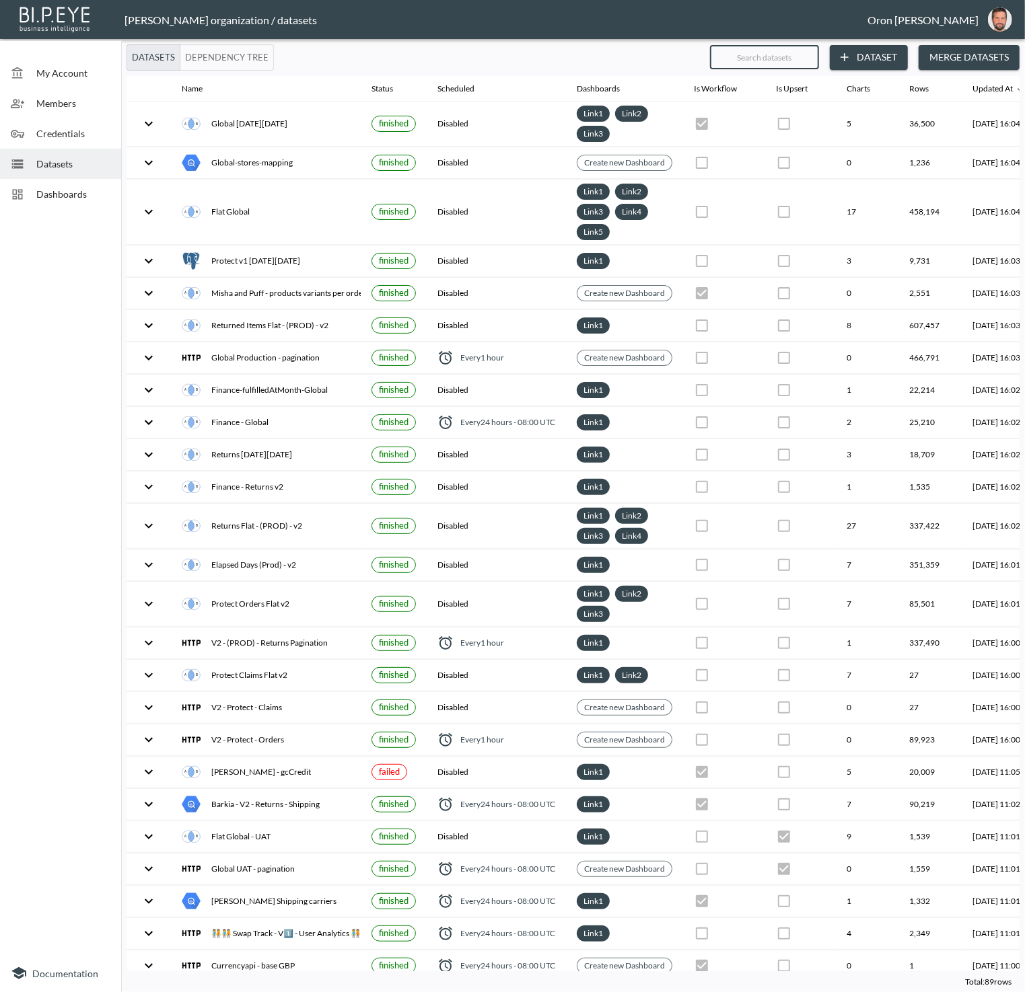
checkbox input "true"
checkbox input "false"
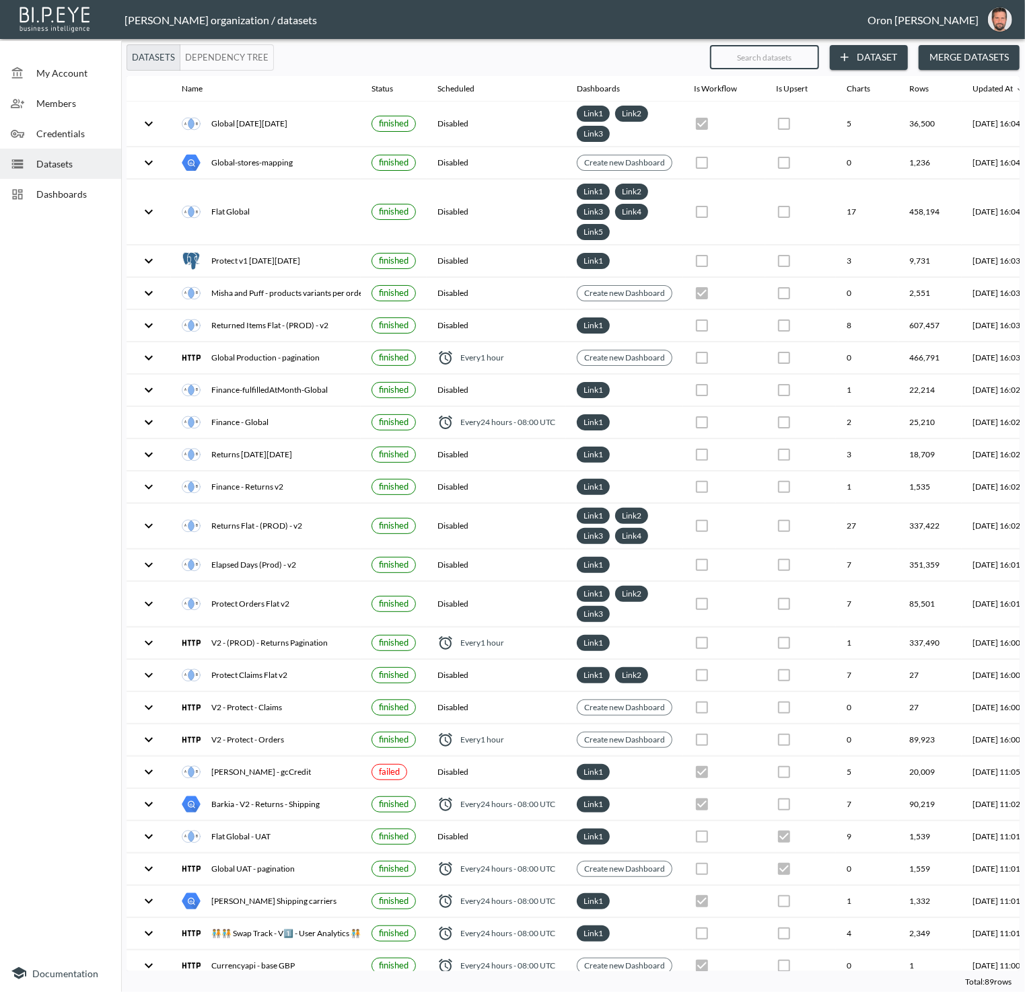
checkbox input "true"
checkbox input "false"
checkbox input "true"
checkbox input "false"
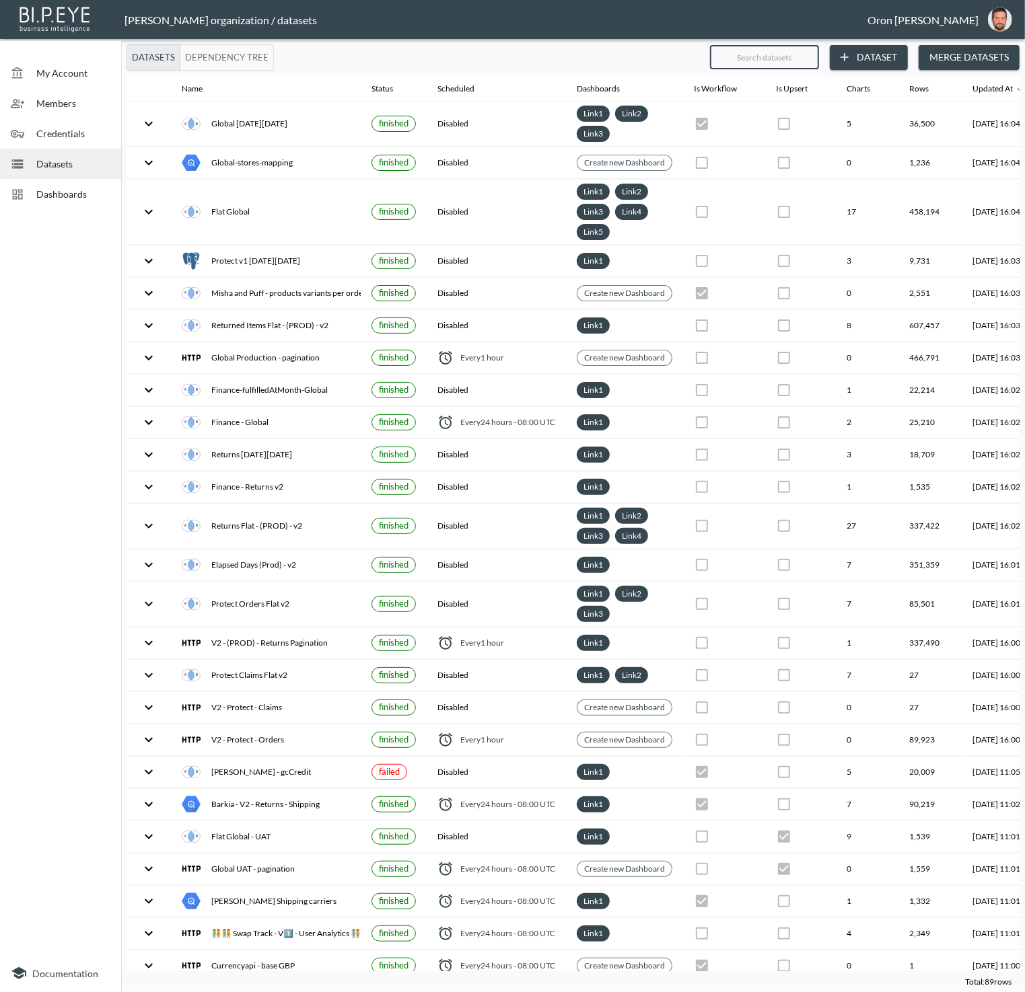
checkbox input "false"
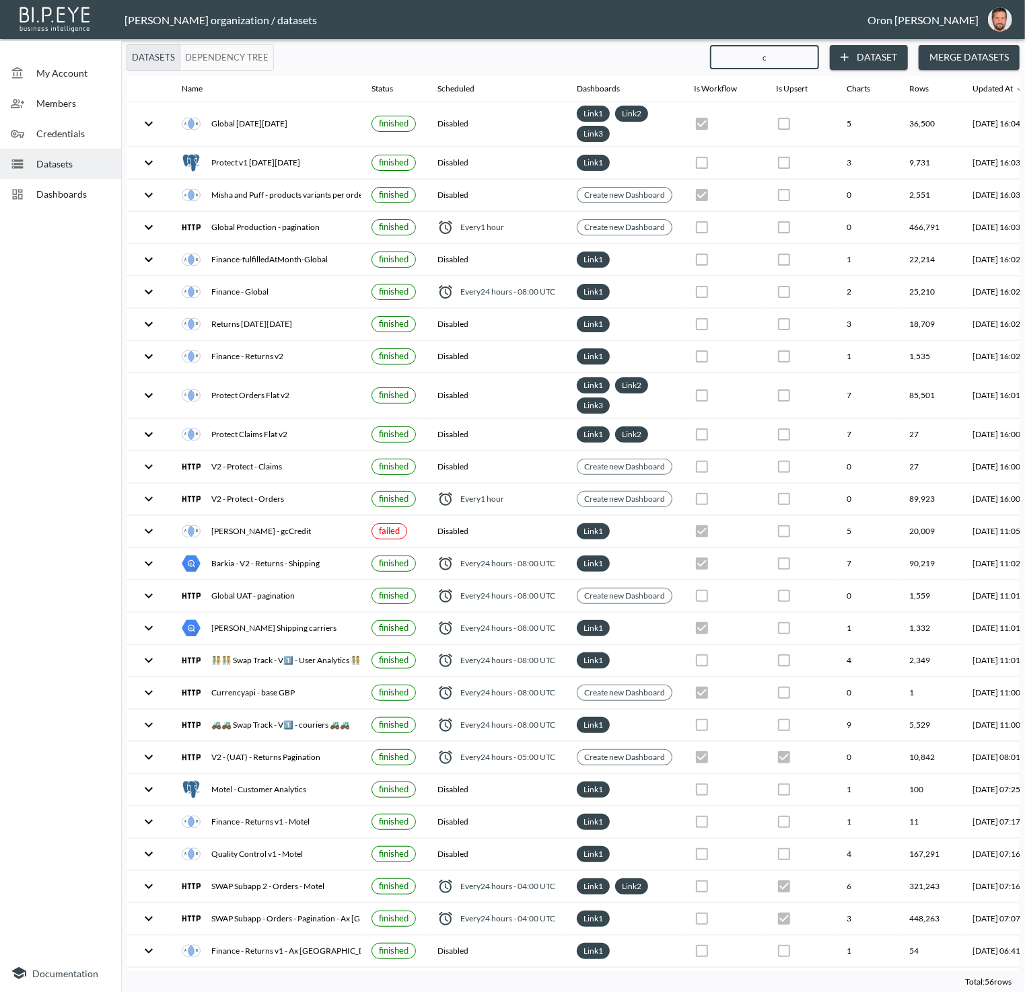
type input "cu"
checkbox input "false"
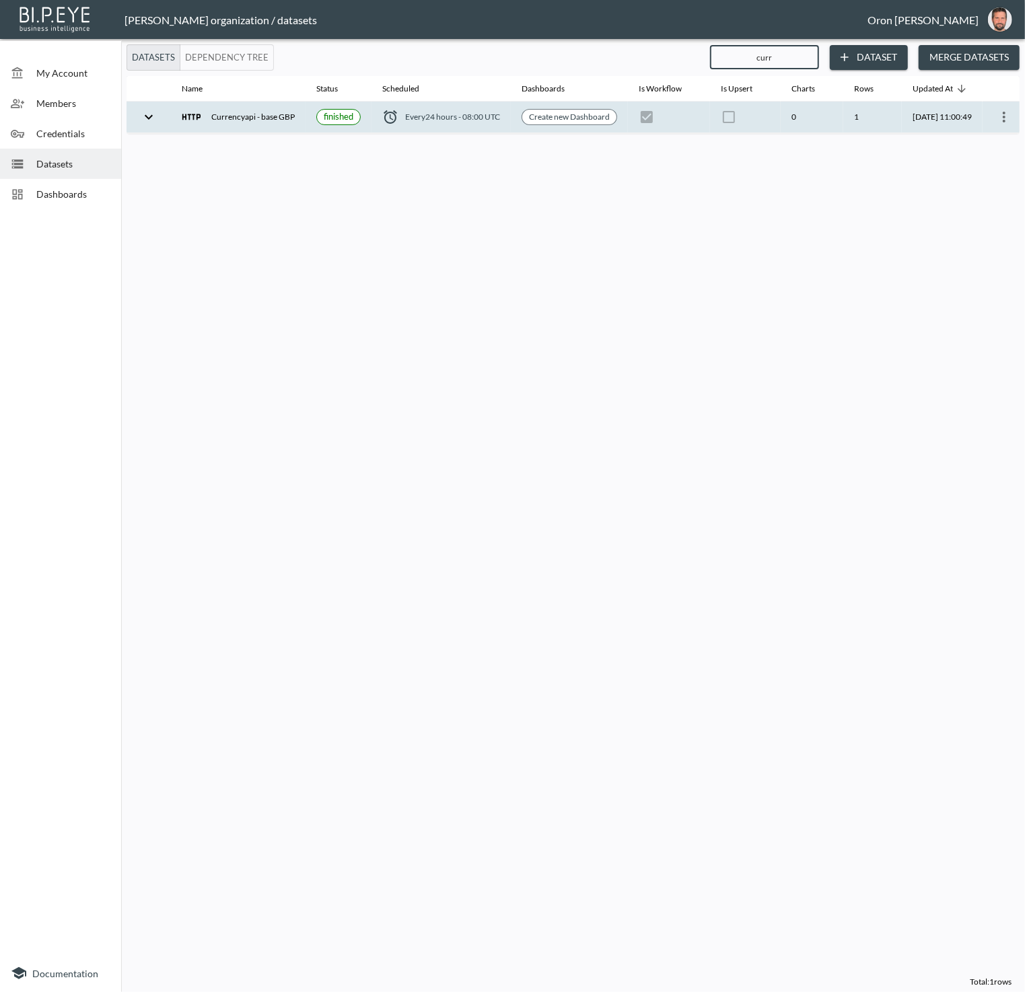
scroll to position [0, 28]
type input "curr"
click at [996, 112] on icon "more" at bounding box center [998, 117] width 16 height 16
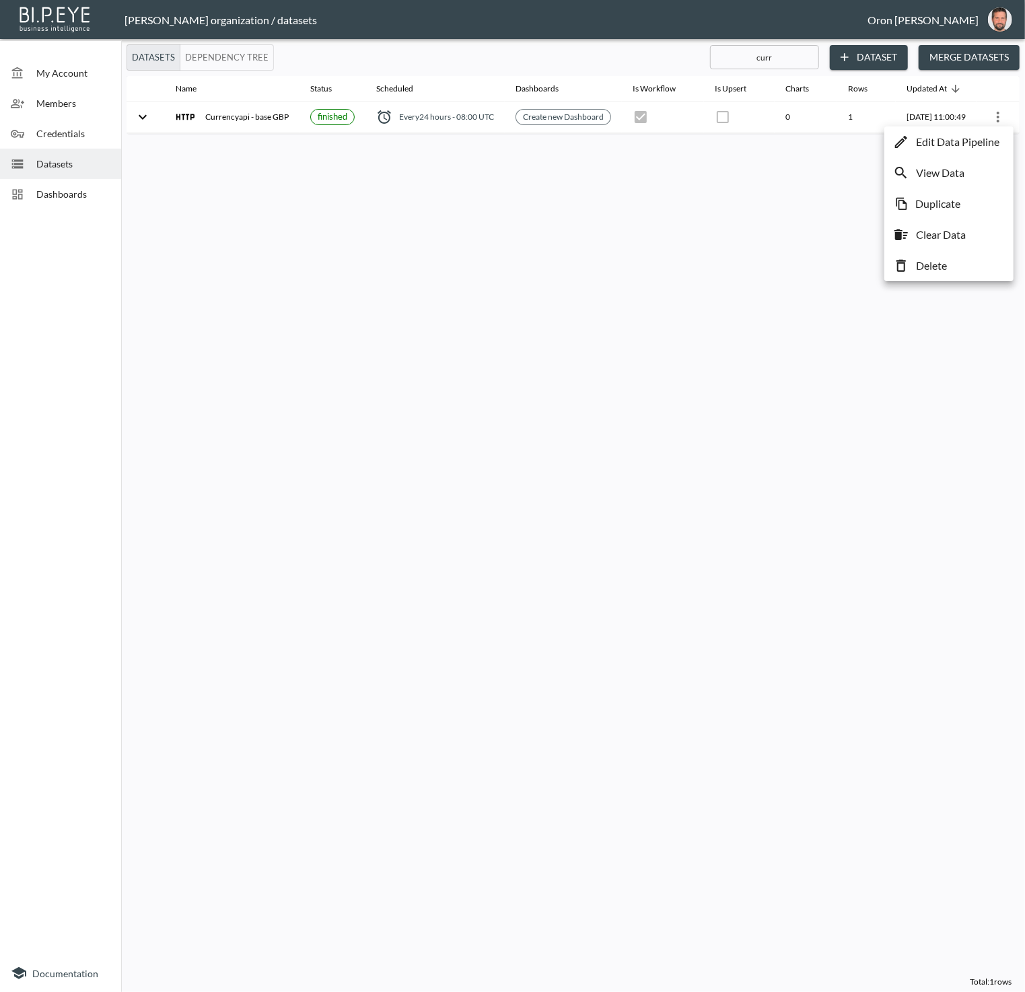
click at [958, 183] on li "View Data" at bounding box center [948, 173] width 122 height 24
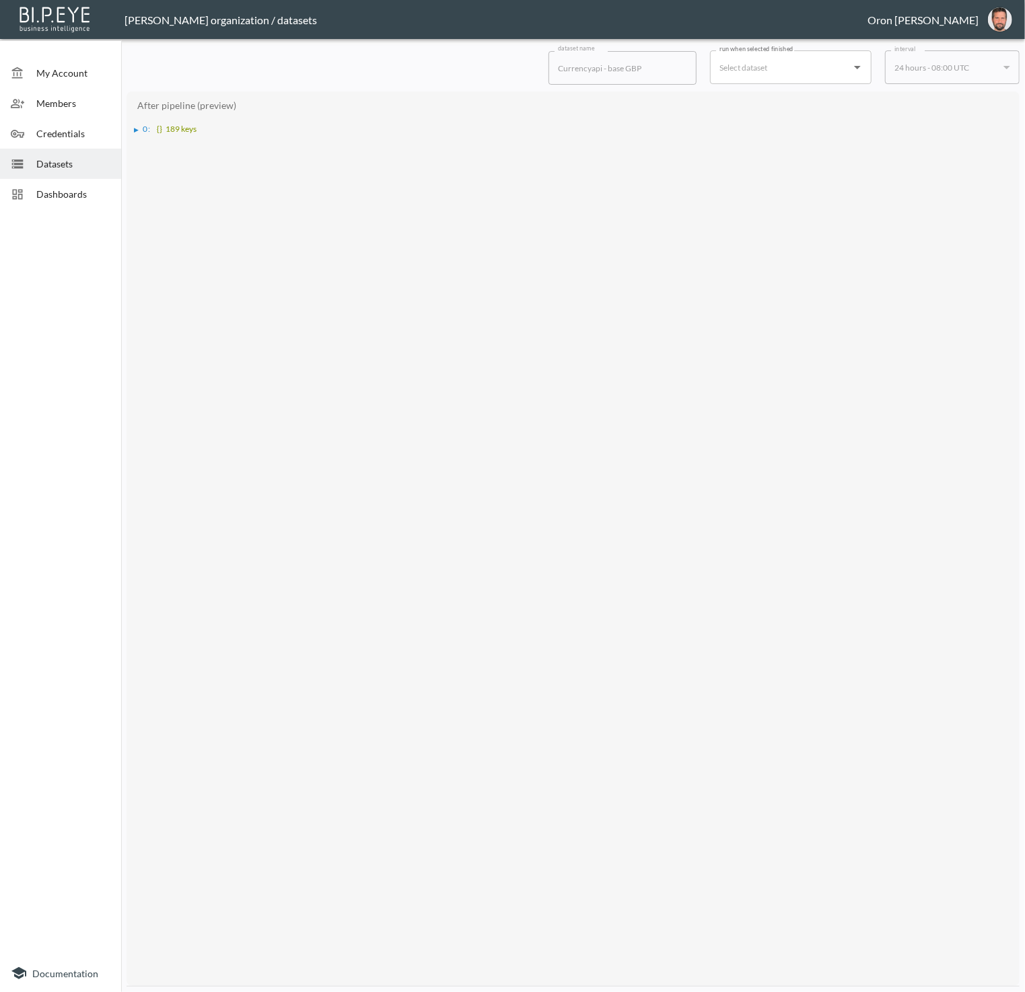
click at [139, 127] on div "▶" at bounding box center [139, 129] width 9 height 7
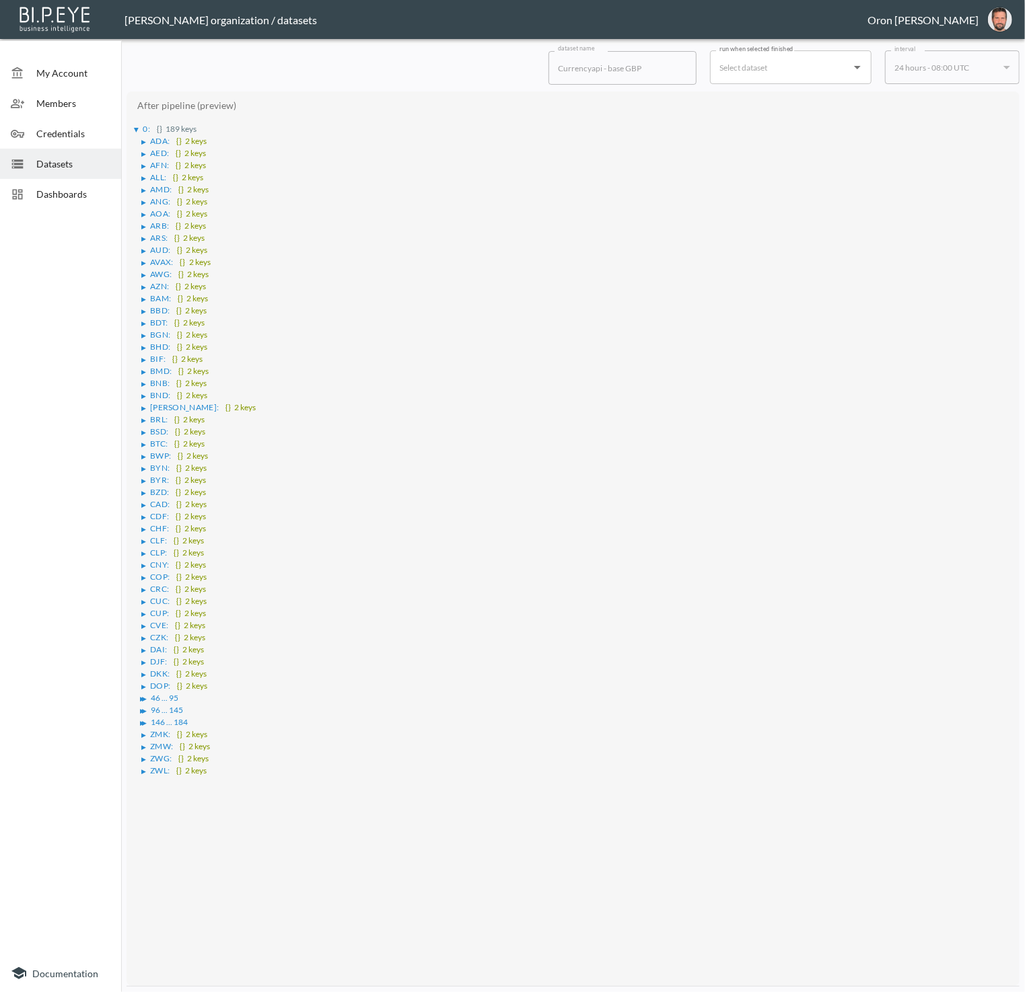
click at [143, 139] on div "▶" at bounding box center [143, 142] width 5 height 7
click at [146, 141] on div "▶" at bounding box center [143, 142] width 7 height 5
click at [772, 188] on li "▶ AMD : {} 2 keys" at bounding box center [576, 188] width 871 height 12
